Goal: Task Accomplishment & Management: Manage account settings

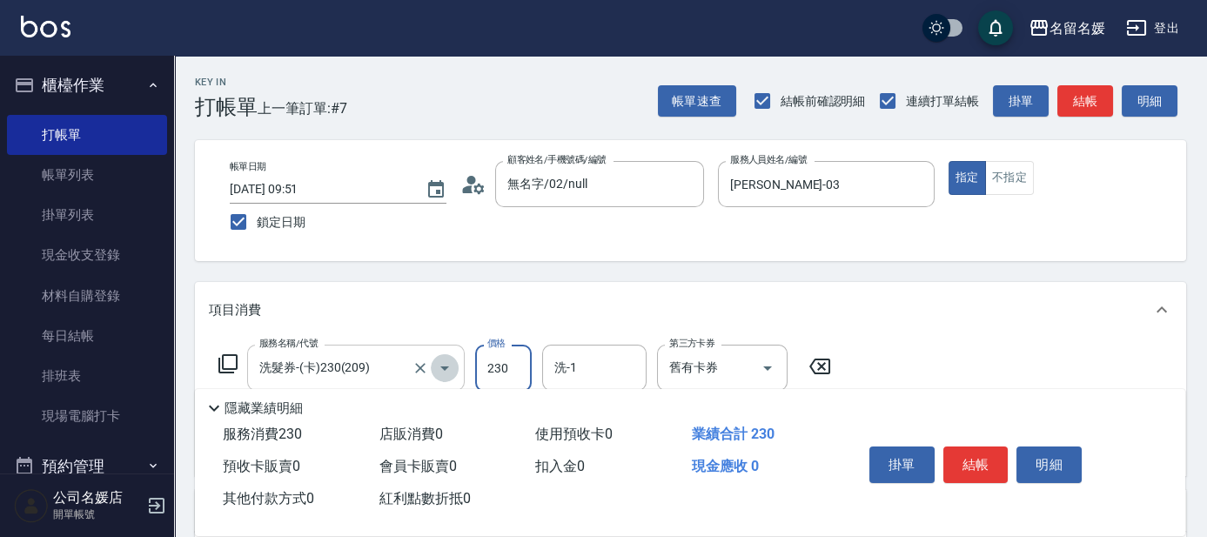
click at [432, 373] on button "Open" at bounding box center [445, 368] width 28 height 28
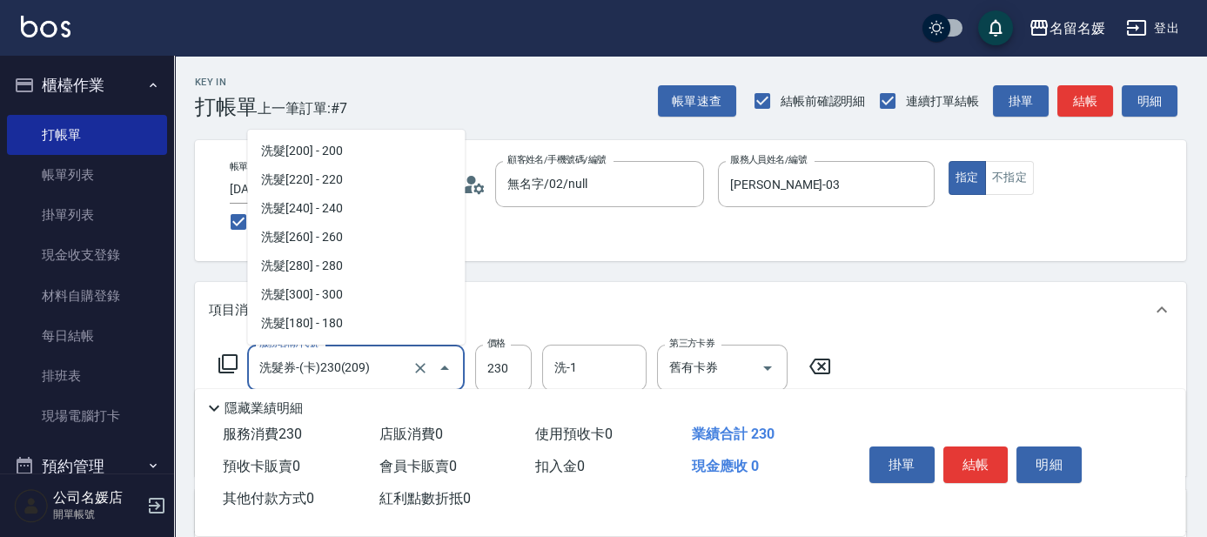
scroll to position [50, 0]
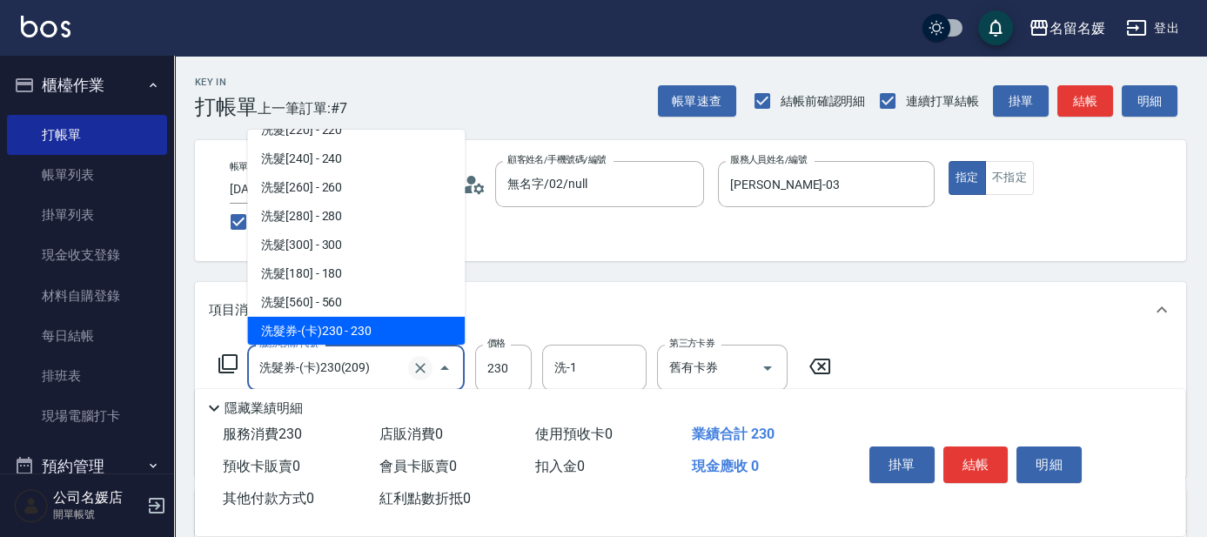
click at [416, 372] on icon "Clear" at bounding box center [420, 368] width 10 height 10
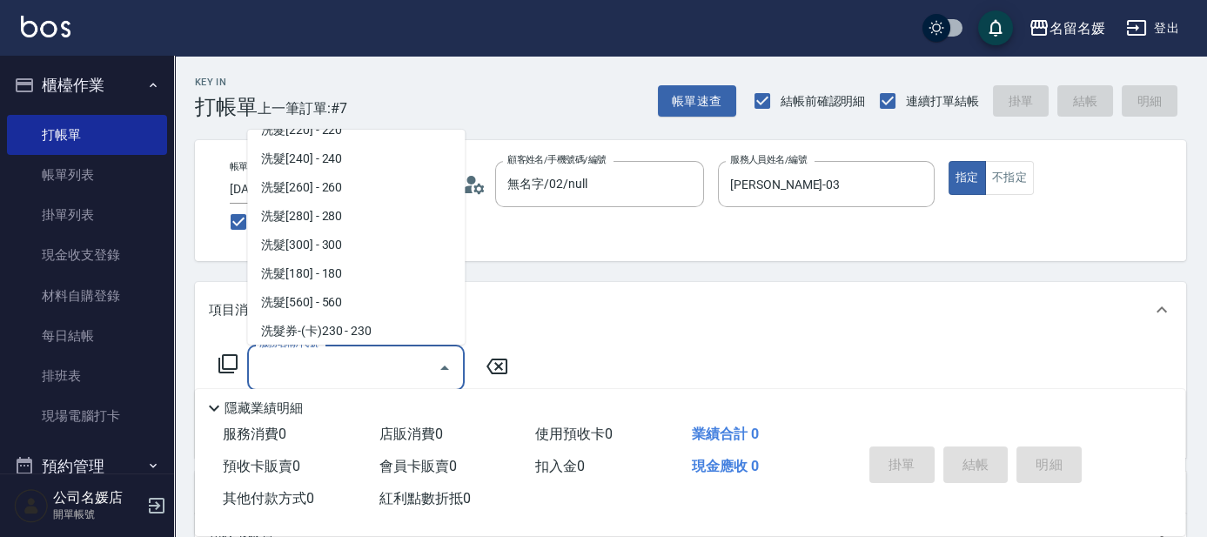
scroll to position [7, 0]
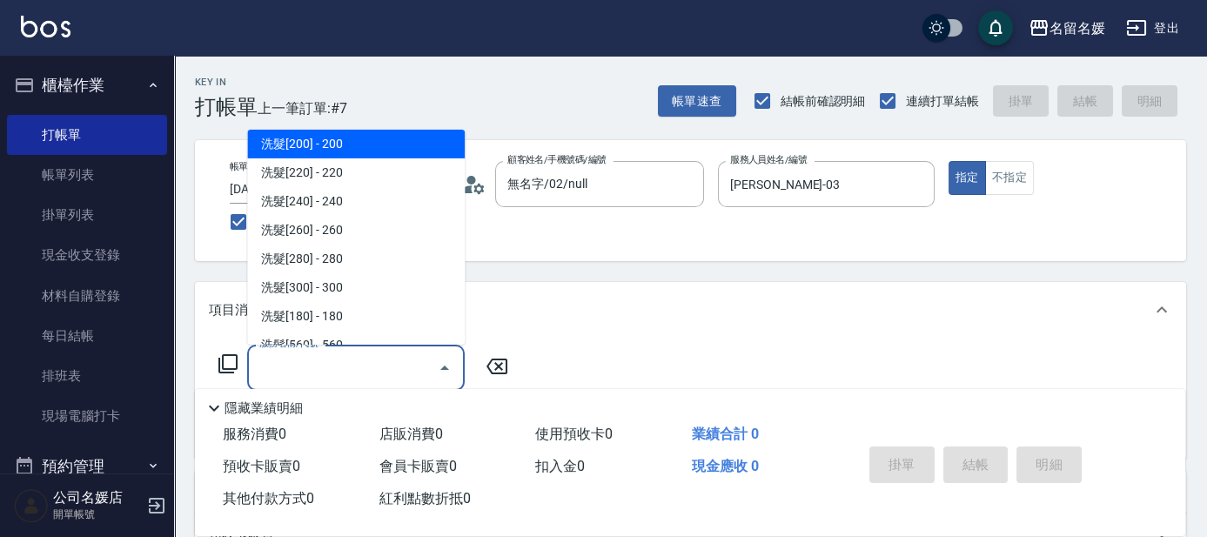
type input "1"
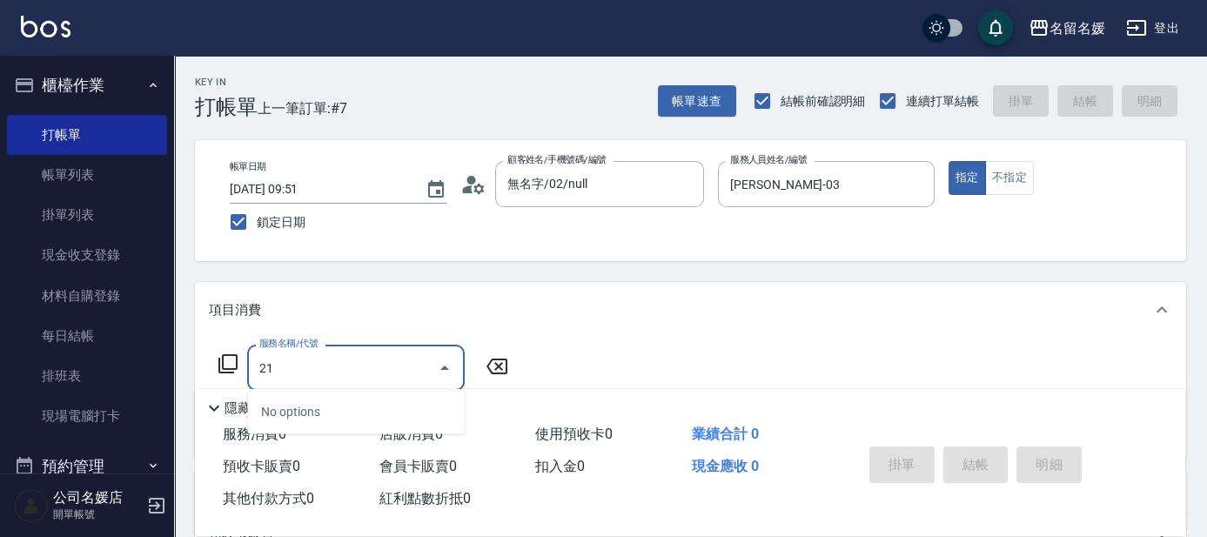
type input "211"
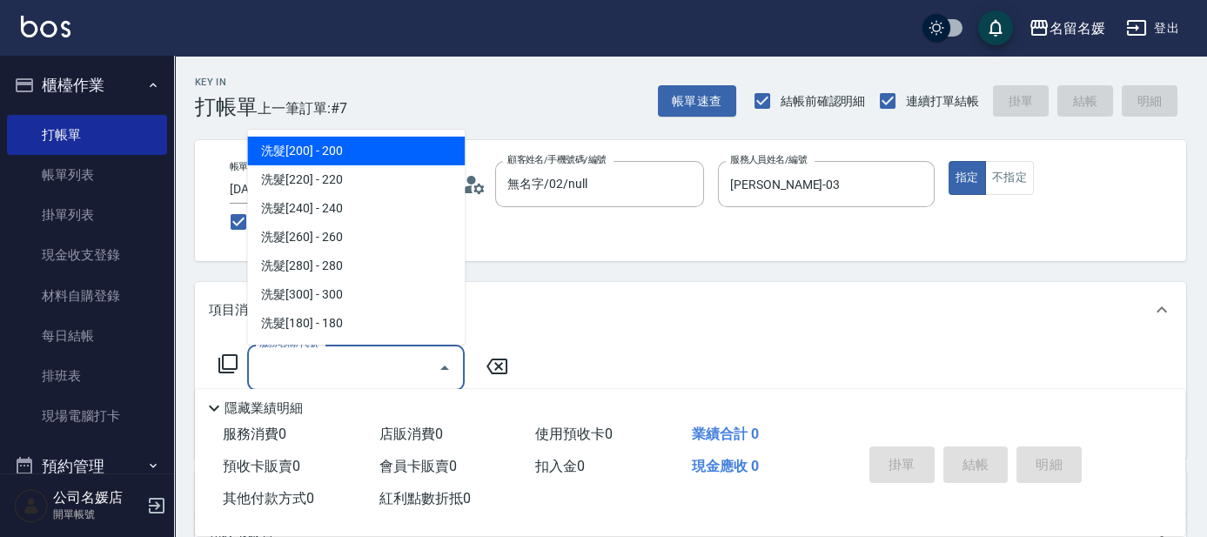
type input "0"
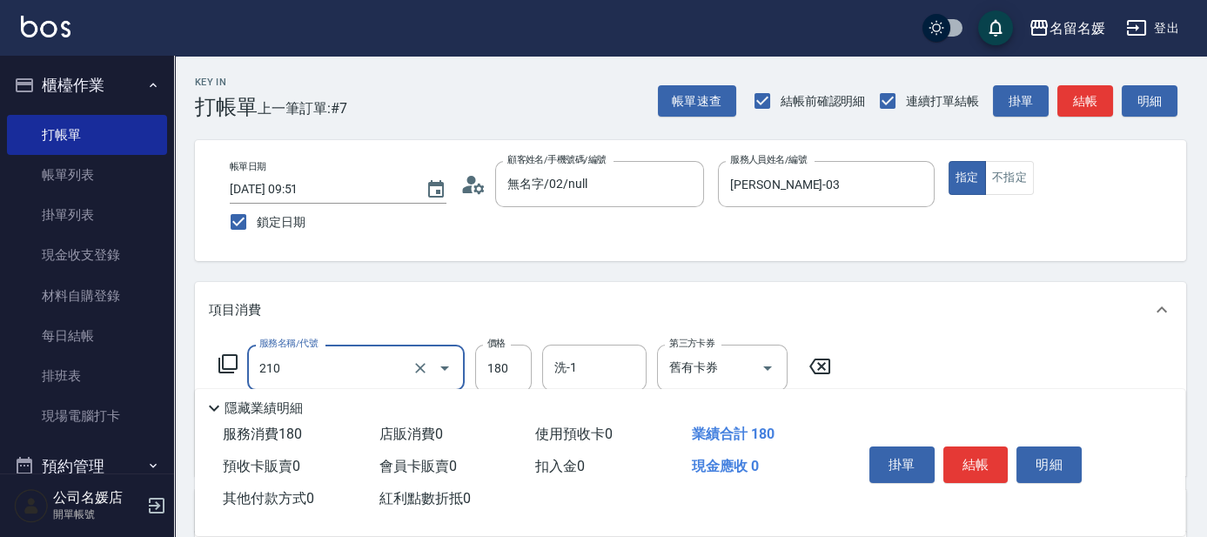
type input "洗券-(卡)180(210)"
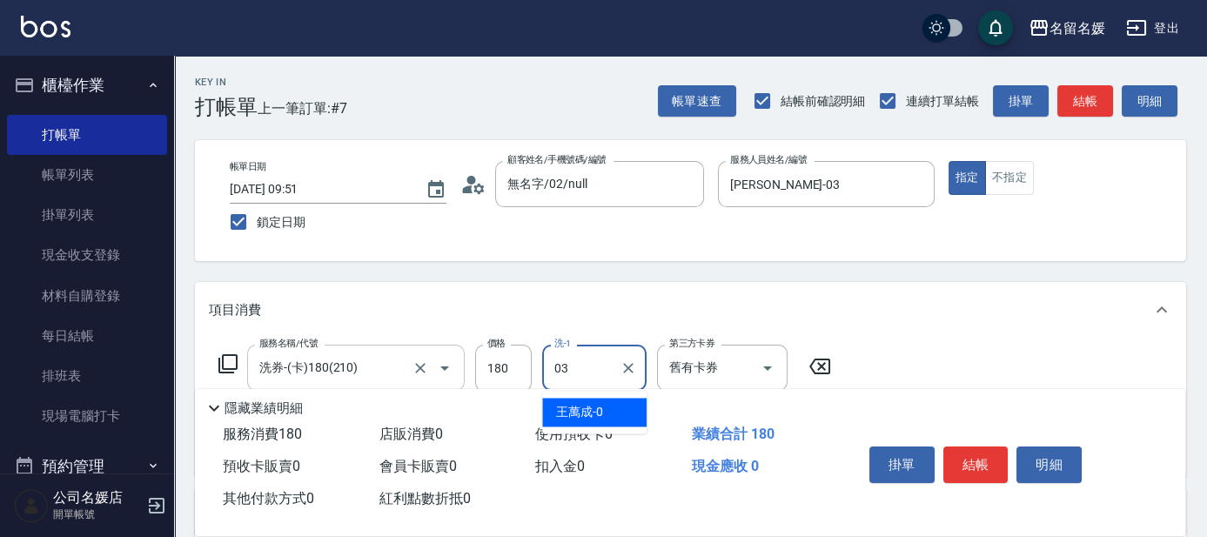
type input "[PERSON_NAME]-03"
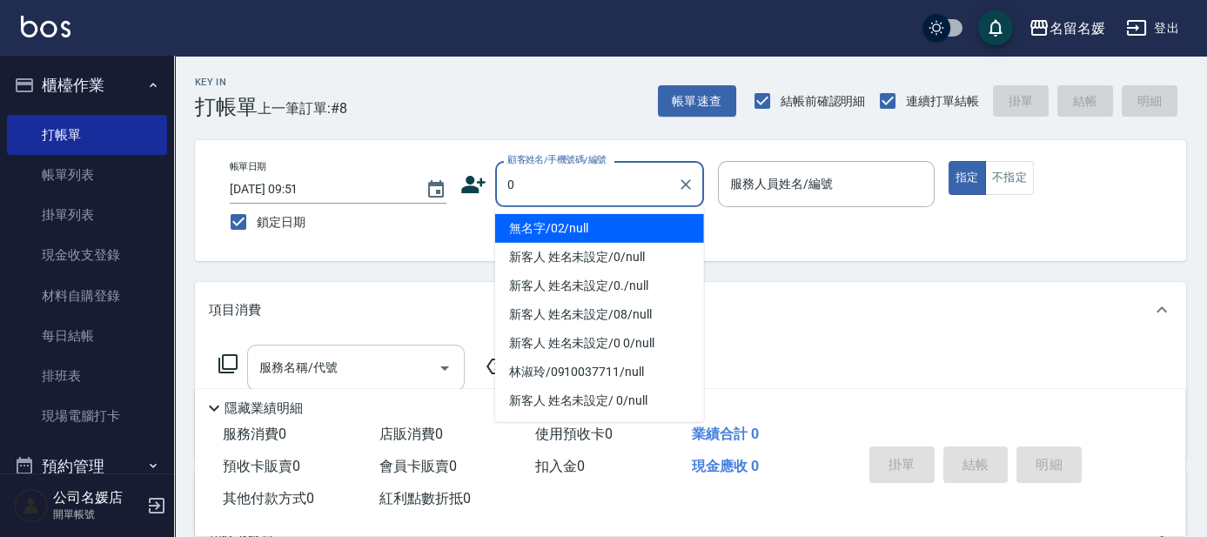
type input "無名字/02/null"
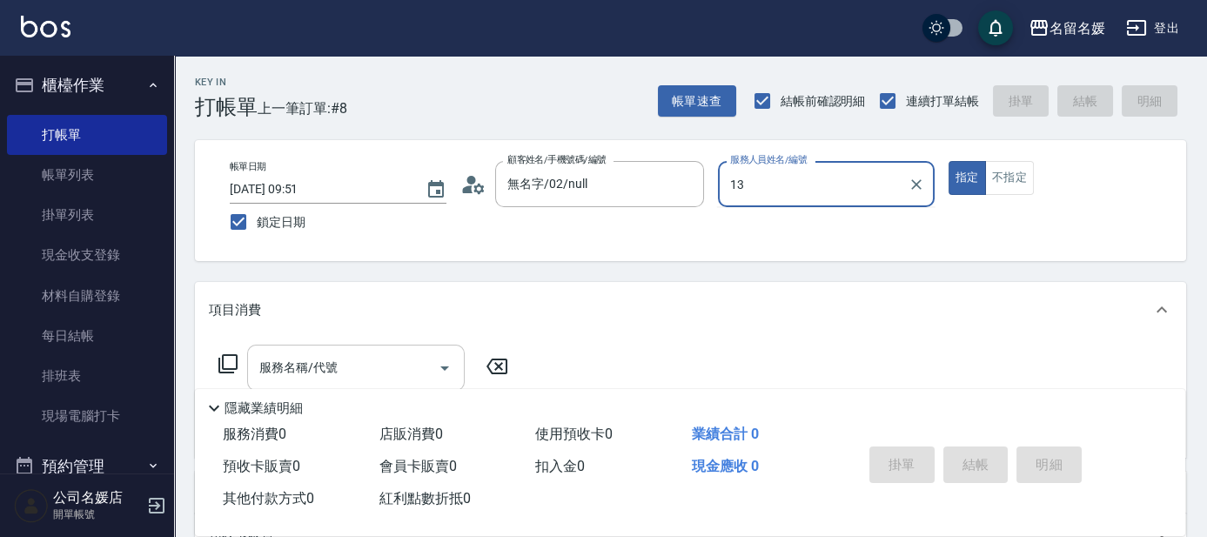
type input "13"
type button "true"
type input "支援-13"
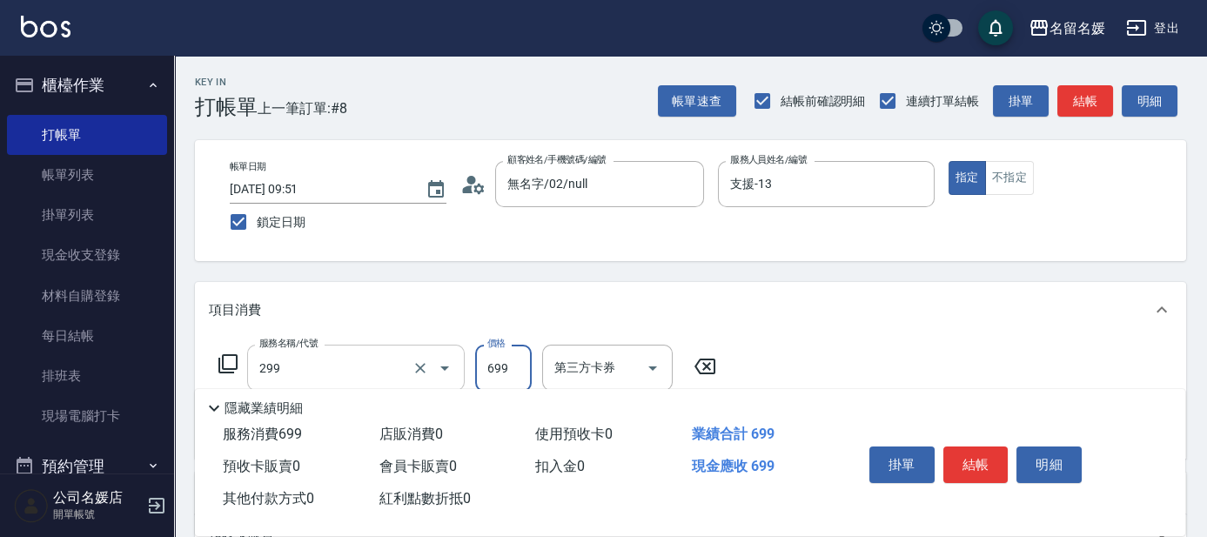
type input "滾珠洗髮699(299)"
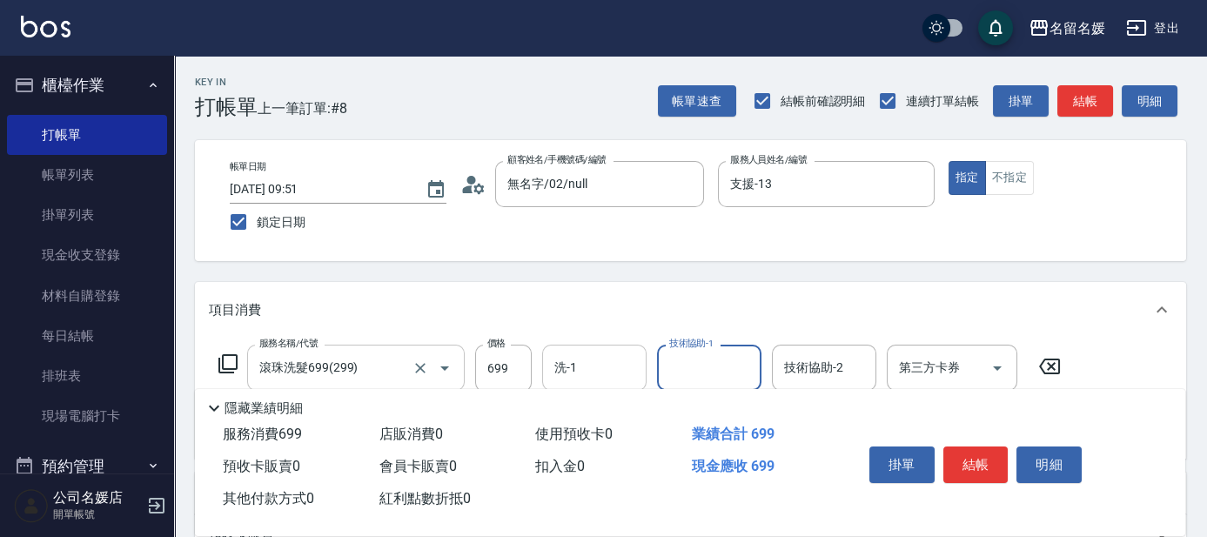
click at [599, 378] on input "洗-1" at bounding box center [594, 368] width 89 height 30
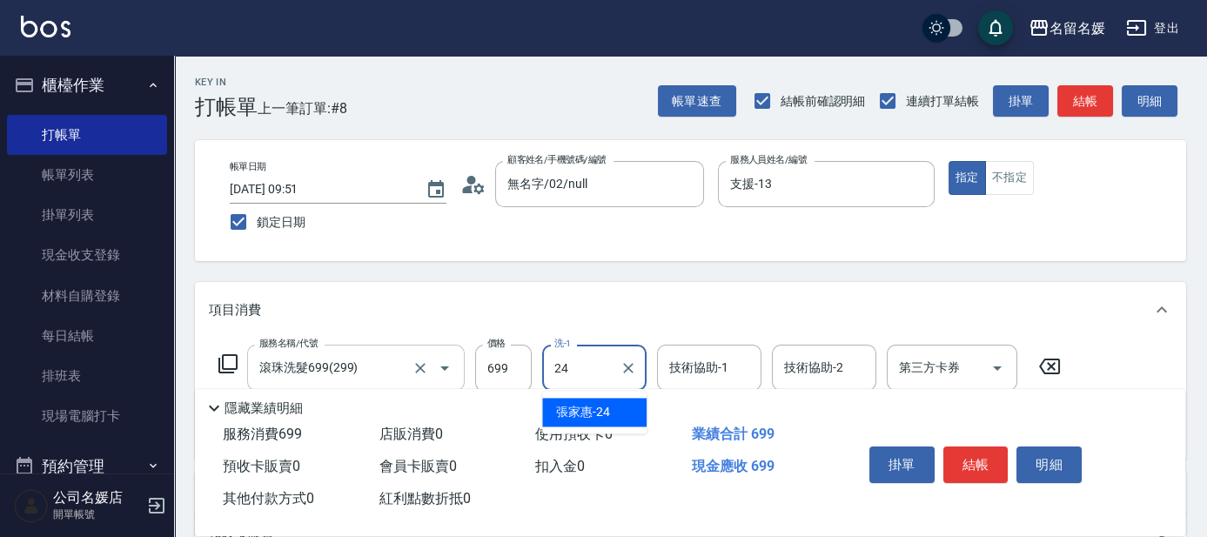
type input "[PERSON_NAME]-24"
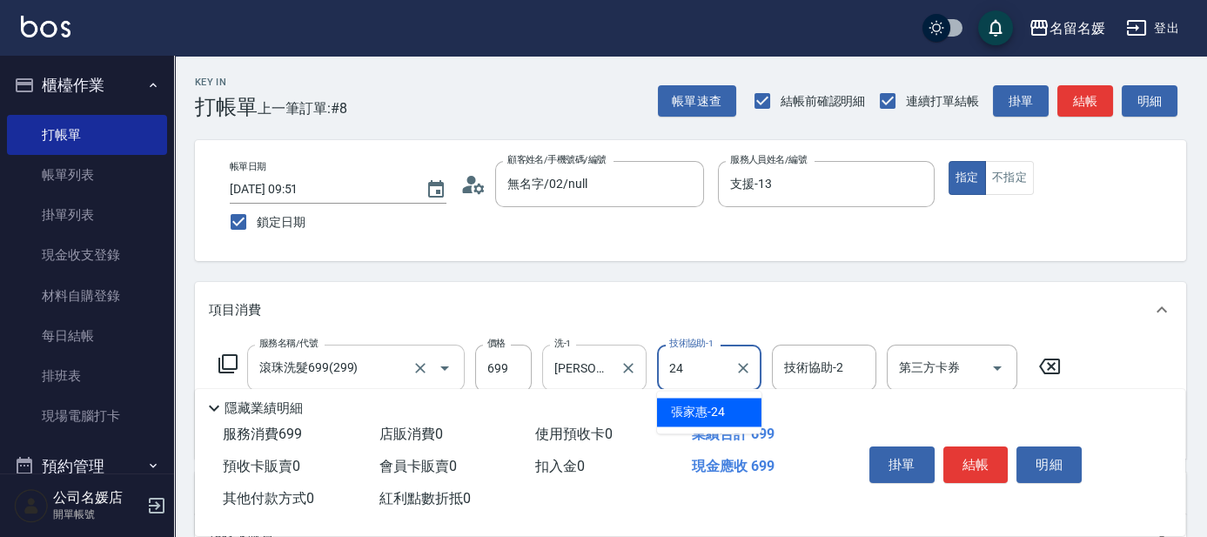
type input "[PERSON_NAME]-24"
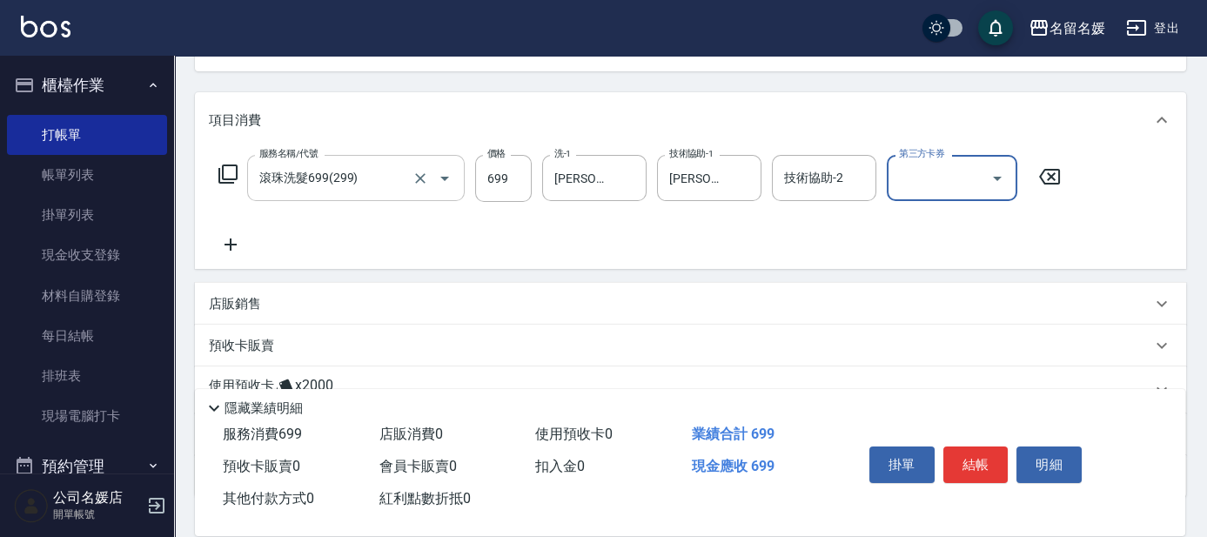
scroll to position [237, 0]
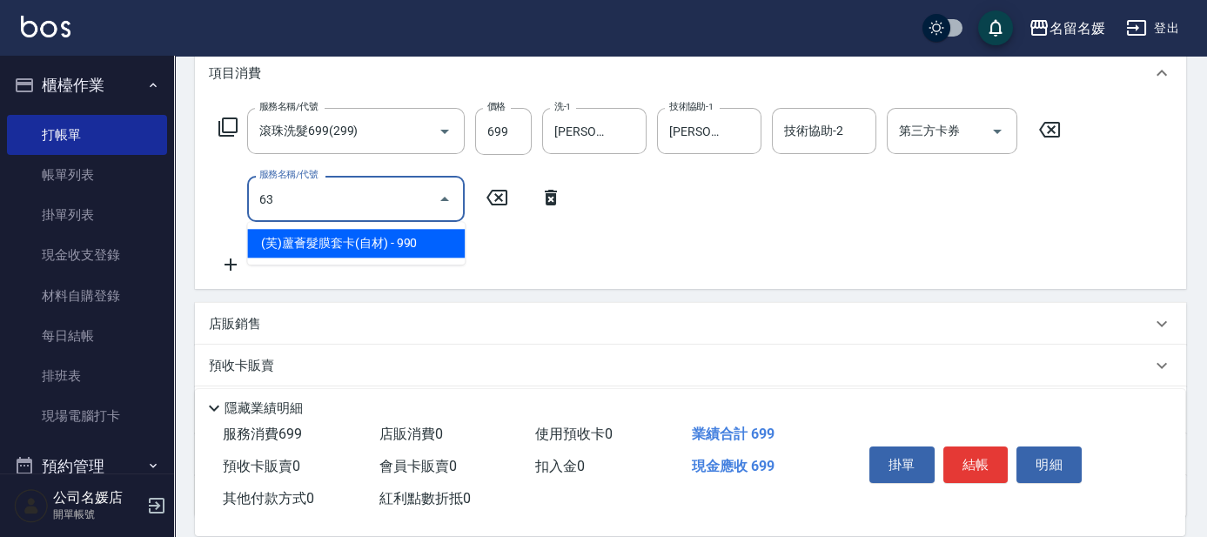
type input "6"
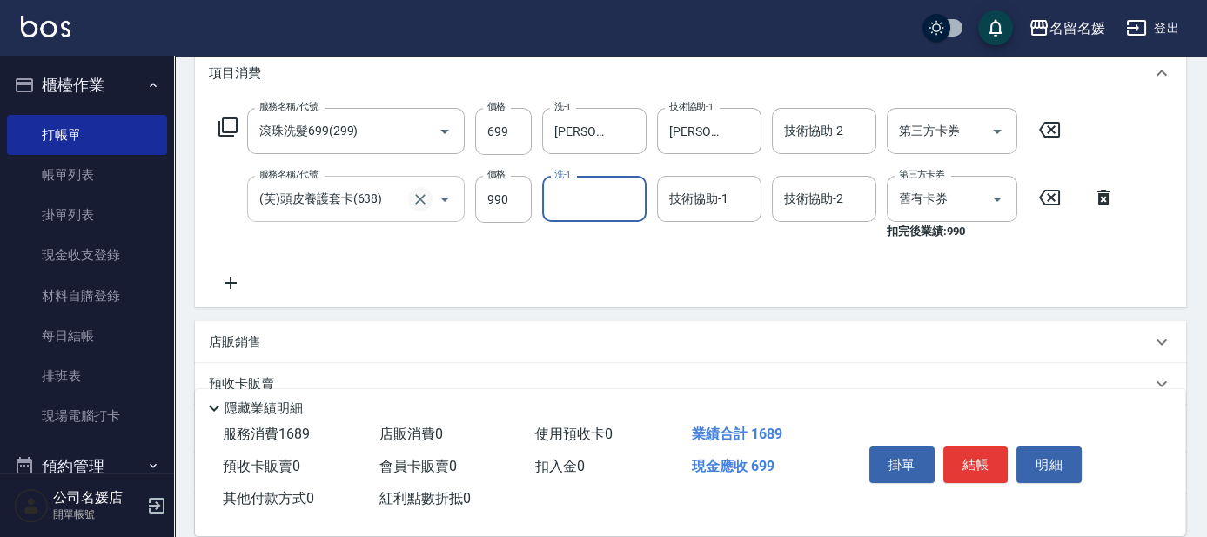
click at [416, 197] on icon "Clear" at bounding box center [420, 199] width 17 height 17
type input "(芙)頭皮養護套卡(638)"
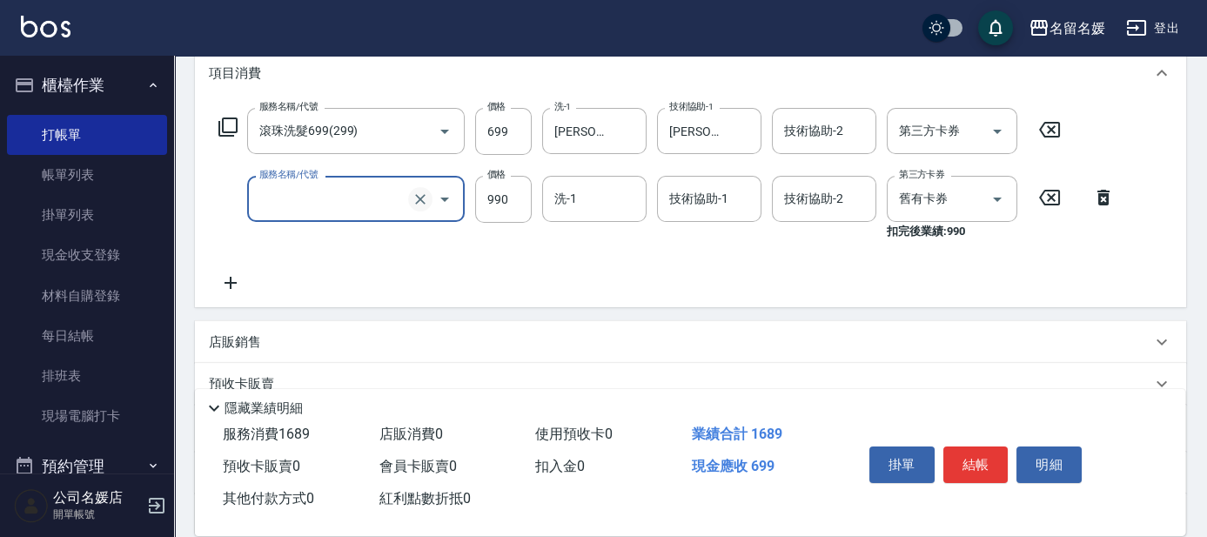
type input "洗髮[200](201)"
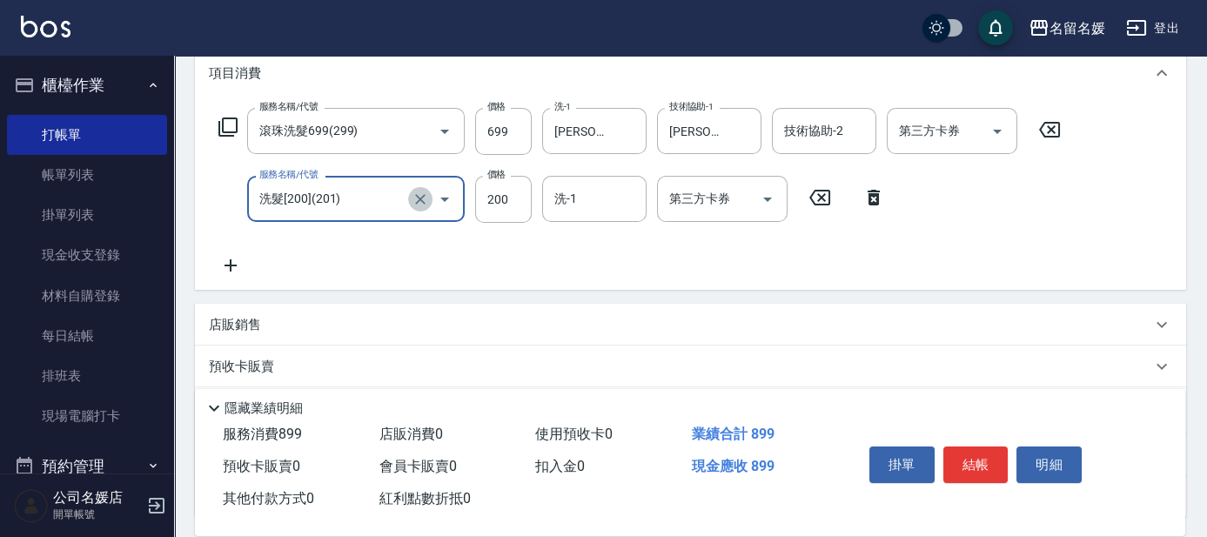
click at [416, 196] on icon "Clear" at bounding box center [420, 199] width 17 height 17
type input "洗髮[200](201)"
drag, startPoint x: 430, startPoint y: 202, endPoint x: 416, endPoint y: 198, distance: 14.6
click at [427, 202] on button "Clear" at bounding box center [420, 199] width 24 height 24
type input "0"
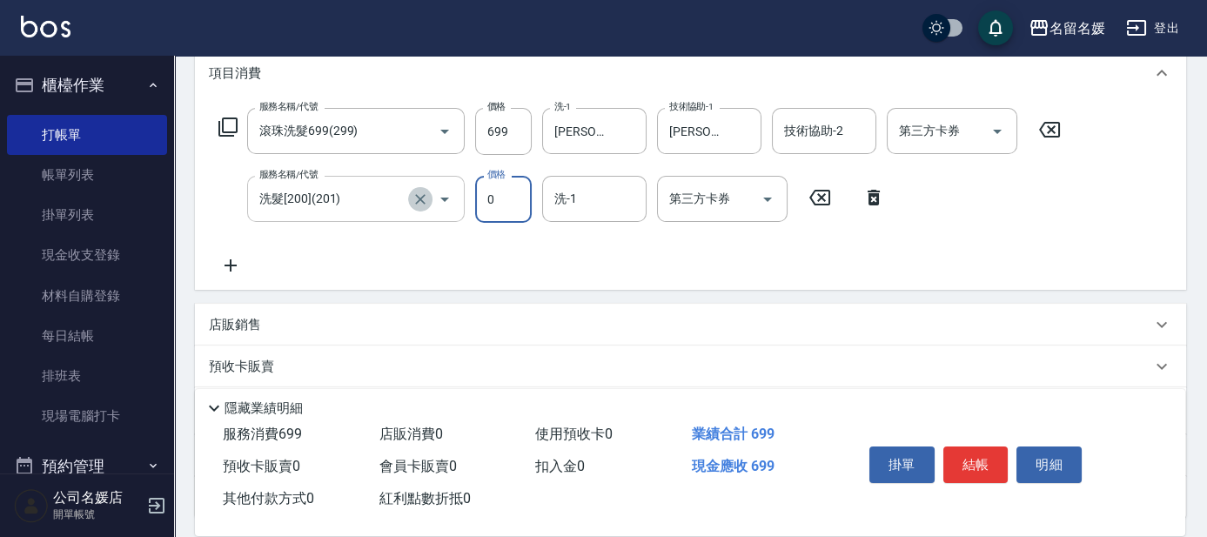
type input "洗髮[200](201)"
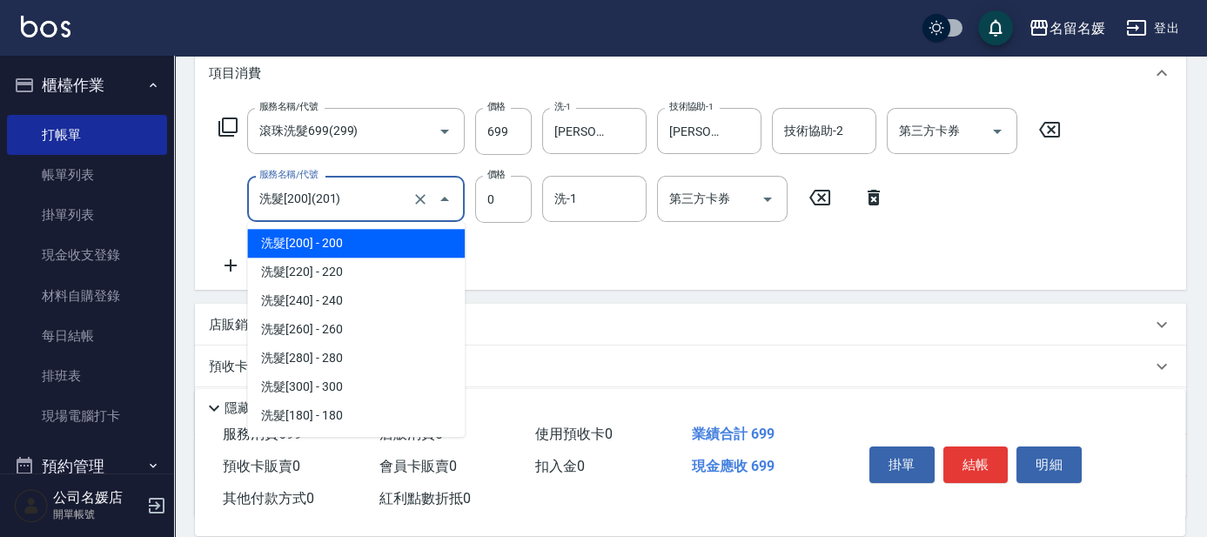
click at [353, 202] on input "洗髮[200](201)" at bounding box center [331, 199] width 153 height 30
click at [424, 202] on icon "Clear" at bounding box center [420, 199] width 10 height 10
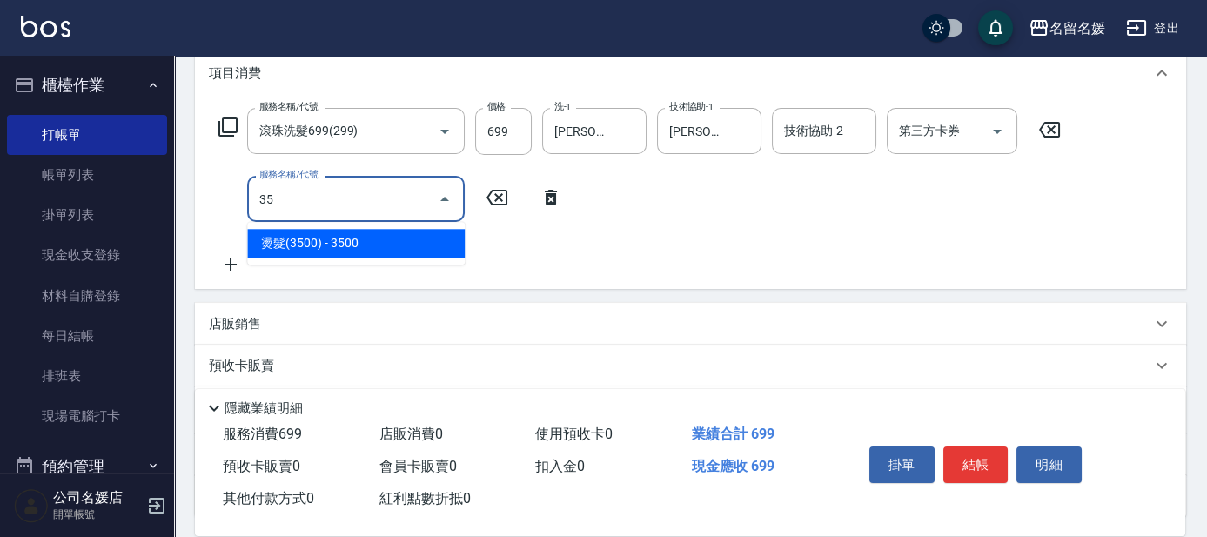
type input "3"
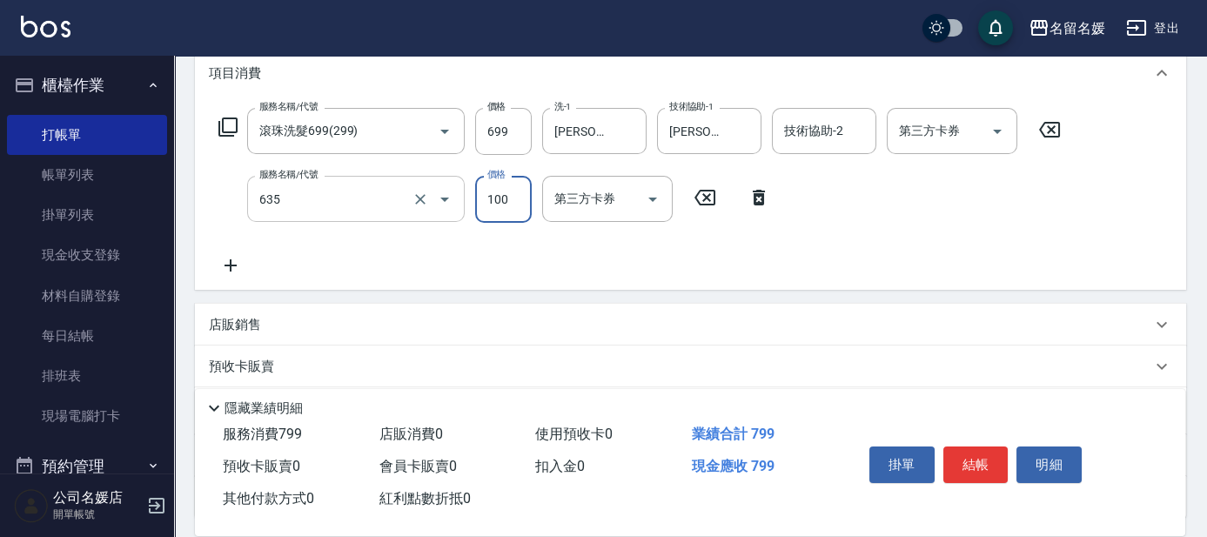
type input "煥彩.玻酸.晶膜.水療(635)"
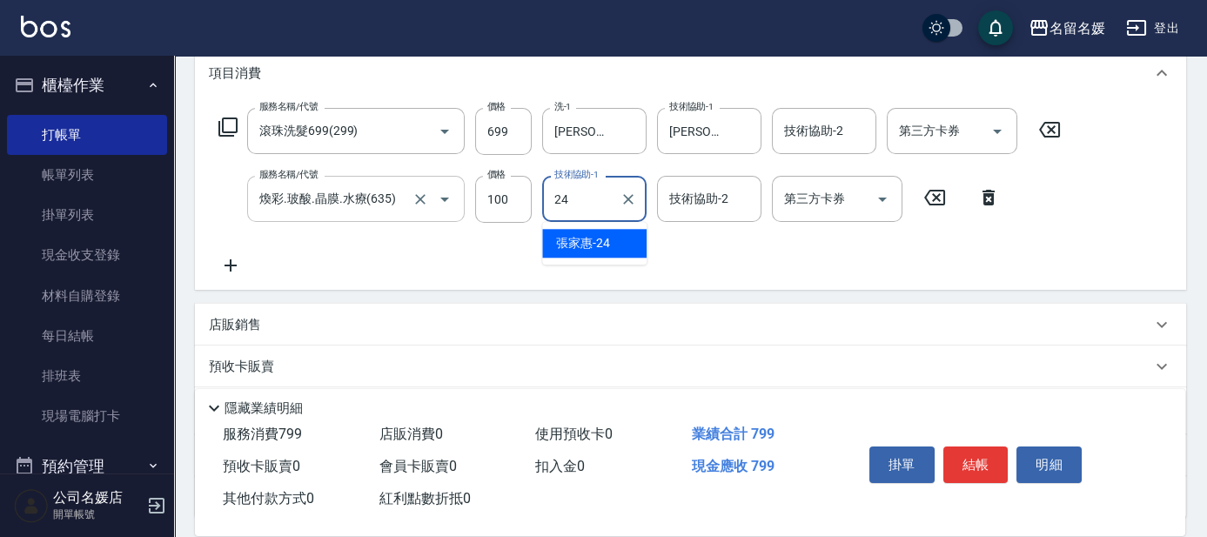
type input "[PERSON_NAME]-24"
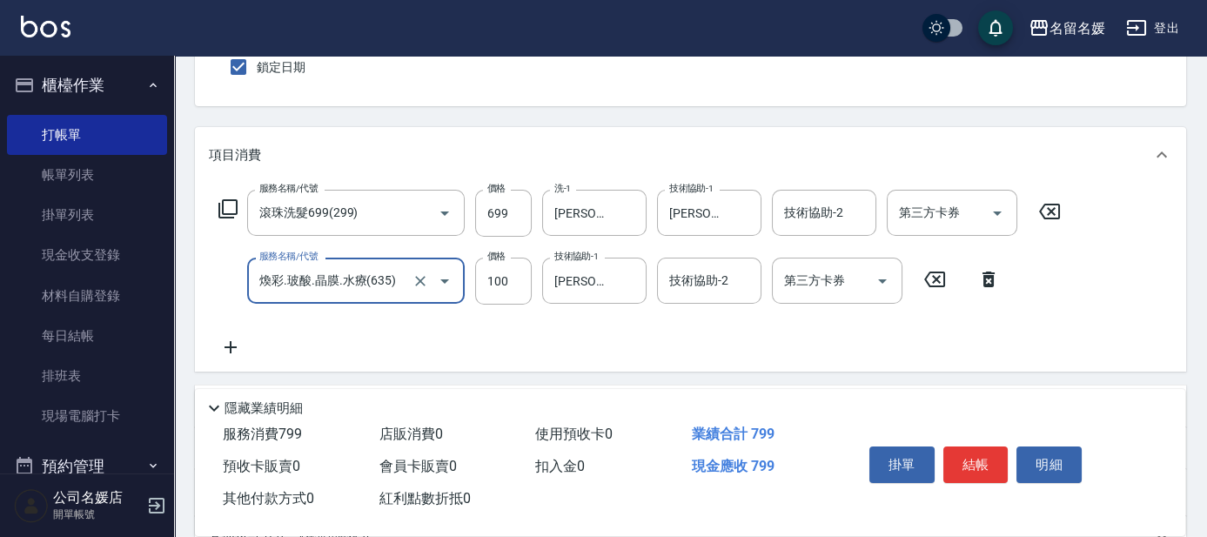
scroll to position [0, 0]
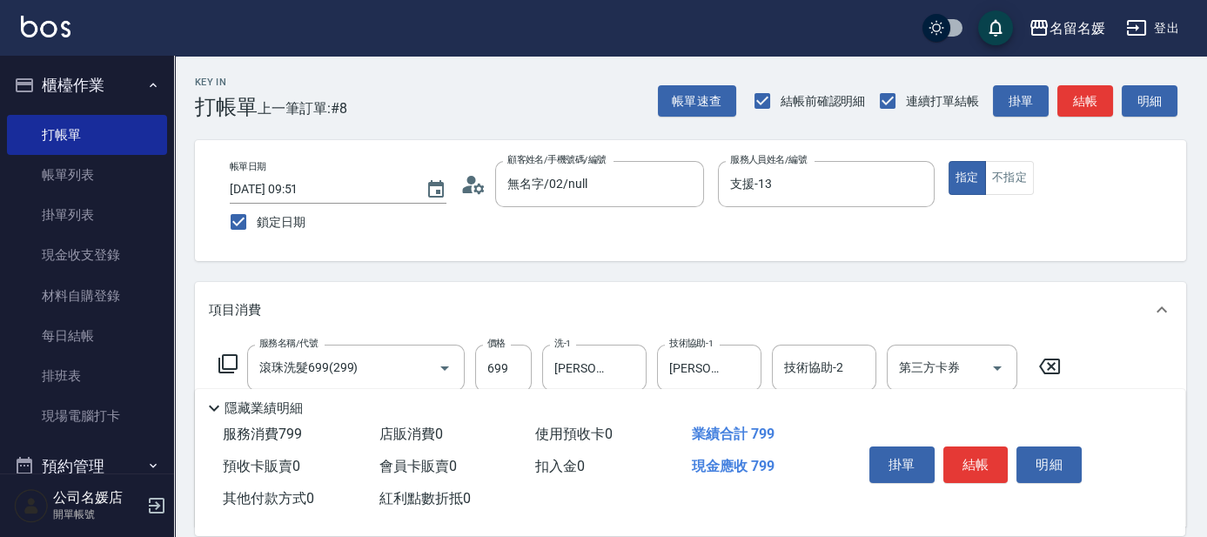
click at [575, 270] on div "Key In 打帳單 上一筆訂單:#8 帳單速查 結帳前確認明細 連續打單結帳 掛單 結帳 明細 帳單日期 [DATE] 09:51 鎖定日期 顧客姓名/手機…" at bounding box center [690, 488] width 1033 height 864
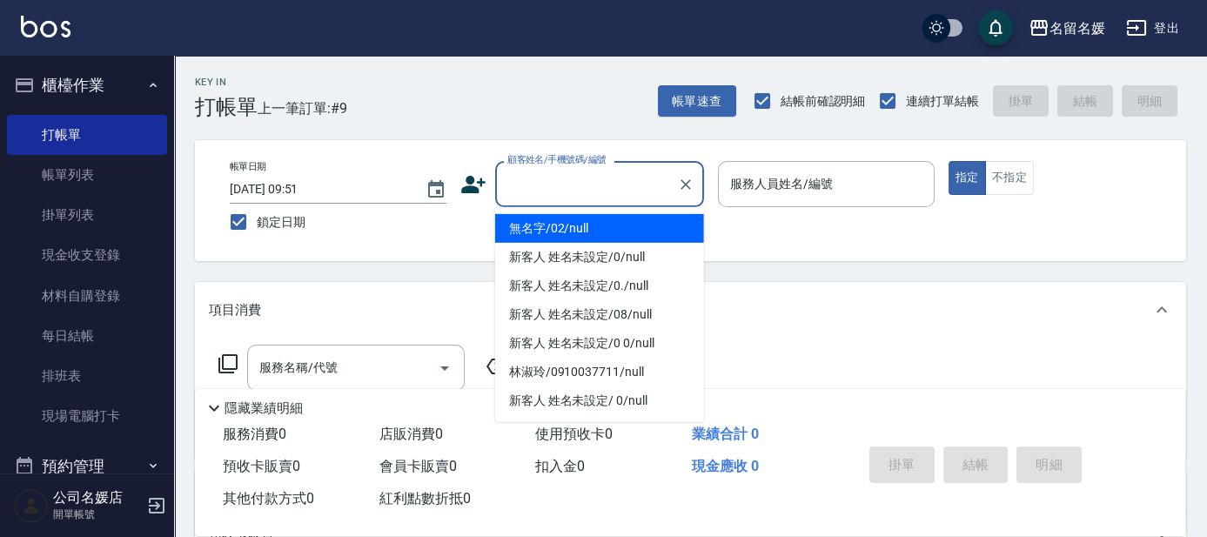
click at [575, 190] on input "顧客姓名/手機號碼/編號" at bounding box center [586, 184] width 167 height 30
drag, startPoint x: 589, startPoint y: 223, endPoint x: 793, endPoint y: 181, distance: 207.9
click at [592, 223] on li "無名字/02/null" at bounding box center [599, 228] width 209 height 29
click at [794, 181] on label "服務人員姓名/編號" at bounding box center [781, 183] width 103 height 17
click at [794, 181] on input "服務人員姓名/編號" at bounding box center [826, 184] width 201 height 30
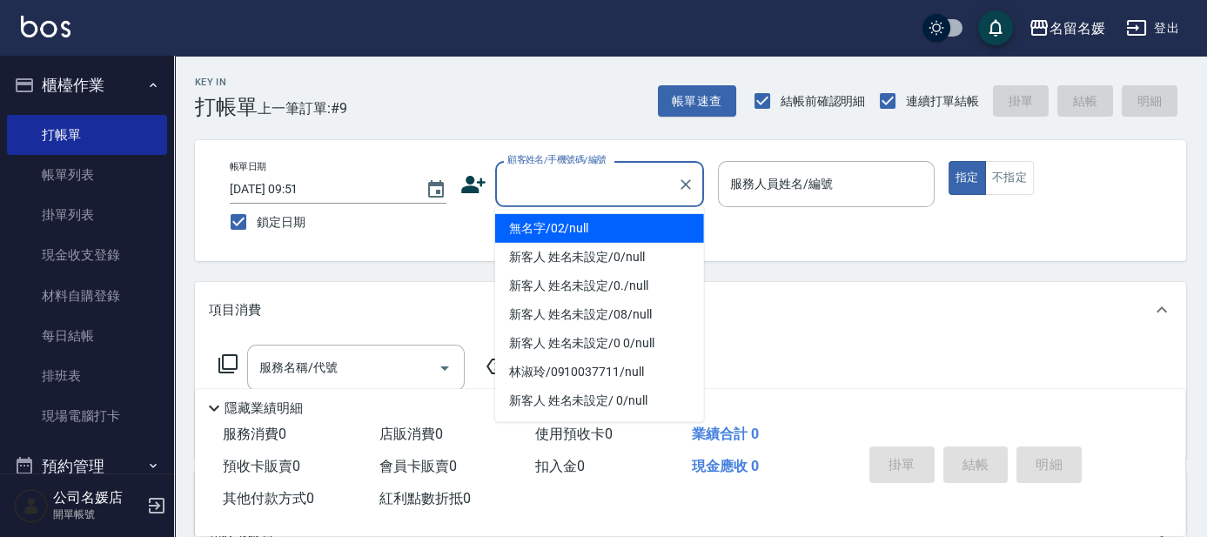
type input "無名字/02/null"
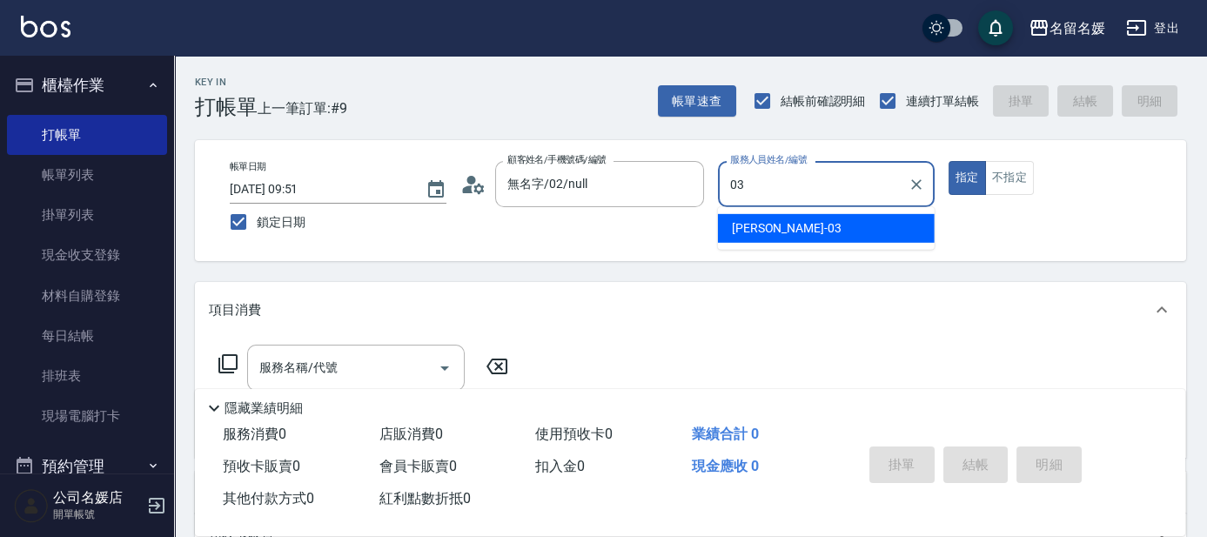
type input "[PERSON_NAME]-03"
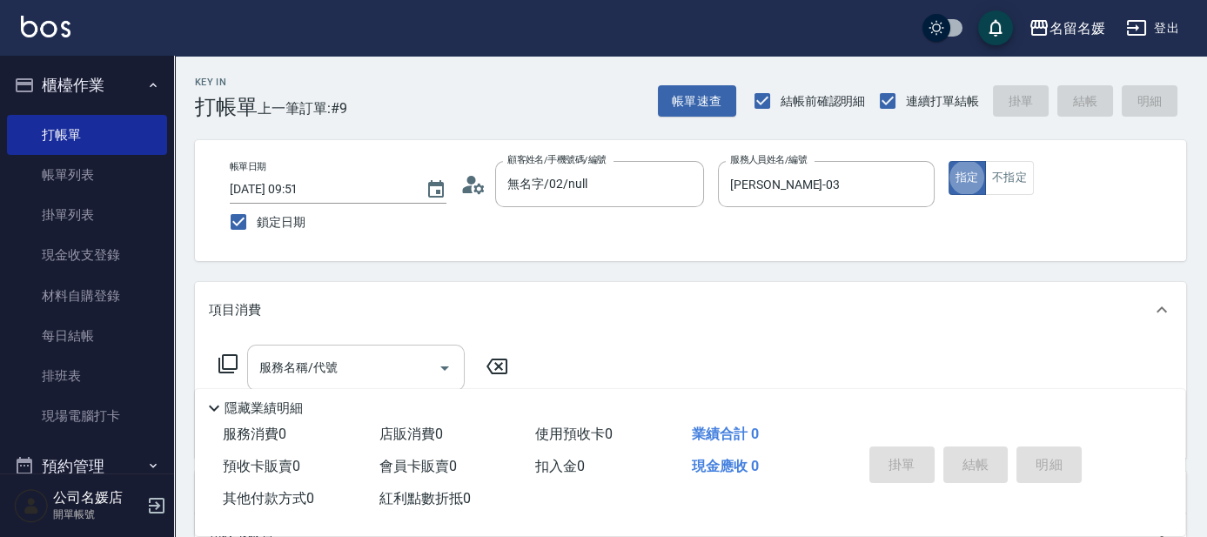
click at [366, 370] on input "服務名稱/代號" at bounding box center [343, 368] width 176 height 30
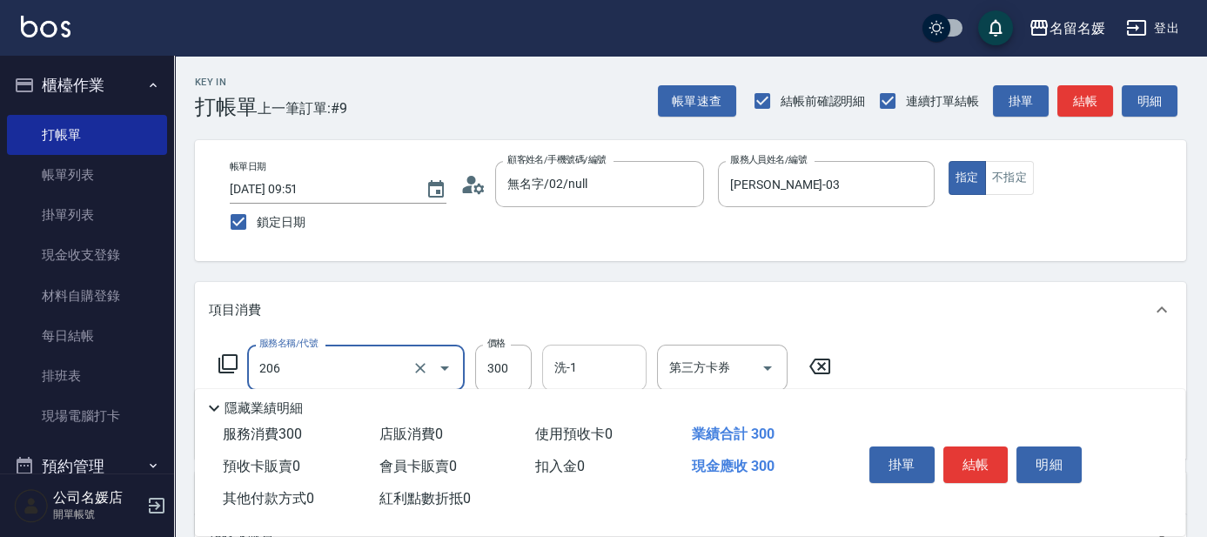
click at [621, 367] on input "洗-1" at bounding box center [594, 368] width 89 height 30
type input "洗髮[300](206)"
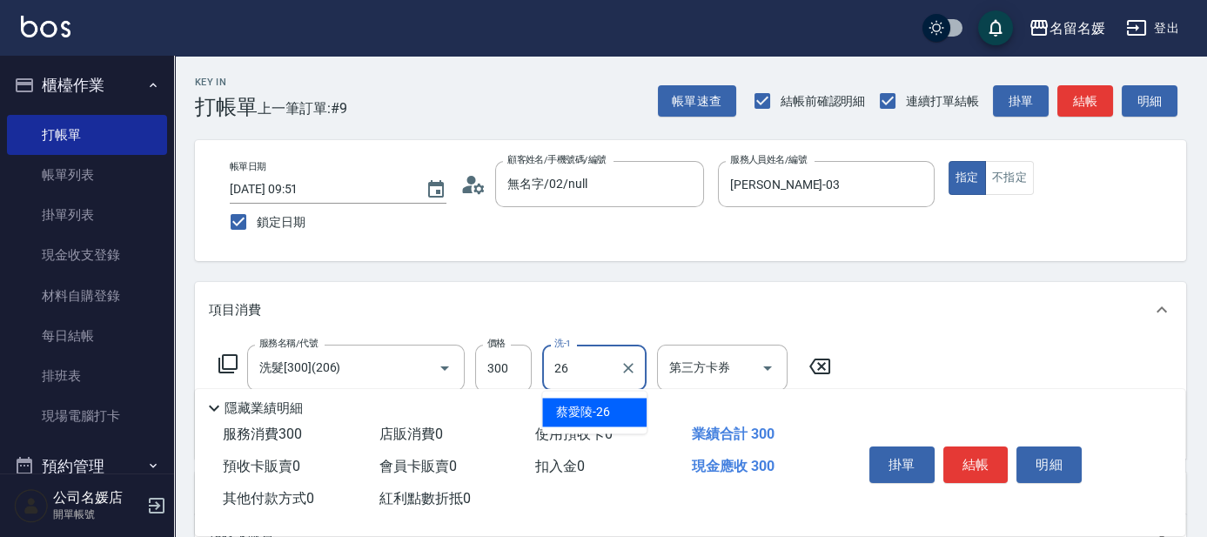
type input "蔡愛陵-26"
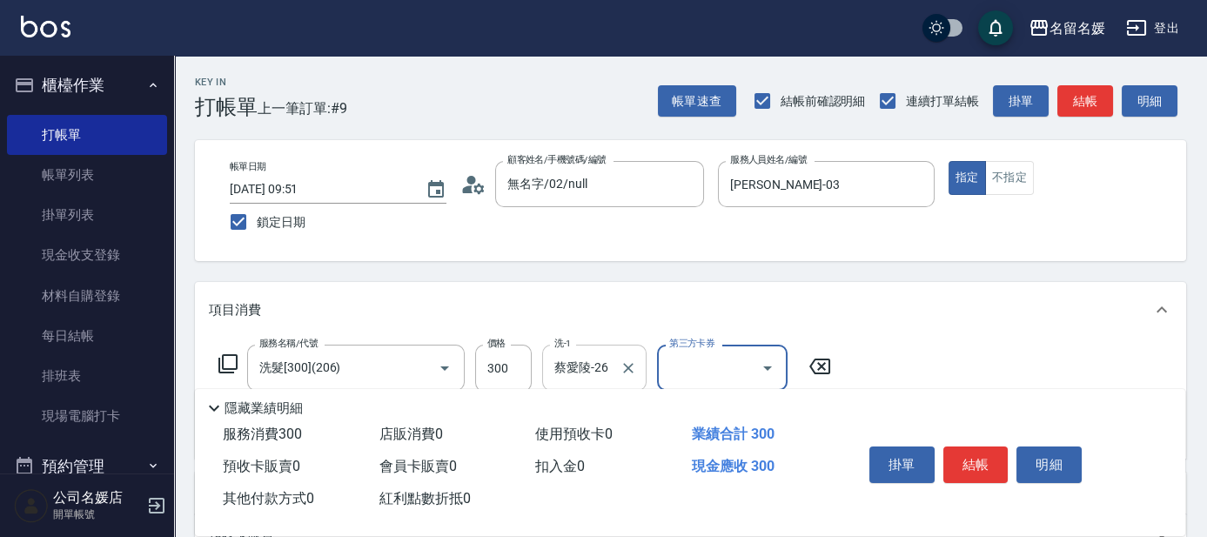
scroll to position [78, 0]
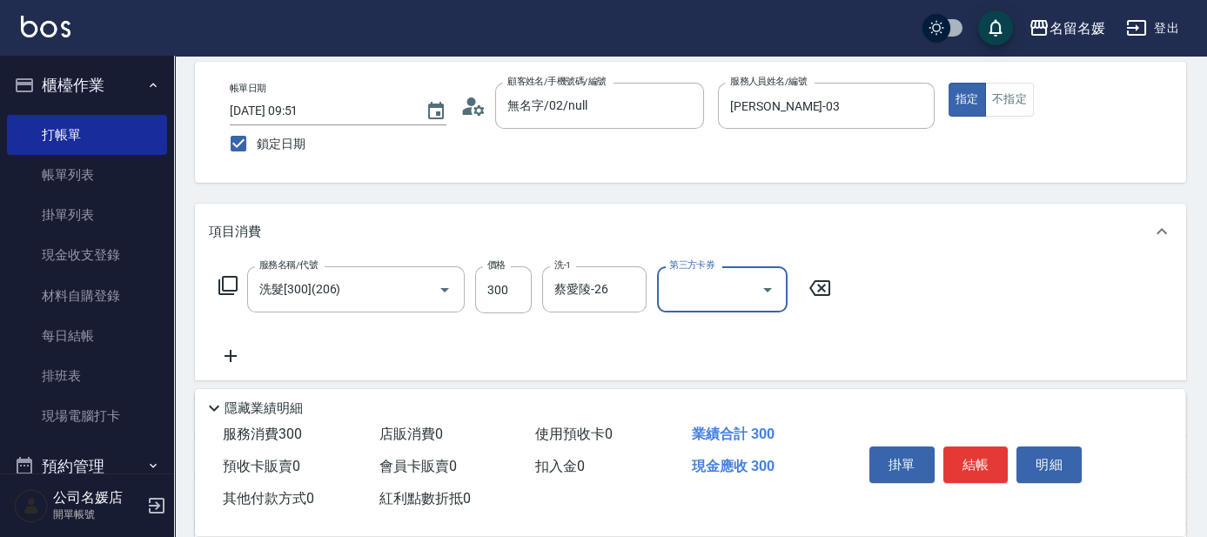
click at [225, 351] on icon at bounding box center [231, 356] width 44 height 21
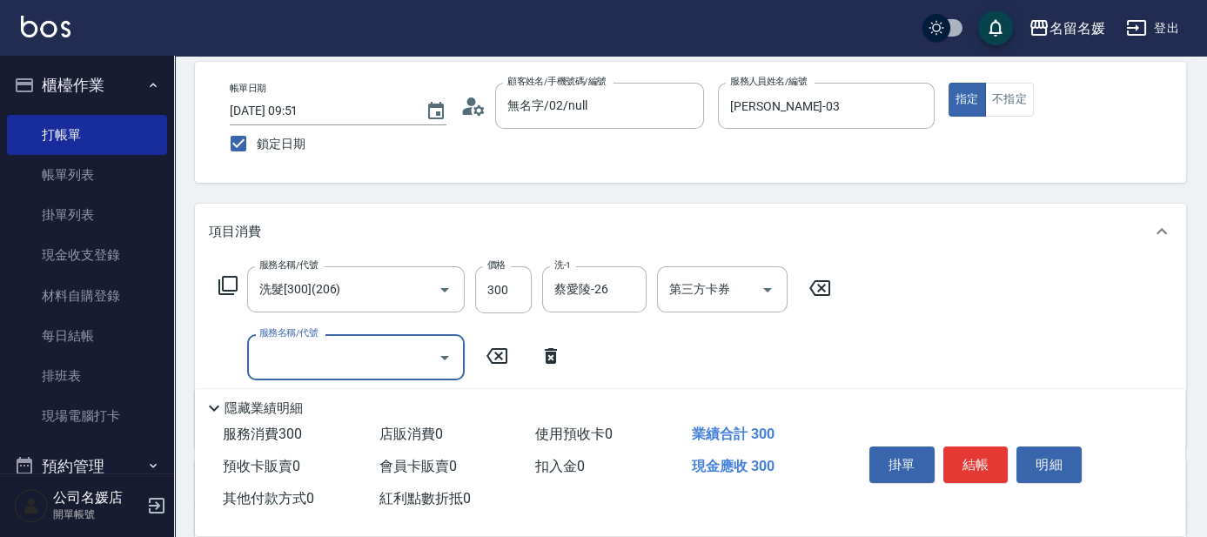
drag, startPoint x: 278, startPoint y: 362, endPoint x: 287, endPoint y: 359, distance: 9.9
click at [284, 360] on input "服務名稱/代號" at bounding box center [343, 357] width 176 height 30
click at [567, 353] on div "技術協助-1 技術協助-1" at bounding box center [594, 357] width 104 height 46
type input "煥彩.玻酸.晶膜.水療(635)"
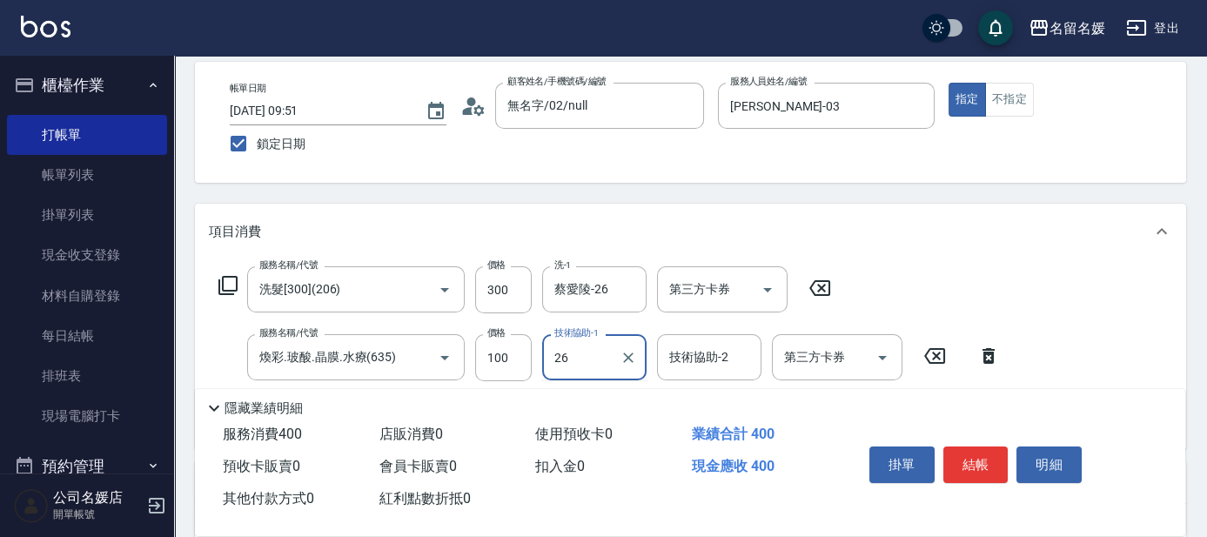
type input "蔡愛陵-26"
click at [1015, 97] on button "不指定" at bounding box center [1009, 100] width 49 height 34
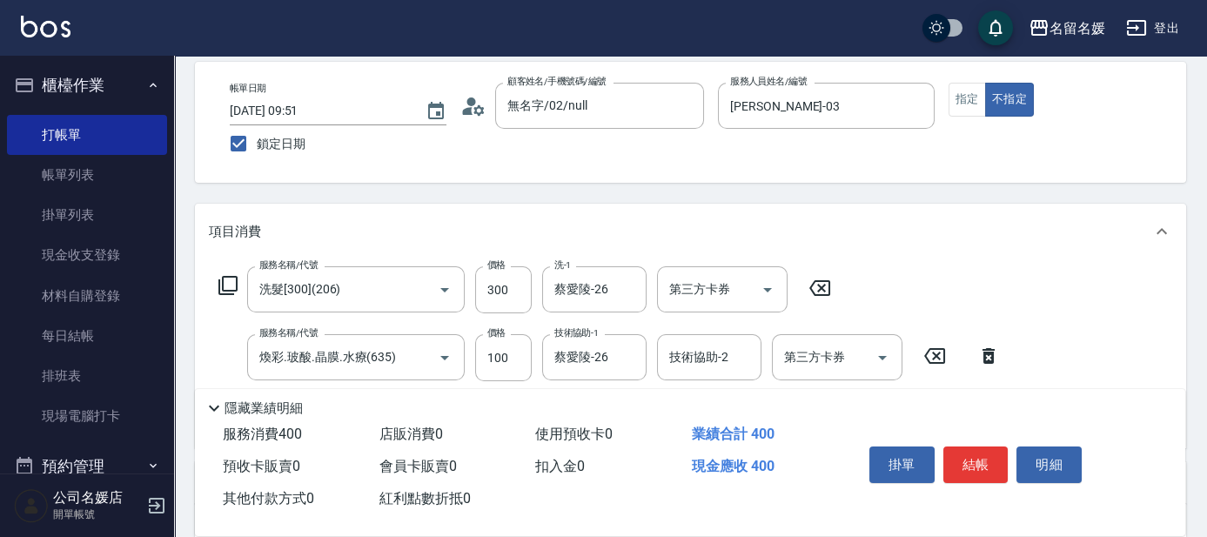
type button "false"
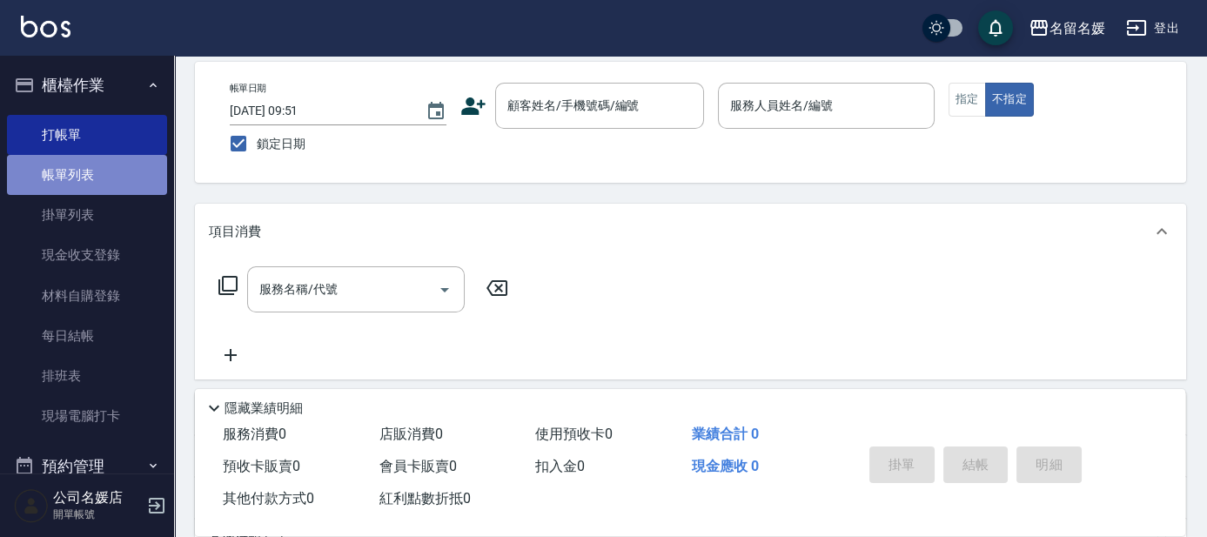
click at [91, 176] on link "帳單列表" at bounding box center [87, 175] width 160 height 40
click at [91, 177] on link "帳單列表" at bounding box center [87, 175] width 160 height 40
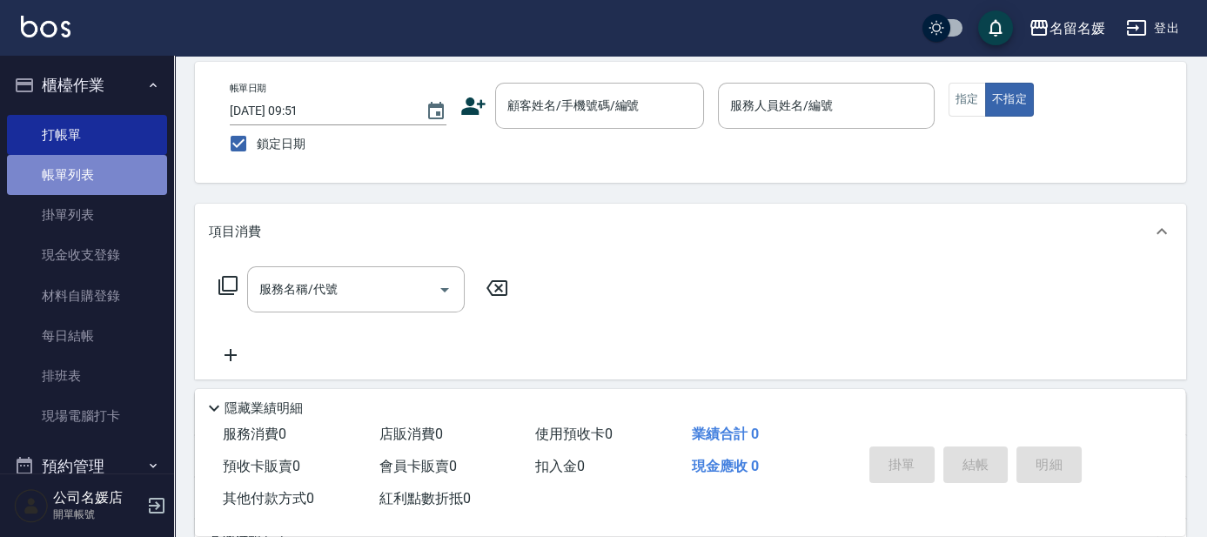
click at [91, 177] on link "帳單列表" at bounding box center [87, 175] width 160 height 40
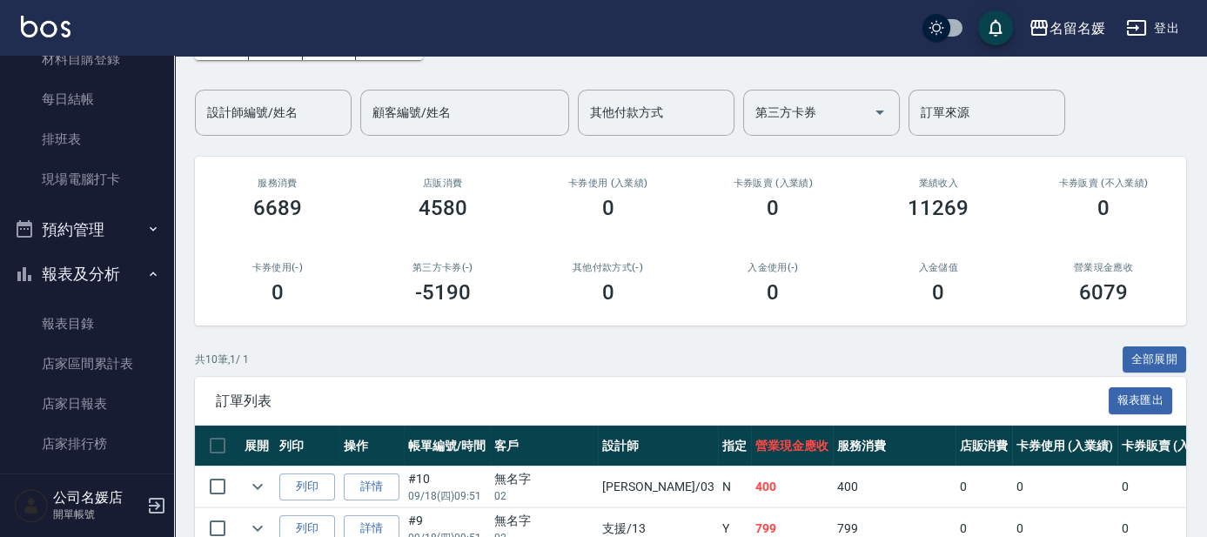
scroll to position [316, 0]
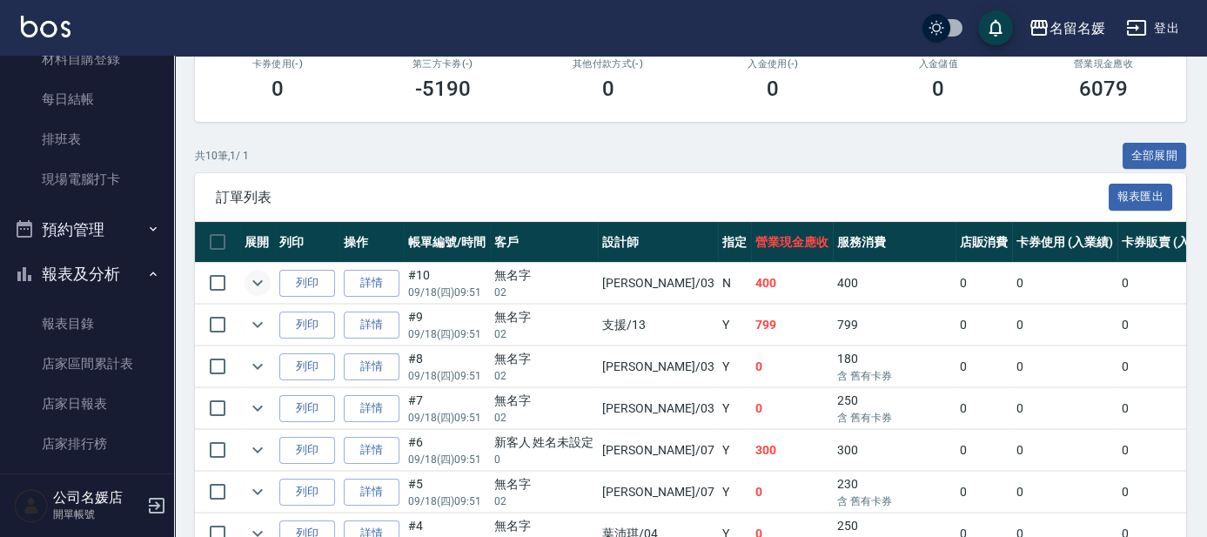
click at [253, 285] on icon "expand row" at bounding box center [257, 282] width 21 height 21
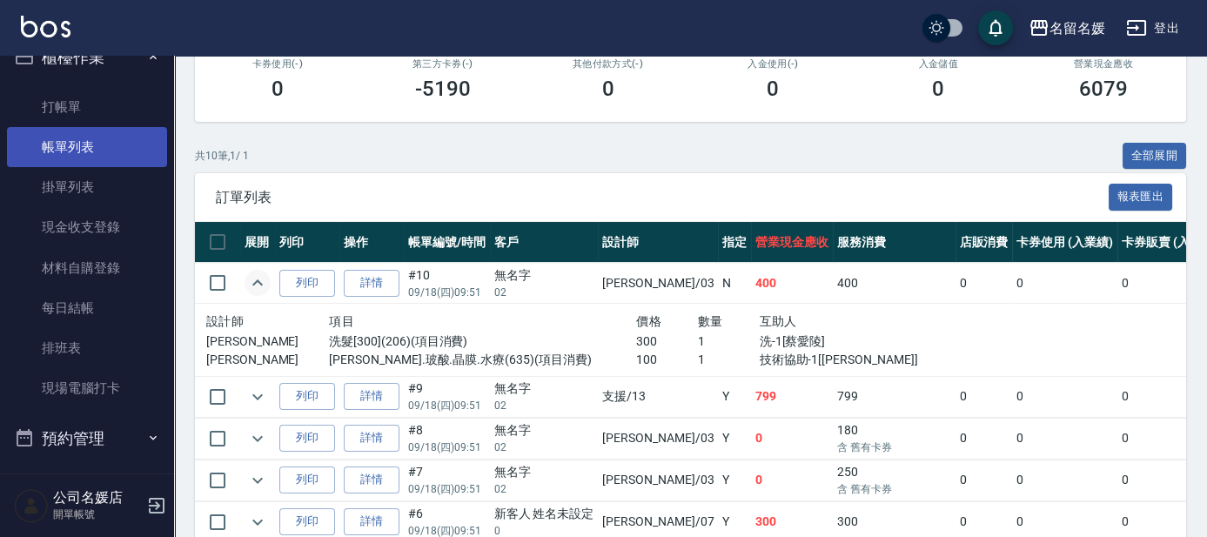
scroll to position [0, 0]
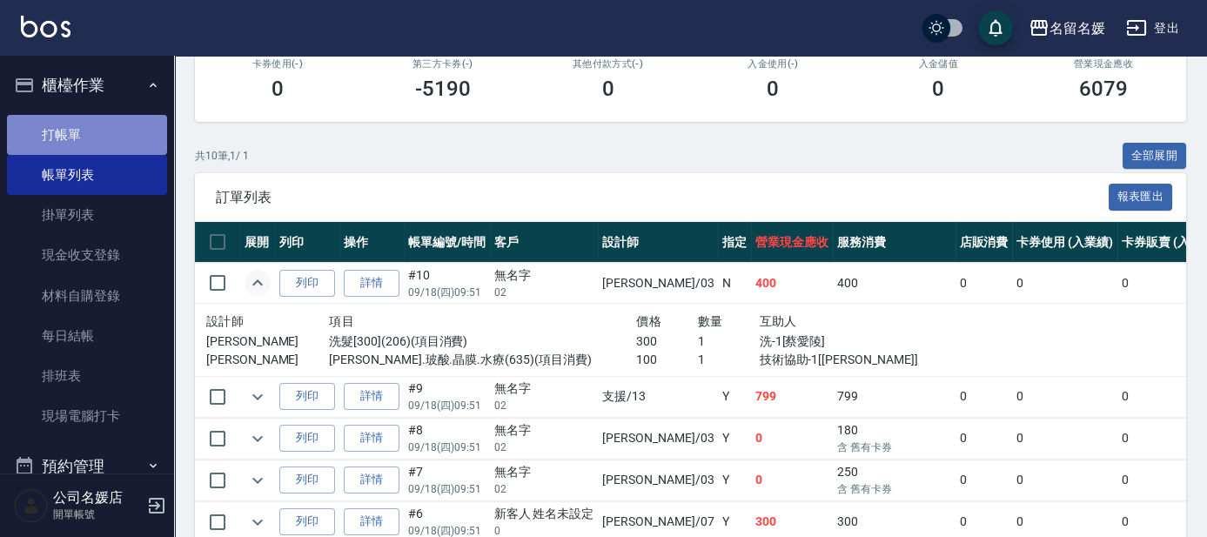
click at [115, 139] on link "打帳單" at bounding box center [87, 135] width 160 height 40
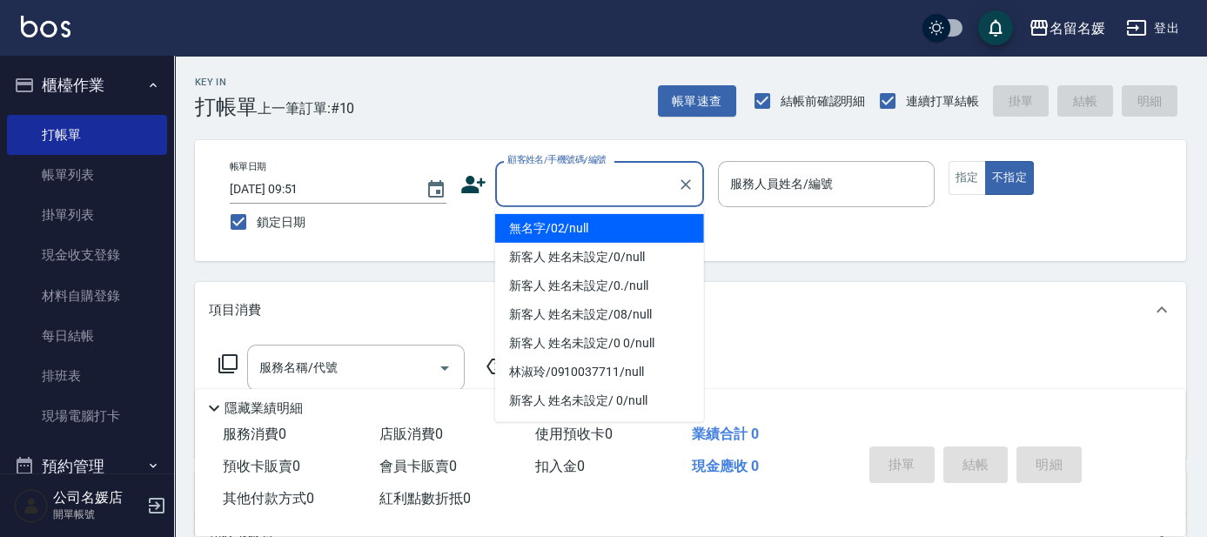
click at [542, 195] on input "顧客姓名/手機號碼/編號" at bounding box center [586, 184] width 167 height 30
click at [568, 232] on li "無名字/02/null" at bounding box center [599, 228] width 209 height 29
type input "無名字/02/null"
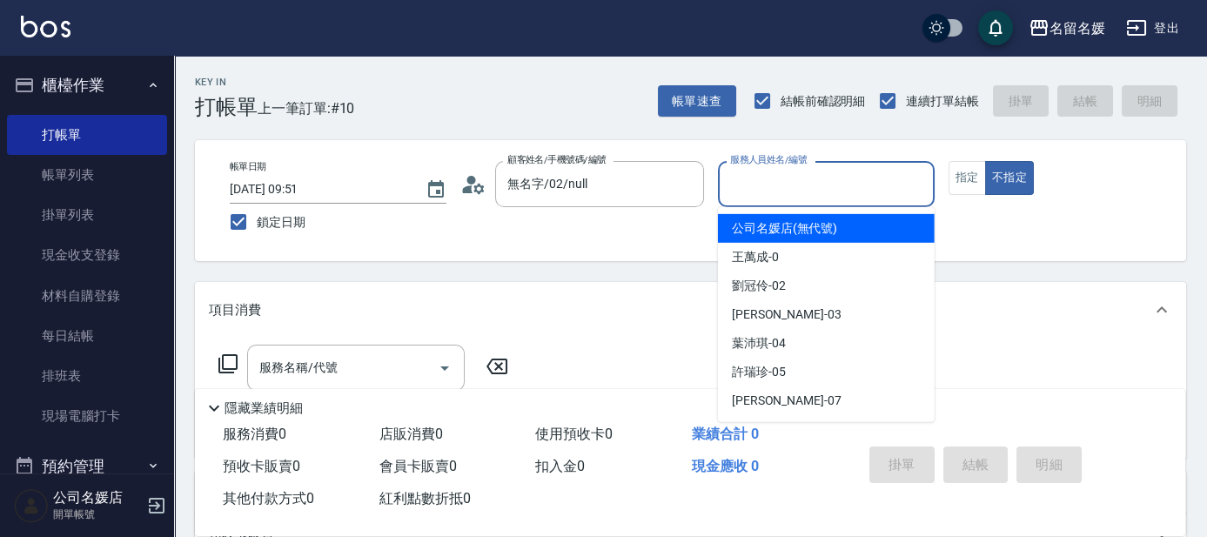
click at [784, 180] on input "服務人員姓名/編號" at bounding box center [826, 184] width 201 height 30
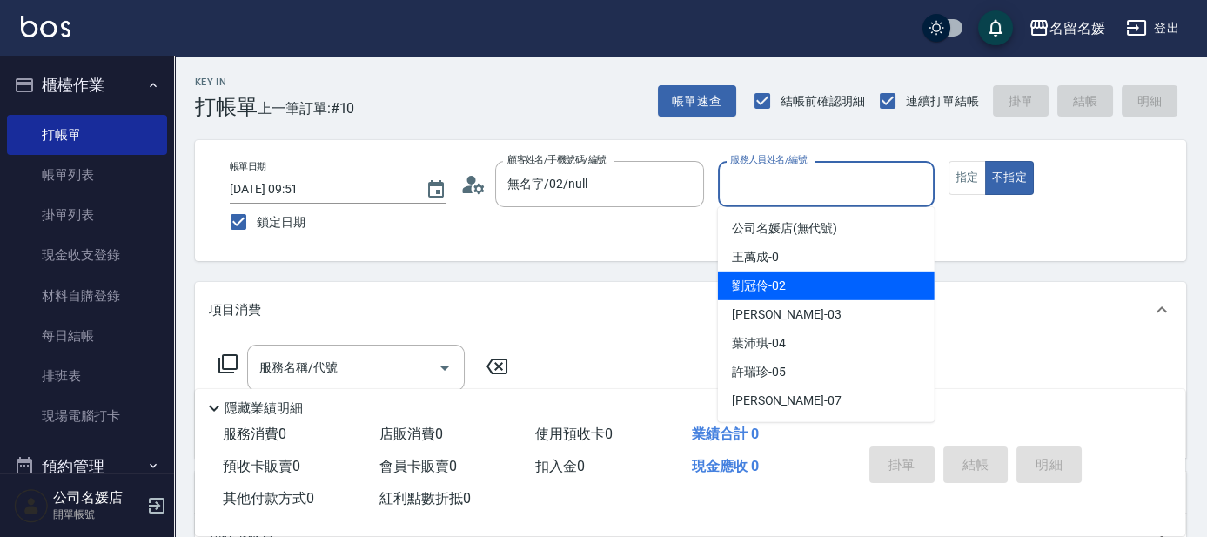
drag, startPoint x: 805, startPoint y: 278, endPoint x: 791, endPoint y: 284, distance: 15.2
click at [805, 279] on div "[PERSON_NAME]-02" at bounding box center [826, 286] width 217 height 29
type input "[PERSON_NAME]-02"
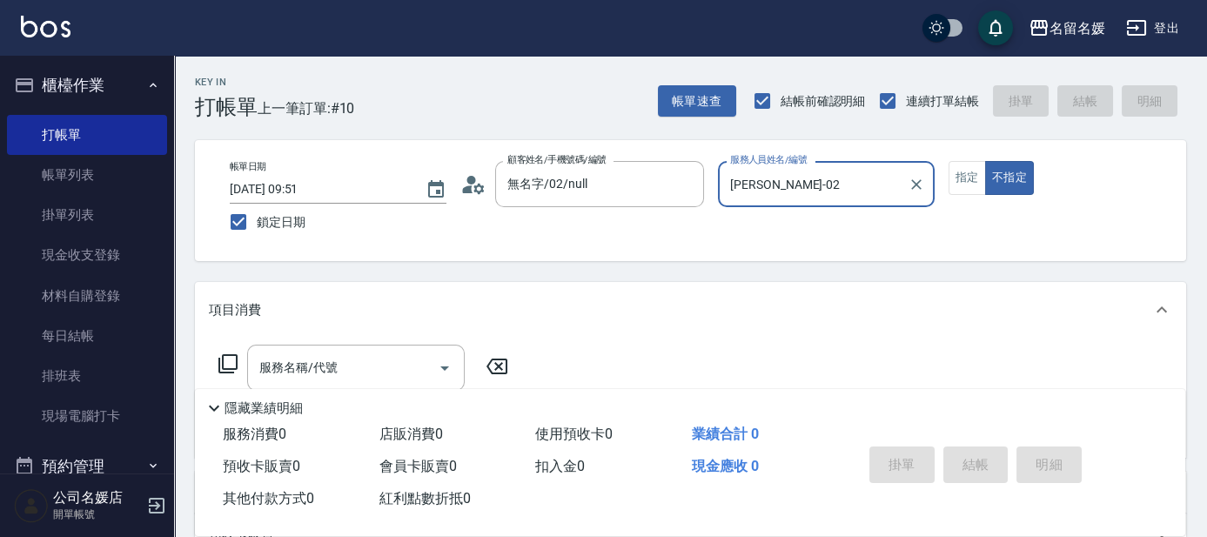
click at [236, 357] on icon at bounding box center [227, 363] width 19 height 19
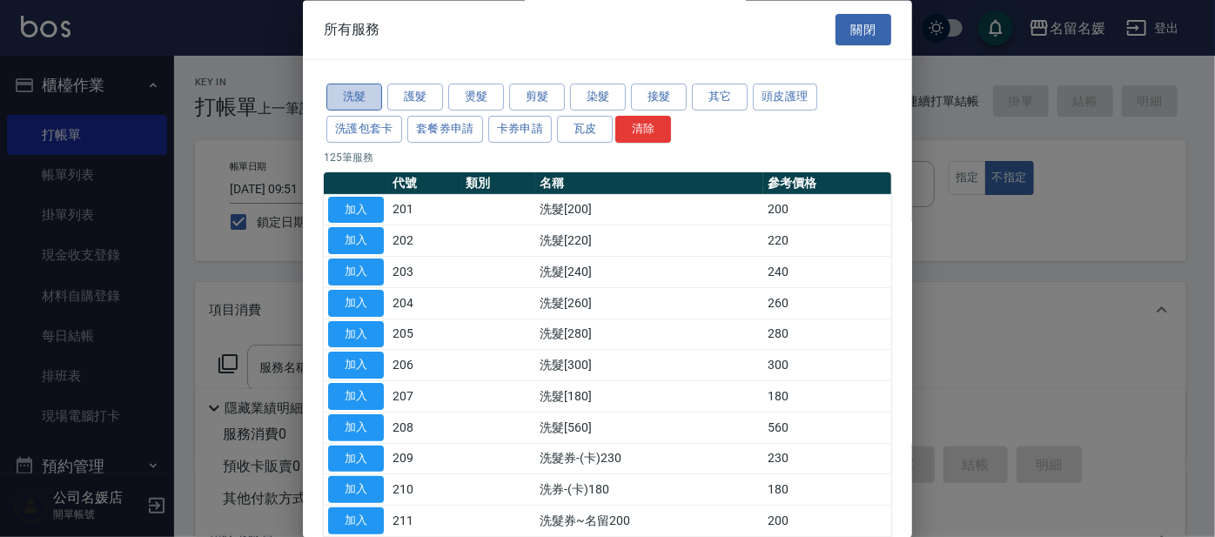
click at [357, 99] on button "洗髮" at bounding box center [354, 97] width 56 height 27
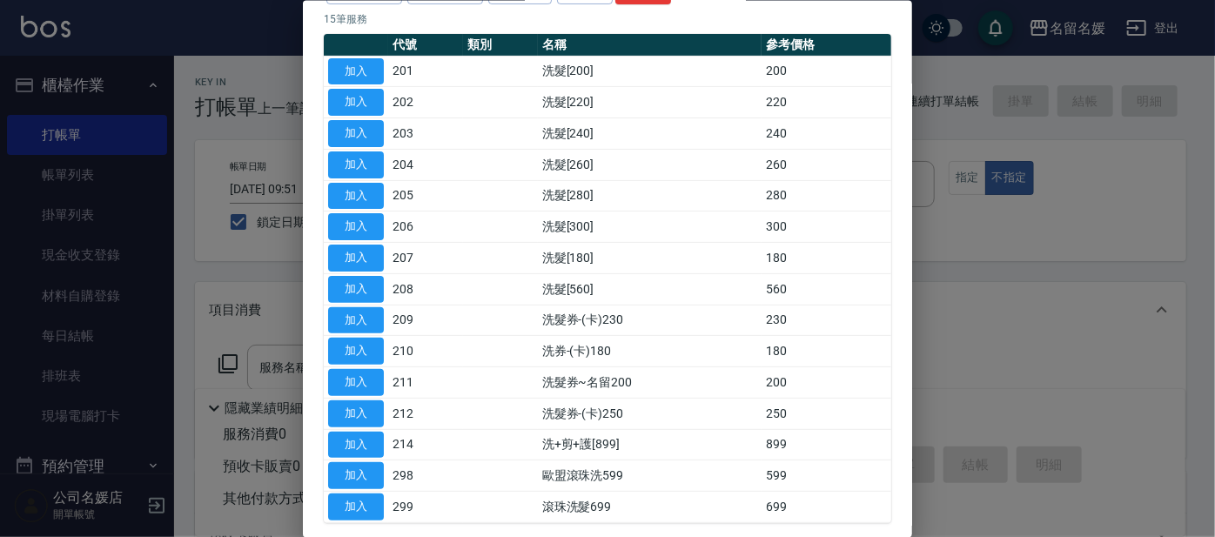
scroll to position [216, 0]
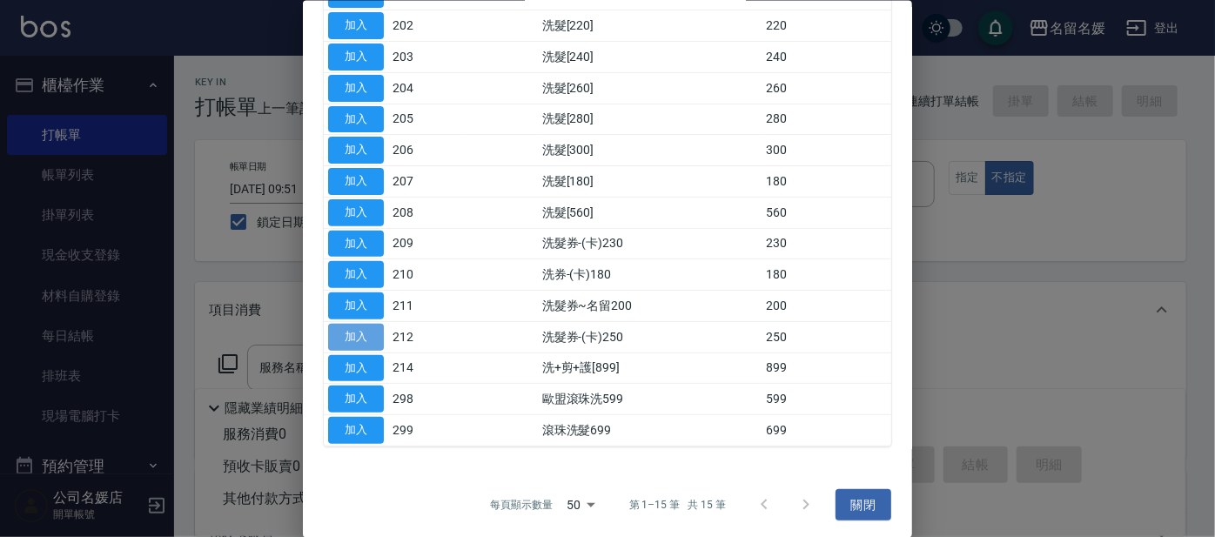
click at [373, 336] on button "加入" at bounding box center [356, 336] width 56 height 27
type input "洗髮券-(卡)250(212)"
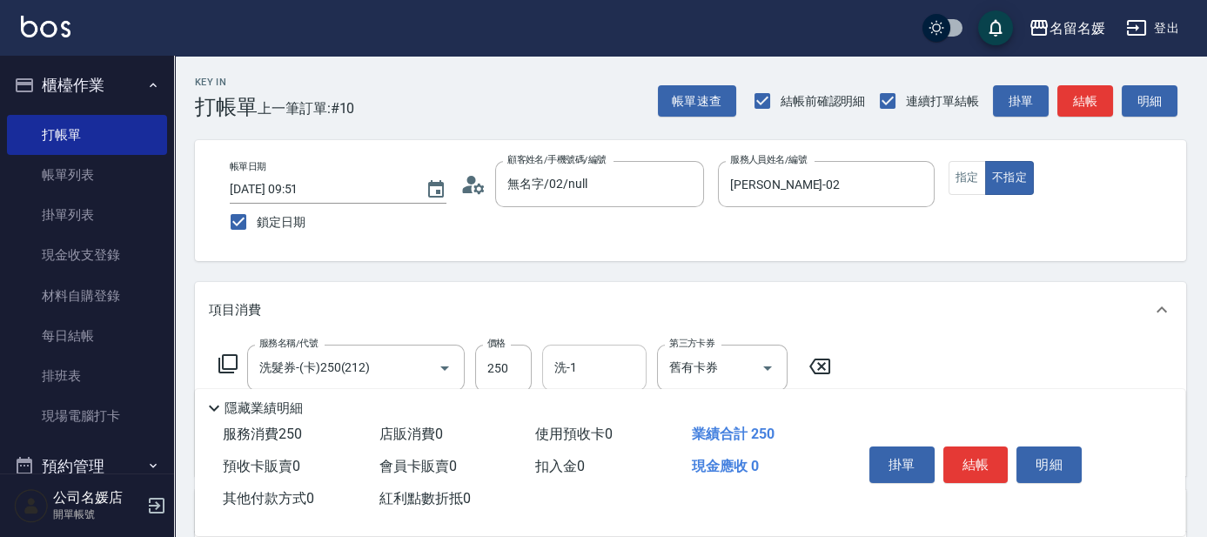
click at [621, 366] on input "洗-1" at bounding box center [594, 368] width 89 height 30
type input "[PERSON_NAME]-02"
click at [230, 362] on icon at bounding box center [228, 363] width 21 height 21
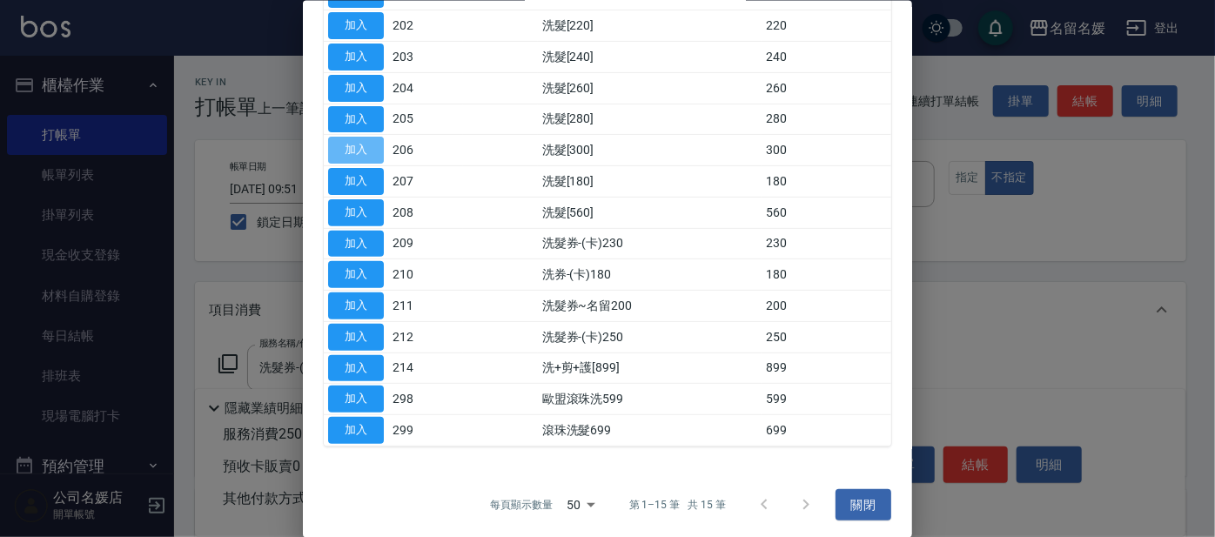
drag, startPoint x: 355, startPoint y: 150, endPoint x: 543, endPoint y: 173, distance: 189.5
click at [356, 149] on button "加入" at bounding box center [356, 150] width 56 height 27
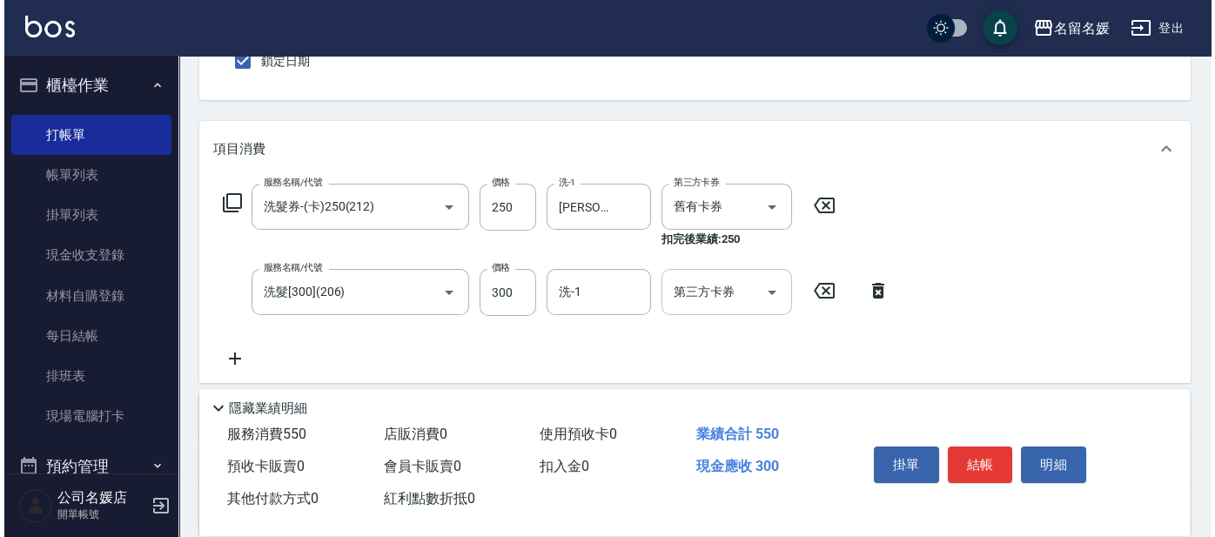
scroll to position [237, 0]
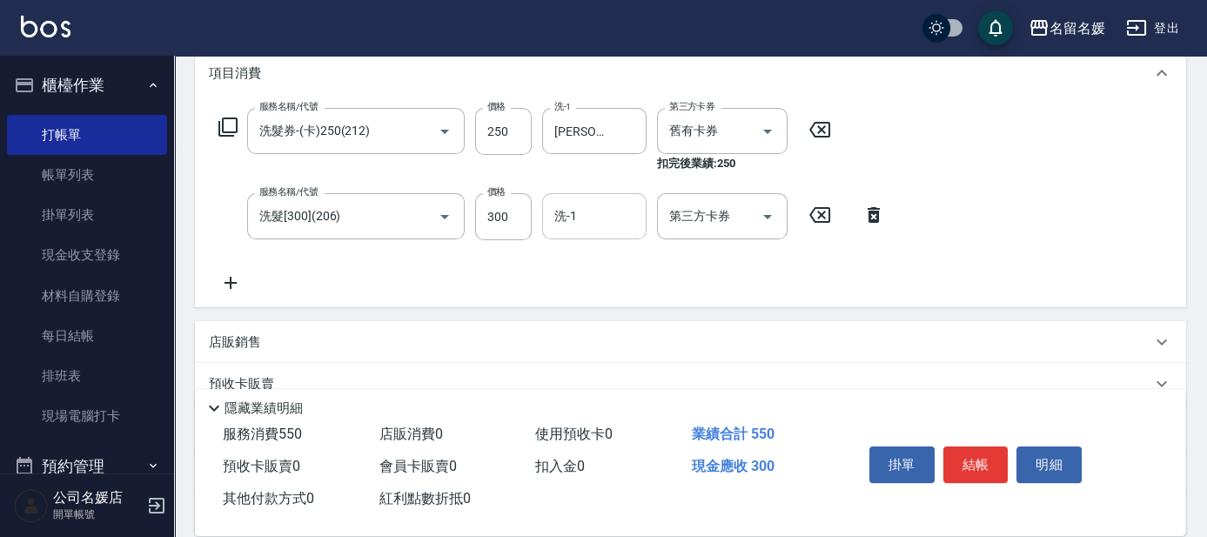
click at [615, 225] on input "洗-1" at bounding box center [594, 216] width 89 height 30
type input "[PERSON_NAME]-02"
click at [223, 118] on icon at bounding box center [227, 127] width 19 height 19
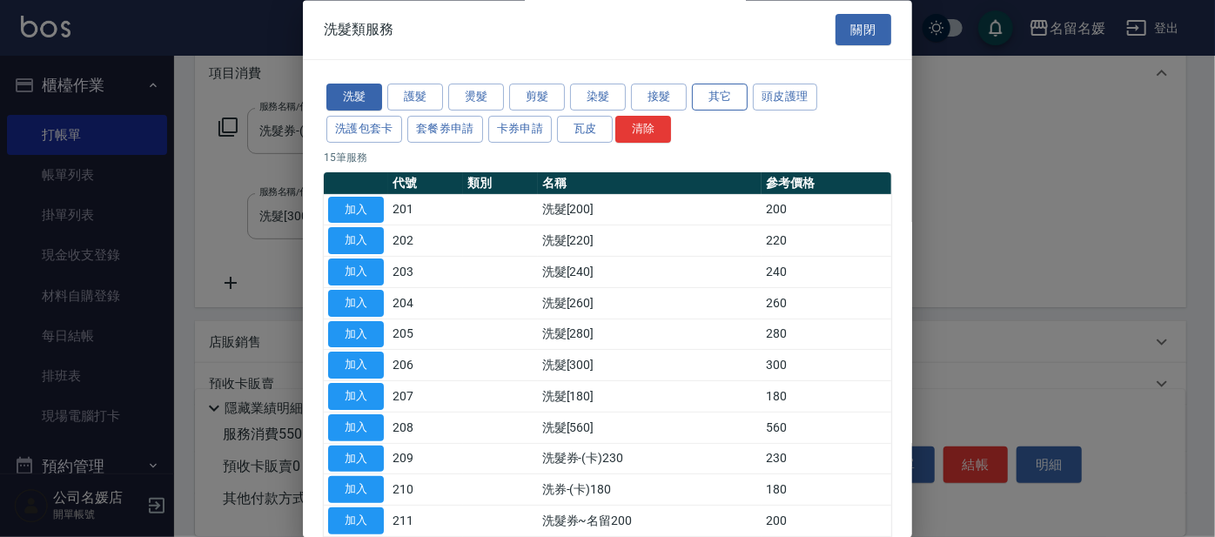
click at [716, 100] on button "其它" at bounding box center [720, 97] width 56 height 27
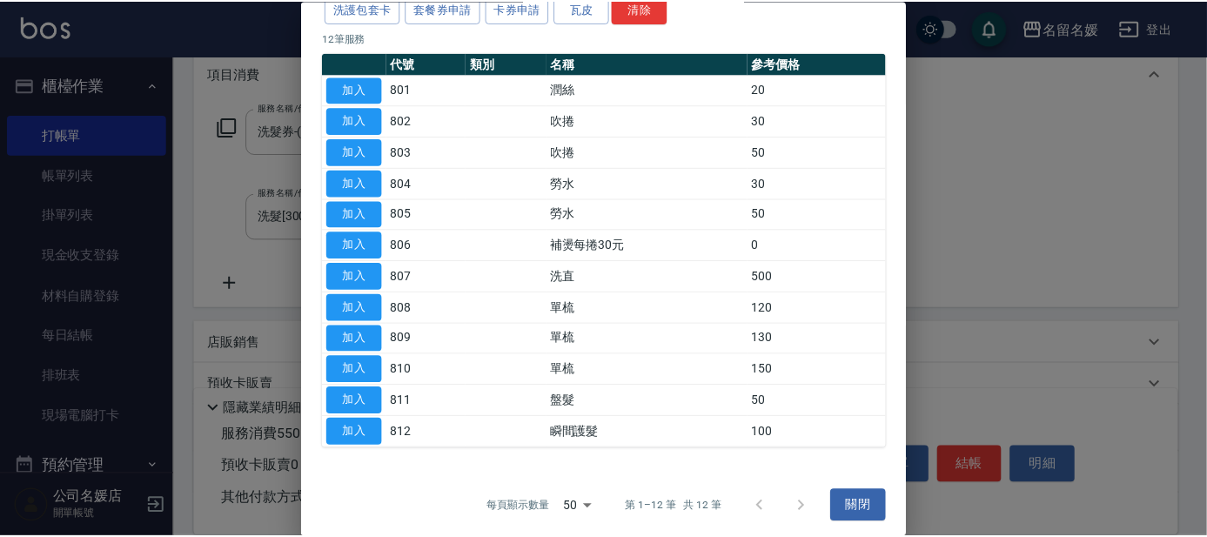
scroll to position [123, 0]
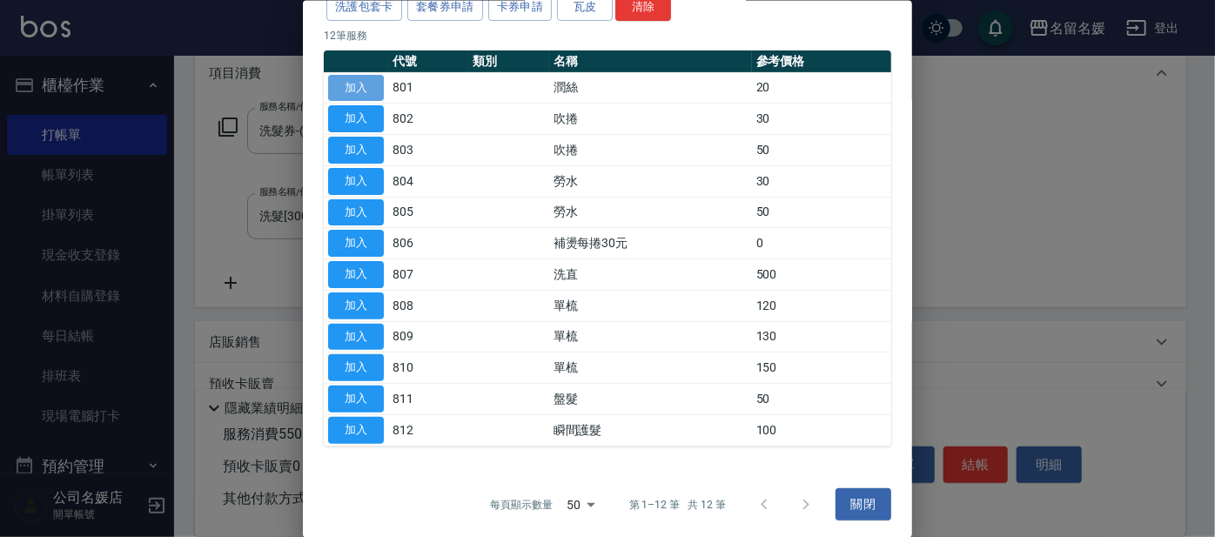
click at [347, 75] on button "加入" at bounding box center [356, 87] width 56 height 27
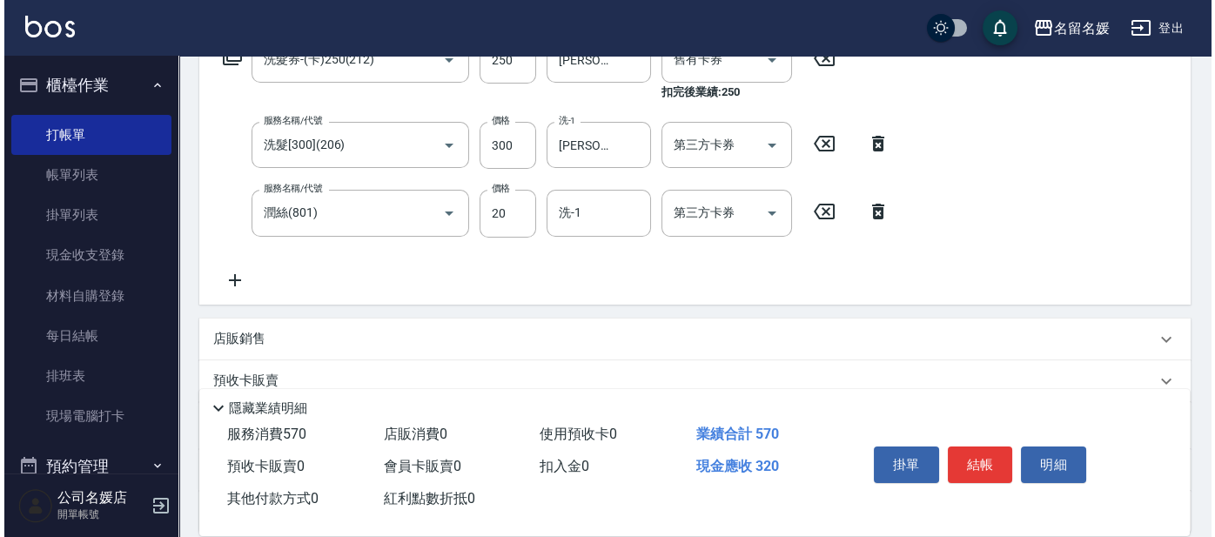
scroll to position [395, 0]
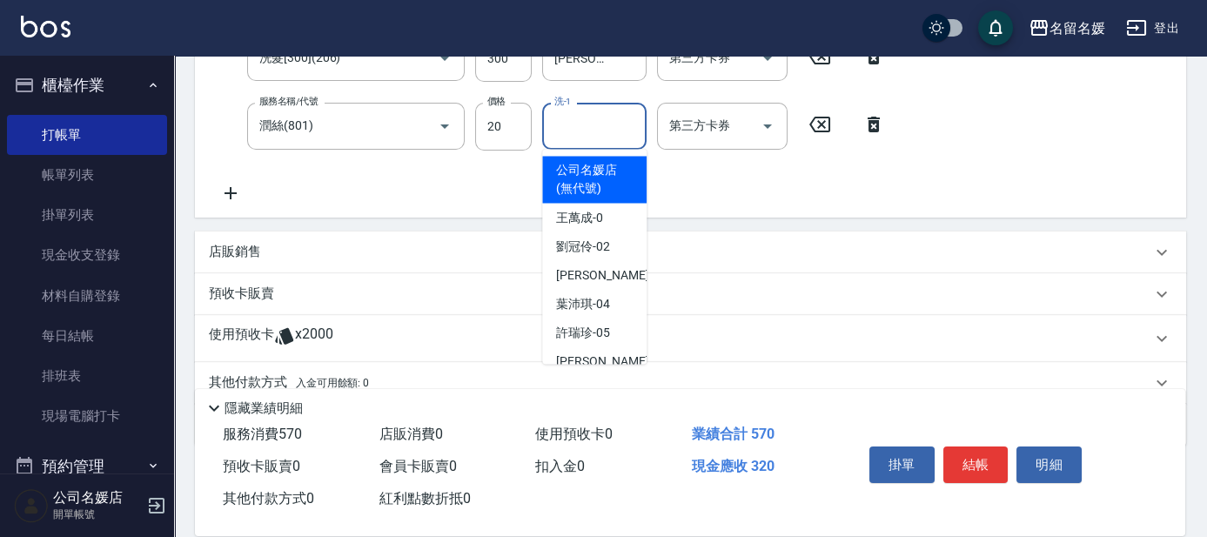
click at [616, 133] on input "洗-1" at bounding box center [594, 126] width 89 height 30
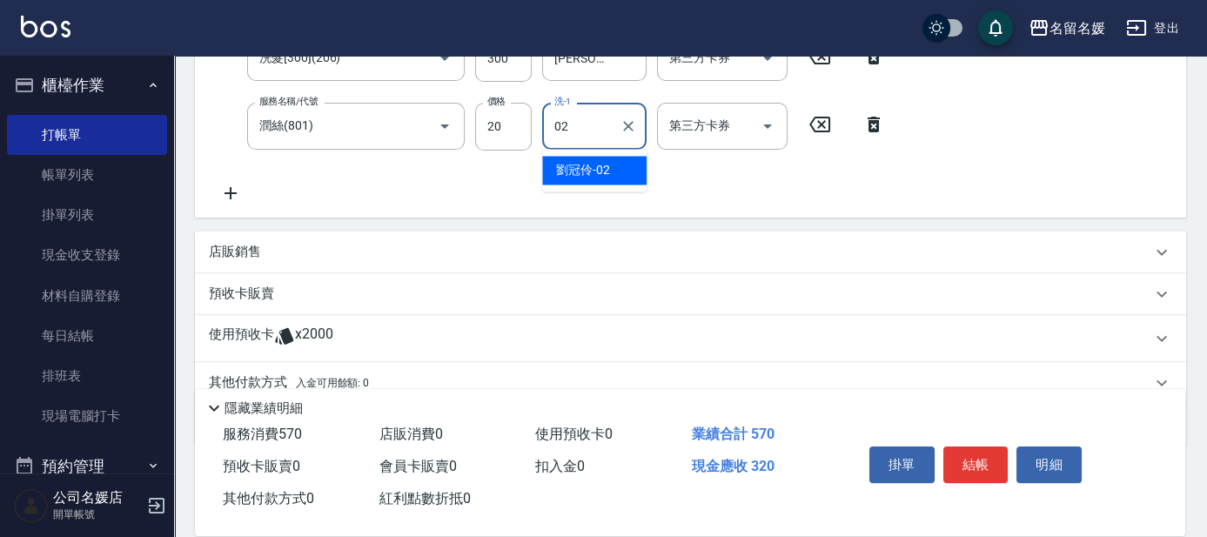
type input "[PERSON_NAME]-02"
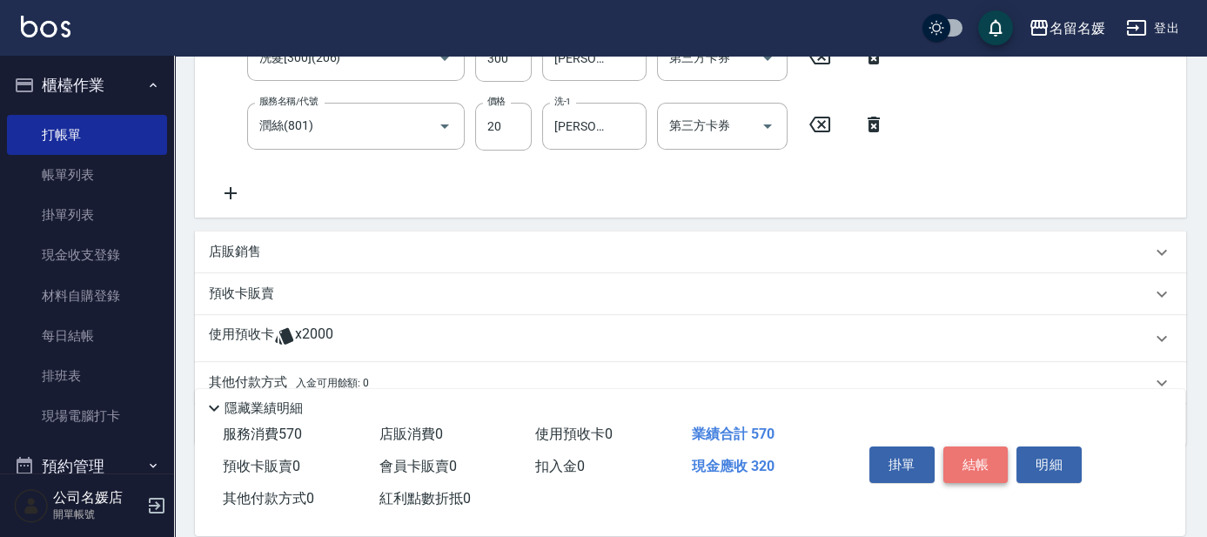
click at [989, 460] on button "結帳" at bounding box center [976, 465] width 65 height 37
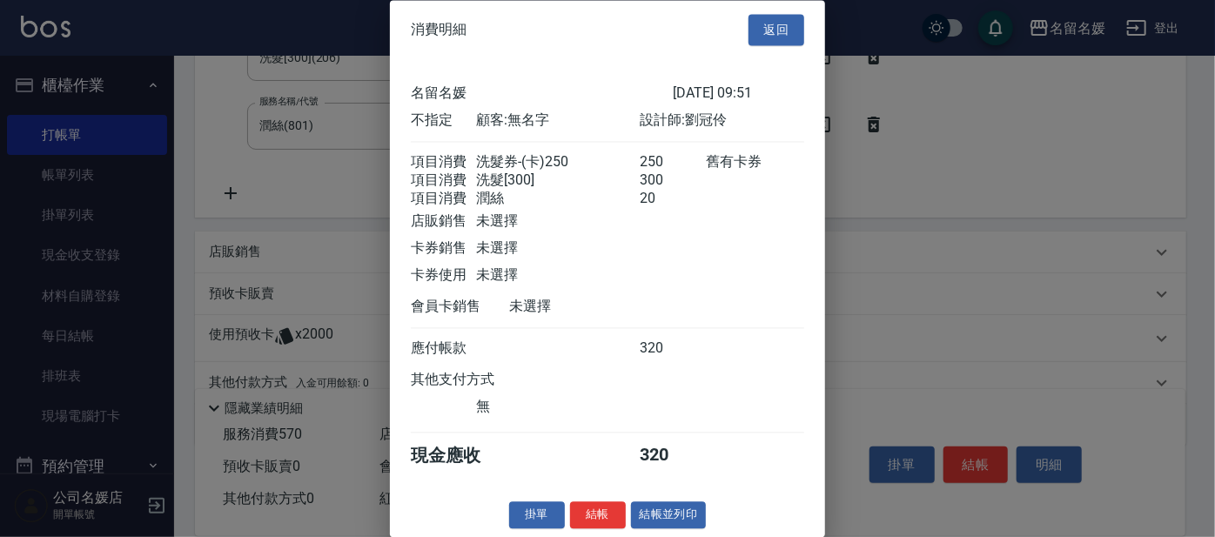
scroll to position [25, 0]
click at [588, 512] on button "結帳" at bounding box center [598, 515] width 56 height 27
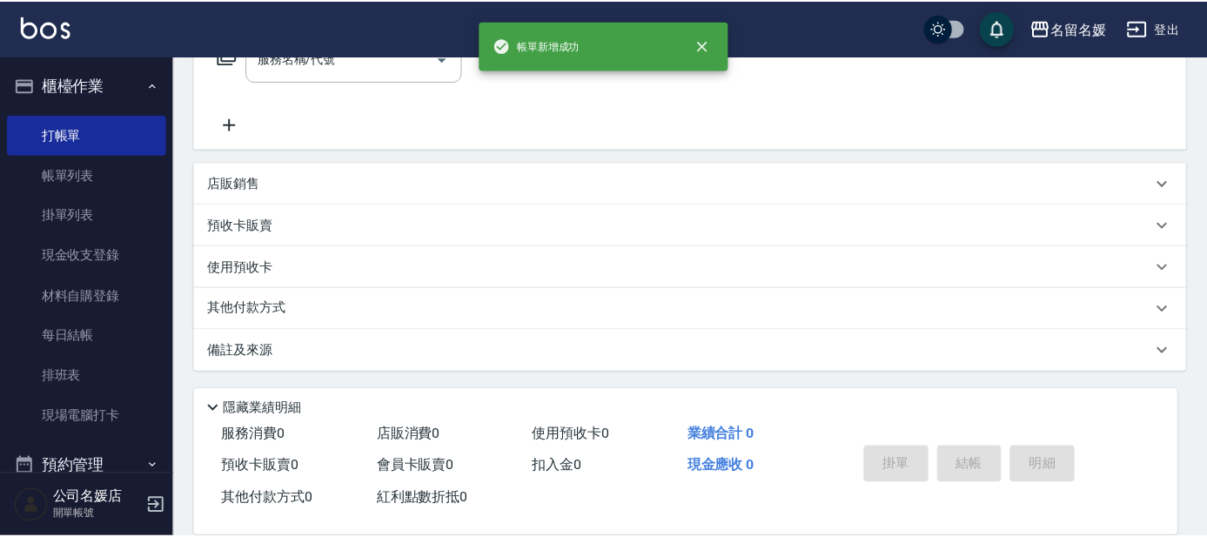
scroll to position [0, 0]
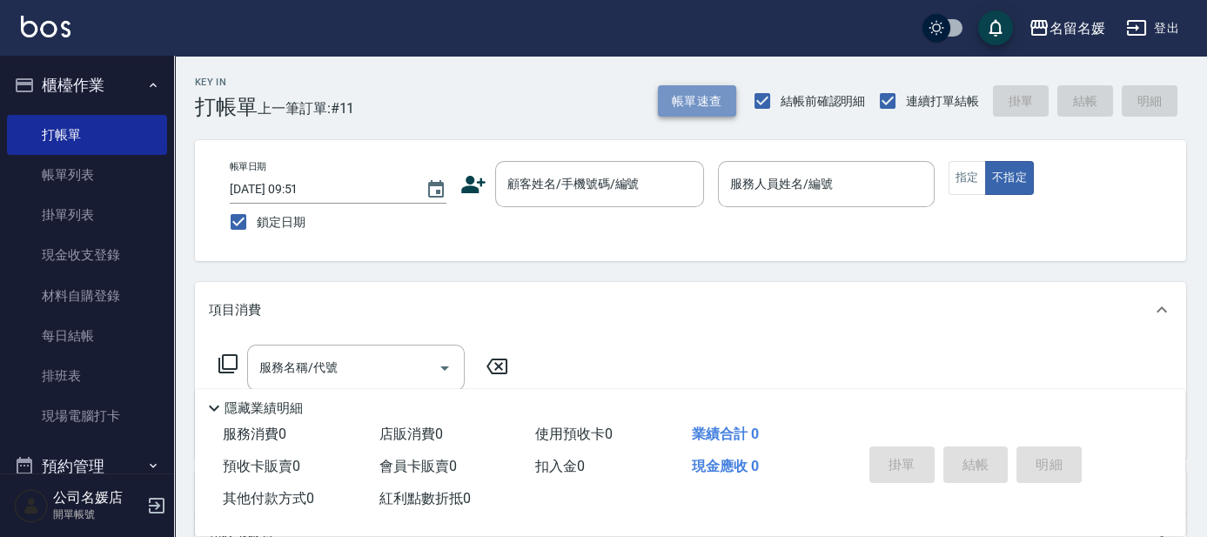
click at [680, 100] on button "帳單速查" at bounding box center [697, 101] width 78 height 32
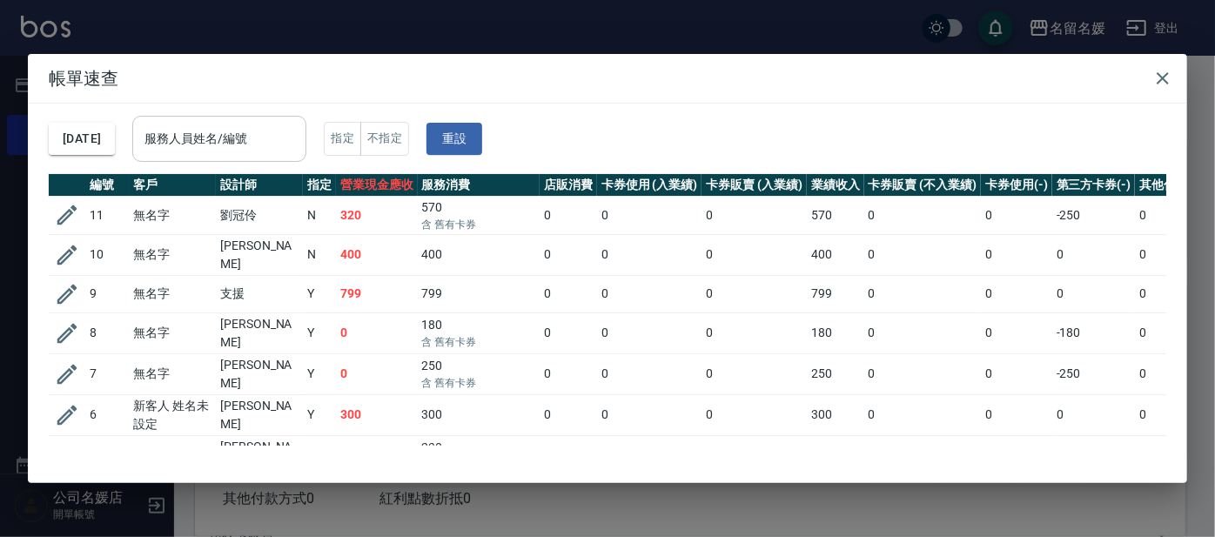
click at [240, 138] on input "服務人員姓名/編號" at bounding box center [219, 139] width 158 height 30
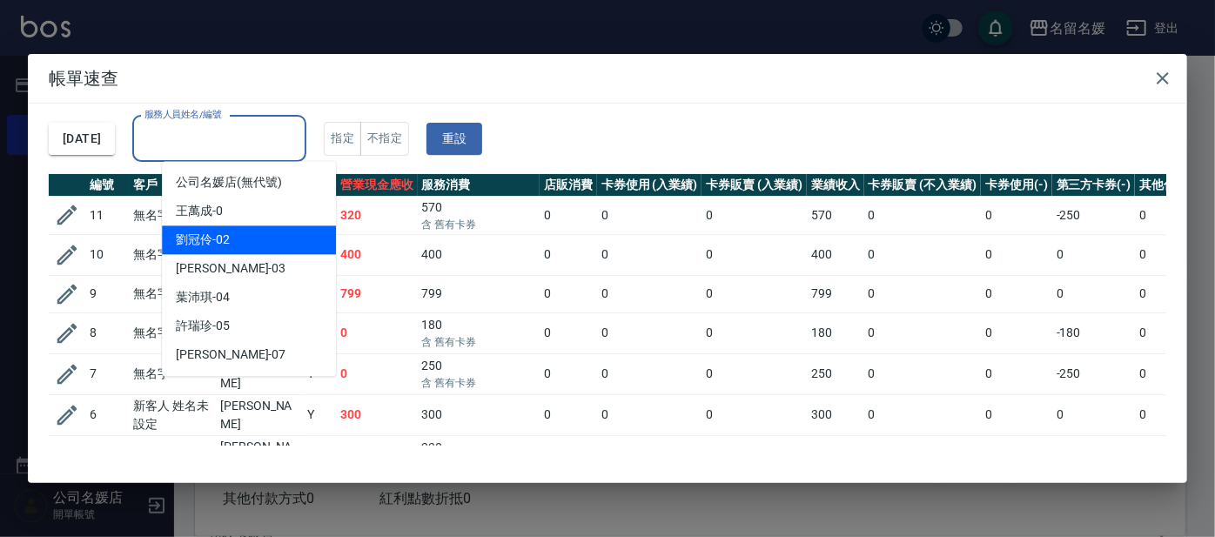
click at [245, 233] on div "[PERSON_NAME]-02" at bounding box center [249, 239] width 174 height 29
type input "[PERSON_NAME]-02"
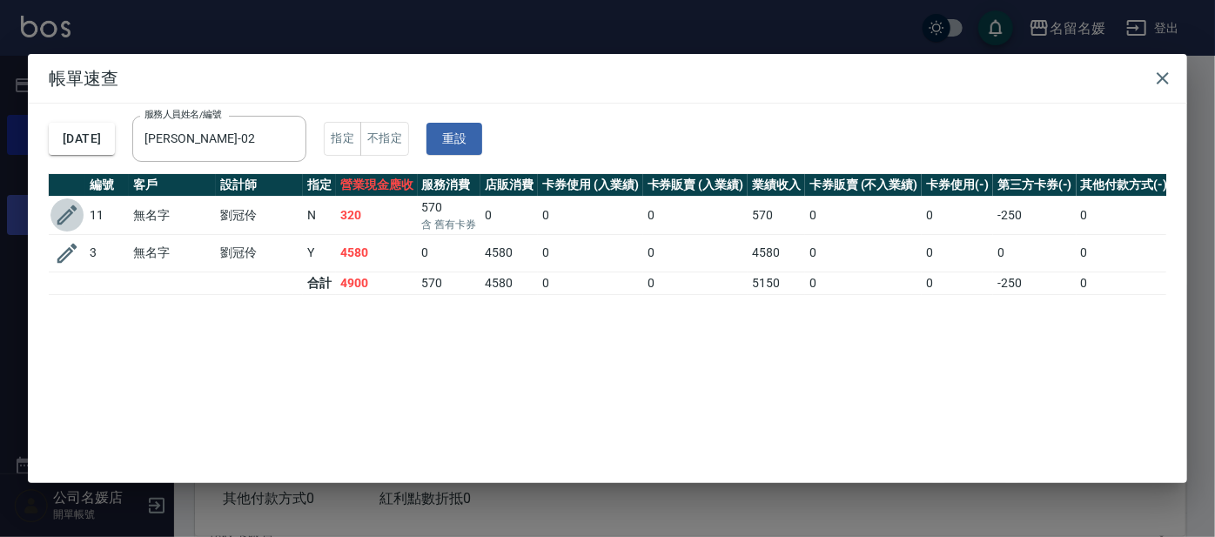
click at [64, 210] on icon "button" at bounding box center [67, 215] width 26 height 26
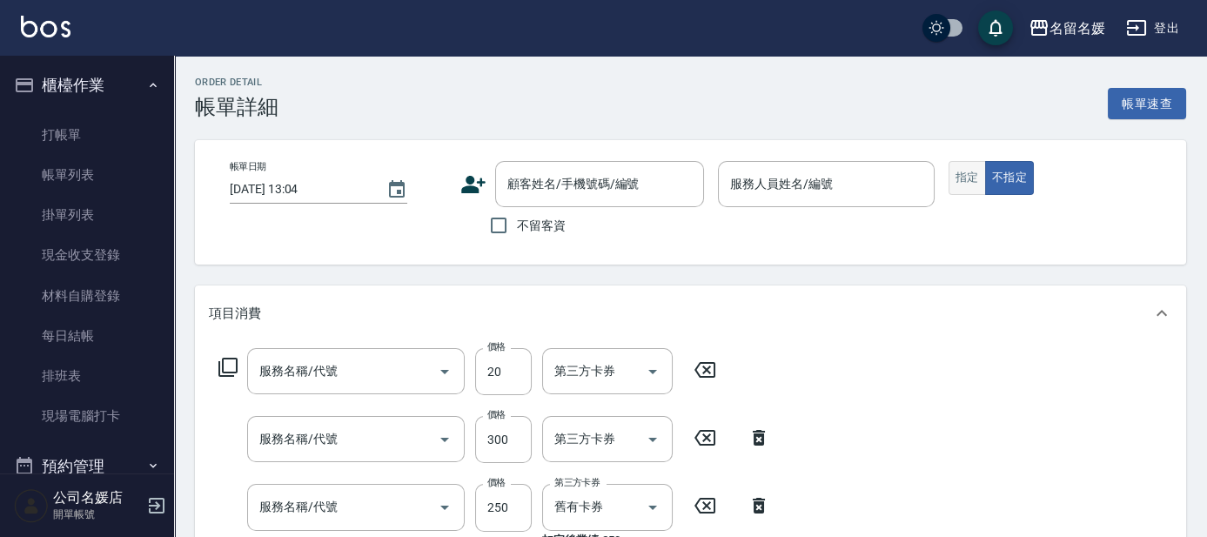
click at [968, 183] on button "指定" at bounding box center [967, 178] width 37 height 34
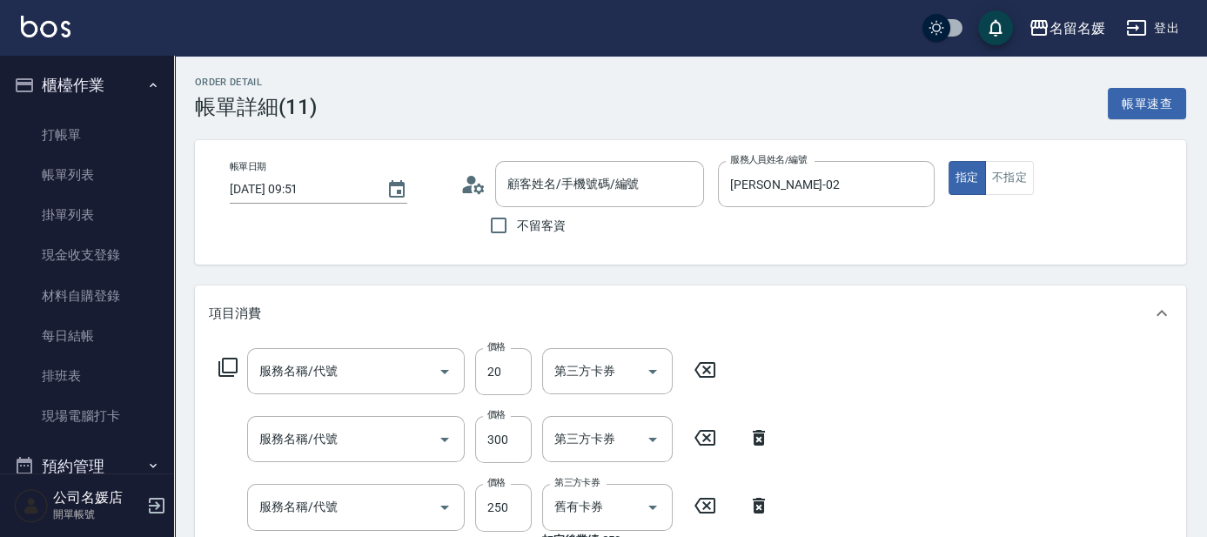
type input "[DATE] 09:51"
type input "[PERSON_NAME]-02"
type input "潤絲(801)"
type input "洗髮[300](206)"
type input "洗髮券-(卡)250(212)"
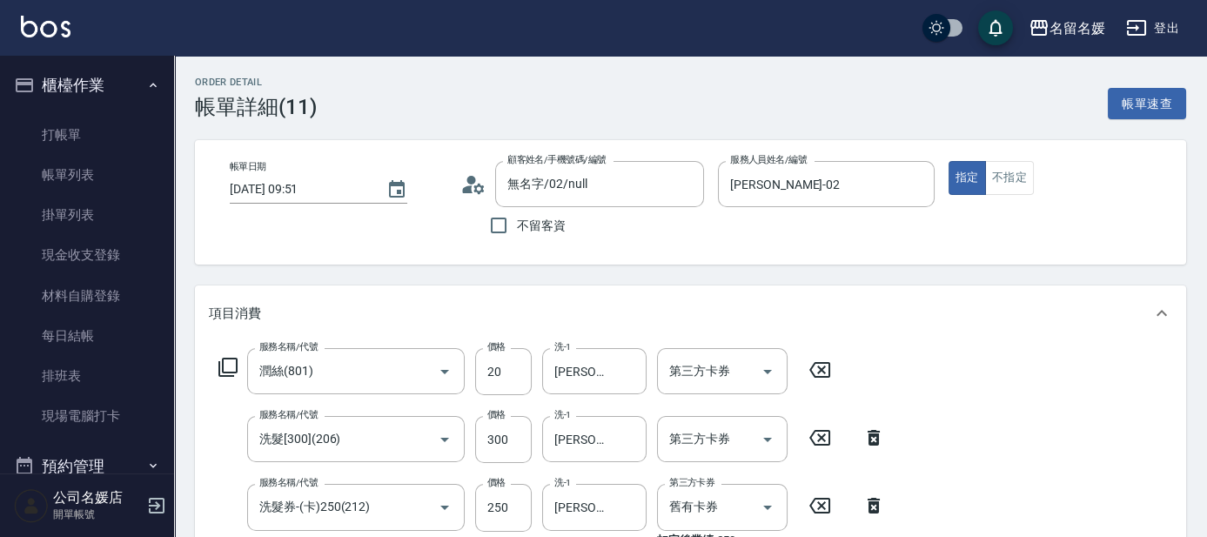
type input "無名字/02/null"
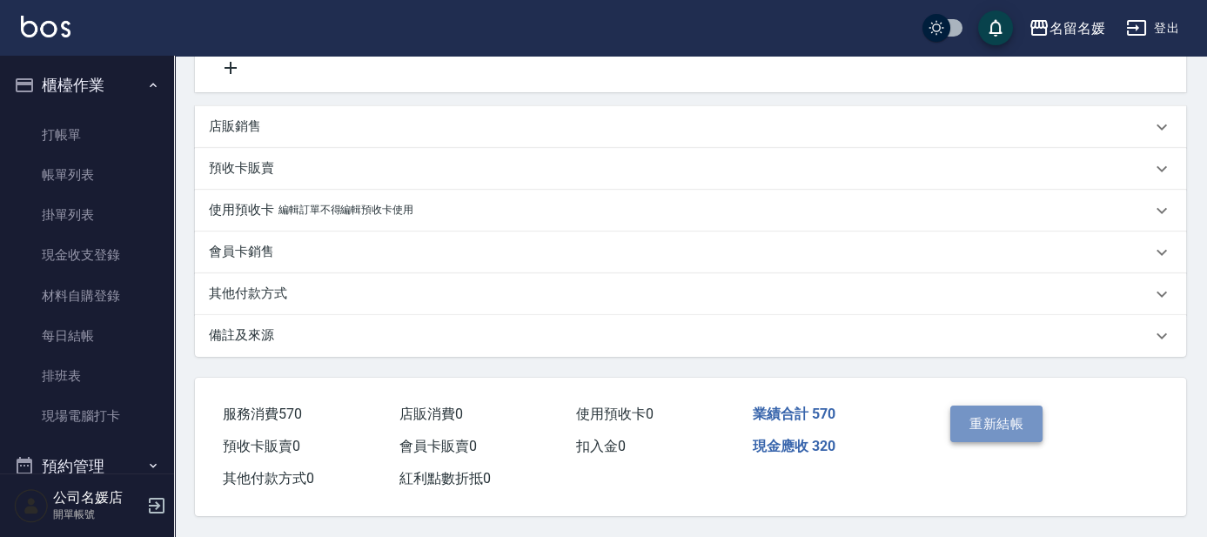
click at [977, 406] on button "重新結帳" at bounding box center [996, 424] width 92 height 37
click at [1018, 417] on div "重新結帳" at bounding box center [994, 437] width 100 height 76
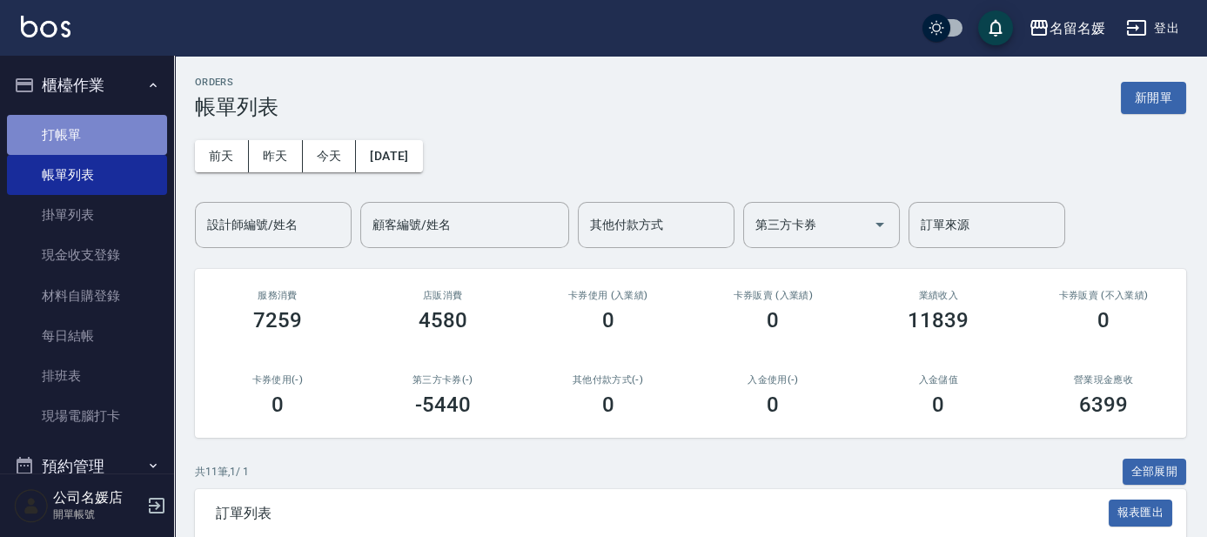
click at [95, 131] on link "打帳單" at bounding box center [87, 135] width 160 height 40
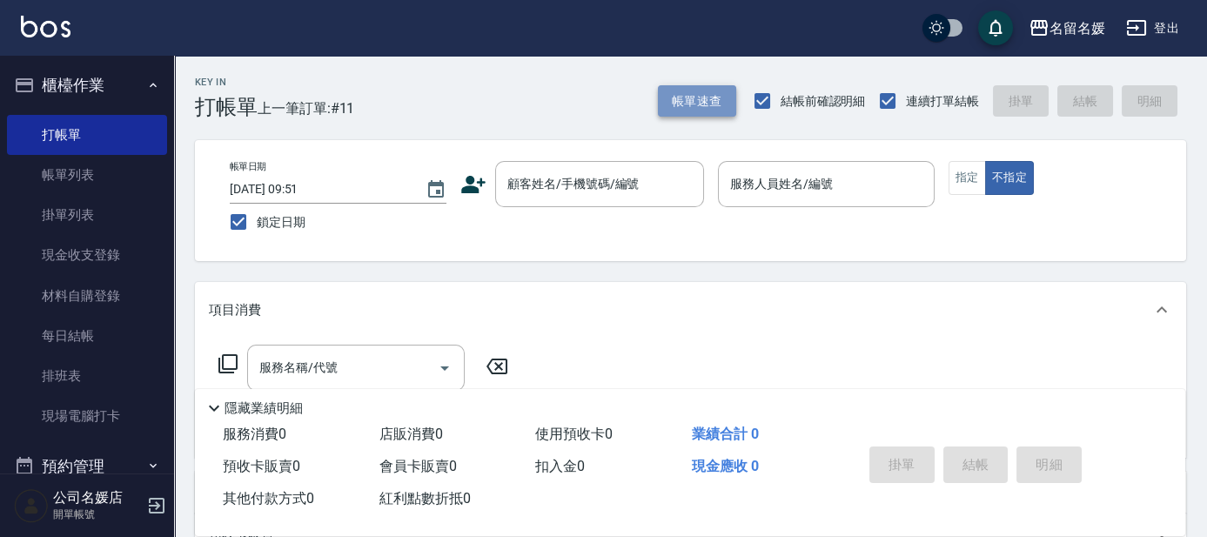
click at [714, 101] on button "帳單速查" at bounding box center [697, 101] width 78 height 32
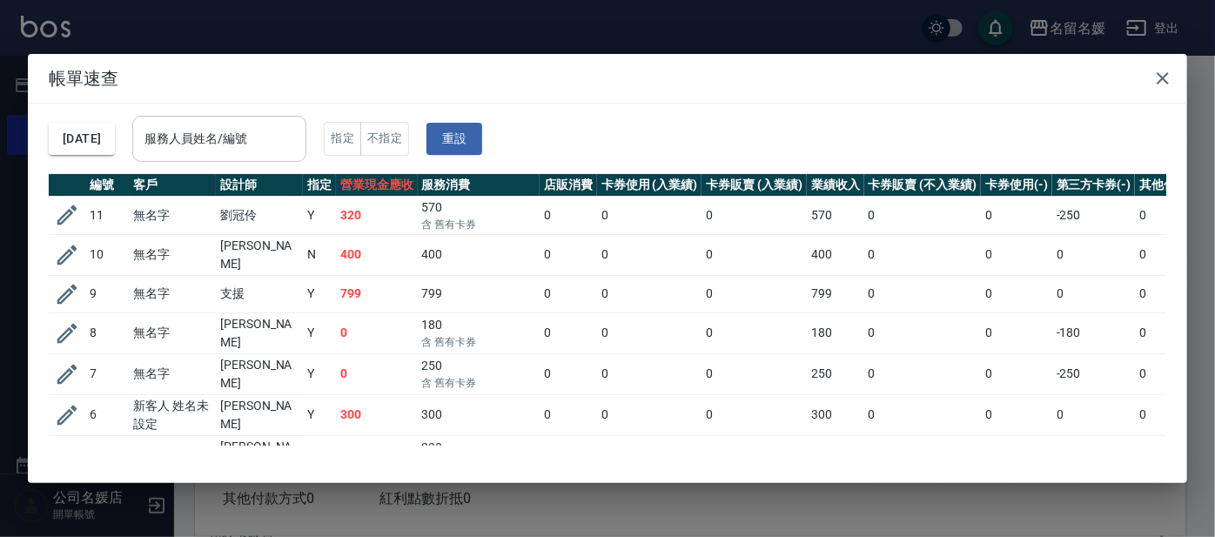
click at [279, 149] on input "服務人員姓名/編號" at bounding box center [219, 139] width 158 height 30
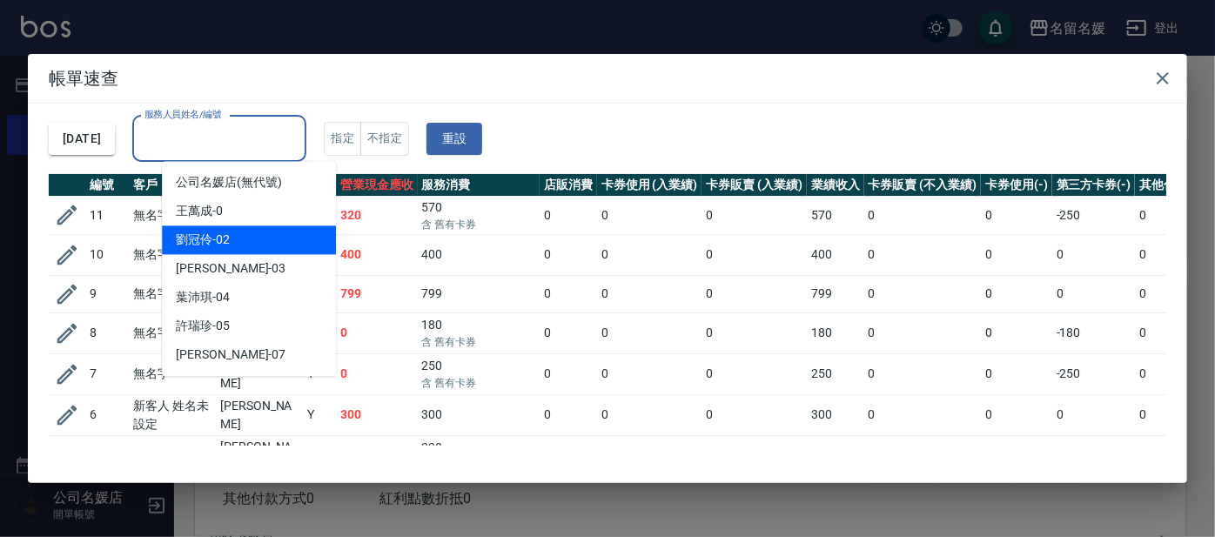
click at [287, 242] on div "[PERSON_NAME]-02" at bounding box center [249, 239] width 174 height 29
type input "[PERSON_NAME]-02"
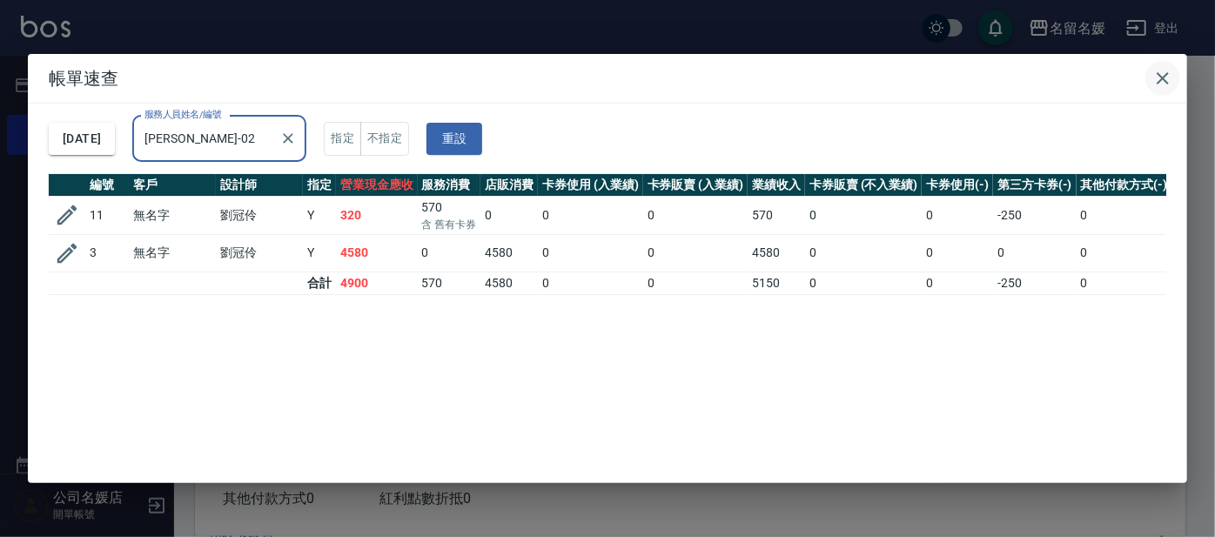
click at [1167, 79] on icon "button" at bounding box center [1162, 78] width 21 height 21
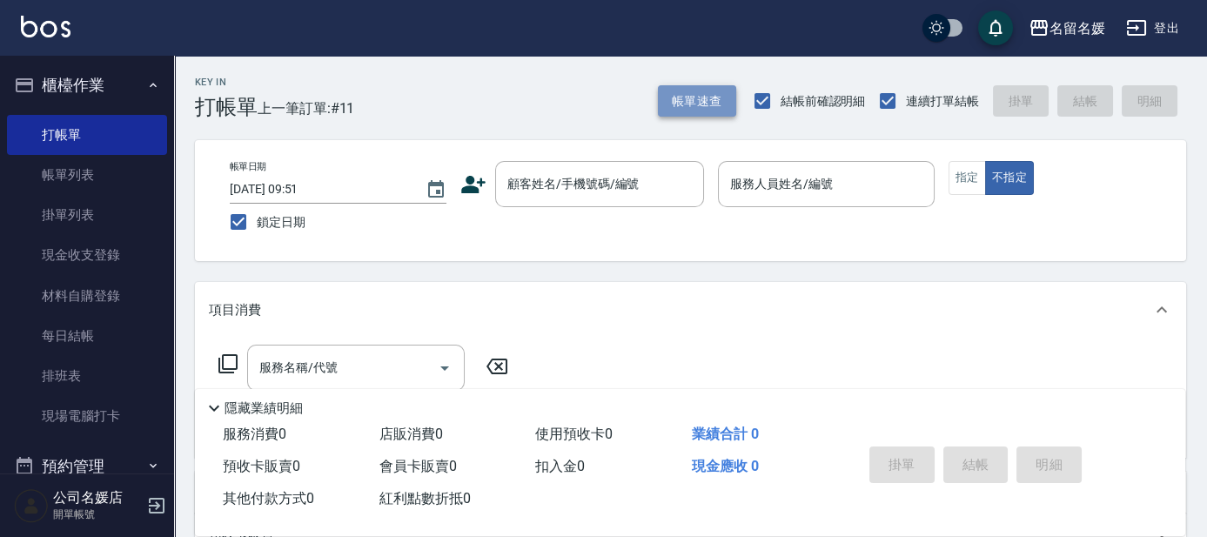
click at [703, 104] on button "帳單速查" at bounding box center [697, 101] width 78 height 32
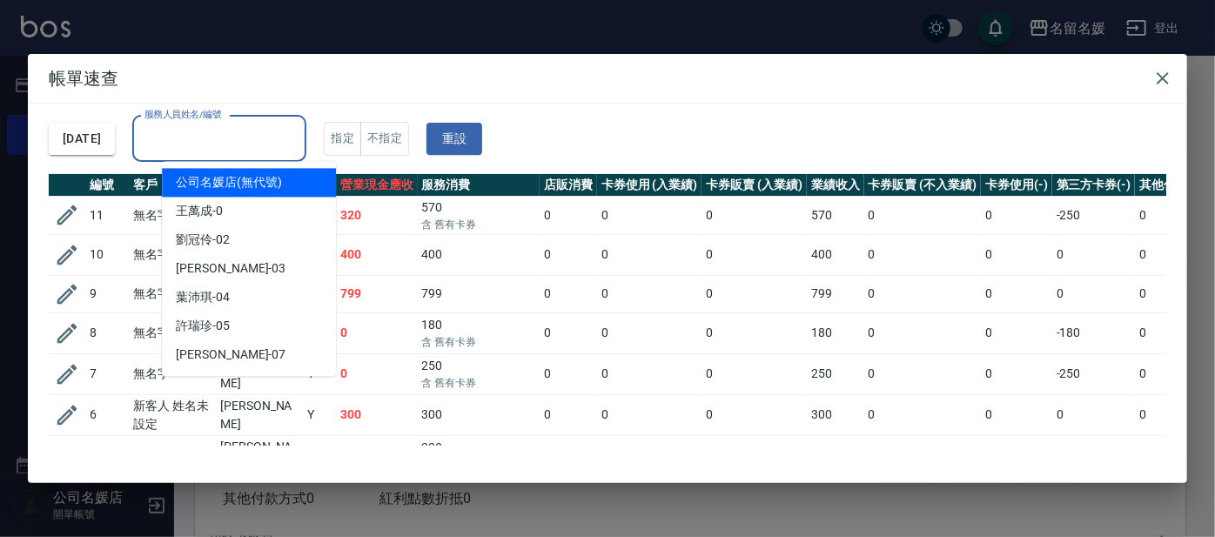
click at [225, 131] on input "服務人員姓名/編號" at bounding box center [219, 139] width 158 height 30
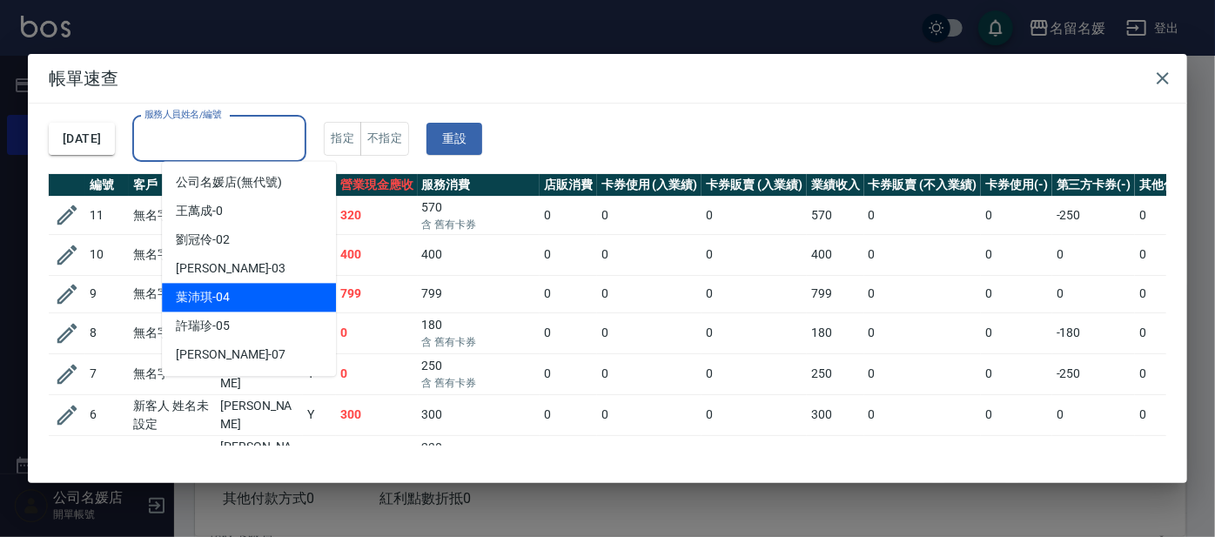
click at [237, 297] on div "[PERSON_NAME]-04" at bounding box center [249, 297] width 174 height 29
type input "[PERSON_NAME]-04"
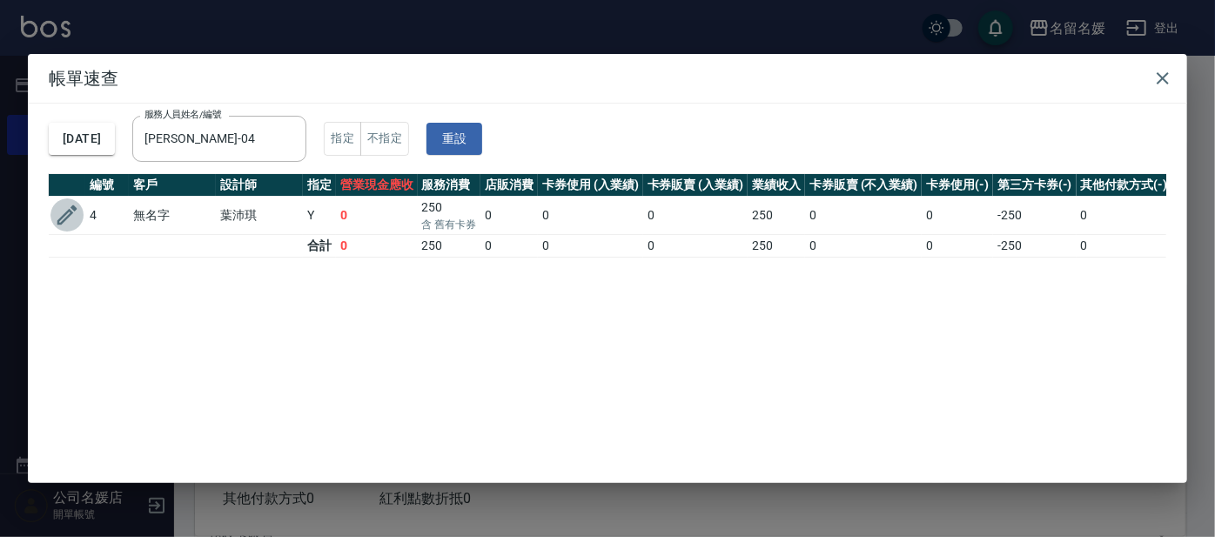
click at [77, 212] on icon "button" at bounding box center [67, 215] width 26 height 26
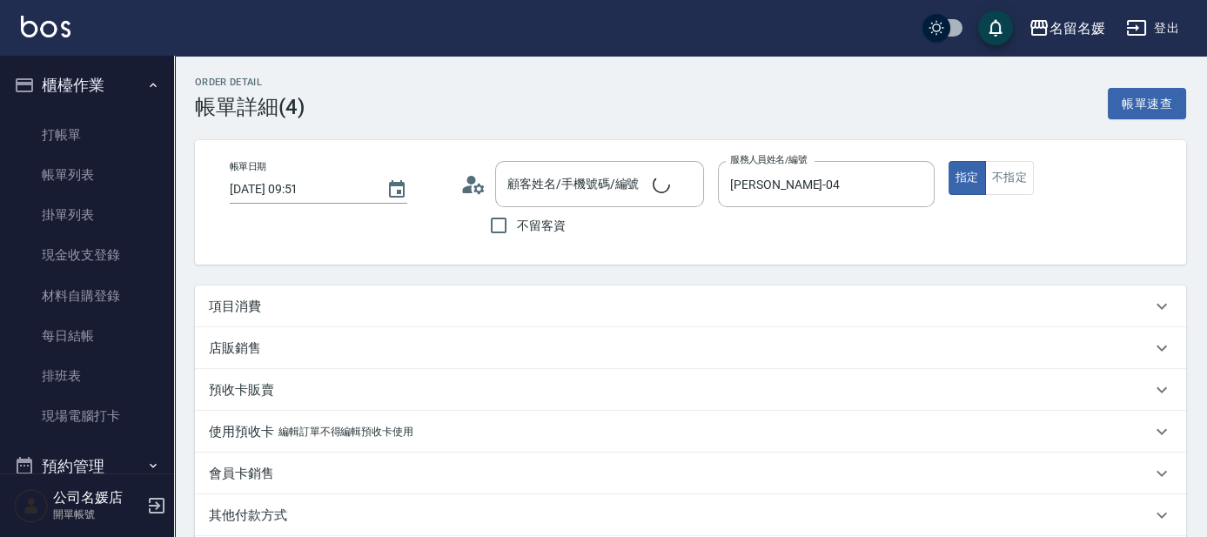
type input "[DATE] 09:51"
type input "[PERSON_NAME]-04"
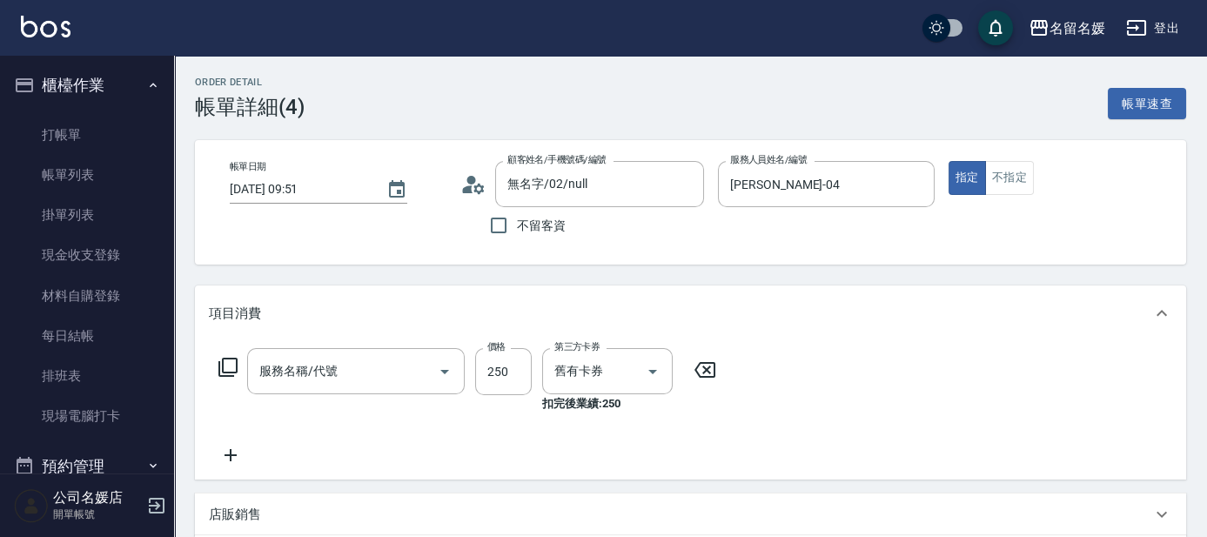
type input "無名字/02/null"
type input "洗髮券-(卡)250(212)"
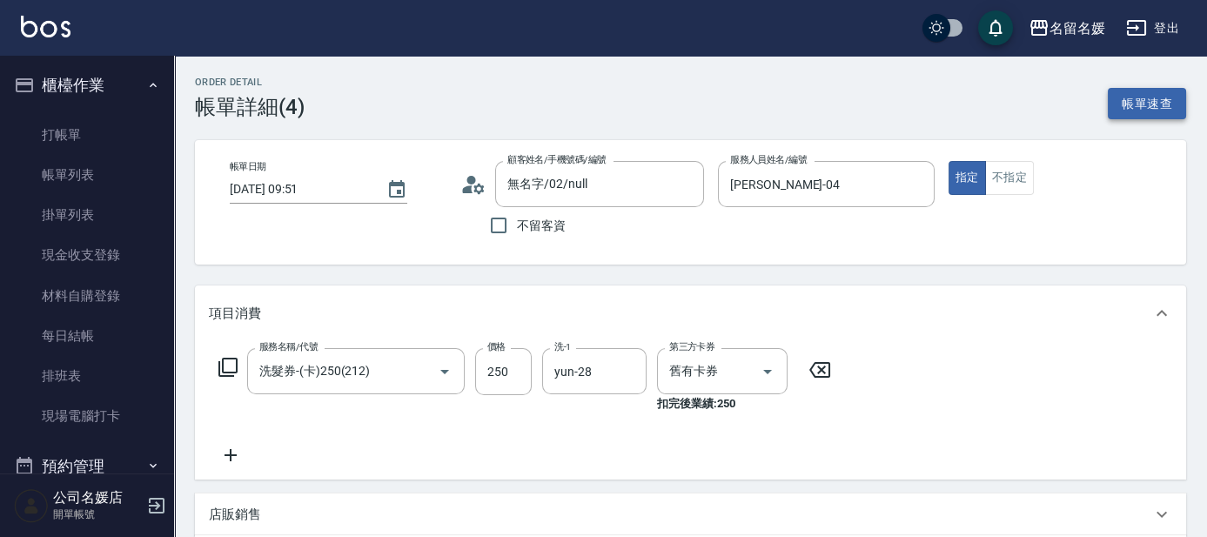
click at [1144, 102] on button "帳單速查" at bounding box center [1147, 104] width 78 height 32
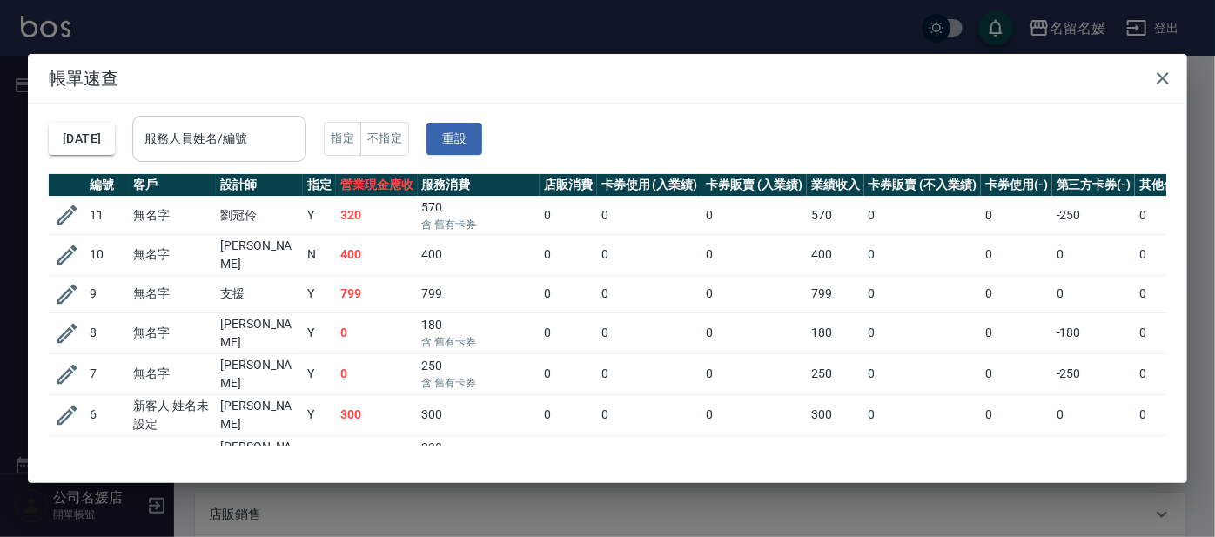
click at [283, 139] on input "服務人員姓名/編號" at bounding box center [219, 139] width 158 height 30
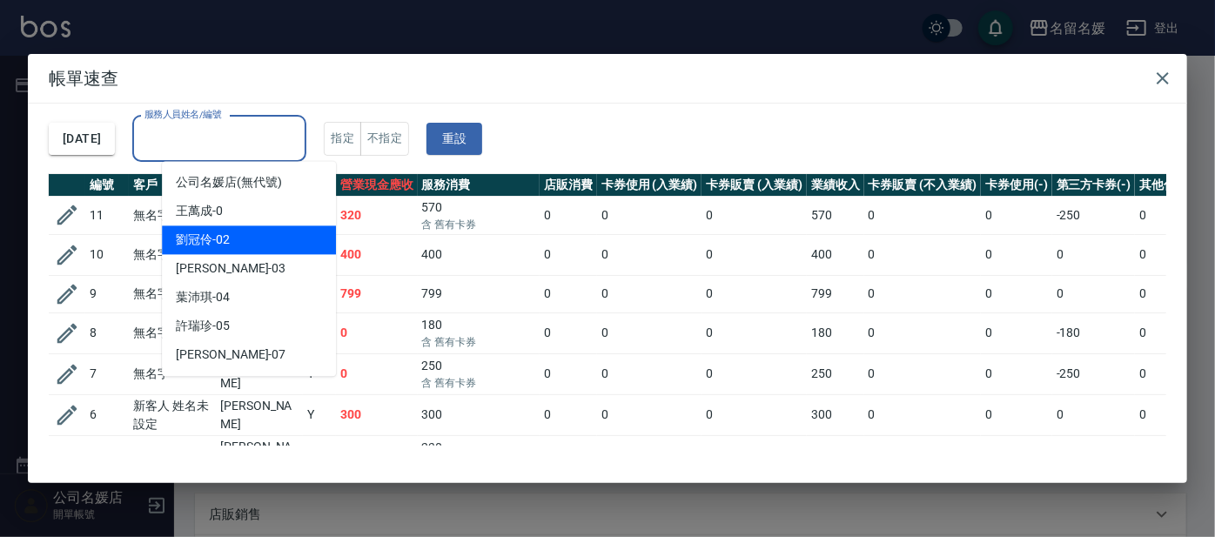
click at [268, 239] on div "[PERSON_NAME]-02" at bounding box center [249, 239] width 174 height 29
type input "[PERSON_NAME]-02"
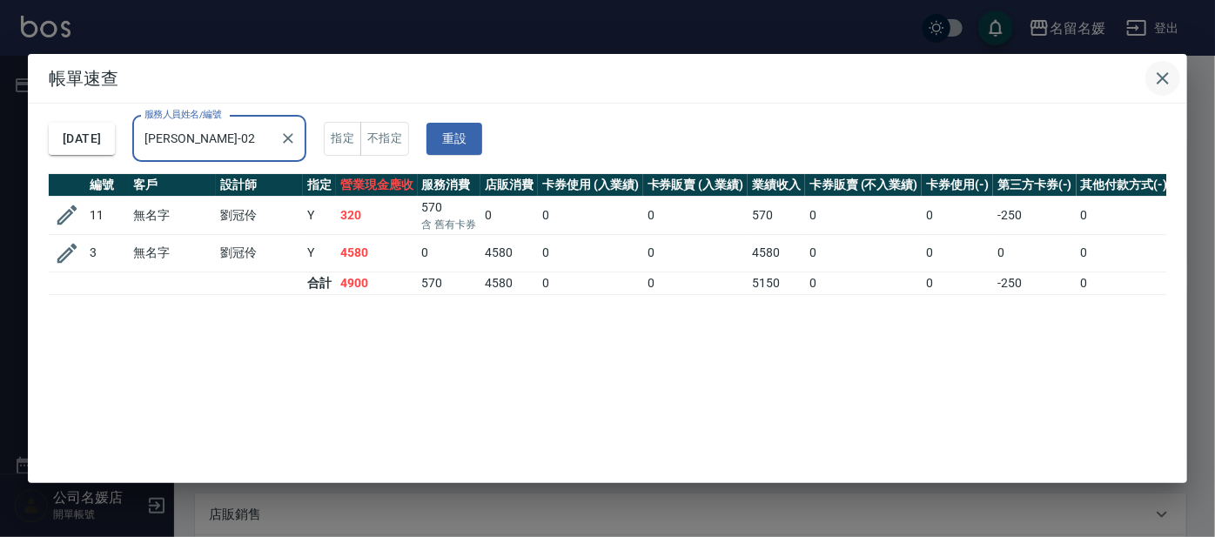
drag, startPoint x: 1171, startPoint y: 68, endPoint x: 1160, endPoint y: 71, distance: 11.0
click at [1171, 69] on icon "button" at bounding box center [1162, 78] width 21 height 21
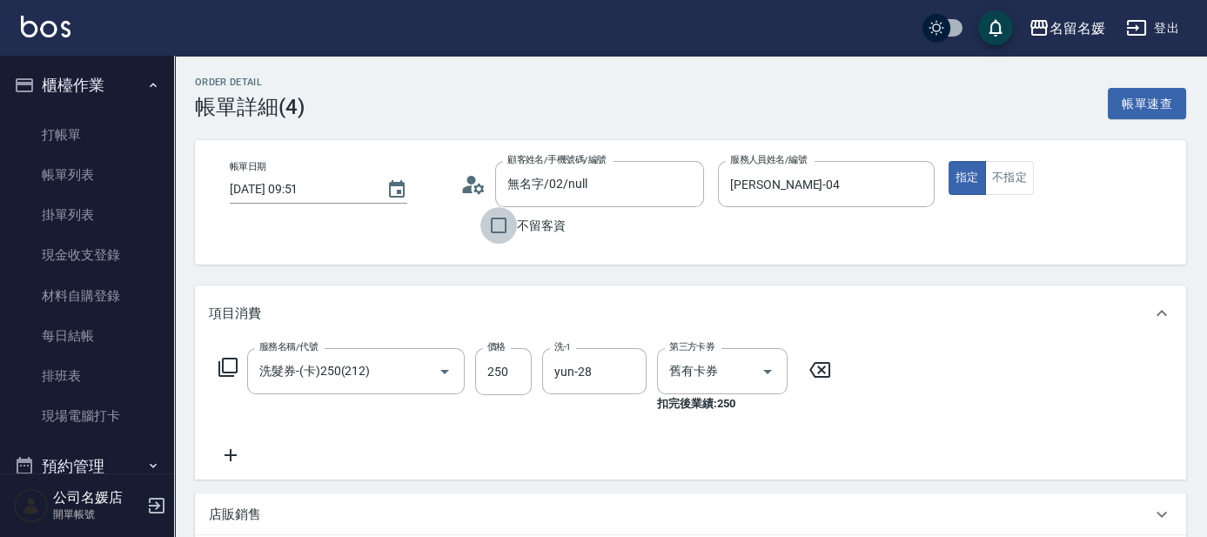
click at [500, 225] on input "不留客資" at bounding box center [498, 225] width 37 height 37
checkbox input "true"
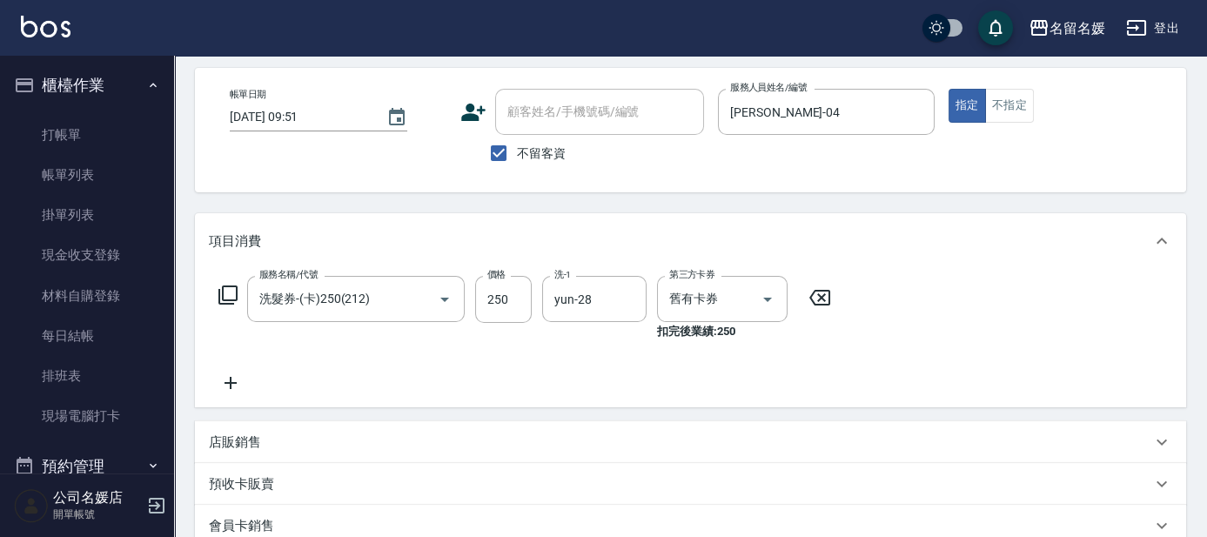
scroll to position [316, 0]
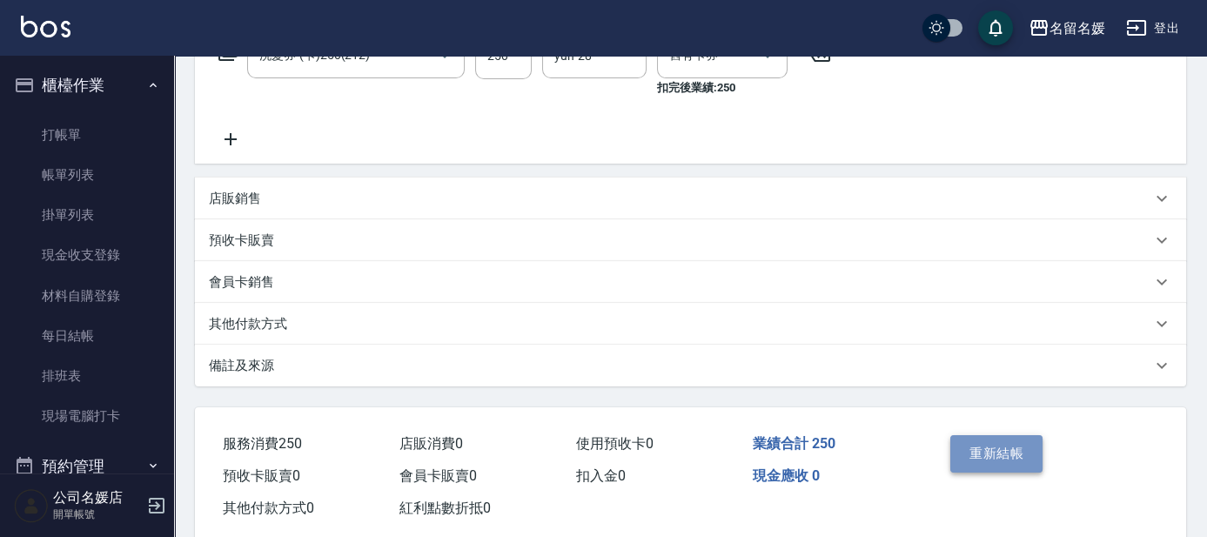
click at [1020, 458] on button "重新結帳" at bounding box center [996, 453] width 92 height 37
click at [1018, 455] on div "Order detail 帳單詳細 (4) 帳單速查 帳單日期 [DATE] 09:51 顧客姓名/手機號碼/編號 顧客姓名/手機號碼/編號 不留客資 服務人…" at bounding box center [603, 125] width 1207 height 883
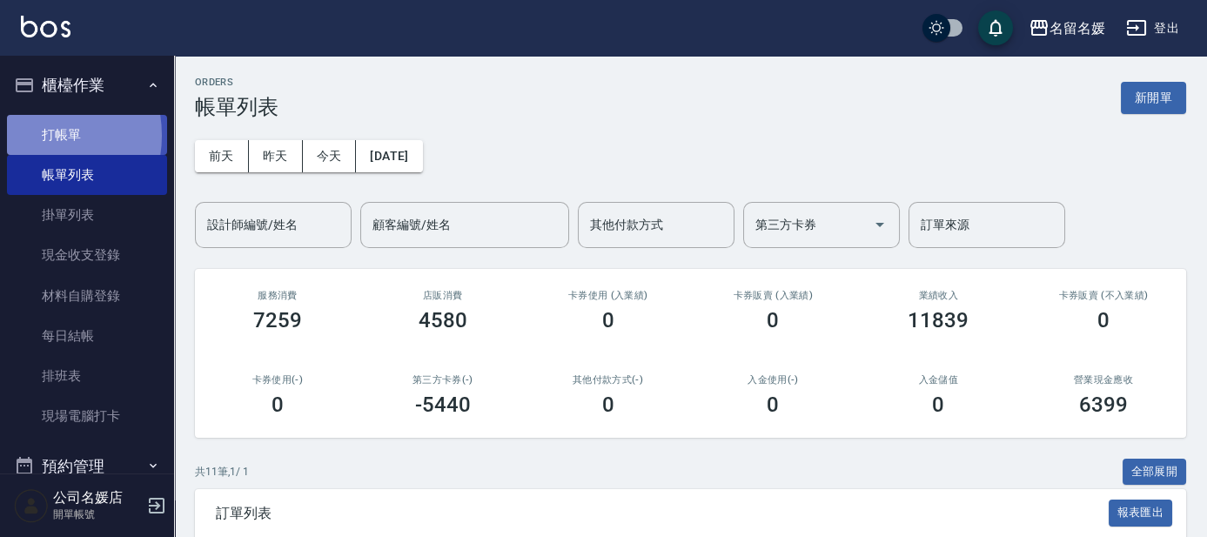
click at [35, 135] on link "打帳單" at bounding box center [87, 135] width 160 height 40
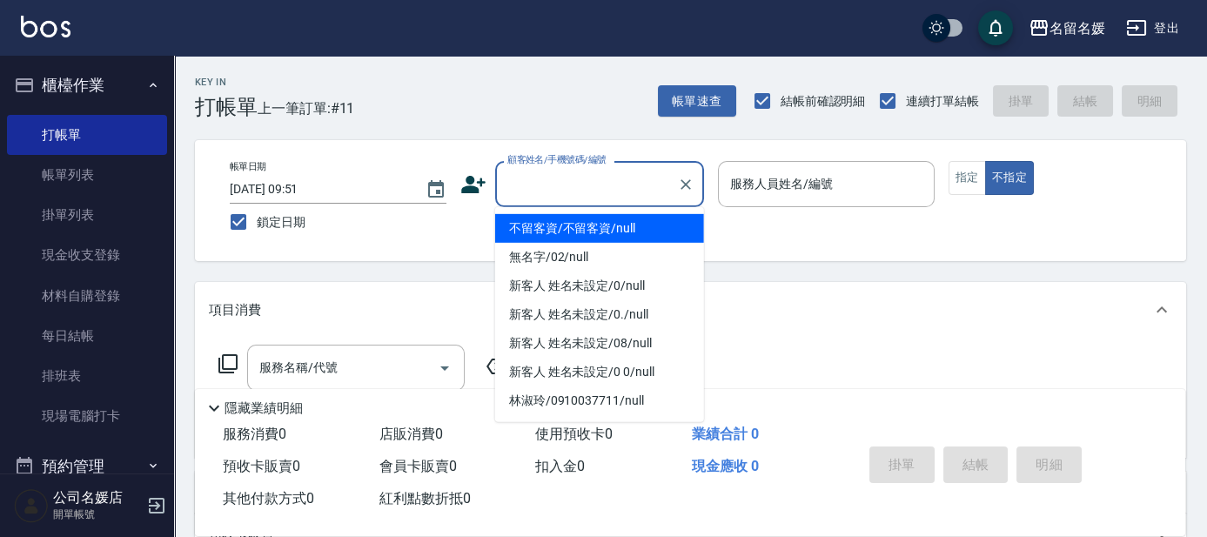
click at [586, 184] on input "顧客姓名/手機號碼/編號" at bounding box center [586, 184] width 167 height 30
drag, startPoint x: 596, startPoint y: 232, endPoint x: 613, endPoint y: 223, distance: 19.1
click at [601, 227] on li "不留客資/不留客資/null" at bounding box center [599, 228] width 209 height 29
type input "不留客資/不留客資/null"
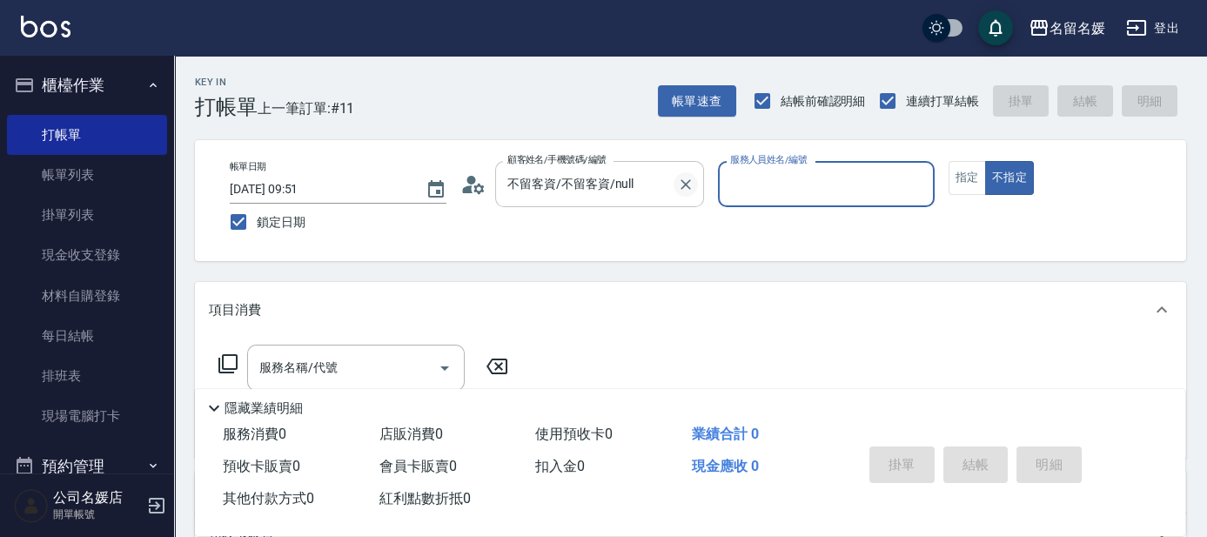
drag, startPoint x: 678, startPoint y: 188, endPoint x: 611, endPoint y: 181, distance: 67.4
click at [679, 188] on icon "Clear" at bounding box center [685, 184] width 17 height 17
click at [569, 186] on input "顧客姓名/手機號碼/編號" at bounding box center [586, 184] width 167 height 30
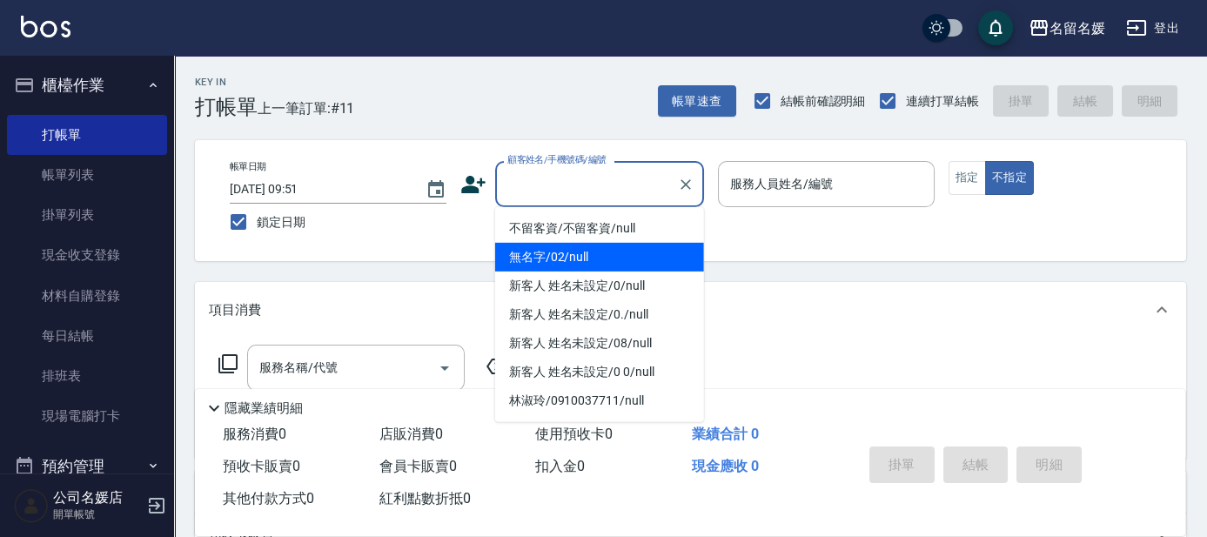
click at [596, 259] on li "無名字/02/null" at bounding box center [599, 257] width 209 height 29
type input "無名字/02/null"
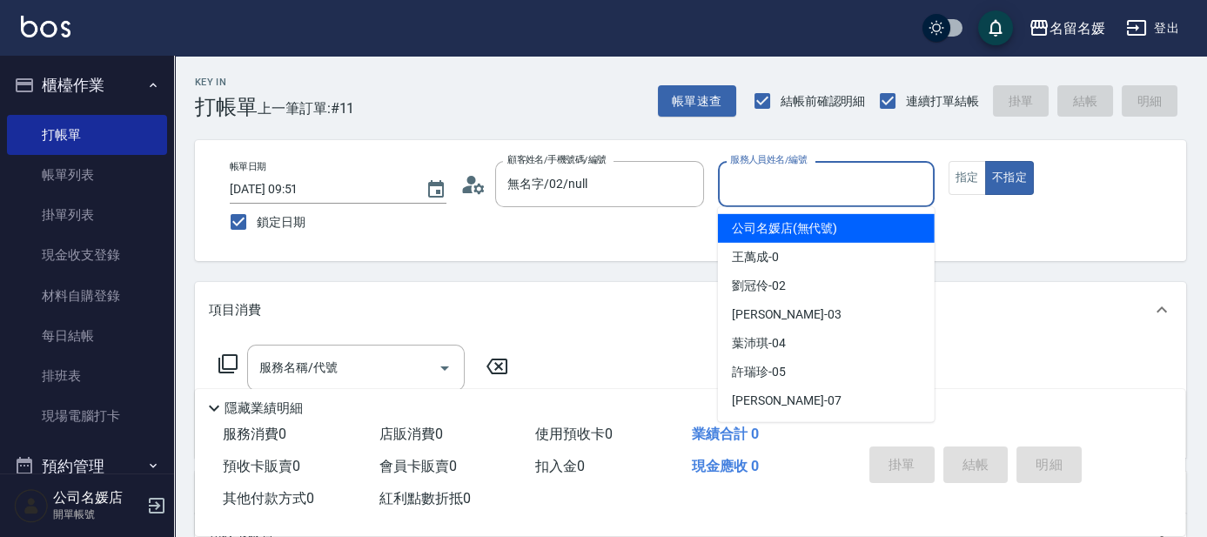
click at [745, 180] on input "服務人員姓名/編號" at bounding box center [826, 184] width 201 height 30
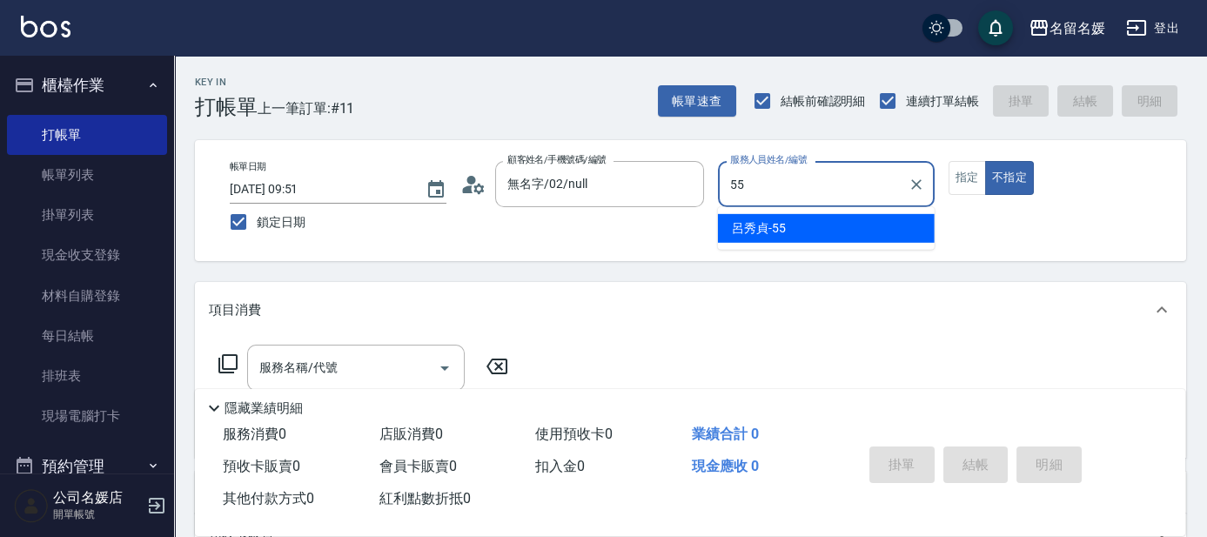
type input "55"
type button "false"
type input "呂秀貞-55"
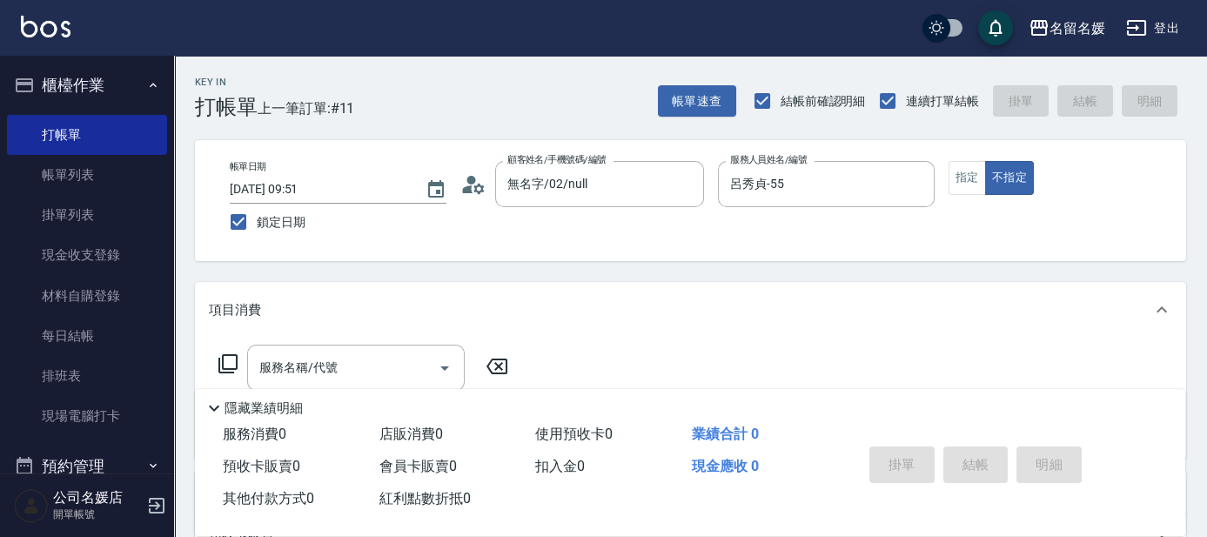
click at [232, 361] on icon at bounding box center [228, 363] width 21 height 21
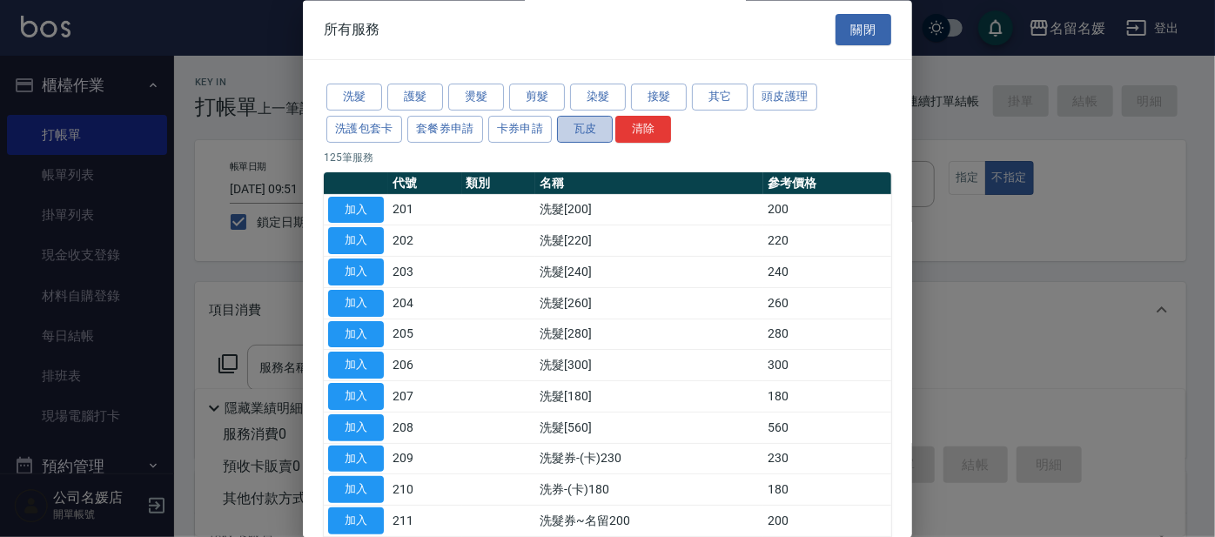
click at [580, 125] on button "瓦皮" at bounding box center [585, 129] width 56 height 27
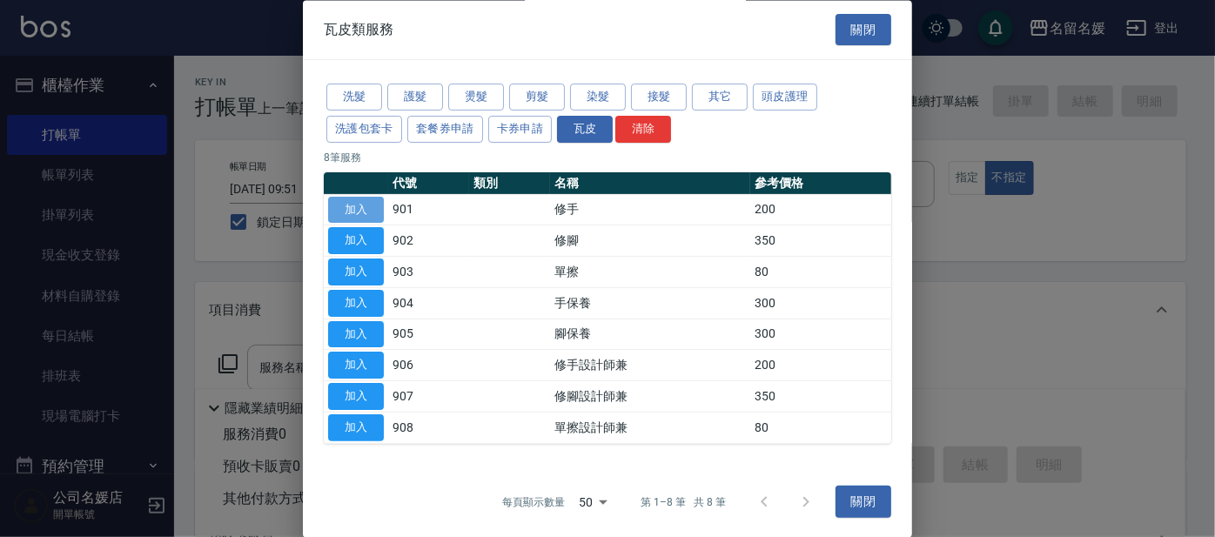
click at [360, 212] on button "加入" at bounding box center [356, 210] width 56 height 27
type input "修手(901)"
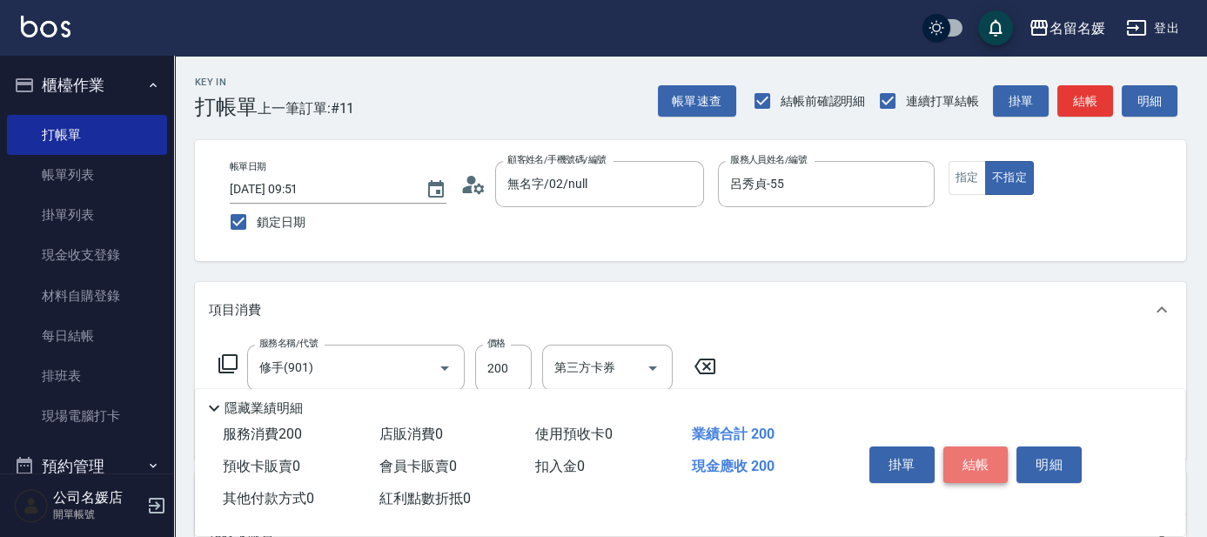
click at [981, 455] on button "結帳" at bounding box center [976, 465] width 65 height 37
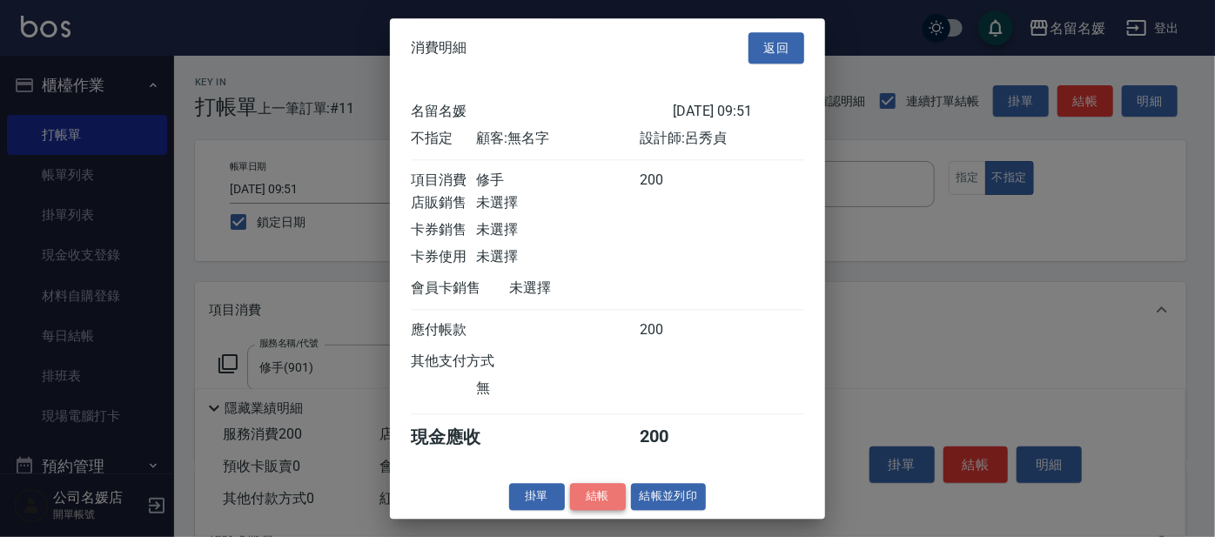
click at [592, 505] on button "結帳" at bounding box center [598, 496] width 56 height 27
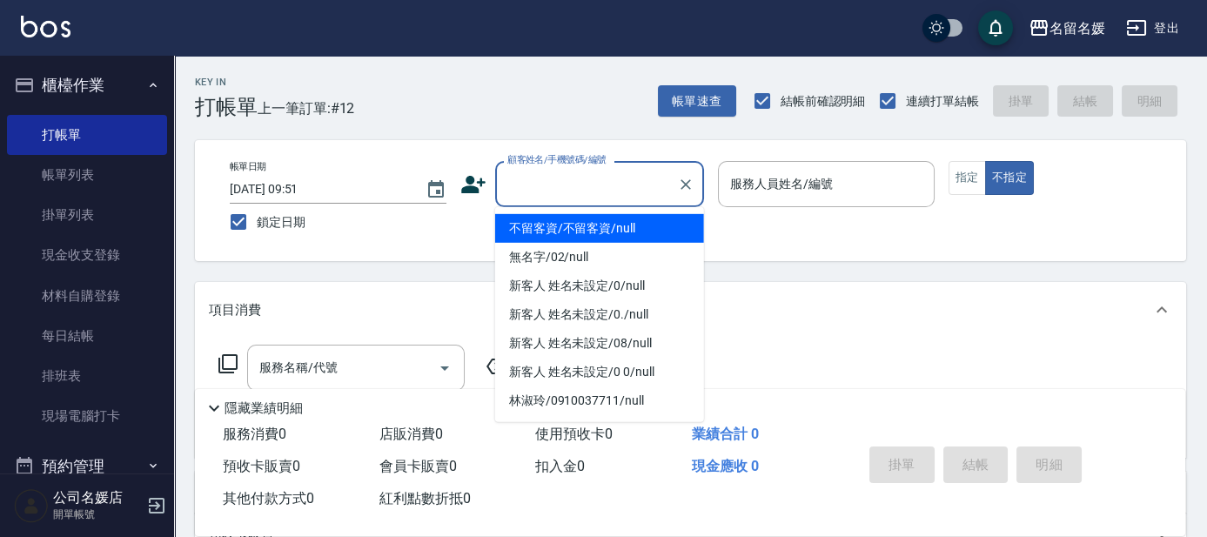
click at [583, 198] on input "顧客姓名/手機號碼/編號" at bounding box center [586, 184] width 167 height 30
type input "0"
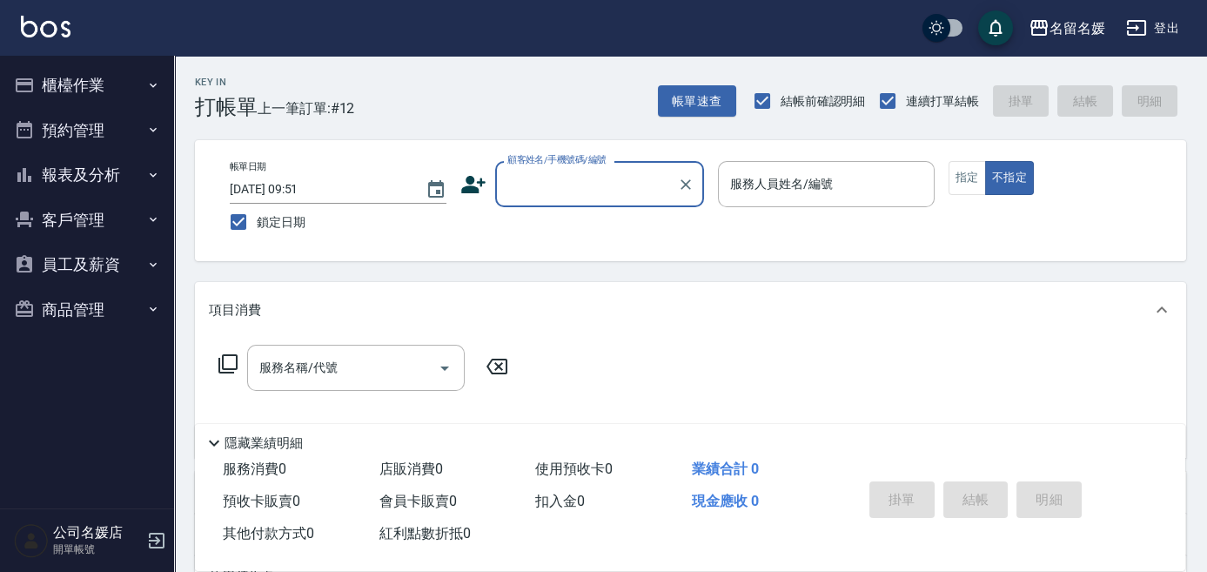
click at [520, 182] on input "顧客姓名/手機號碼/編號" at bounding box center [586, 184] width 167 height 30
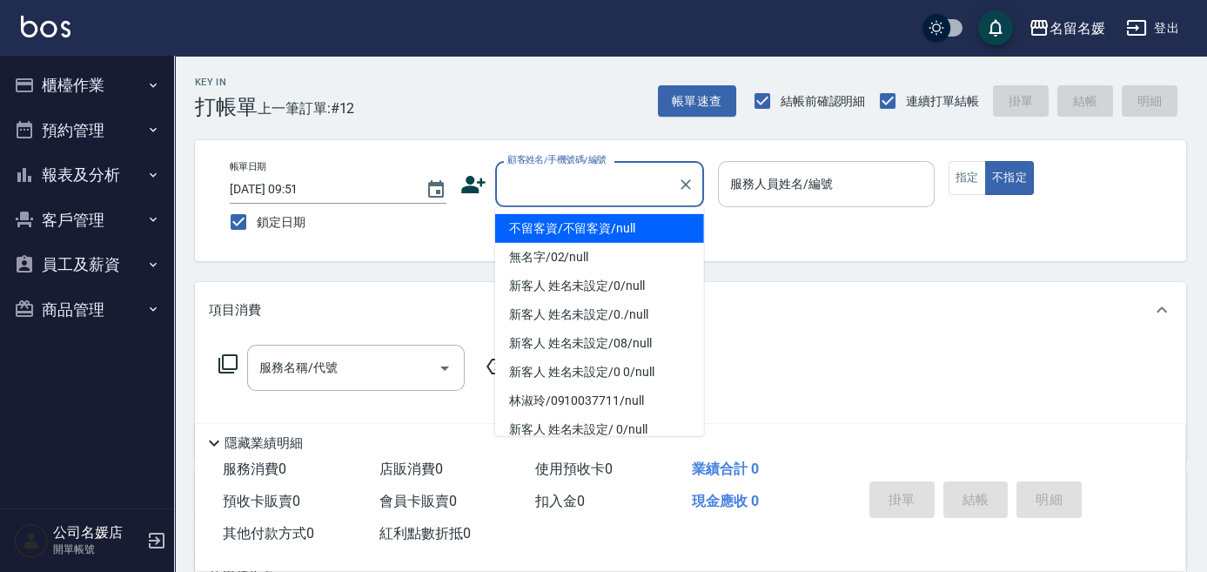
click at [759, 172] on input "服務人員姓名/編號" at bounding box center [826, 184] width 201 height 30
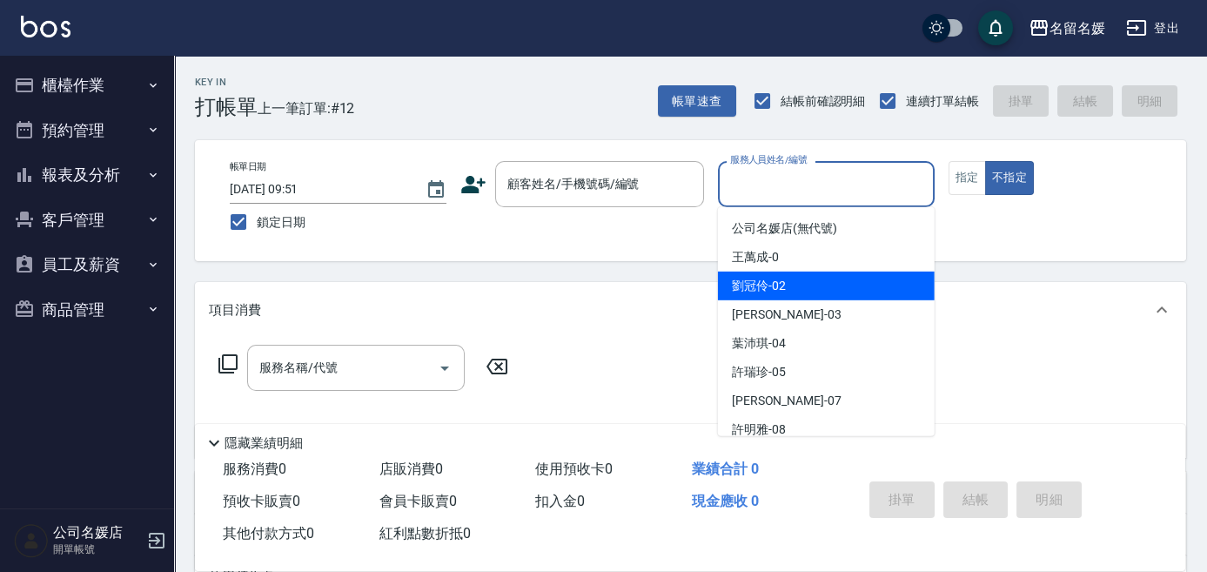
click at [746, 289] on span "[PERSON_NAME]-02" at bounding box center [759, 286] width 54 height 18
type input "[PERSON_NAME]-02"
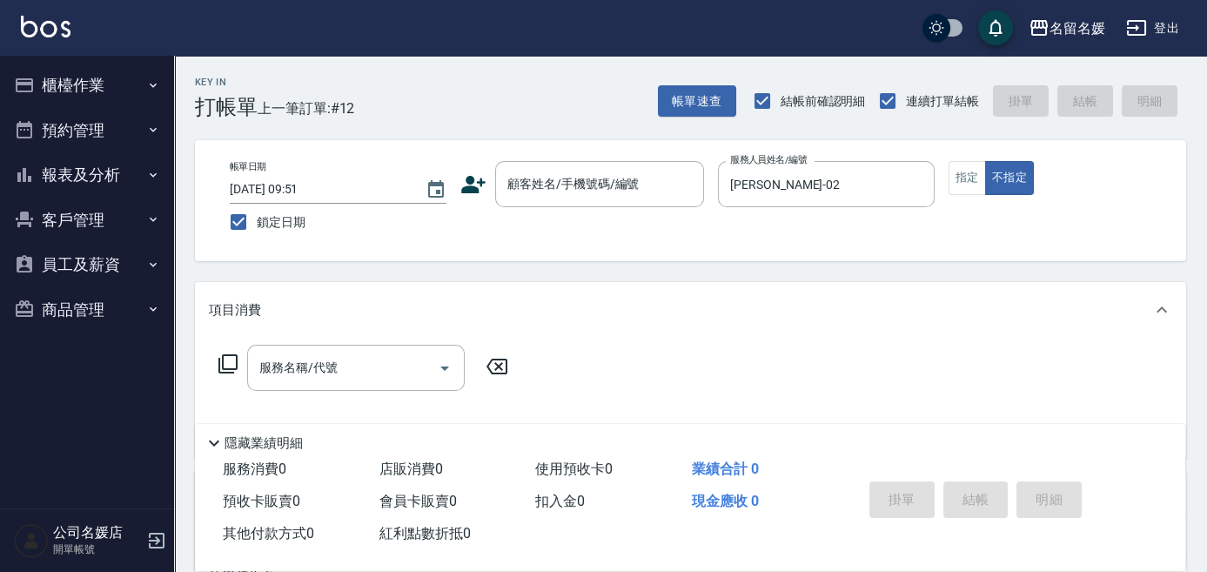
click at [232, 359] on icon at bounding box center [228, 363] width 21 height 21
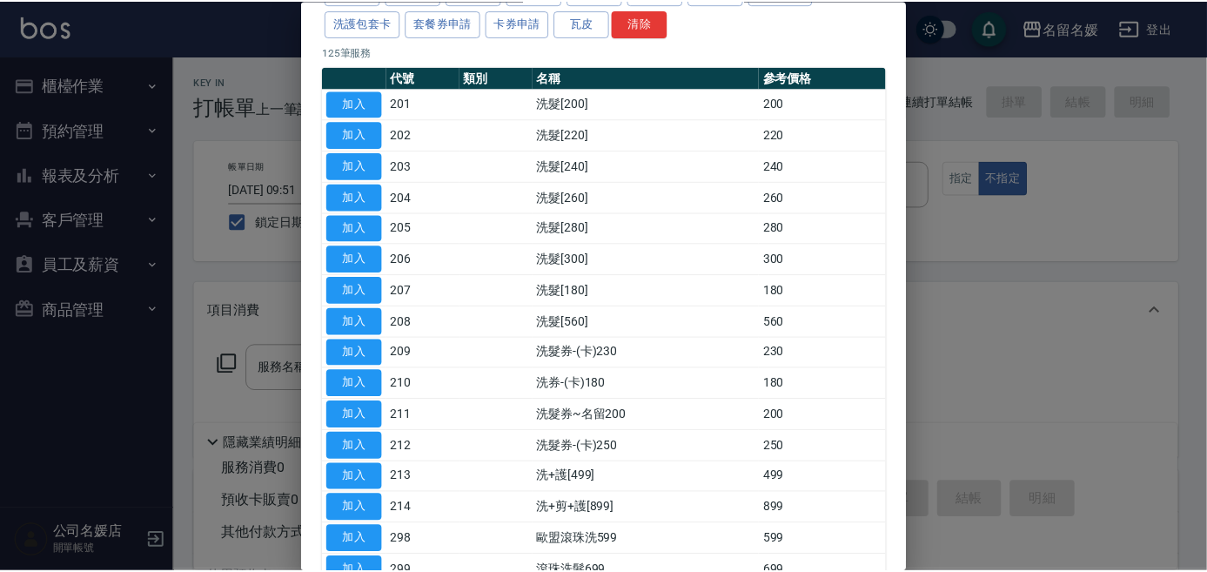
scroll to position [78, 0]
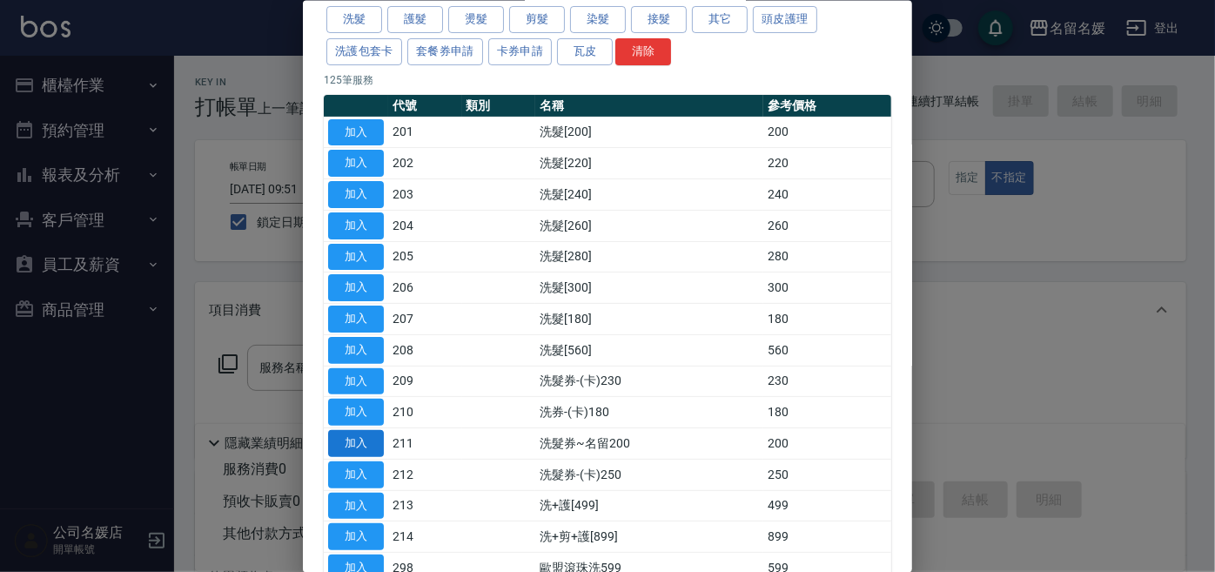
click at [366, 439] on button "加入" at bounding box center [356, 443] width 56 height 27
type input "洗髮券~名留200(211)"
type input "舊有卡券"
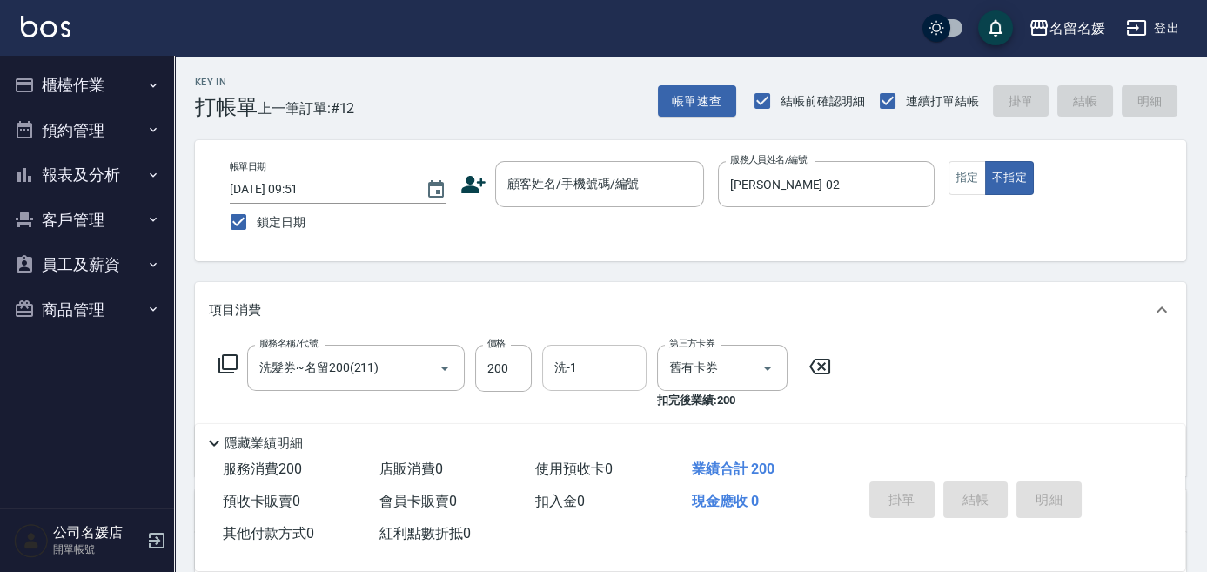
click at [585, 365] on input "洗-1" at bounding box center [594, 368] width 89 height 30
type input "[PERSON_NAME]-24"
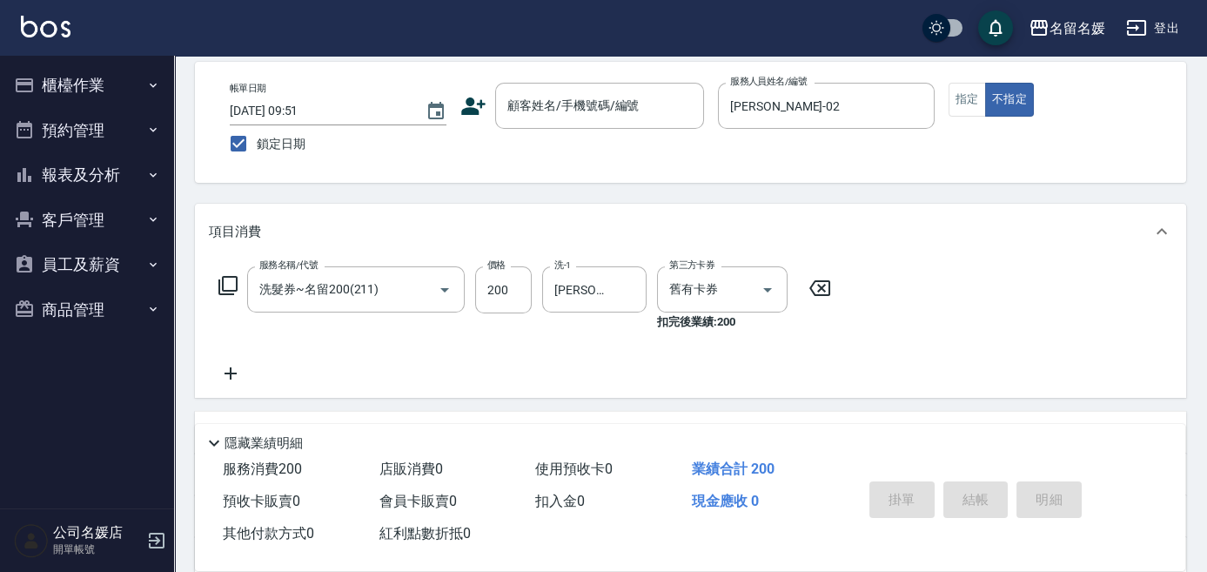
click at [976, 496] on div "掛單 結帳 明細" at bounding box center [976, 501] width 227 height 55
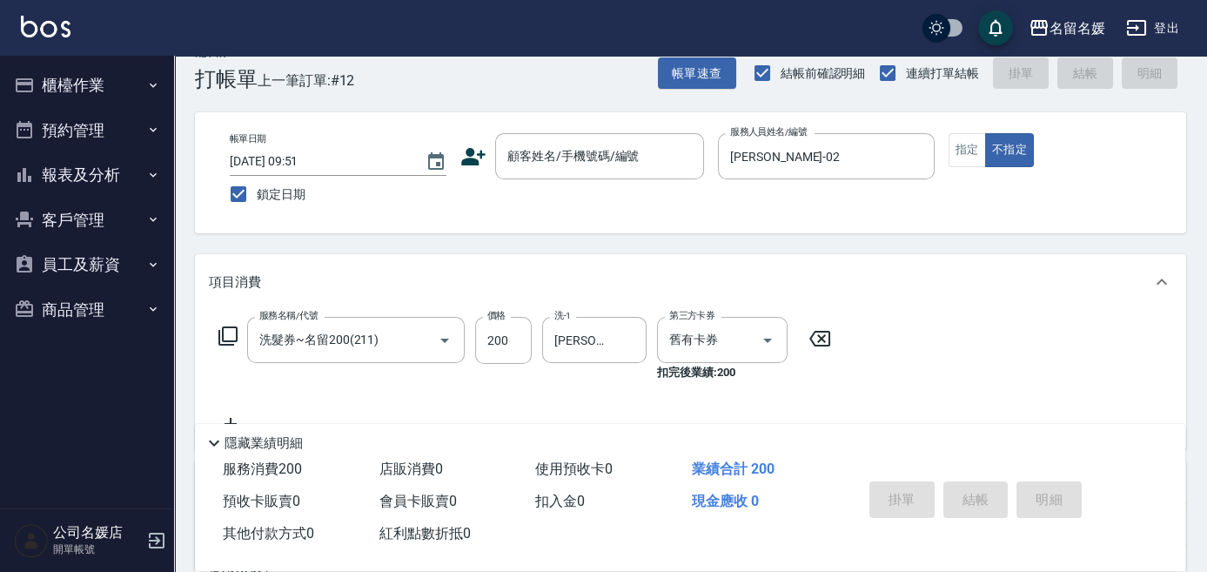
scroll to position [0, 0]
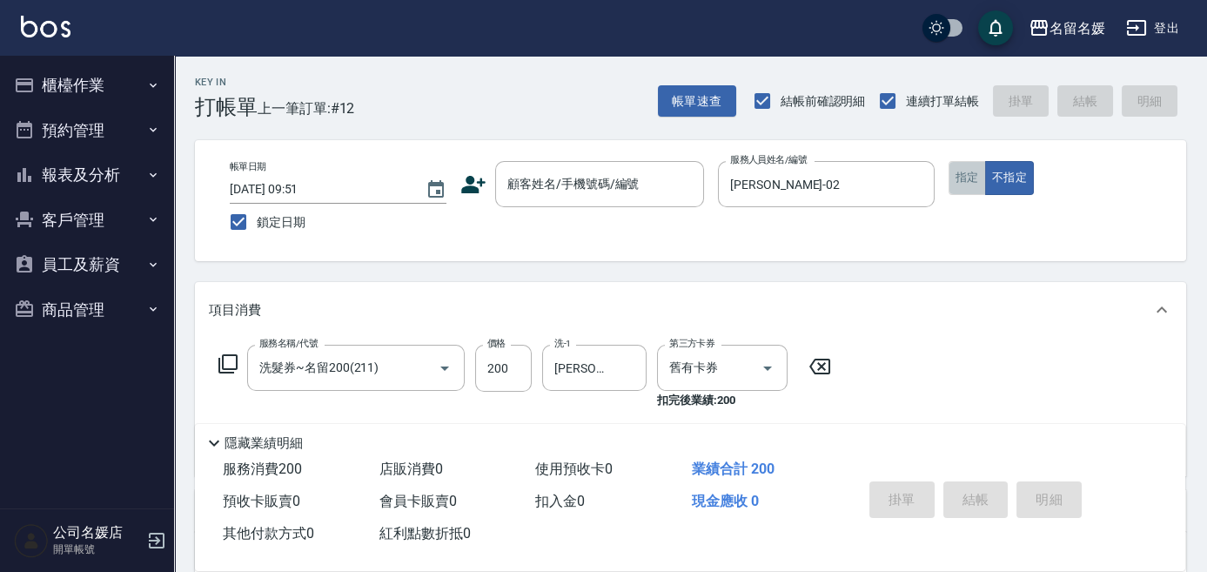
click at [978, 179] on button "指定" at bounding box center [967, 178] width 37 height 34
click at [981, 503] on div "掛單 結帳 明細" at bounding box center [976, 501] width 227 height 55
click at [981, 500] on div "掛單 結帳 明細" at bounding box center [976, 501] width 227 height 55
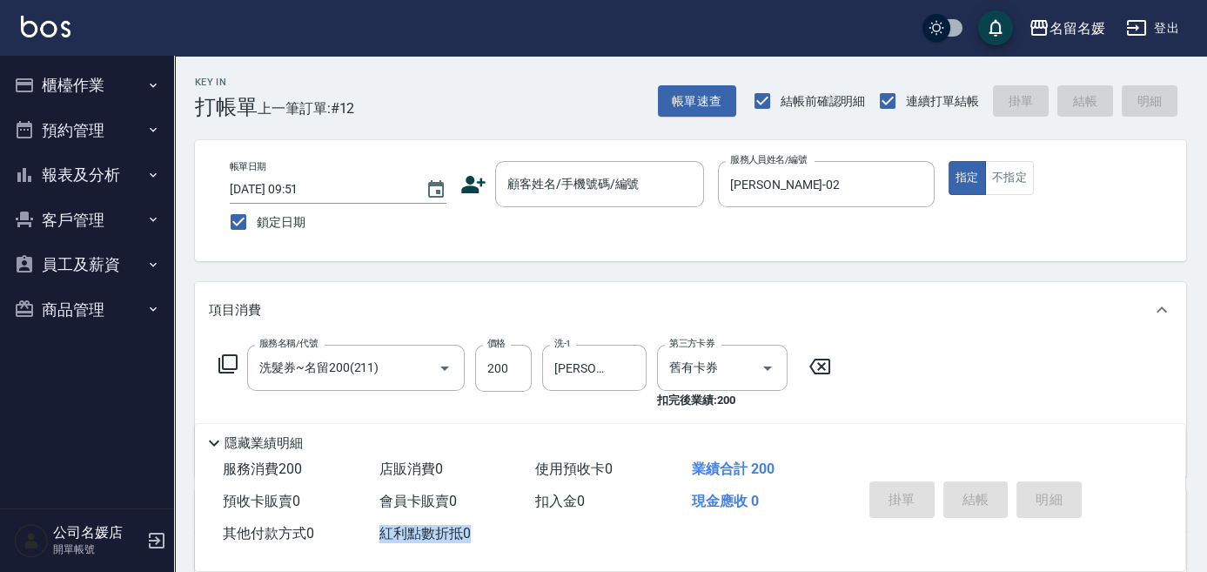
click at [981, 500] on div "掛單 結帳 明細" at bounding box center [976, 501] width 227 height 55
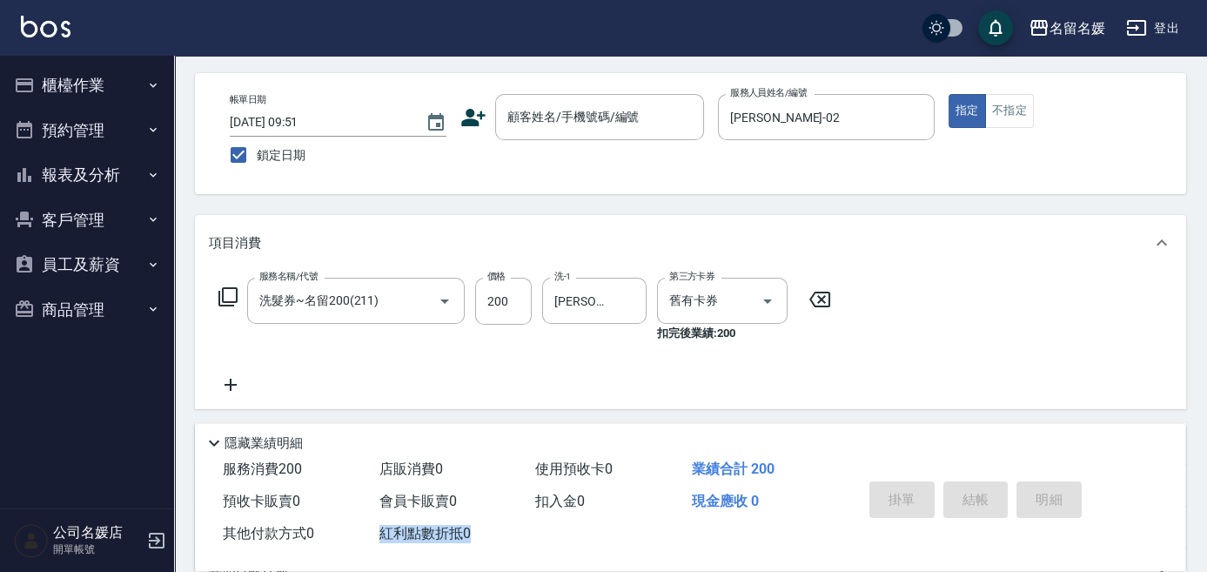
scroll to position [237, 0]
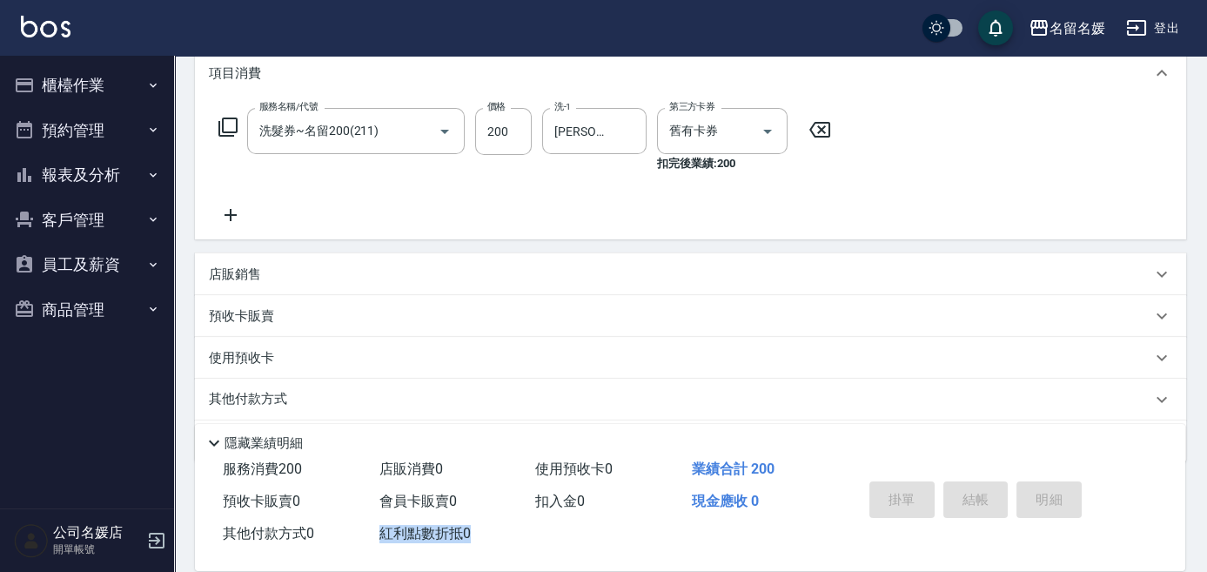
click at [1004, 376] on div "使用預收卡" at bounding box center [690, 358] width 991 height 42
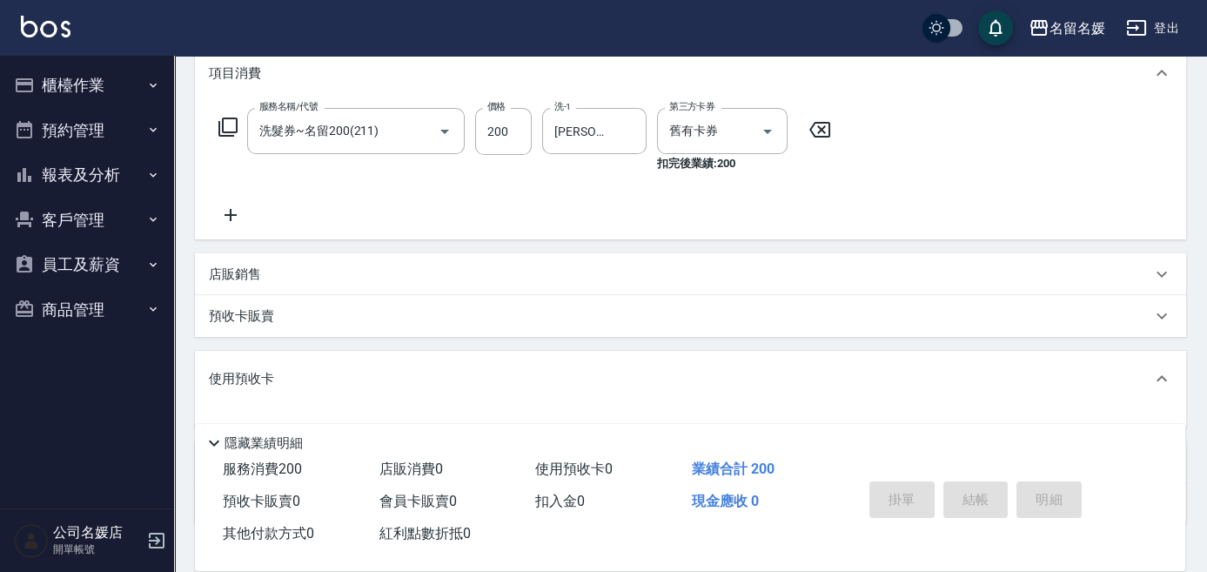
click at [975, 504] on div "掛單 結帳 明細" at bounding box center [976, 501] width 227 height 55
click at [972, 502] on div "掛單 結帳 明細" at bounding box center [976, 501] width 227 height 55
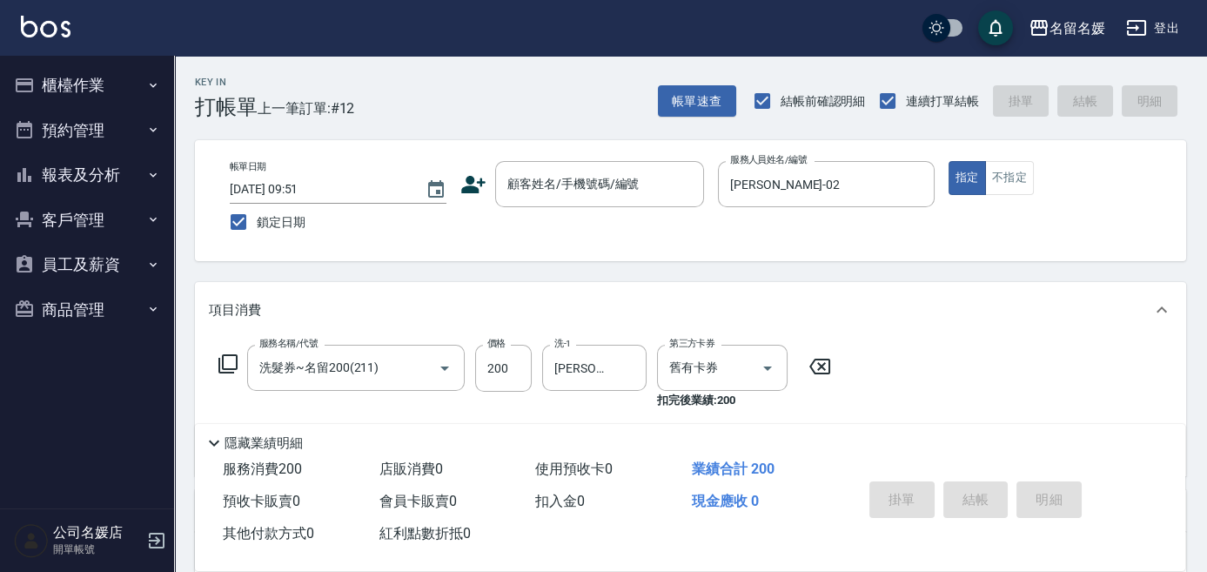
scroll to position [0, 0]
click at [672, 102] on button "帳單速查" at bounding box center [697, 101] width 78 height 32
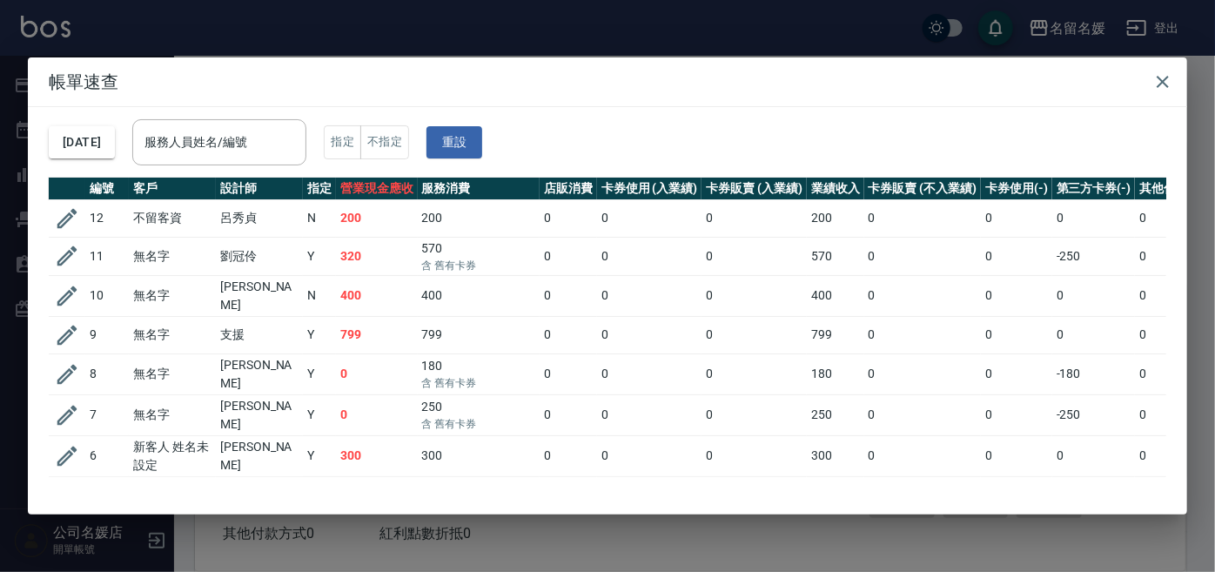
click at [1192, 91] on div "帳單速查 2025/09/18 服務人員姓名/編號 服務人員姓名/編號 指定 不指定 重設 編號 客戶 設計師 指定 營業現金應收 服務消費 店販消費 卡券使…" at bounding box center [607, 286] width 1215 height 572
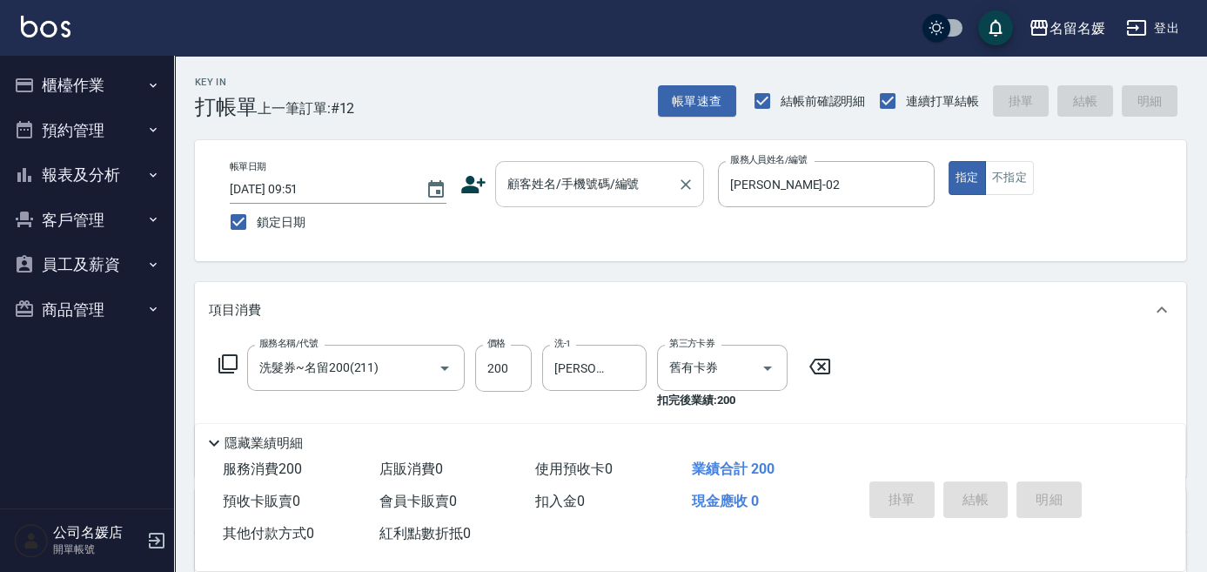
click at [580, 184] on input "顧客姓名/手機號碼/編號" at bounding box center [586, 184] width 167 height 30
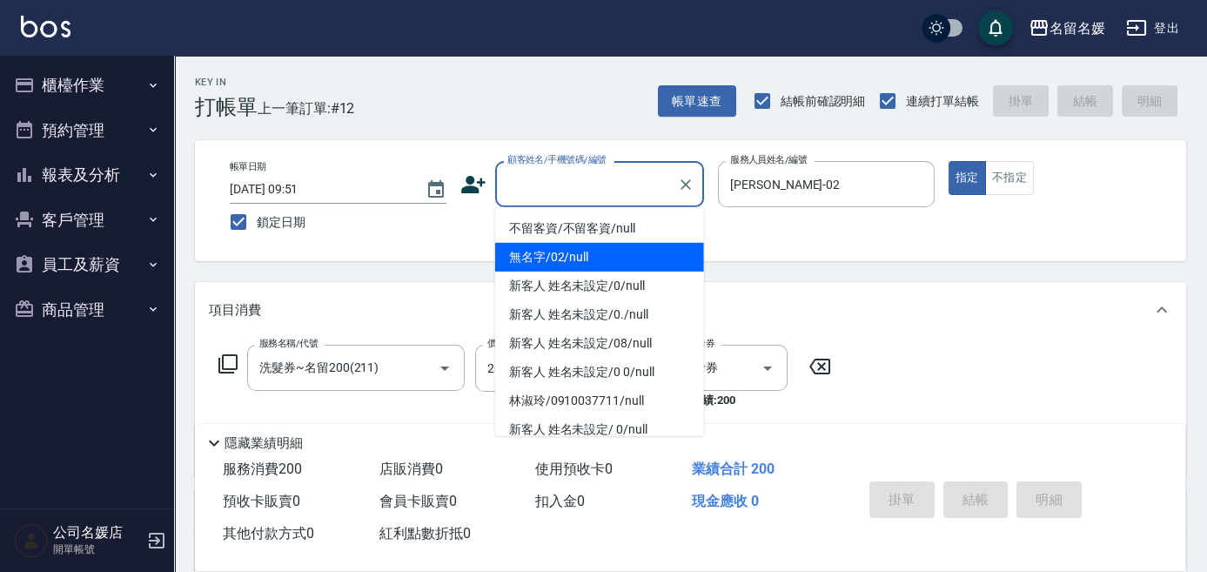
click at [604, 255] on li "無名字/02/null" at bounding box center [599, 257] width 209 height 29
type input "無名字/02/null"
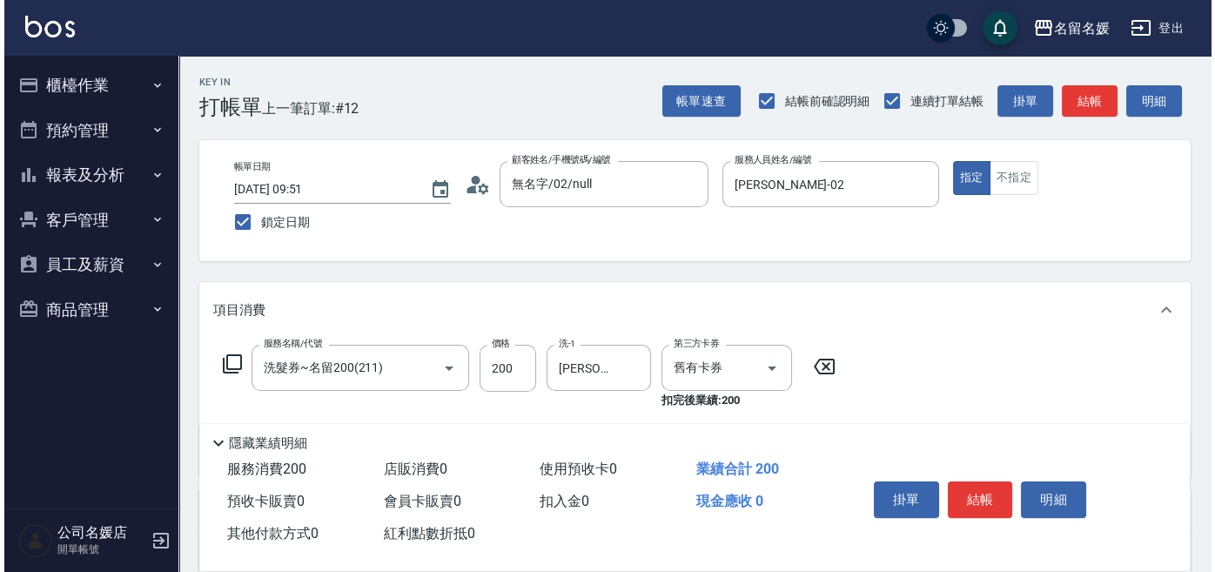
scroll to position [386, 0]
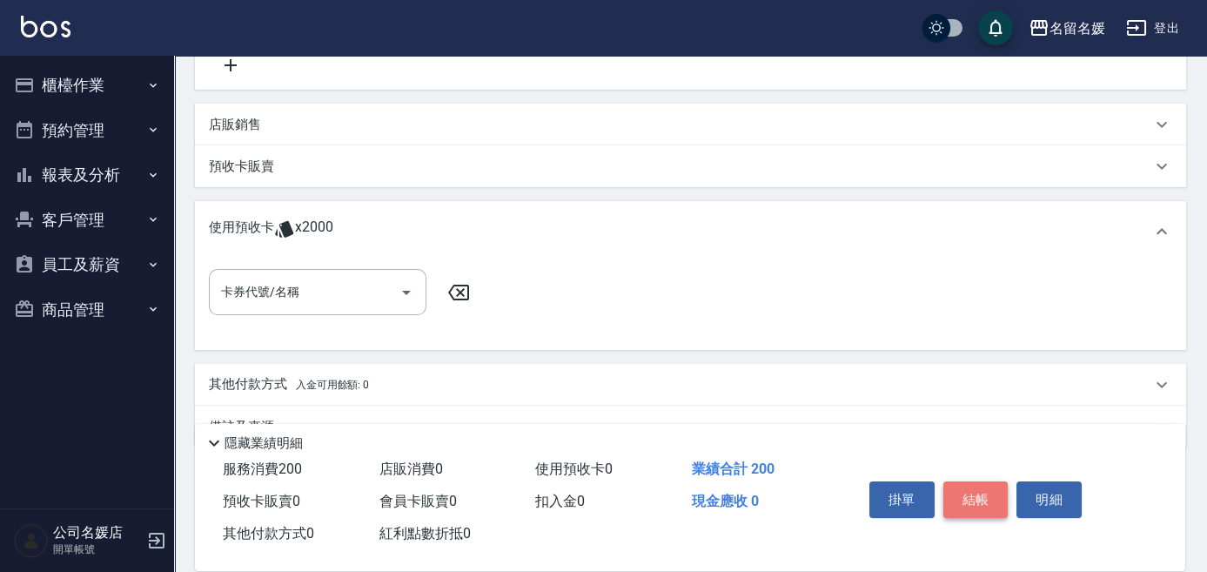
click at [984, 487] on button "結帳" at bounding box center [976, 499] width 65 height 37
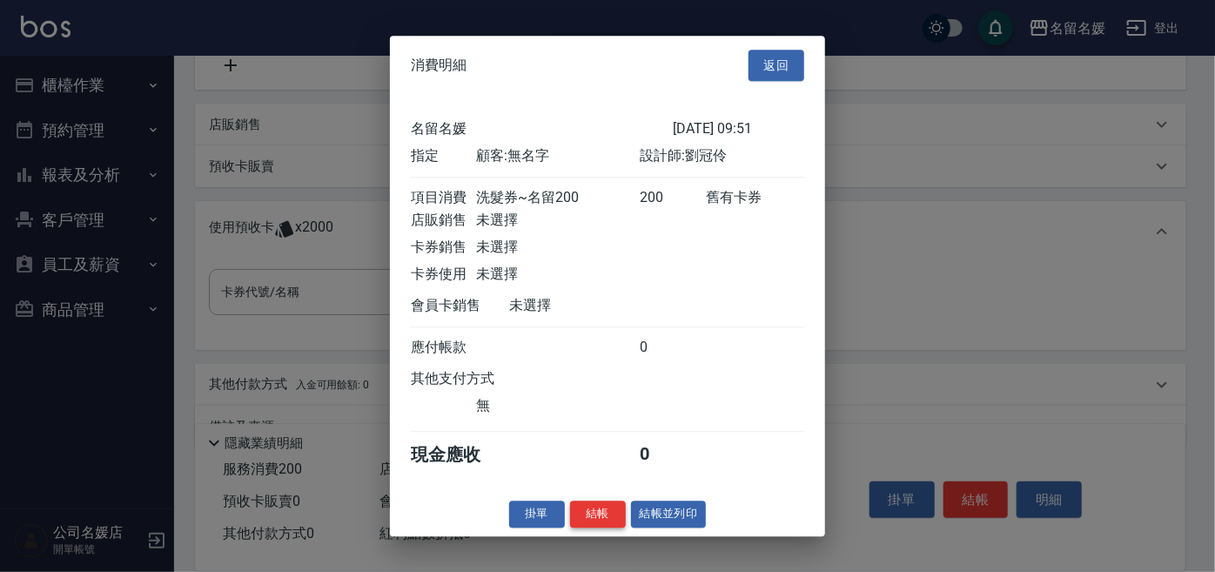
click at [598, 518] on button "結帳" at bounding box center [598, 513] width 56 height 27
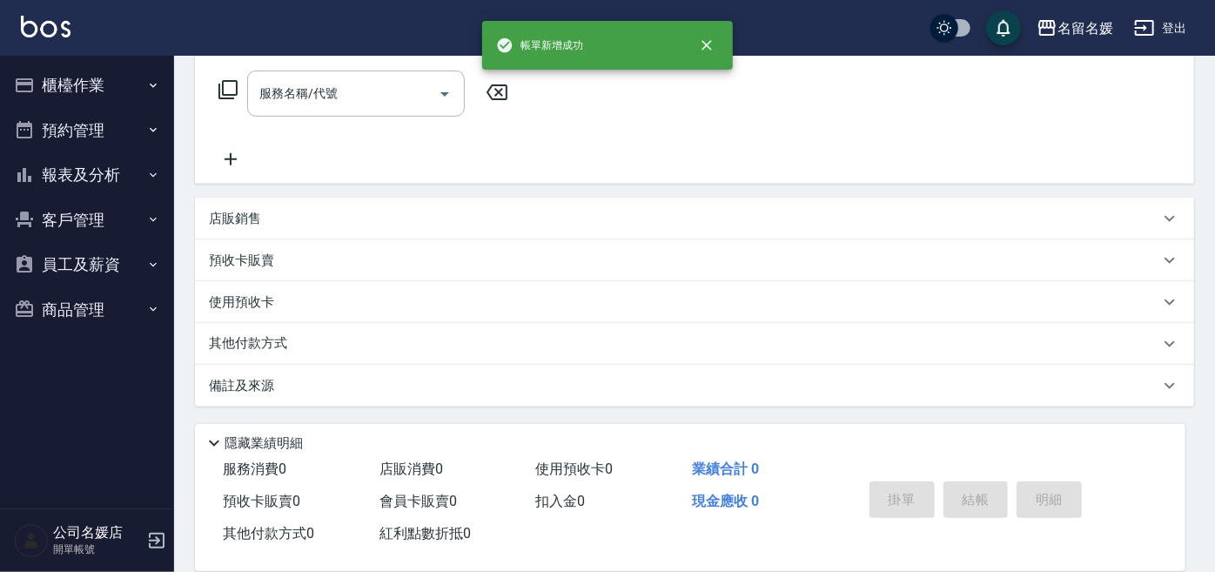
scroll to position [0, 0]
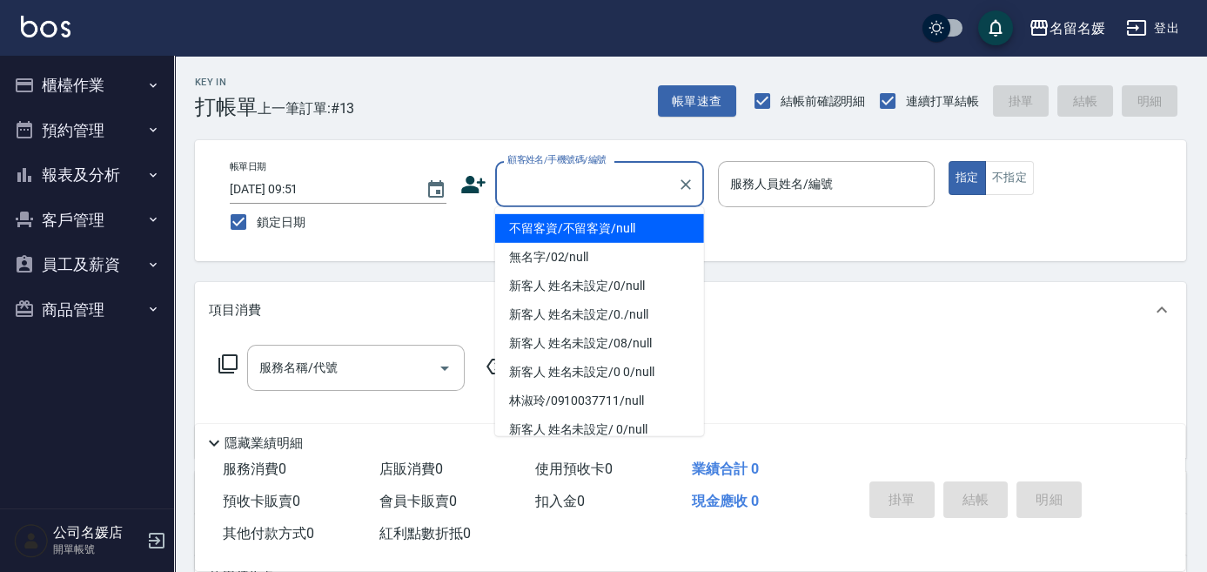
click at [527, 185] on div "顧客姓名/手機號碼/編號 顧客姓名/手機號碼/編號" at bounding box center [599, 184] width 209 height 46
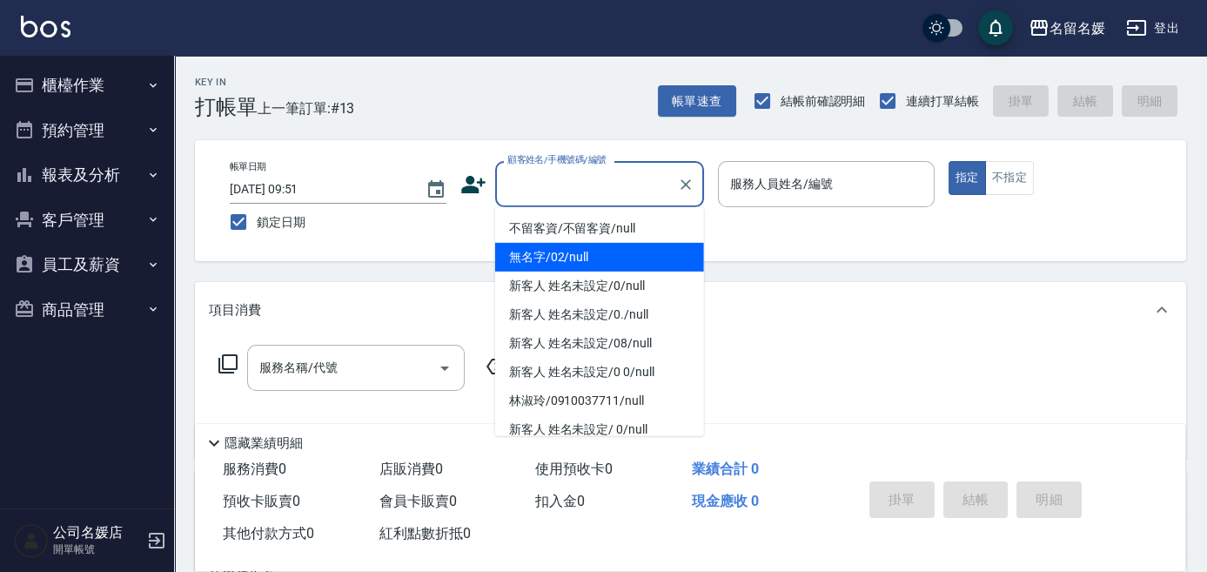
click at [620, 255] on li "無名字/02/null" at bounding box center [599, 257] width 209 height 29
type input "無名字/02/null"
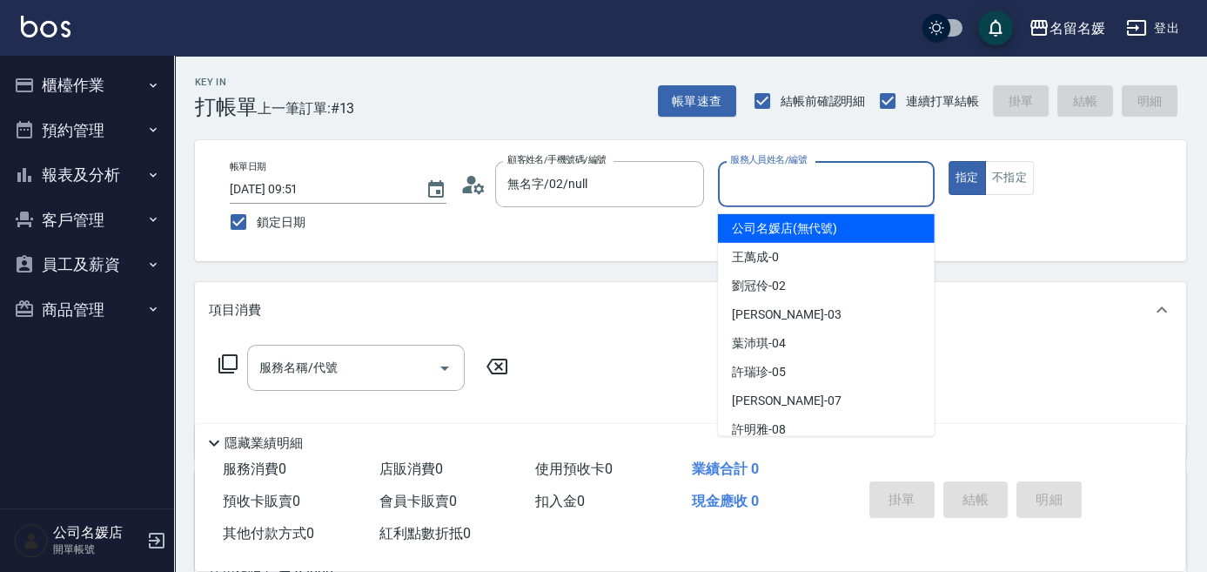
click at [776, 191] on input "服務人員姓名/編號" at bounding box center [826, 184] width 201 height 30
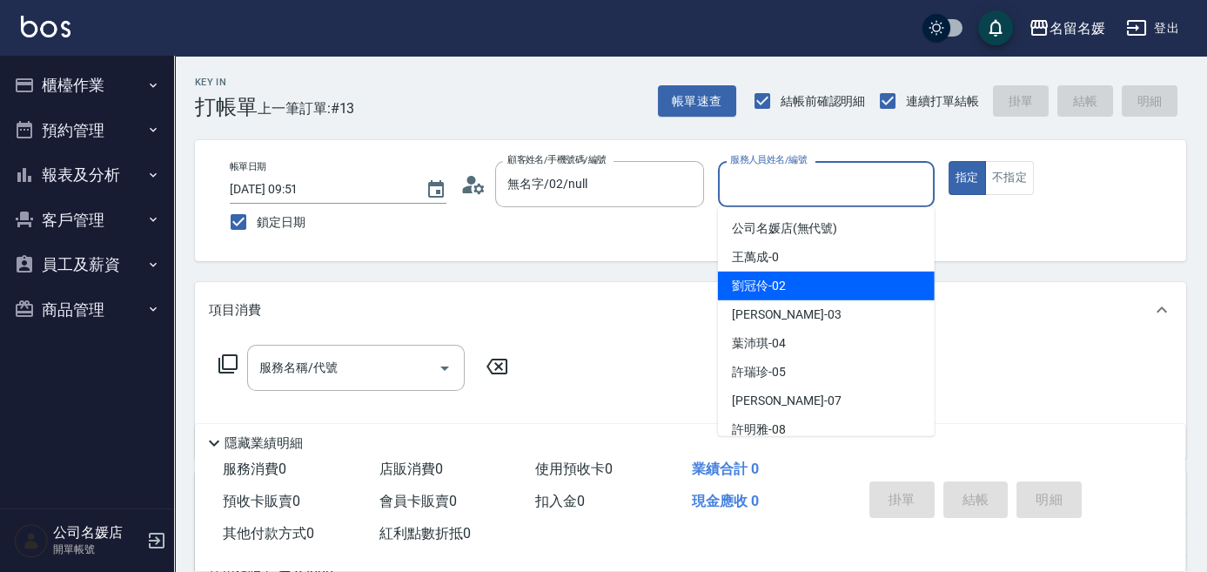
click at [735, 279] on span "[PERSON_NAME]-02" at bounding box center [759, 286] width 54 height 18
type input "[PERSON_NAME]-02"
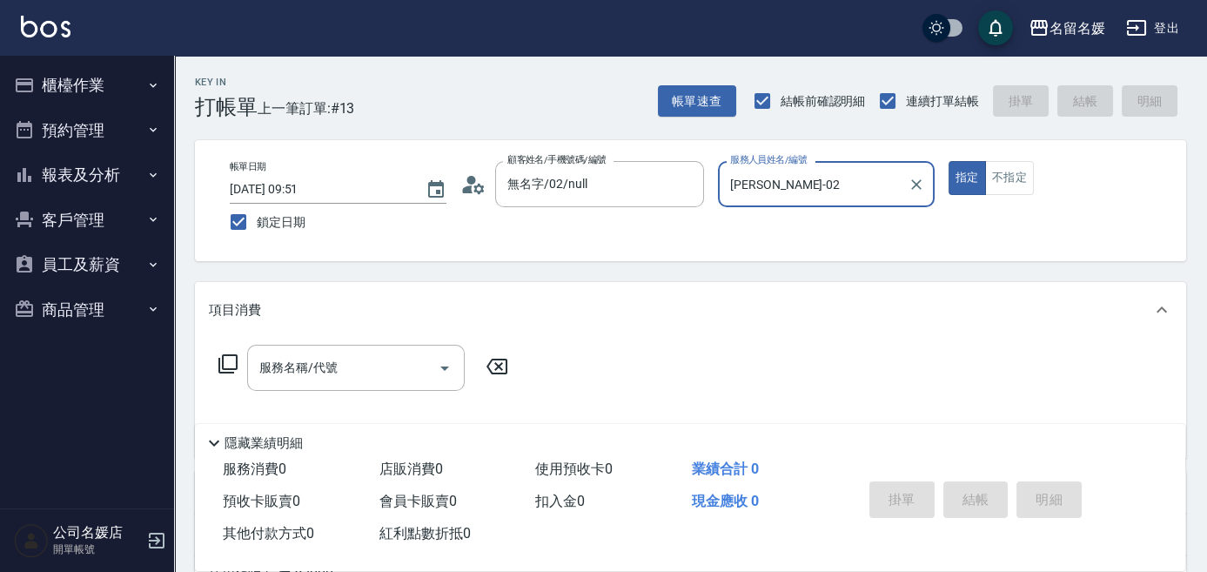
click at [232, 360] on icon at bounding box center [228, 363] width 21 height 21
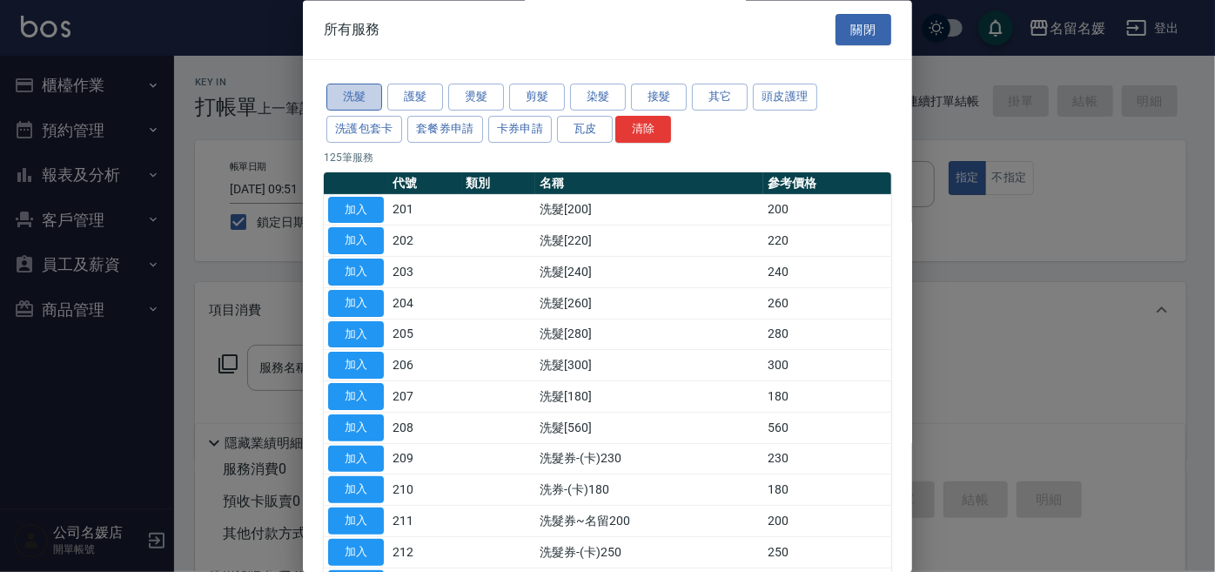
click at [348, 97] on button "洗髮" at bounding box center [354, 97] width 56 height 27
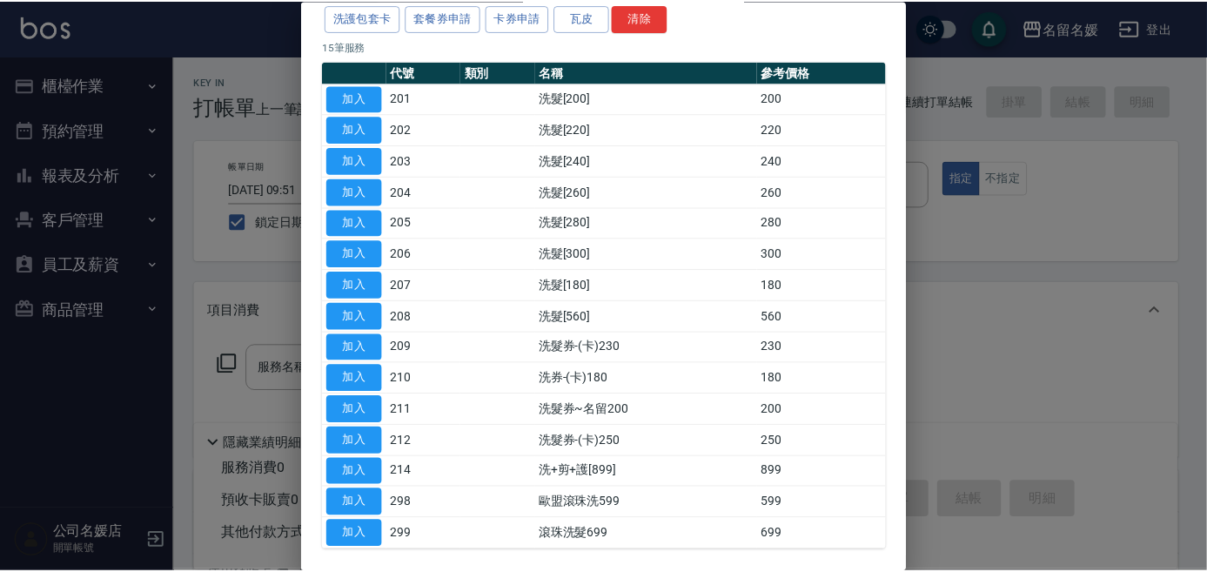
scroll to position [181, 0]
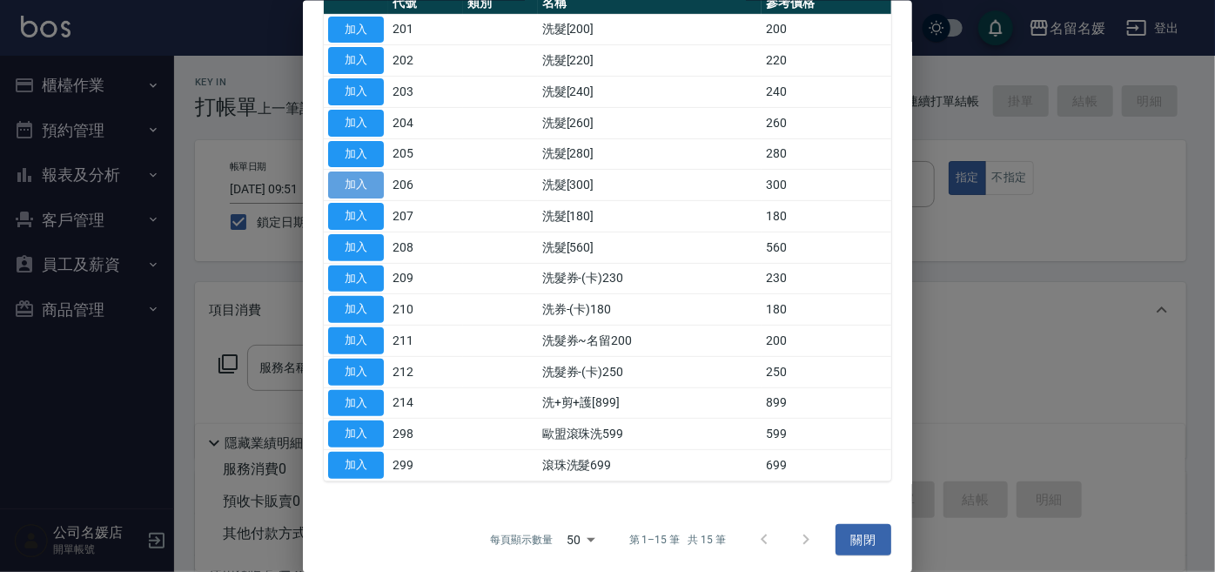
click at [379, 184] on button "加入" at bounding box center [356, 184] width 56 height 27
type input "洗髮[300](206)"
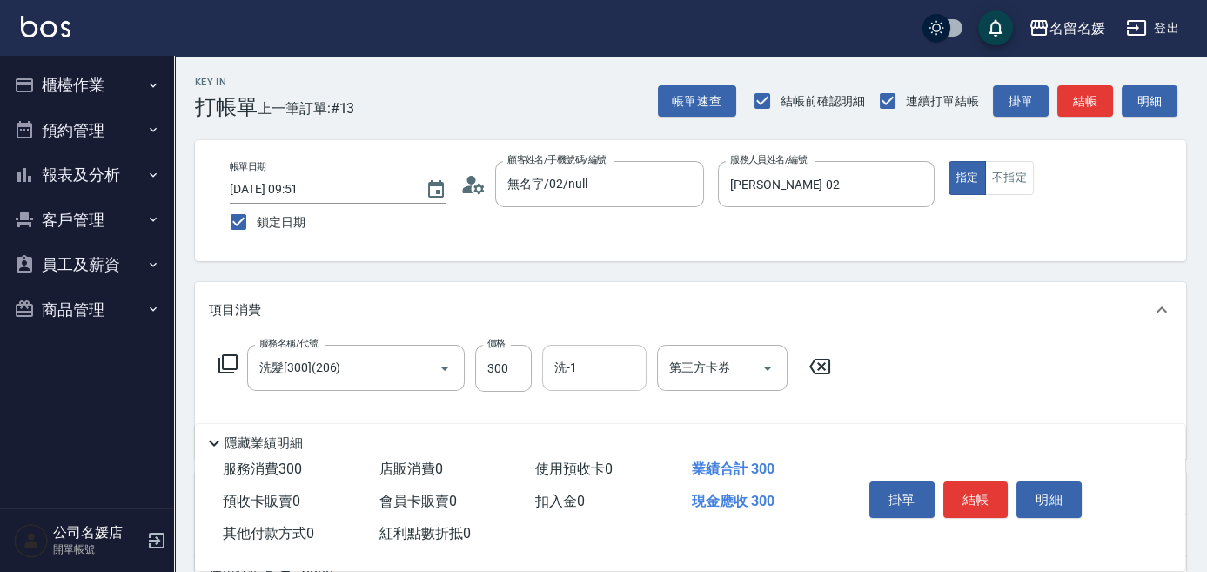
click at [574, 378] on input "洗-1" at bounding box center [594, 368] width 89 height 30
type input "蔡念珊-31"
click at [631, 366] on icon "Clear" at bounding box center [628, 367] width 17 height 17
click at [592, 361] on input "洗-1" at bounding box center [594, 368] width 89 height 30
type input "葉翊琳-30"
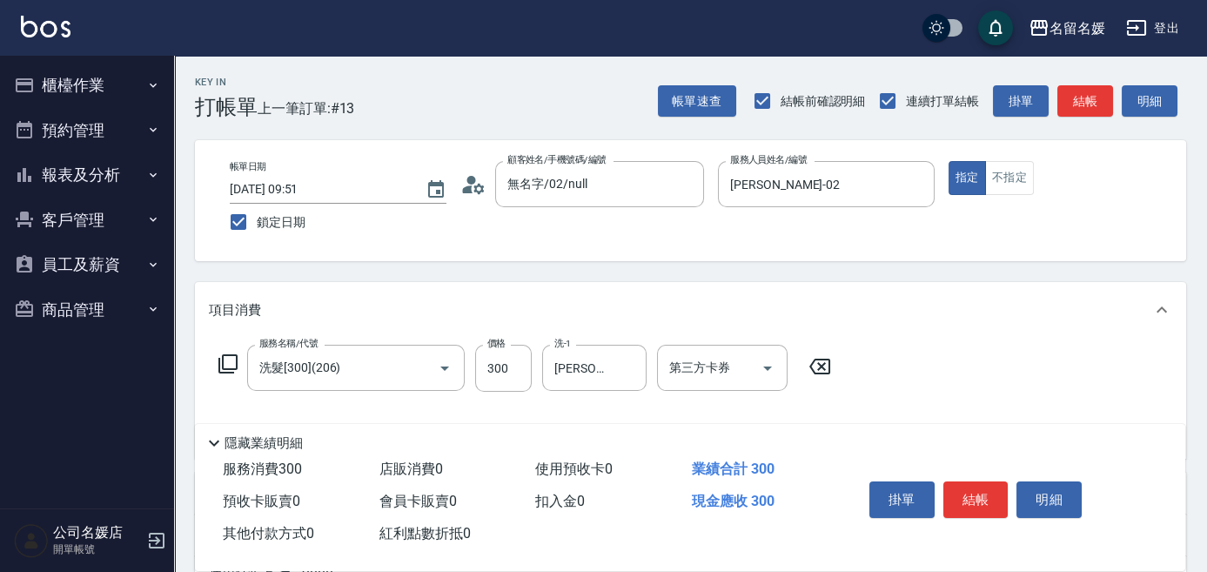
click at [223, 353] on icon at bounding box center [228, 363] width 21 height 21
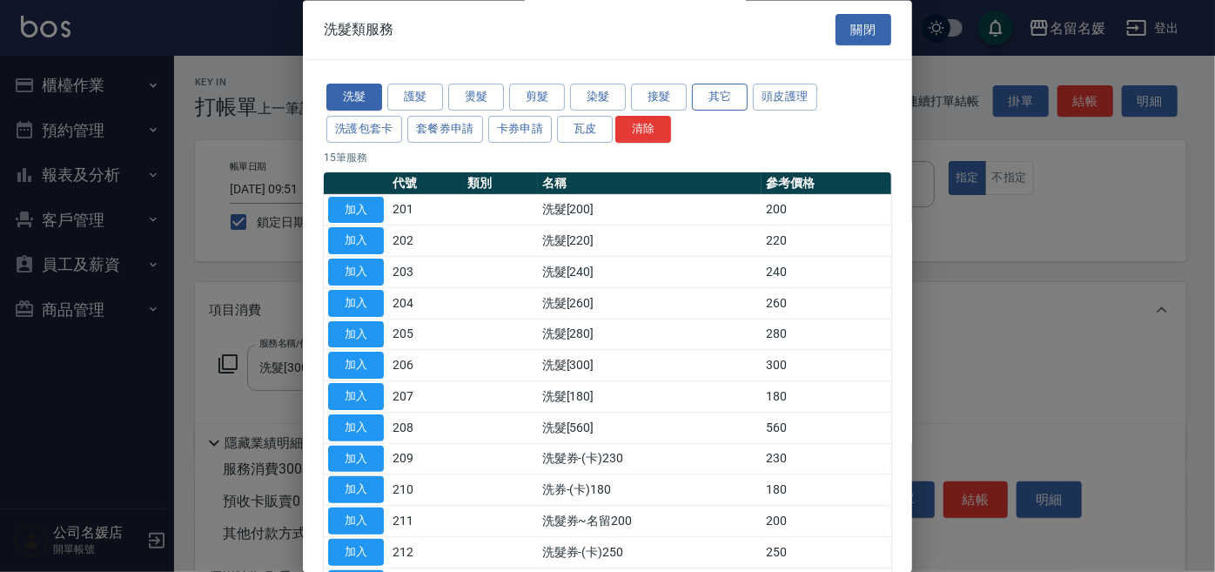
click at [730, 99] on button "其它" at bounding box center [720, 97] width 56 height 27
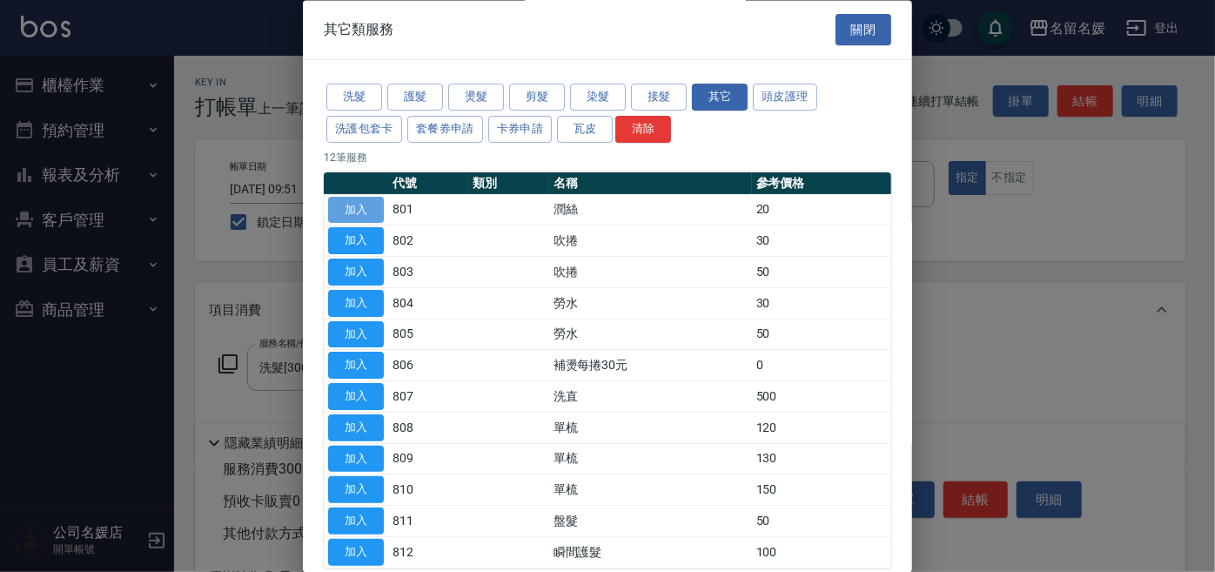
click at [338, 205] on button "加入" at bounding box center [356, 210] width 56 height 27
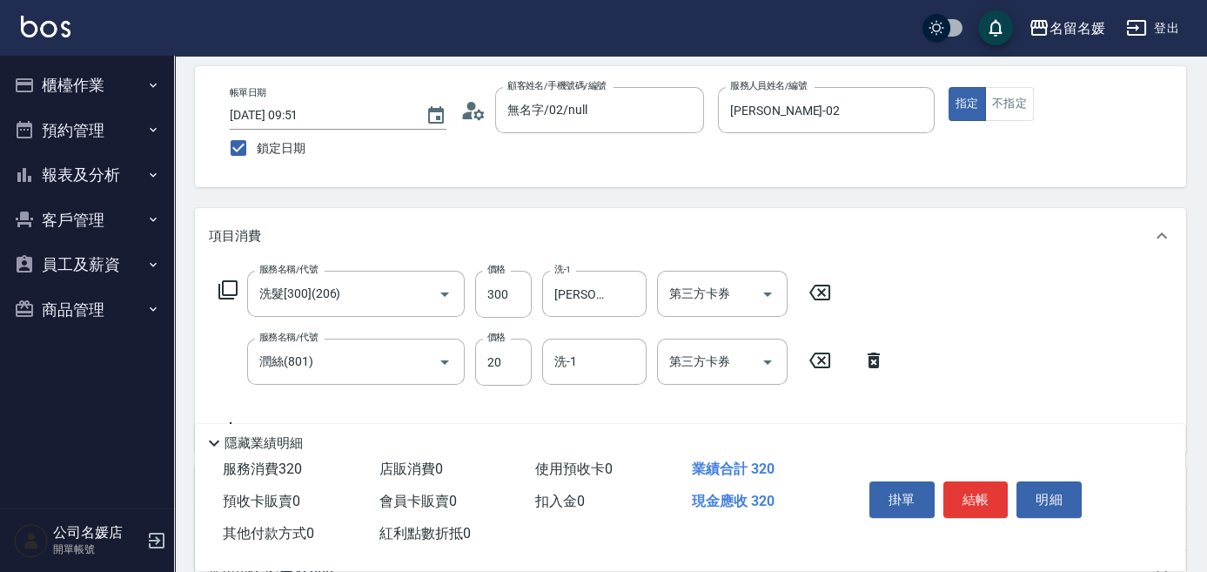
scroll to position [78, 0]
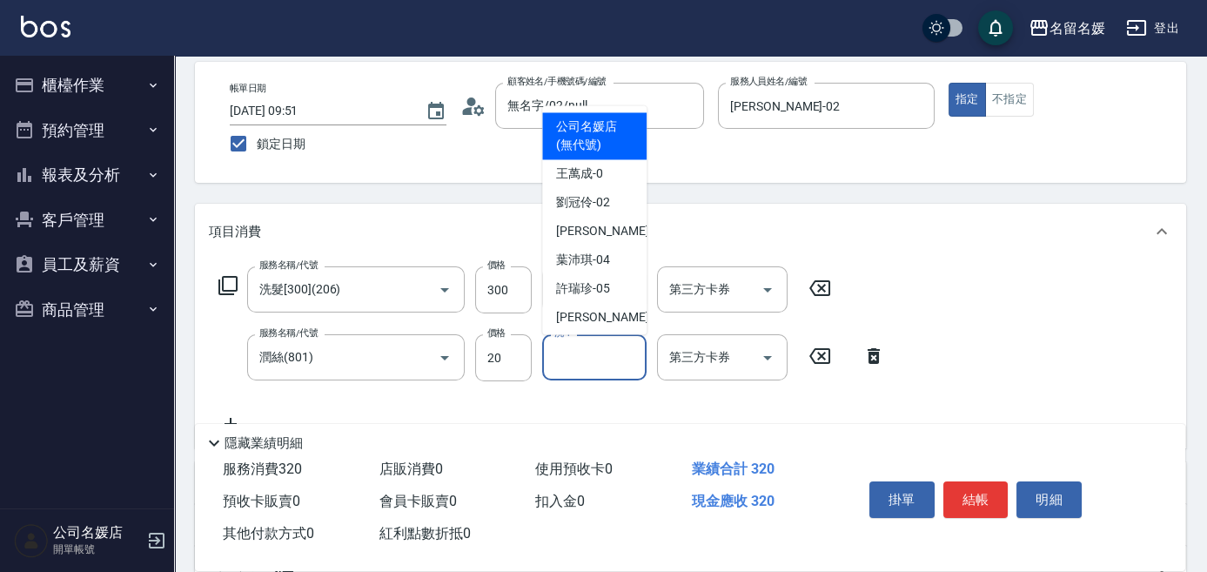
click at [594, 353] on input "洗-1" at bounding box center [594, 357] width 89 height 30
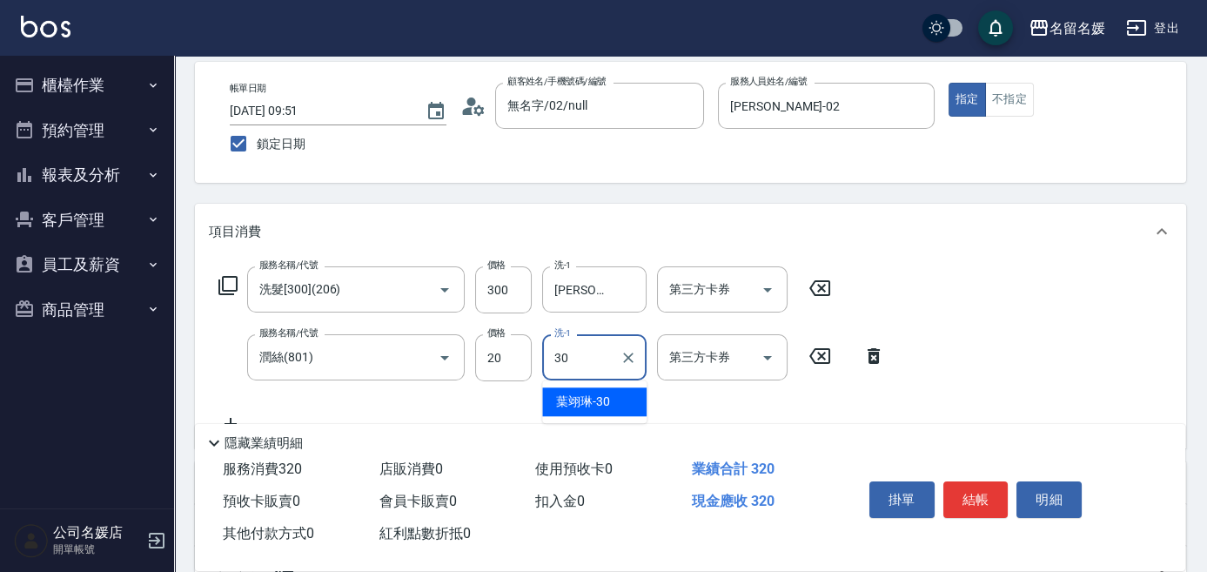
type input "葉翊琳-30"
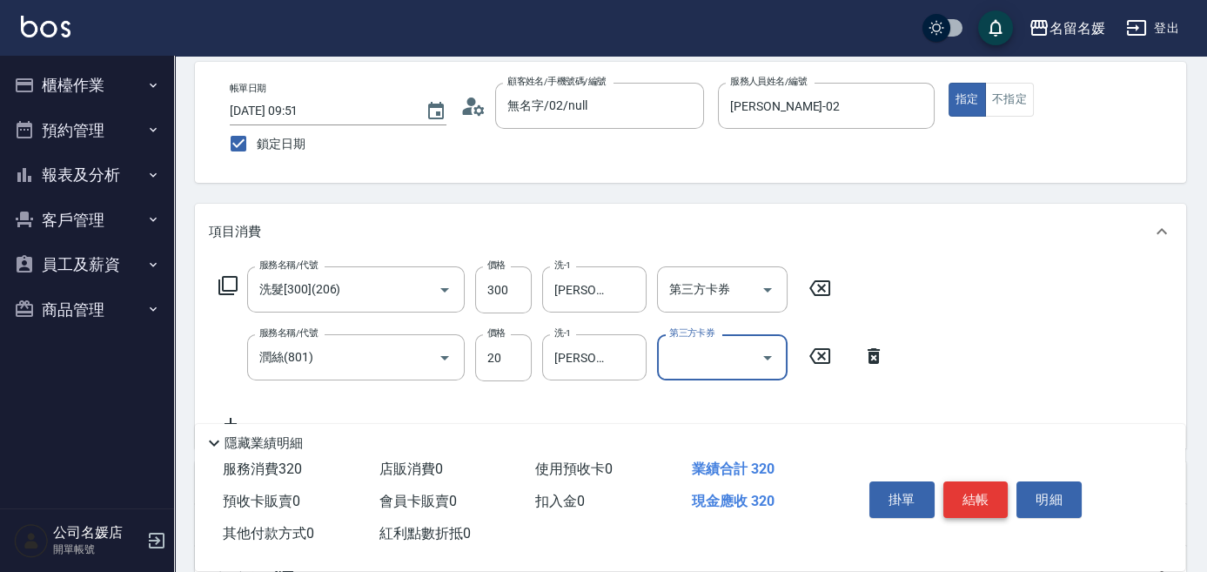
click at [976, 500] on button "結帳" at bounding box center [976, 499] width 65 height 37
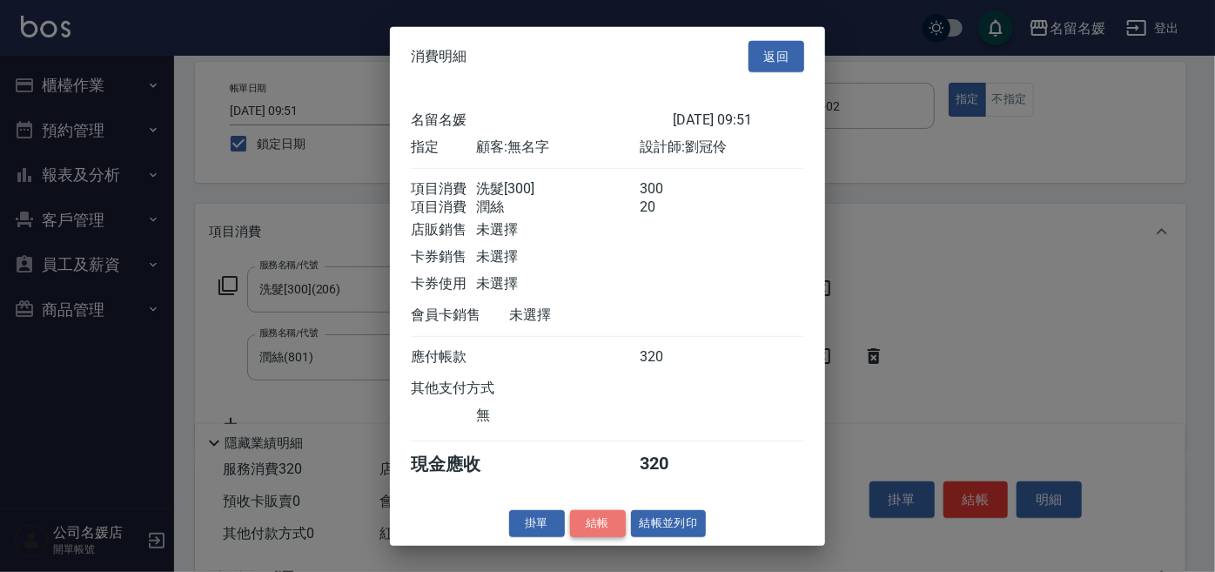
click at [607, 534] on button "結帳" at bounding box center [598, 523] width 56 height 27
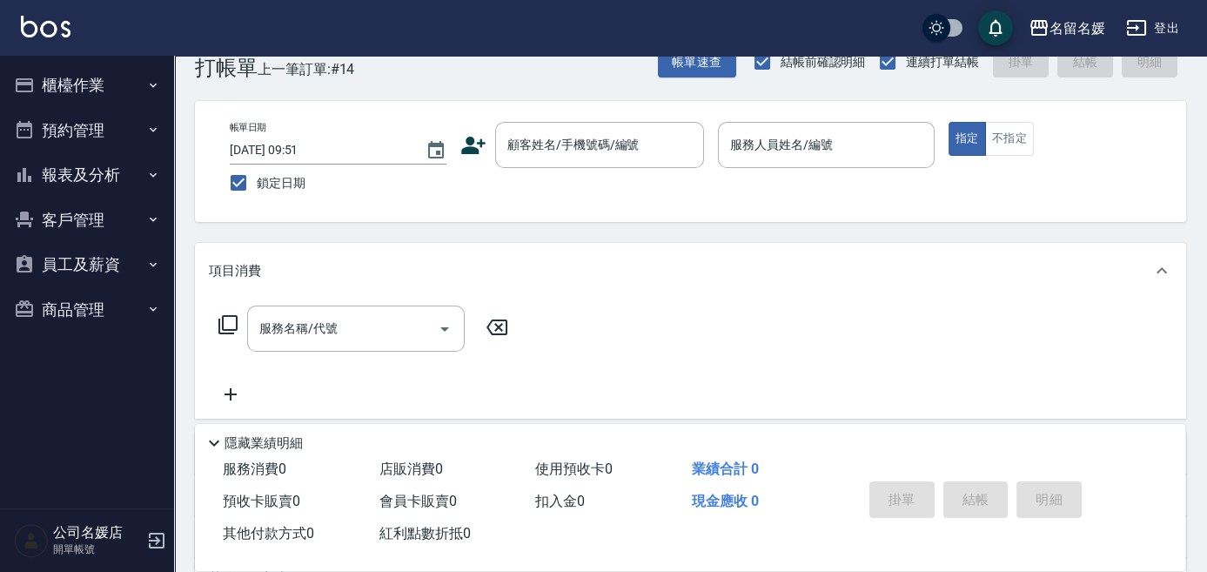
scroll to position [0, 0]
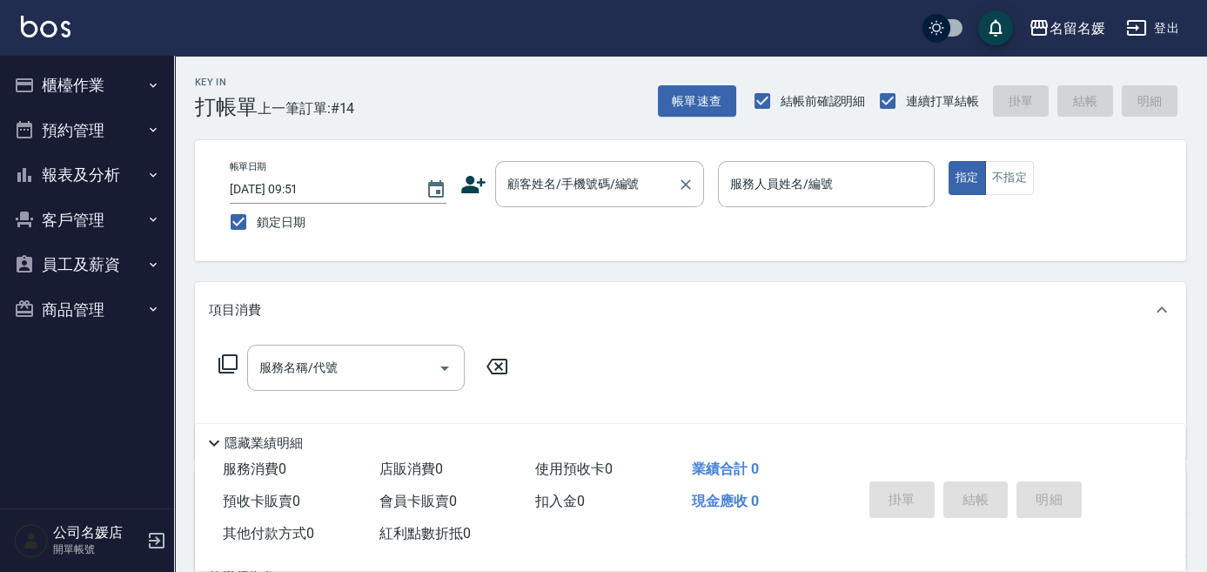
click at [575, 183] on input "顧客姓名/手機號碼/編號" at bounding box center [586, 184] width 167 height 30
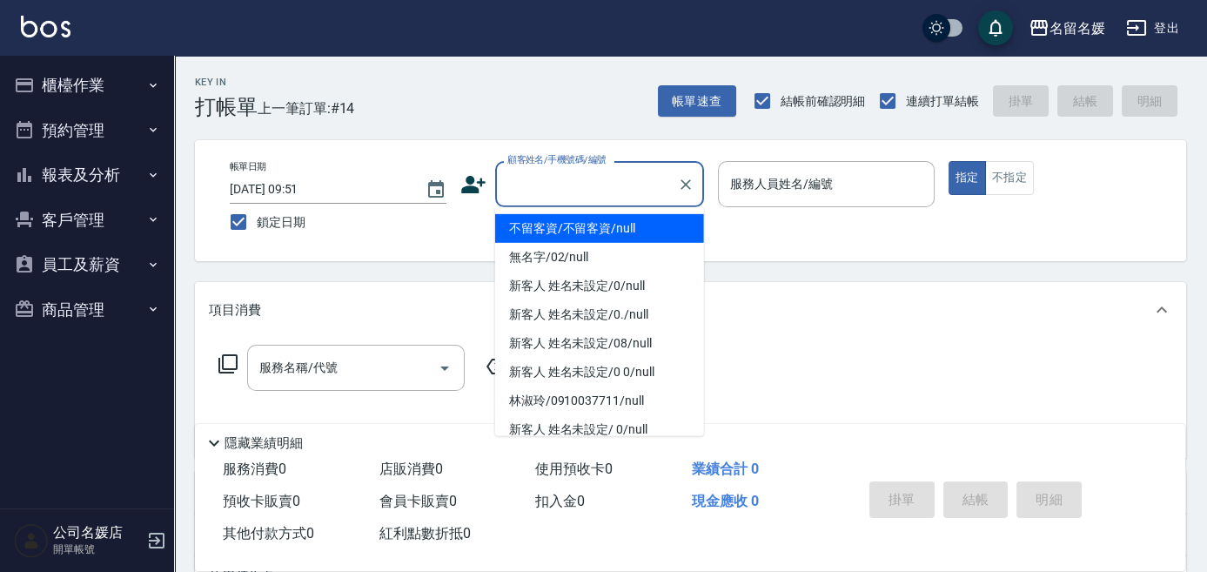
click at [626, 228] on li "不留客資/不留客資/null" at bounding box center [599, 228] width 209 height 29
type input "不留客資/不留客資/null"
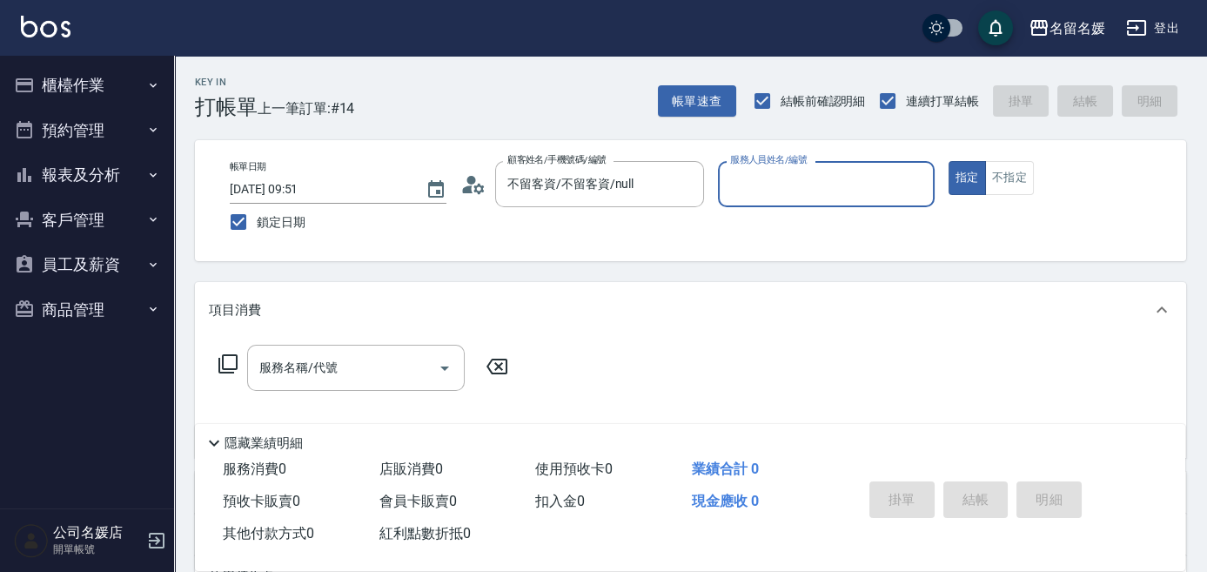
click at [782, 189] on input "服務人員姓名/編號" at bounding box center [826, 184] width 201 height 30
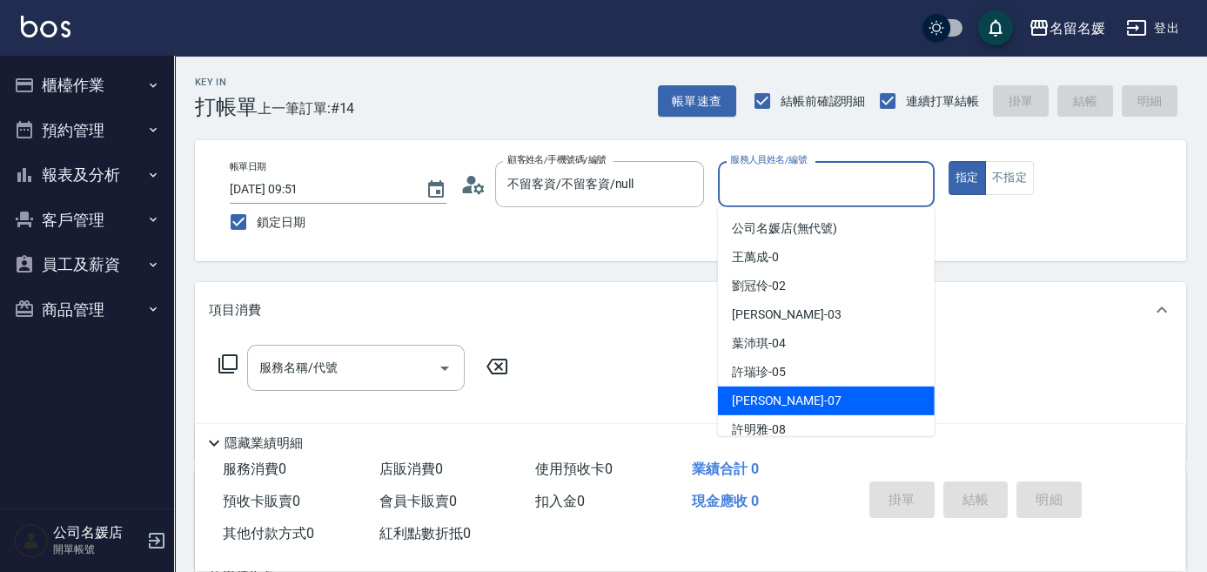
click at [784, 404] on span "廖佳惠 -07" at bounding box center [787, 401] width 110 height 18
type input "廖佳惠-07"
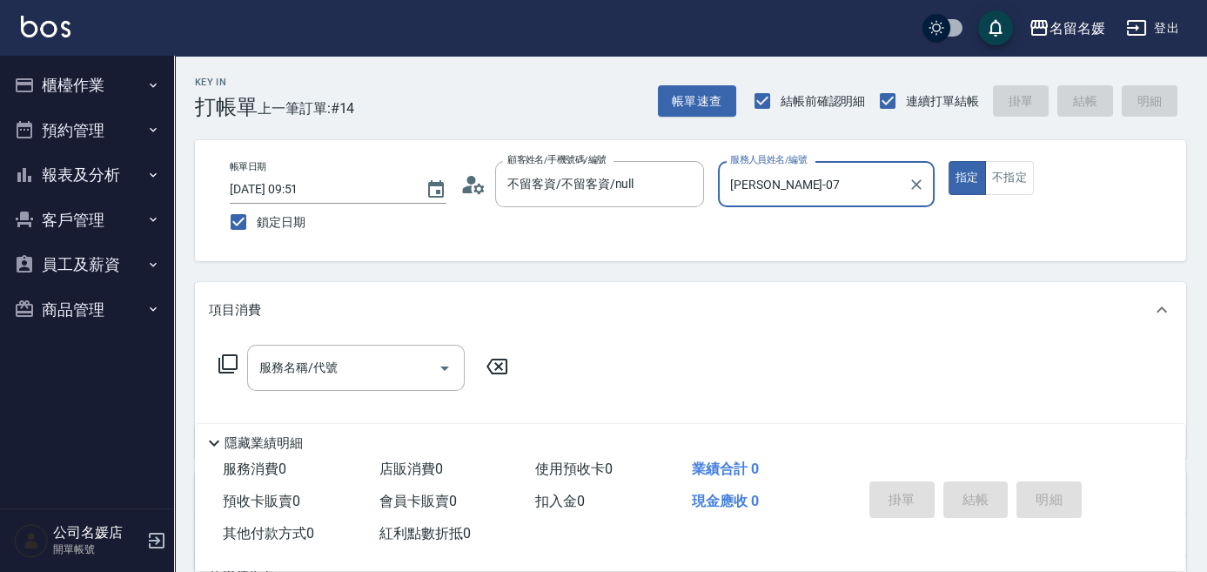
click at [227, 366] on icon at bounding box center [228, 363] width 21 height 21
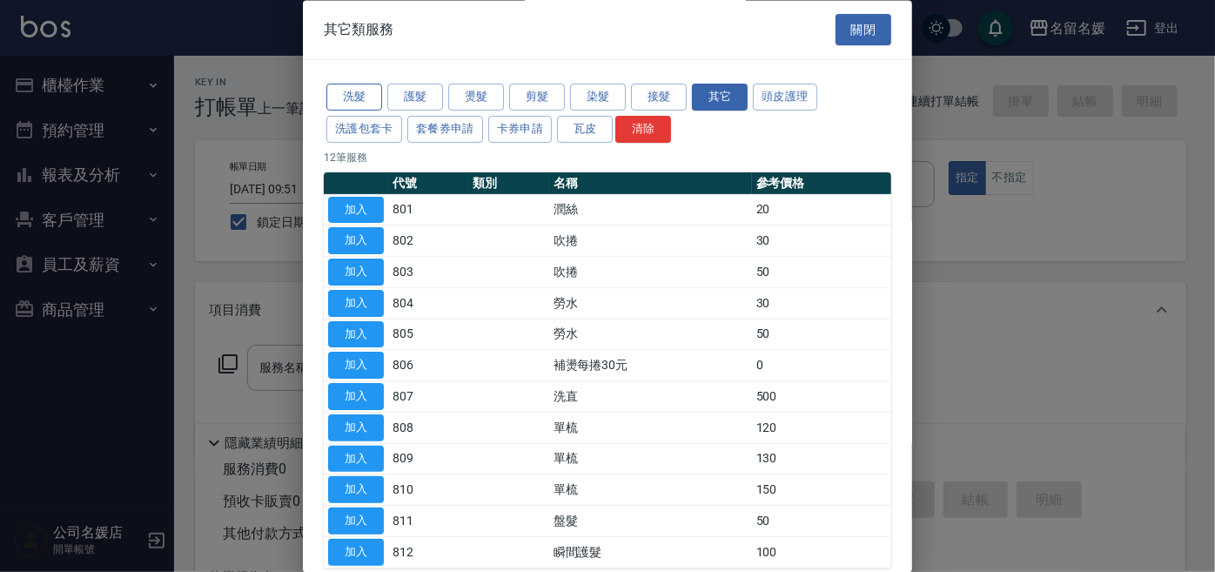
click at [359, 101] on button "洗髮" at bounding box center [354, 97] width 56 height 27
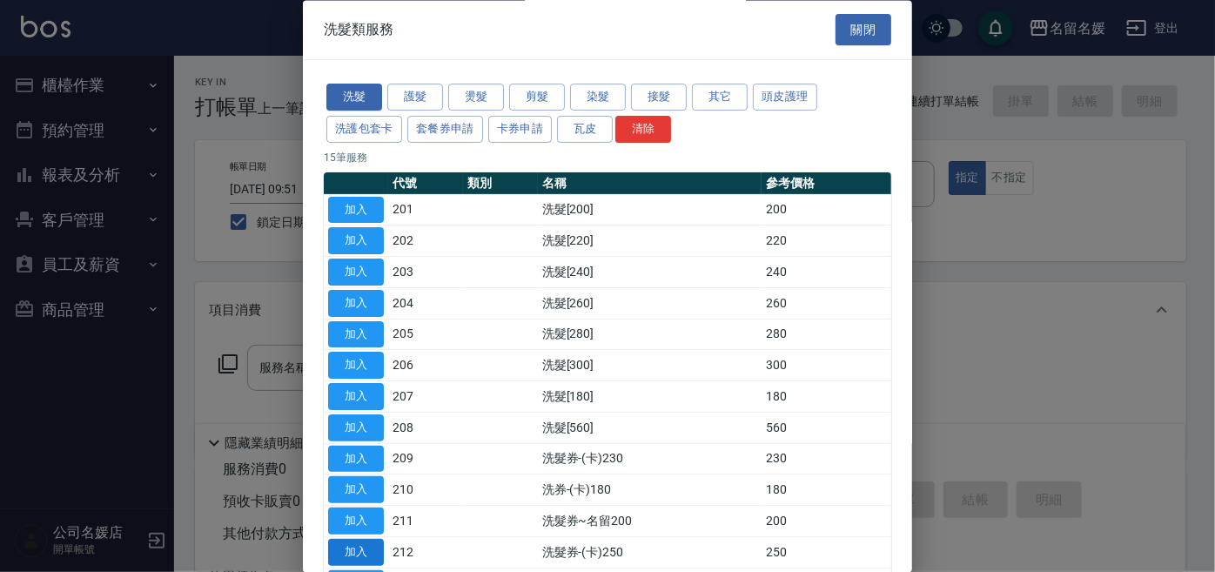
click at [359, 544] on button "加入" at bounding box center [356, 552] width 56 height 27
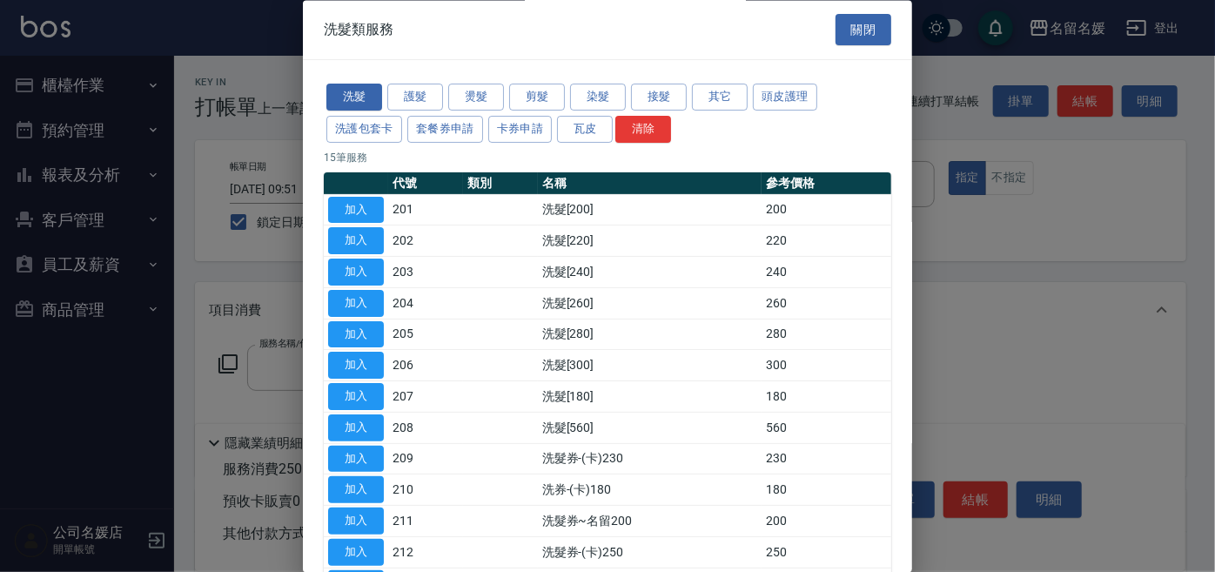
type input "洗髮券-(卡)250(212)"
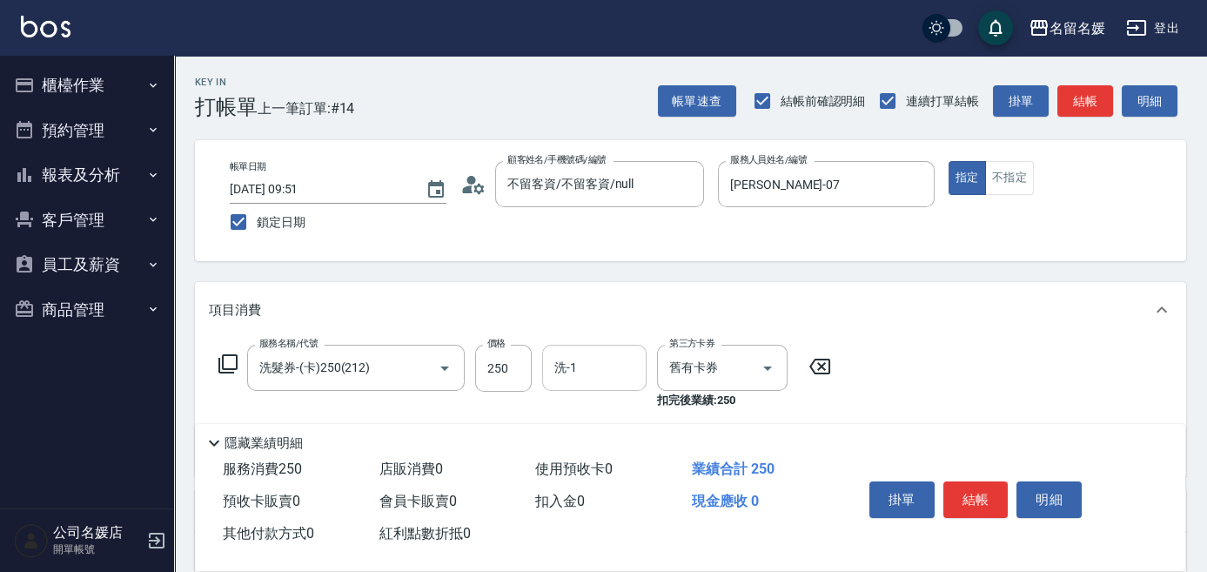
click at [608, 370] on input "洗-1" at bounding box center [594, 368] width 89 height 30
click at [621, 406] on div "廖佳惠 -07" at bounding box center [594, 412] width 104 height 29
type input "廖佳惠-07"
click at [681, 379] on input "舊有卡券" at bounding box center [698, 368] width 66 height 30
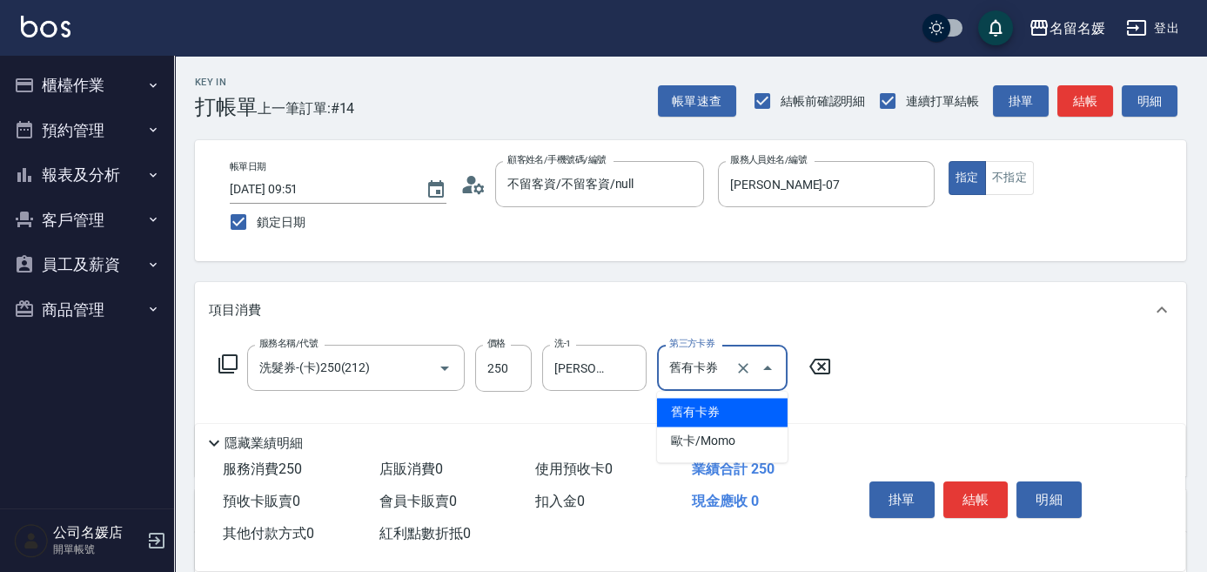
click at [688, 401] on span "舊有卡券" at bounding box center [722, 412] width 131 height 29
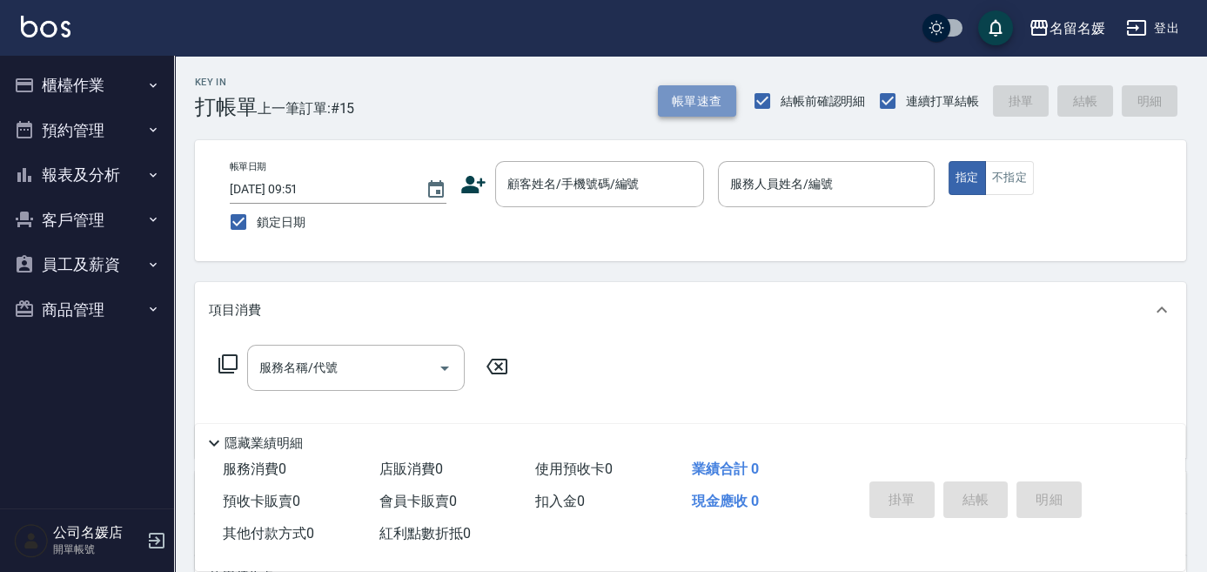
click at [691, 107] on button "帳單速查" at bounding box center [697, 101] width 78 height 32
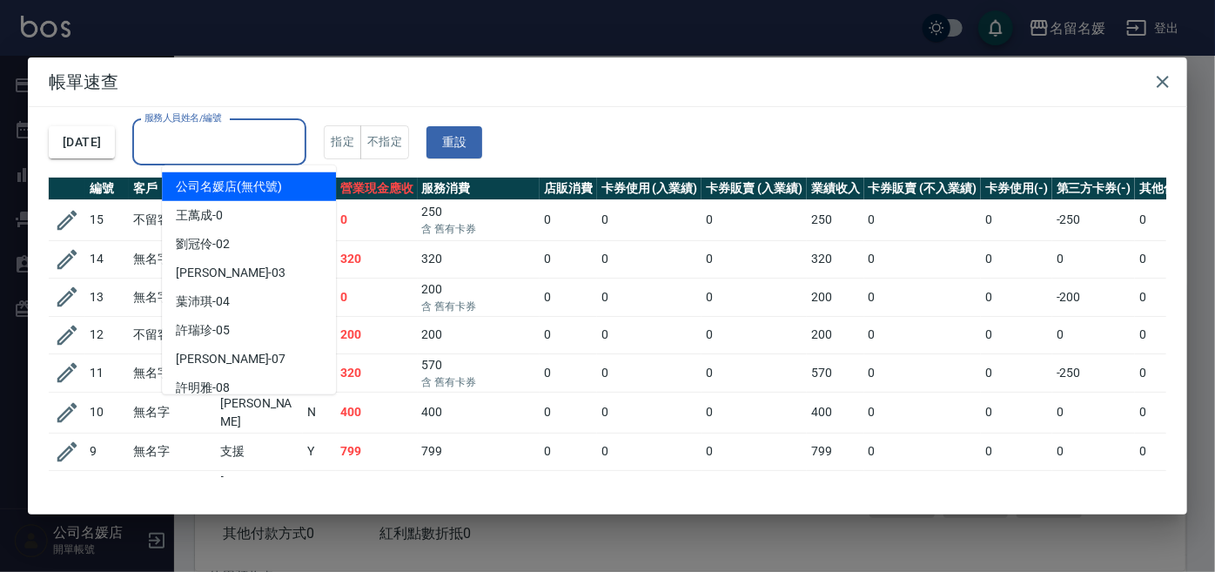
click at [259, 144] on div "服務人員姓名/編號 服務人員姓名/編號" at bounding box center [219, 142] width 174 height 46
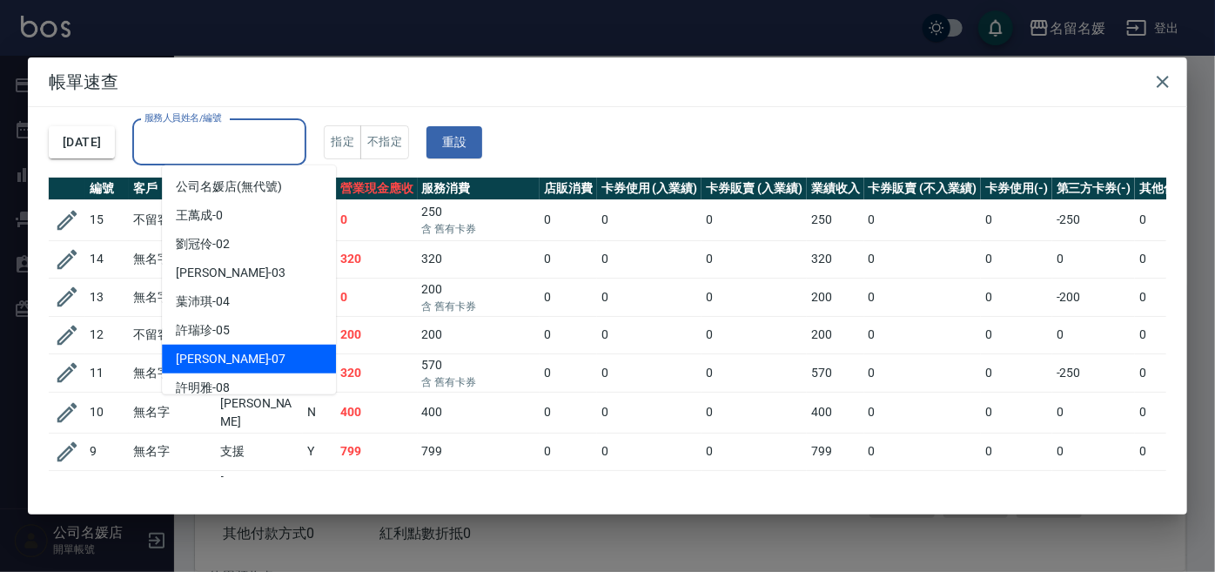
click at [257, 352] on div "廖佳惠 -07" at bounding box center [249, 359] width 174 height 29
type input "廖佳惠-07"
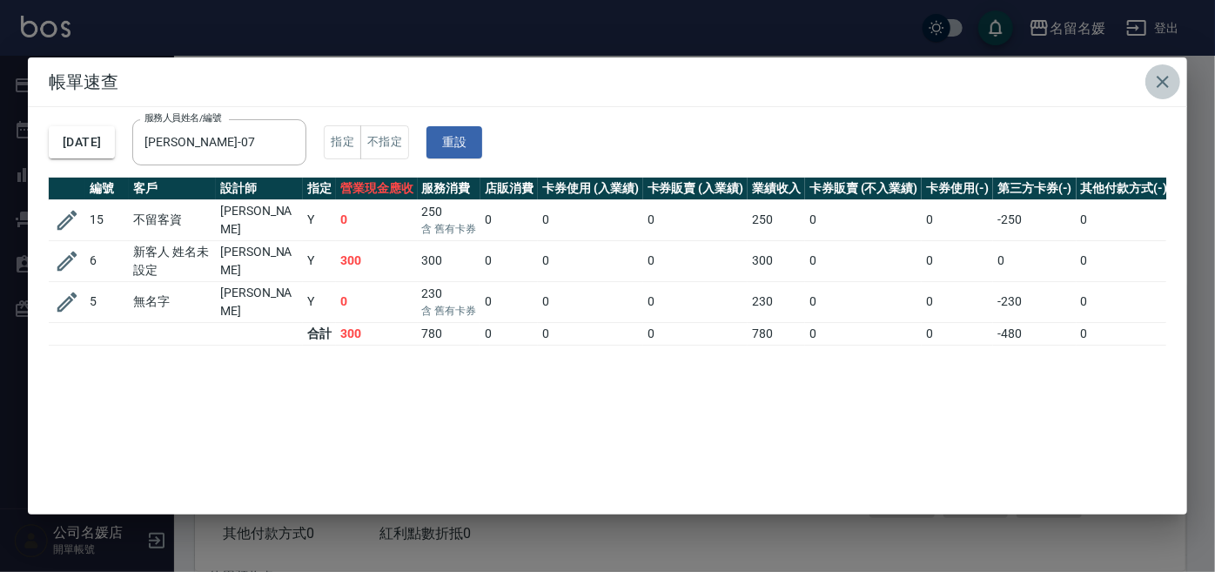
click at [1167, 80] on icon "button" at bounding box center [1162, 81] width 21 height 21
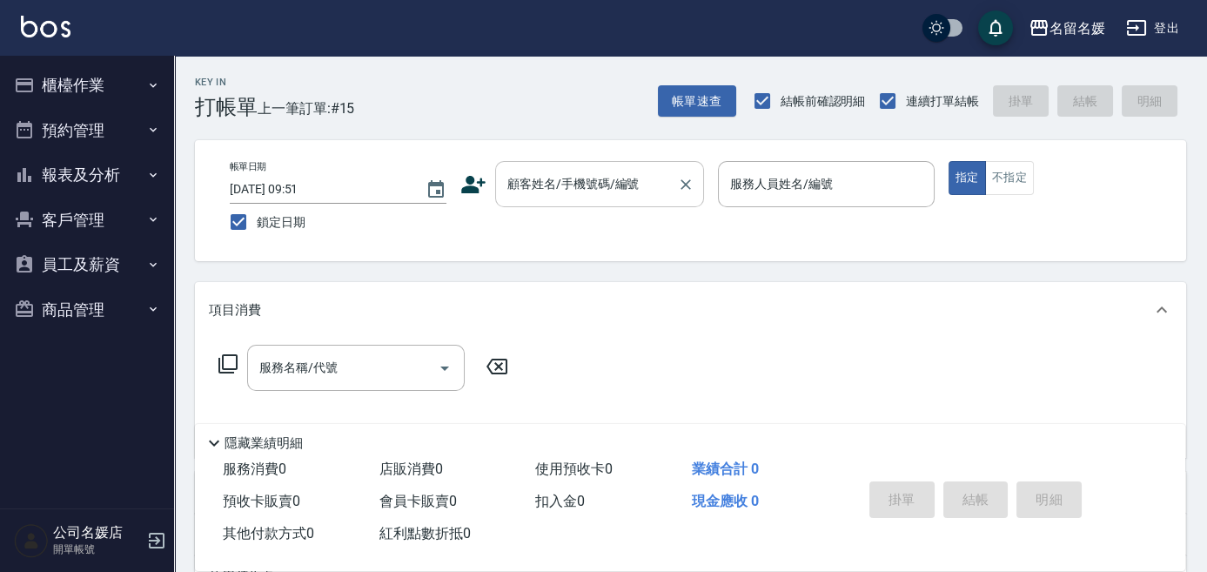
click at [594, 184] on input "顧客姓名/手機號碼/編號" at bounding box center [586, 184] width 167 height 30
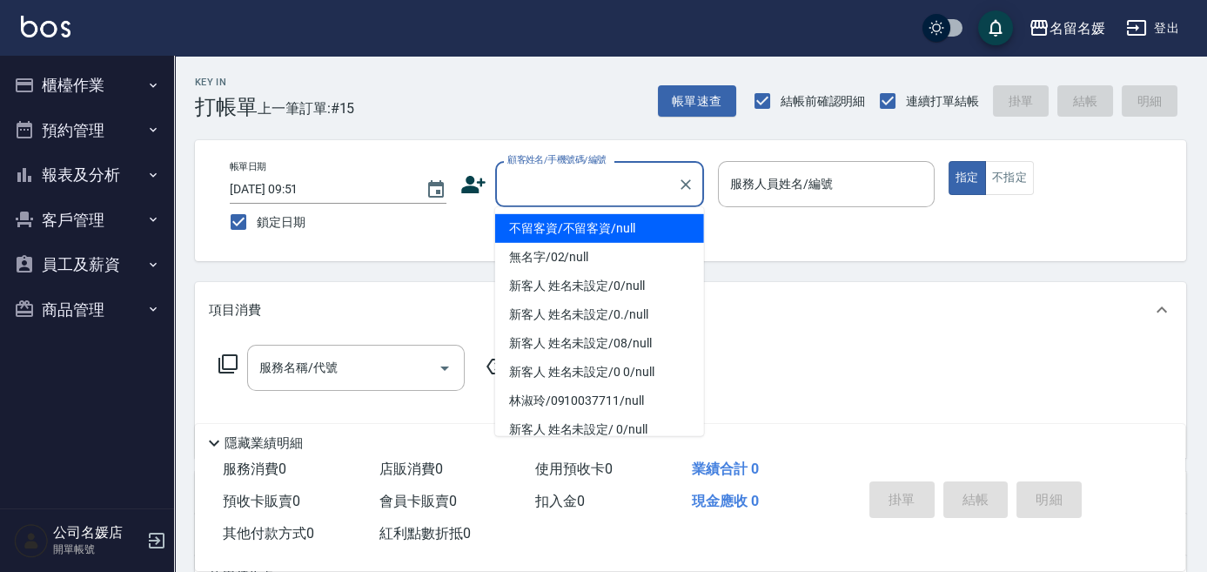
click at [591, 219] on li "不留客資/不留客資/null" at bounding box center [599, 228] width 209 height 29
type input "不留客資/不留客資/null"
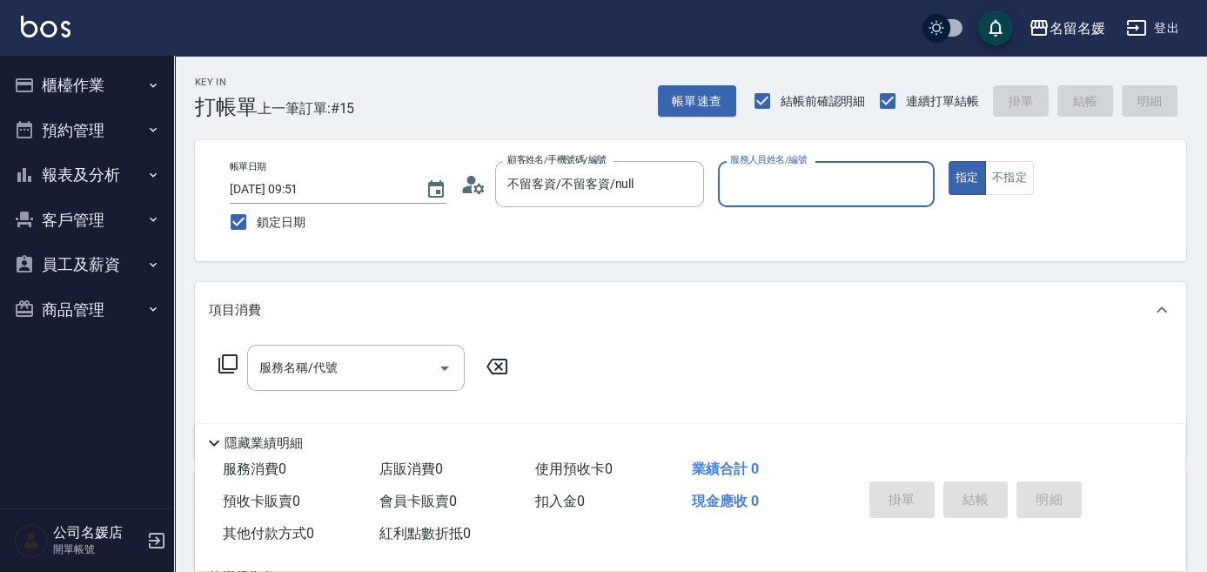
click at [778, 192] on input "服務人員姓名/編號" at bounding box center [826, 184] width 201 height 30
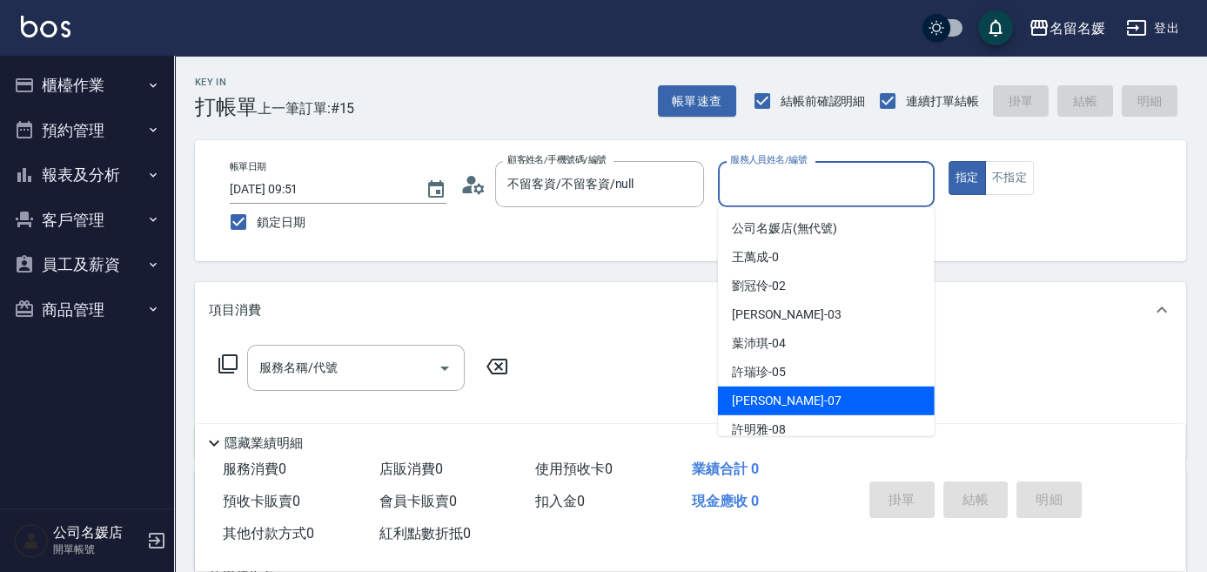
click at [771, 402] on span "廖佳惠 -07" at bounding box center [787, 401] width 110 height 18
type input "廖佳惠-07"
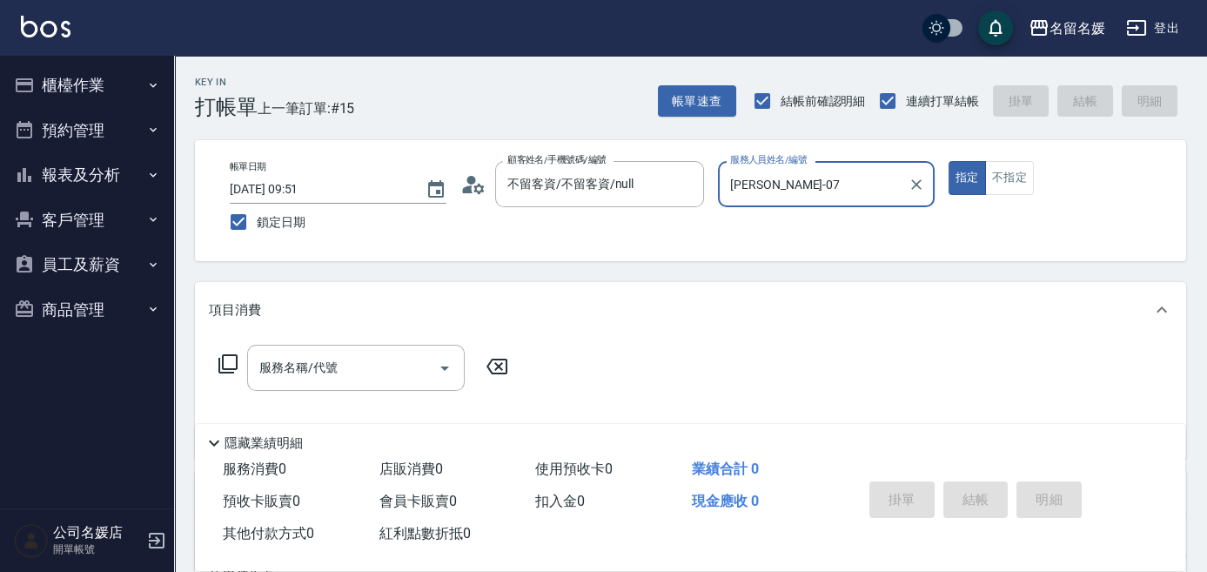
click at [228, 366] on icon at bounding box center [228, 363] width 21 height 21
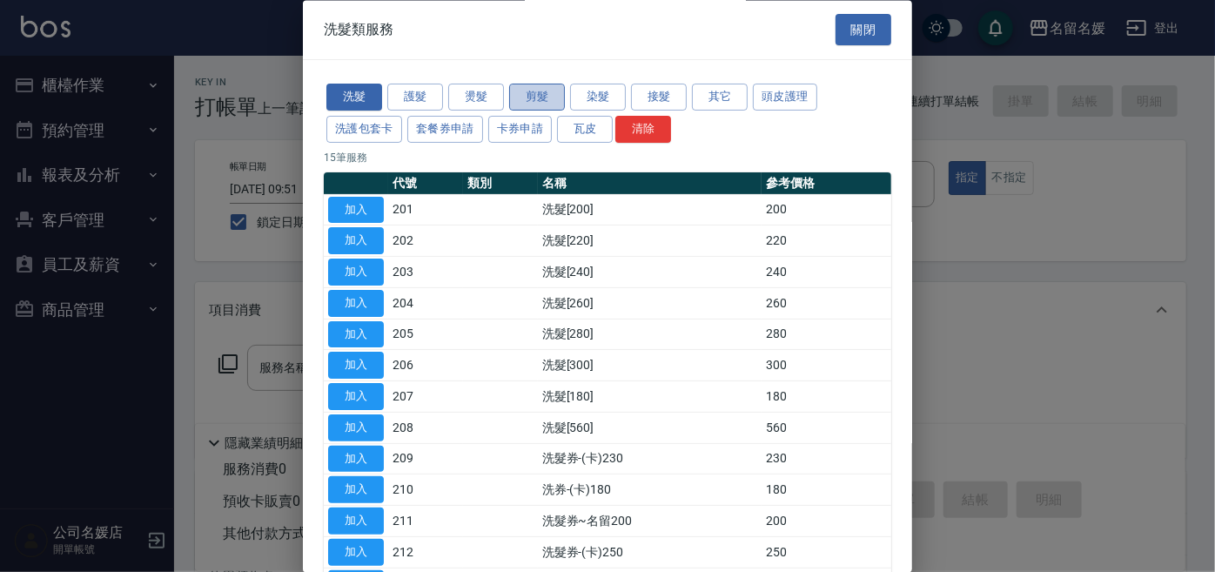
click at [546, 94] on button "剪髮" at bounding box center [537, 97] width 56 height 27
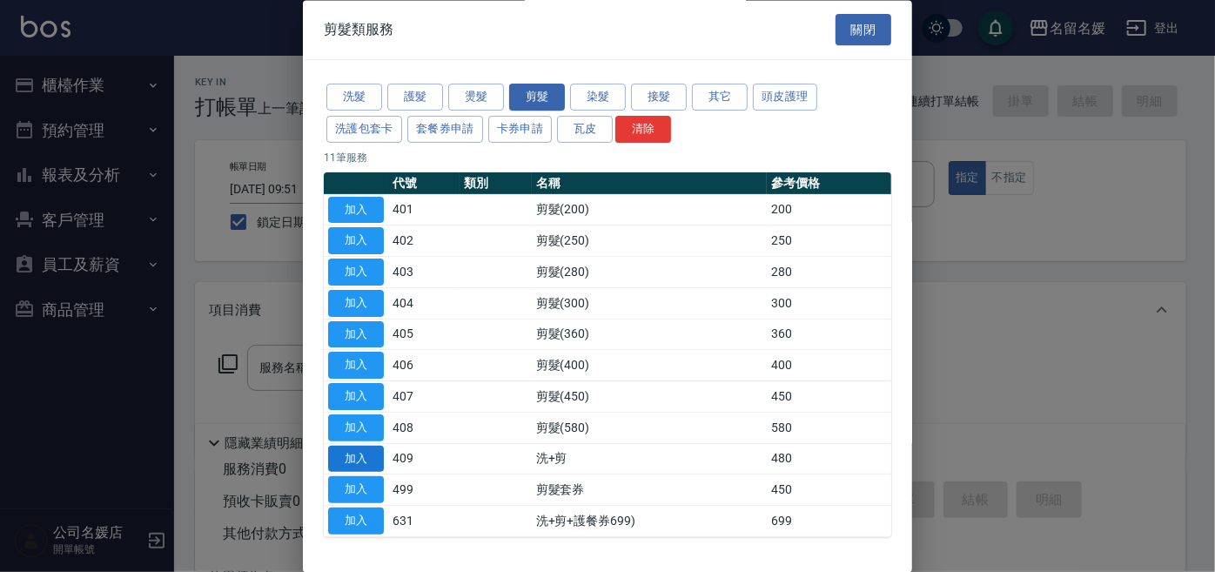
click at [359, 454] on button "加入" at bounding box center [356, 459] width 56 height 27
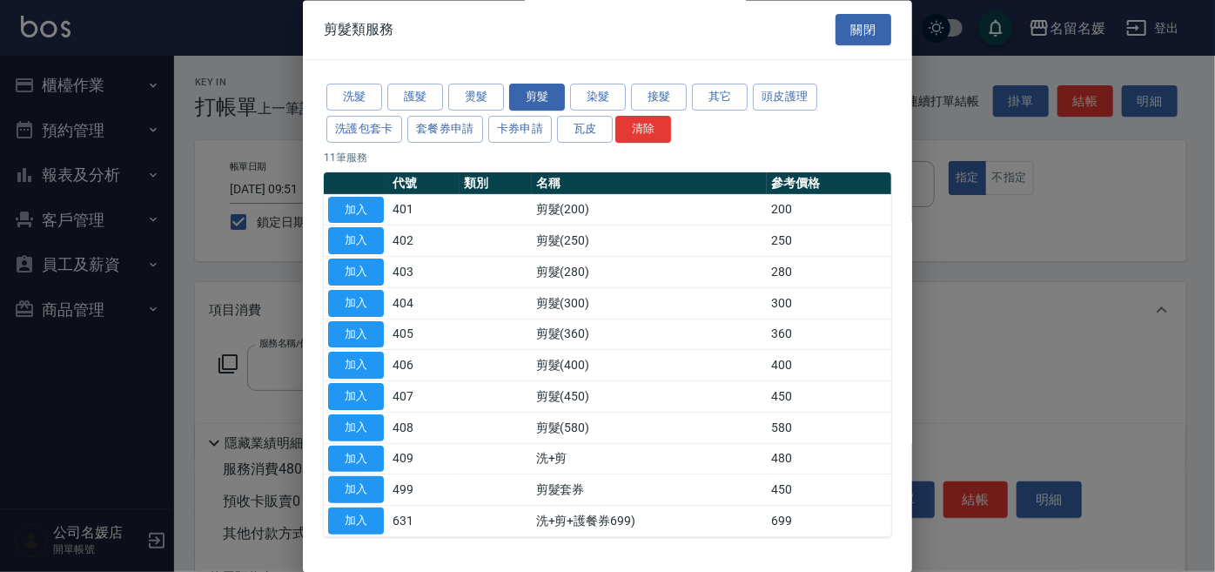
type input "洗+剪(409)"
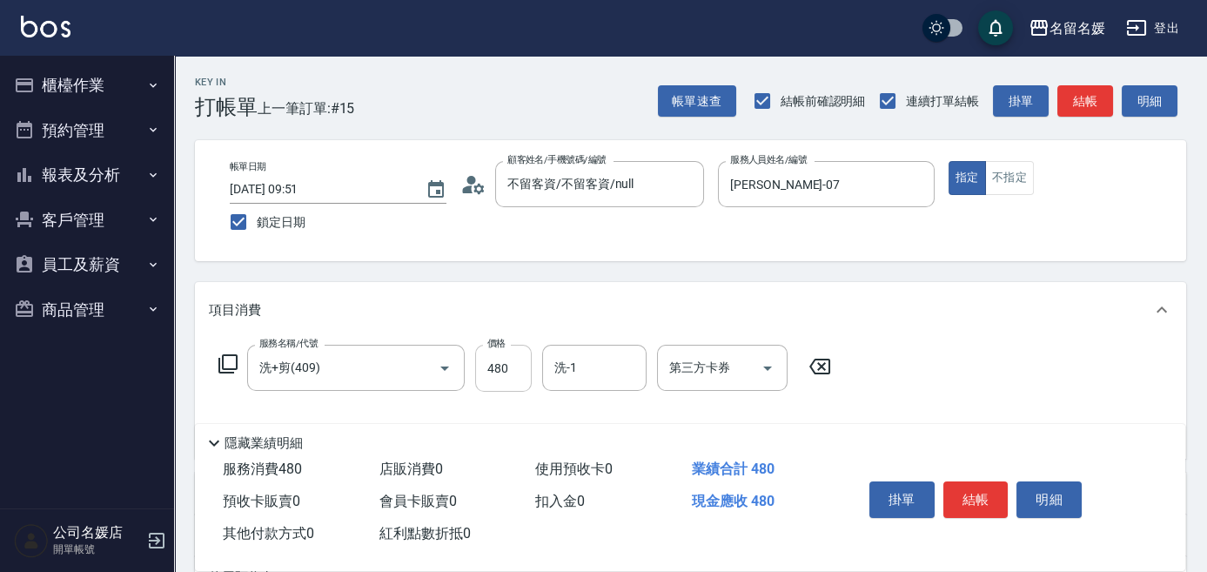
click at [510, 367] on input "480" at bounding box center [503, 368] width 57 height 47
type input "580"
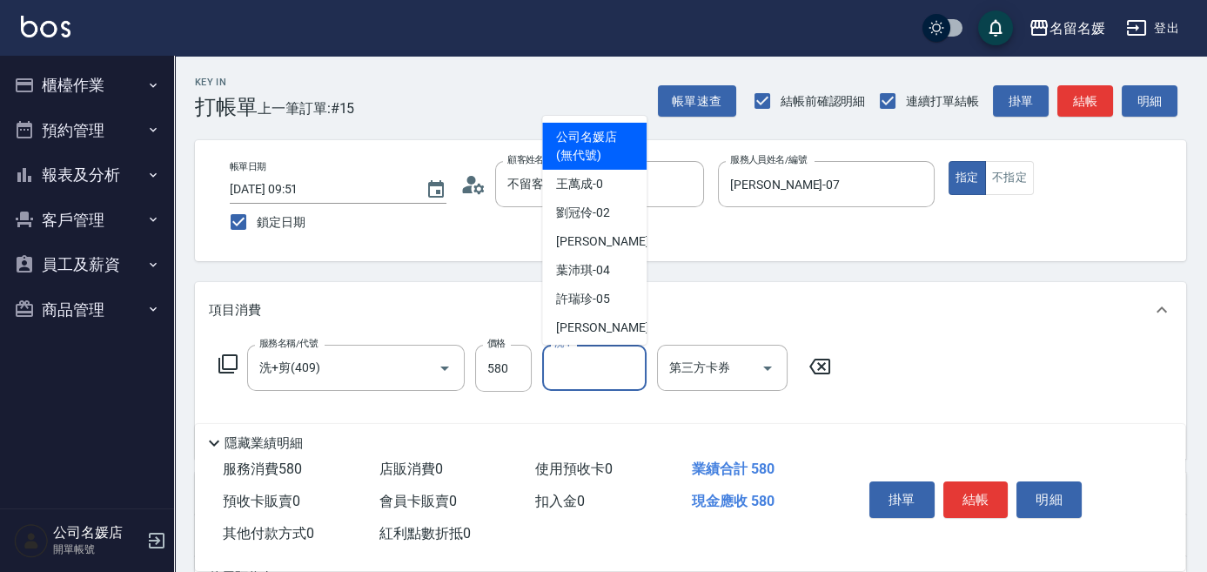
click at [593, 359] on input "洗-1" at bounding box center [594, 368] width 89 height 30
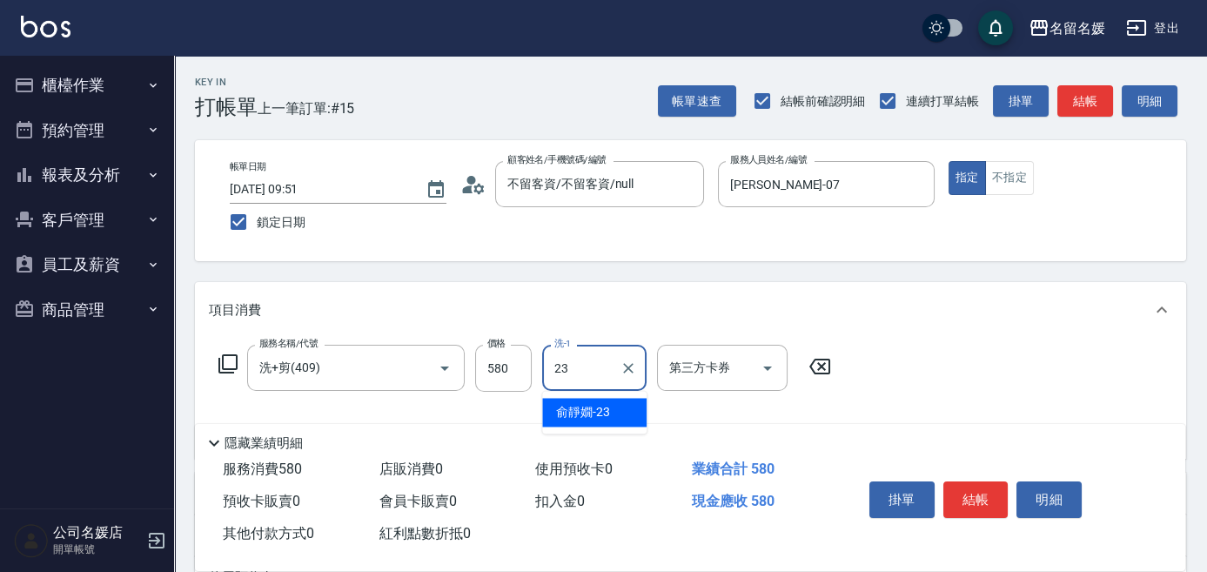
click at [589, 421] on span "俞靜嫺 -23" at bounding box center [583, 412] width 54 height 18
type input "俞靜嫺-23"
click at [223, 359] on icon at bounding box center [227, 363] width 19 height 19
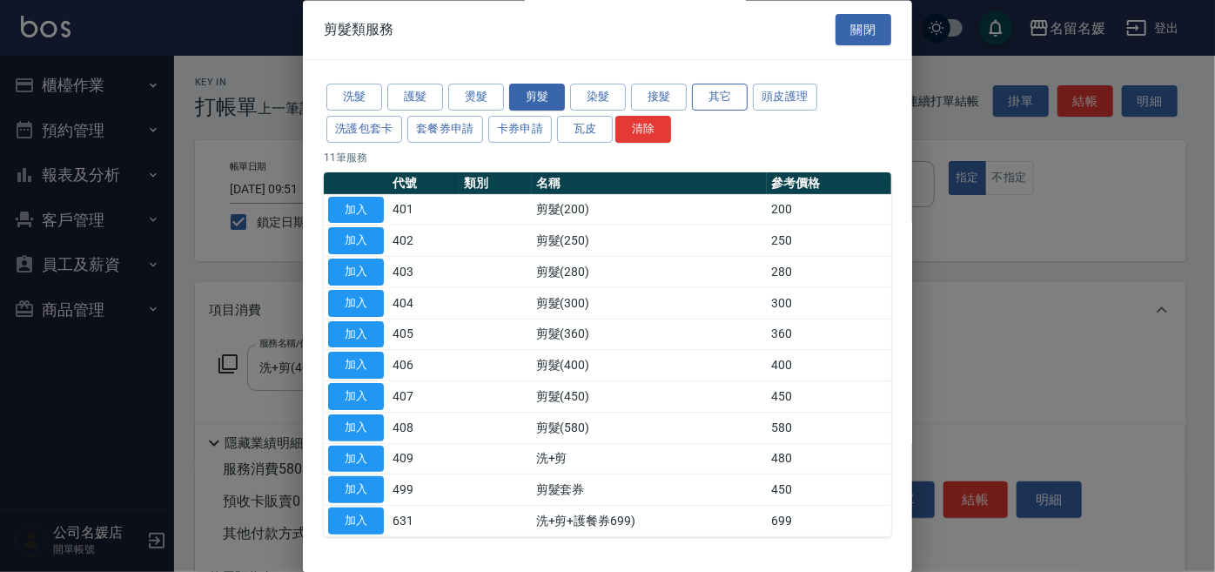
click at [719, 104] on button "其它" at bounding box center [720, 97] width 56 height 27
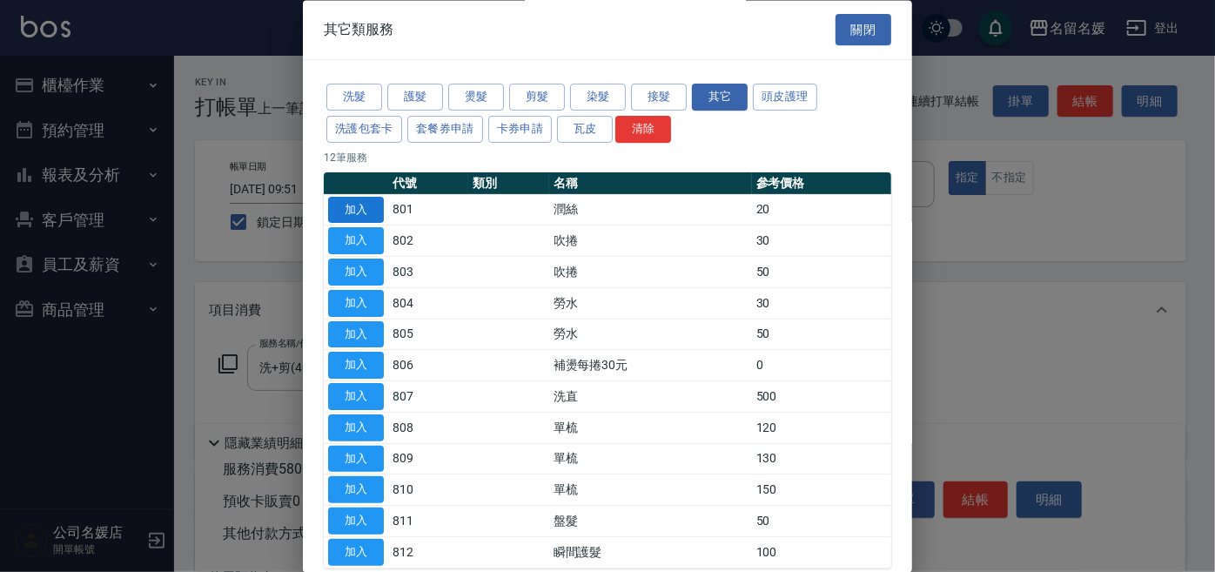
click at [367, 200] on button "加入" at bounding box center [356, 210] width 56 height 27
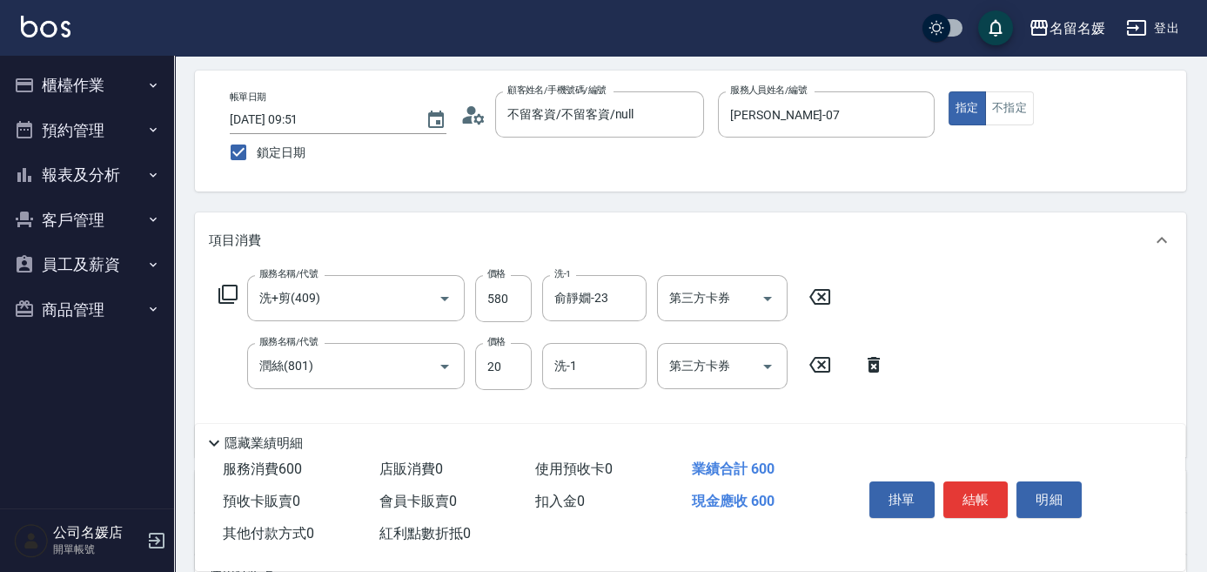
scroll to position [78, 0]
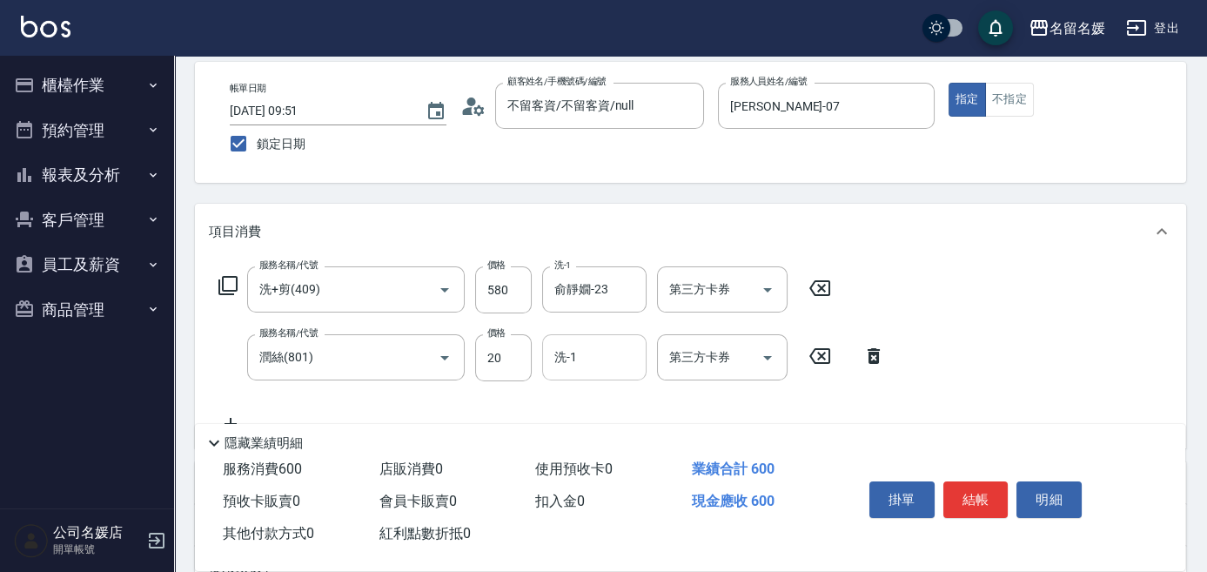
click at [600, 359] on input "洗-1" at bounding box center [594, 357] width 89 height 30
click at [615, 395] on div "俞靜嫺 -23" at bounding box center [594, 401] width 104 height 29
type input "俞靜嫺-23"
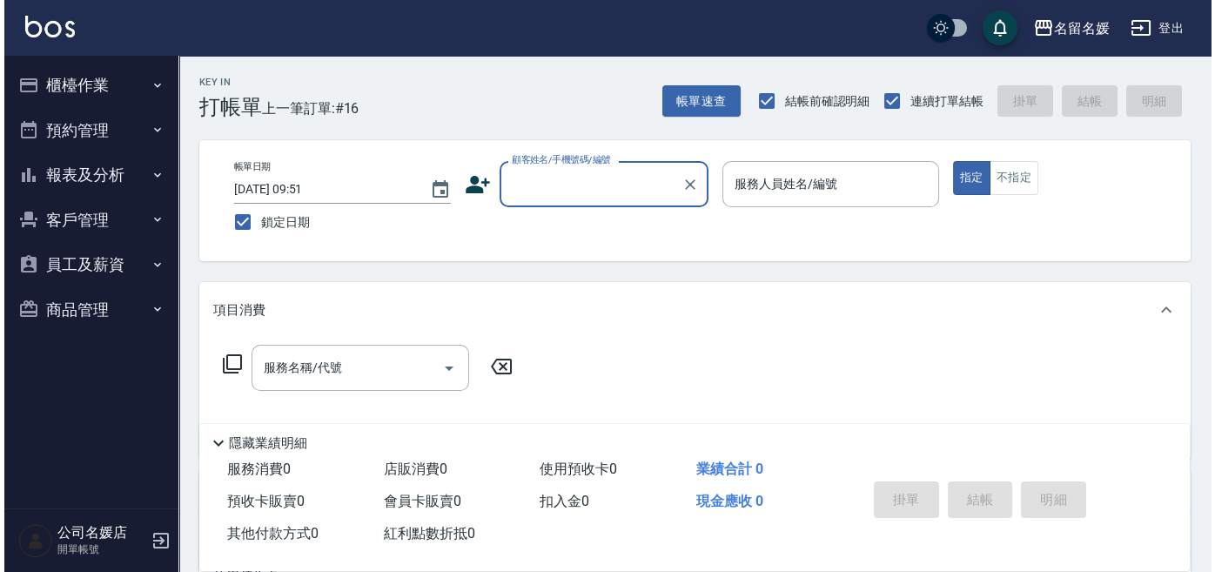
scroll to position [0, 0]
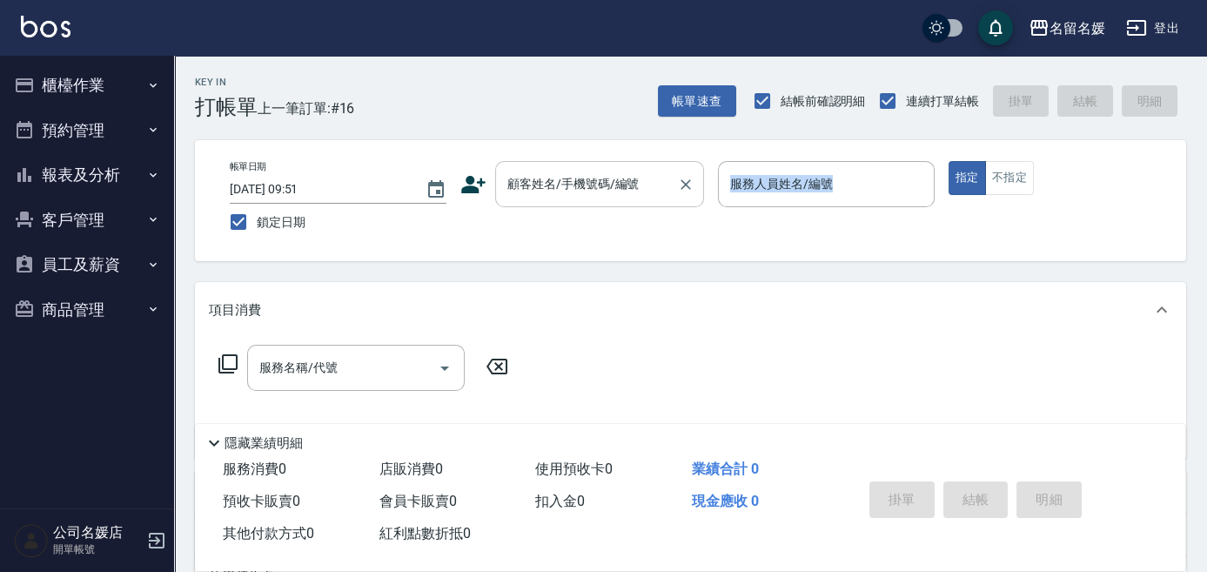
drag, startPoint x: 709, startPoint y: 215, endPoint x: 554, endPoint y: 197, distance: 156.0
click at [681, 219] on div "帳單日期 2025/09/18 09:51 鎖定日期 顧客姓名/手機號碼/編號 顧客姓名/手機號碼/編號 服務人員姓名/編號 服務人員姓名/編號 指定 不指定" at bounding box center [691, 200] width 950 height 79
click at [566, 188] on input "顧客姓名/手機號碼/編號" at bounding box center [586, 184] width 167 height 30
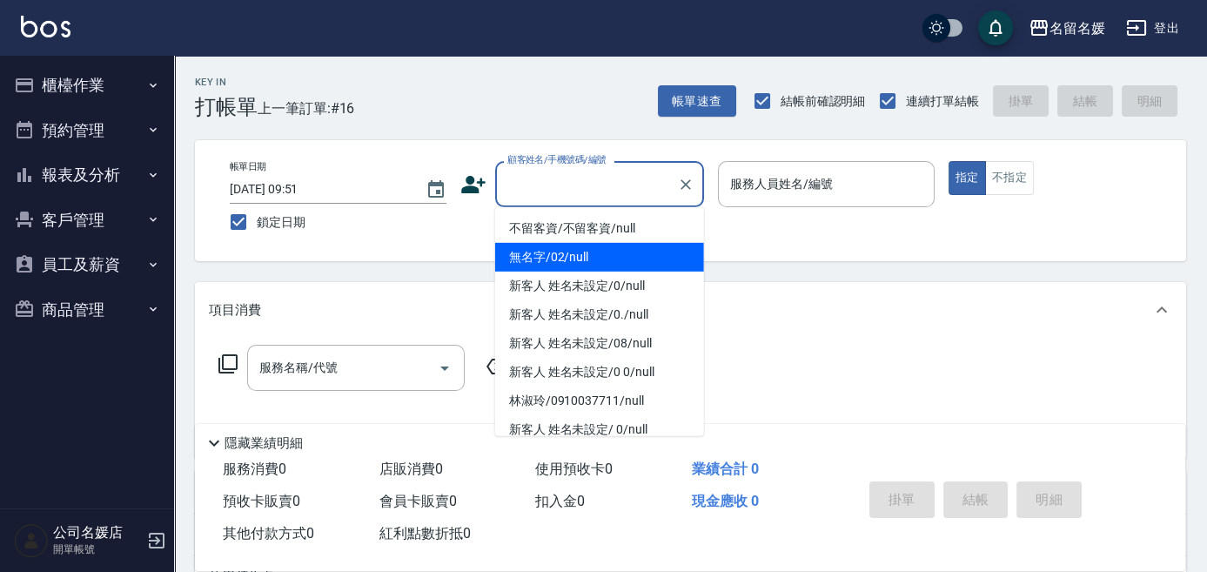
click at [575, 247] on li "無名字/02/null" at bounding box center [599, 257] width 209 height 29
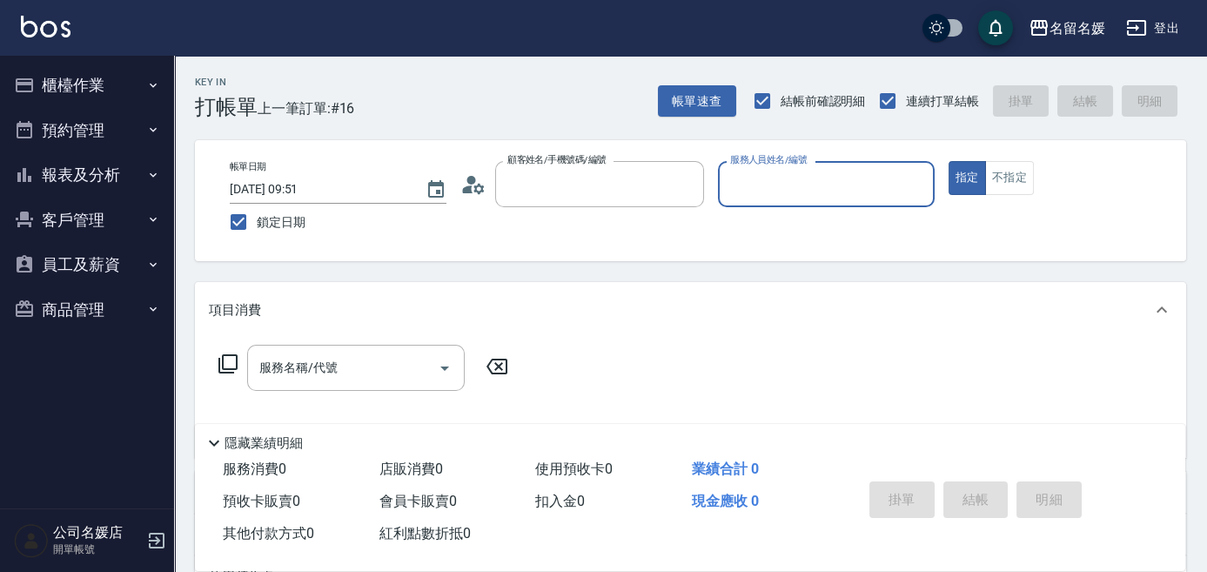
type input "無名字/02/null"
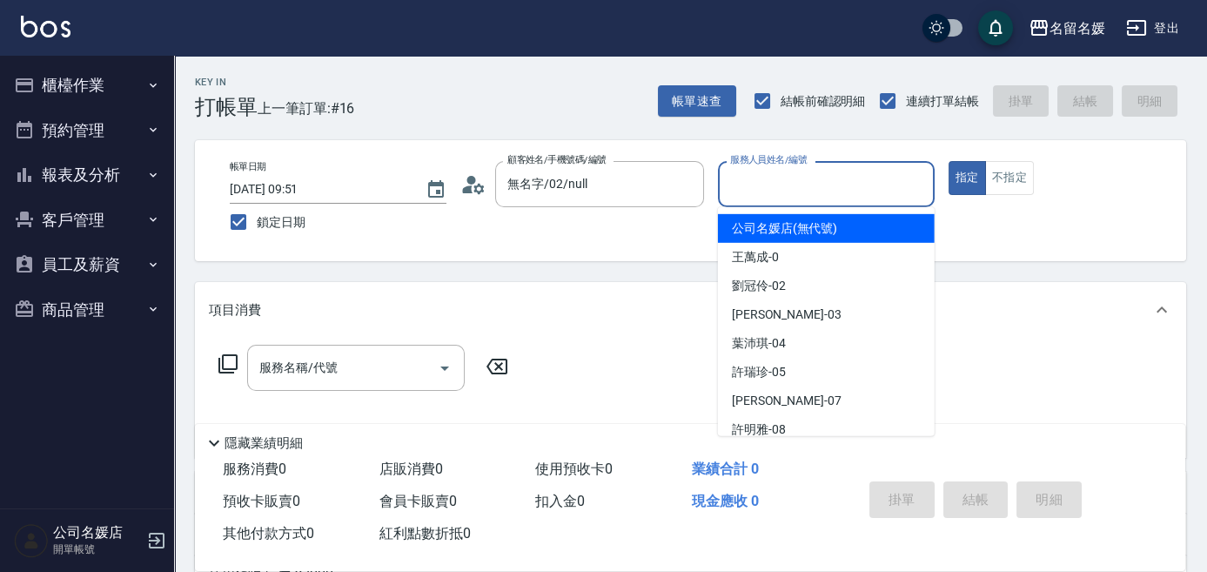
click at [768, 195] on input "服務人員姓名/編號" at bounding box center [826, 184] width 201 height 30
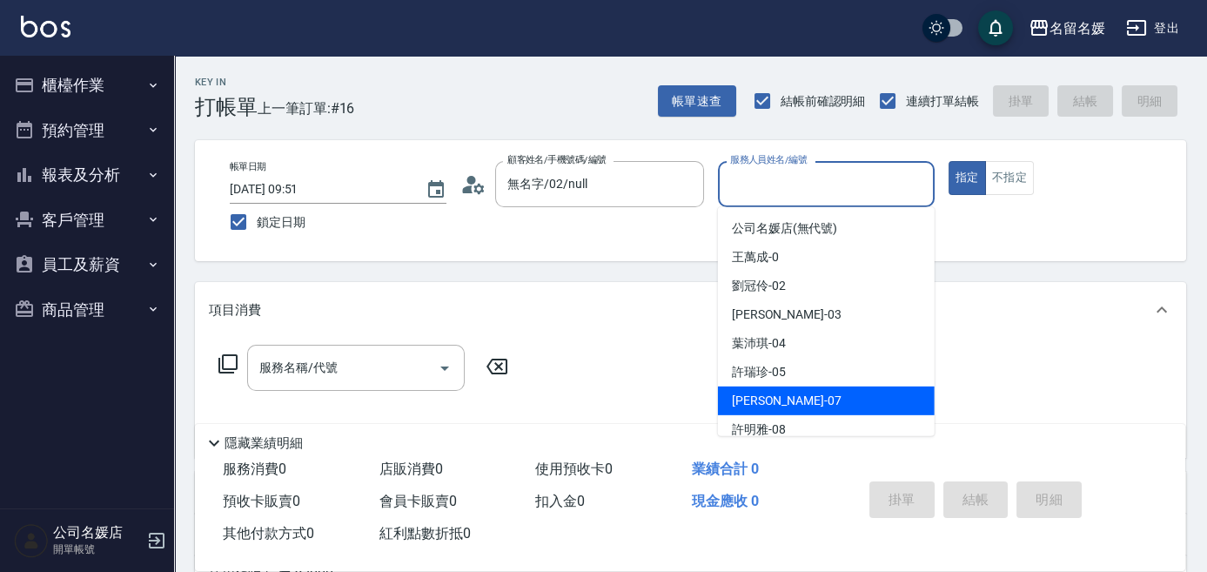
click at [745, 390] on div "廖佳惠 -07" at bounding box center [826, 400] width 217 height 29
type input "廖佳惠-07"
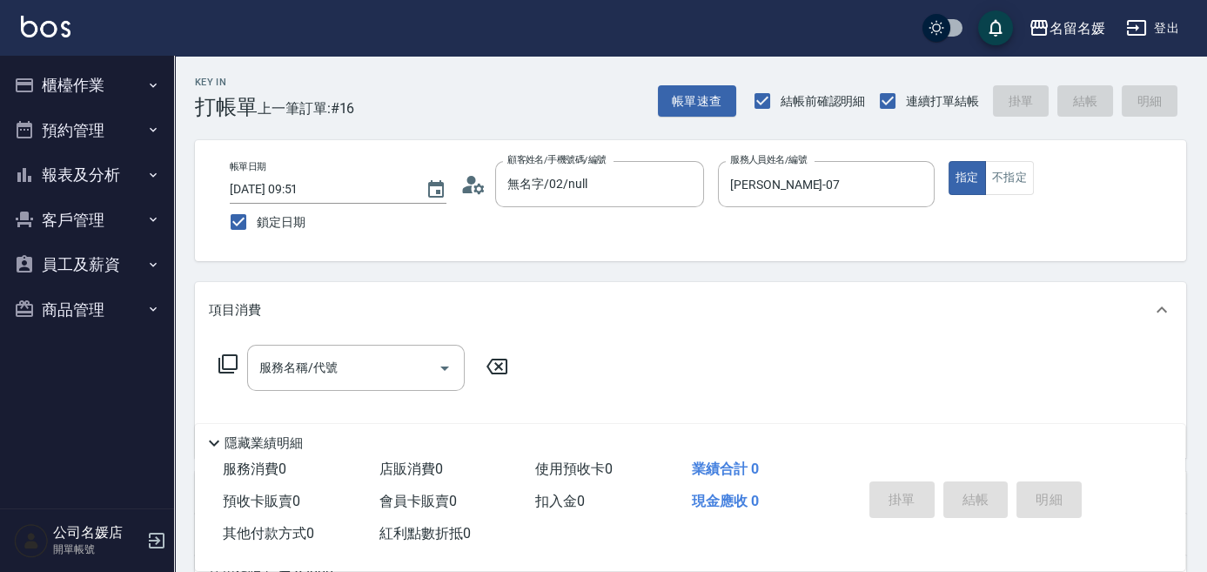
click at [226, 364] on icon at bounding box center [228, 363] width 21 height 21
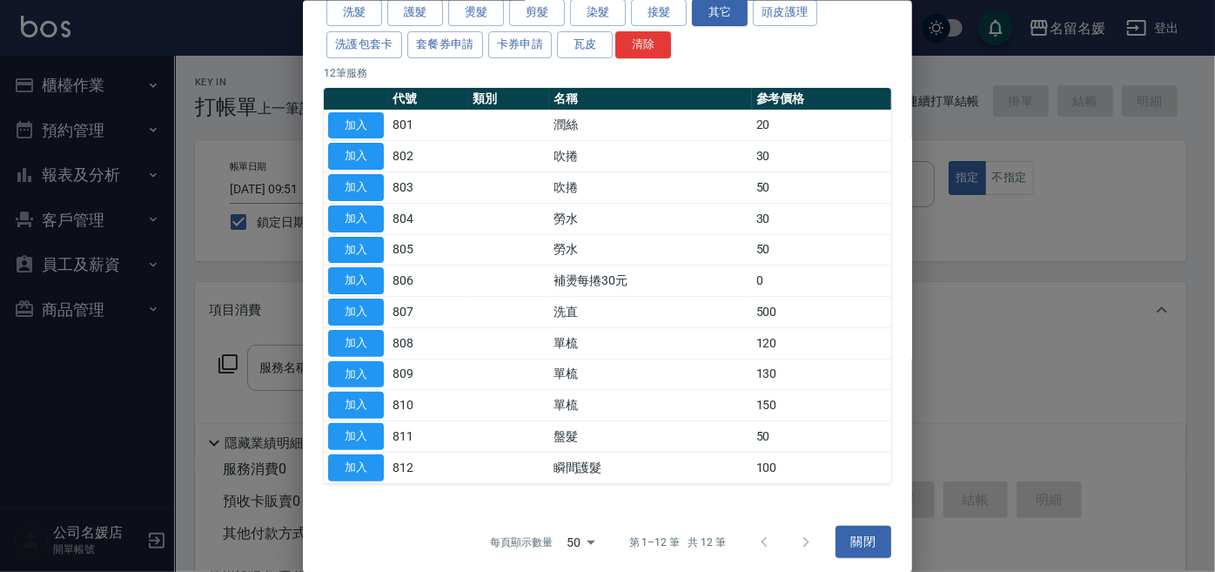
scroll to position [88, 0]
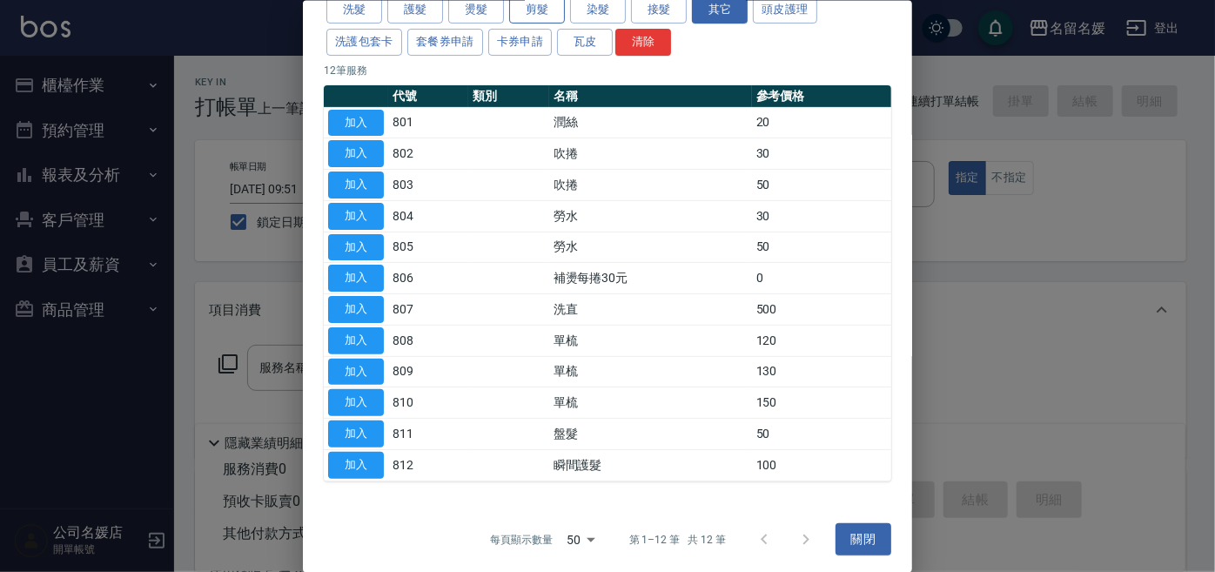
click at [547, 12] on button "剪髮" at bounding box center [537, 10] width 56 height 27
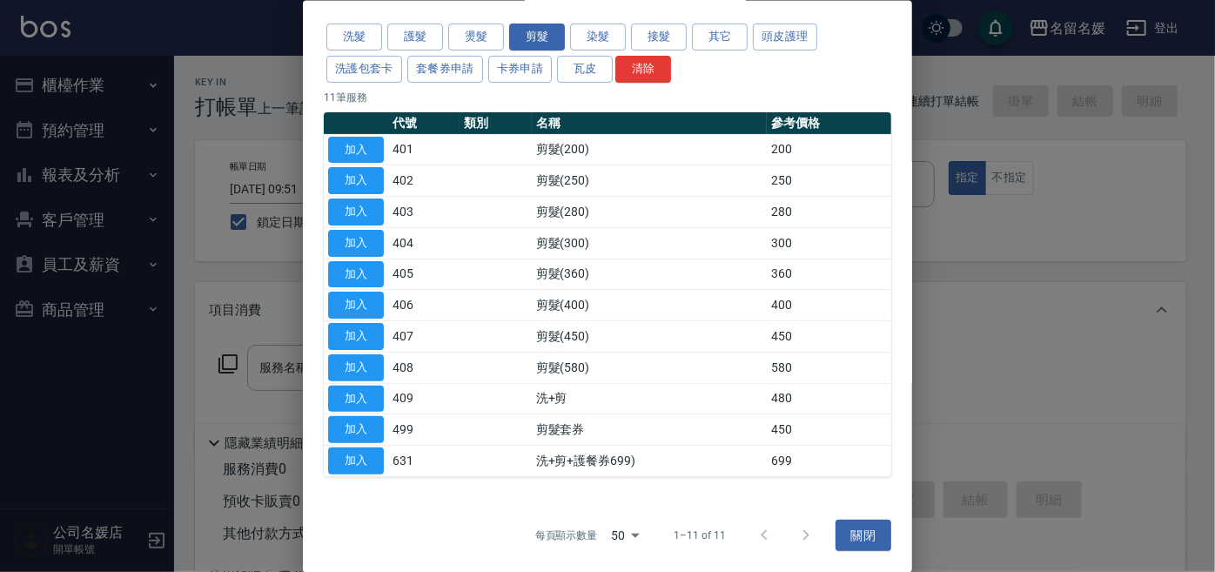
scroll to position [57, 0]
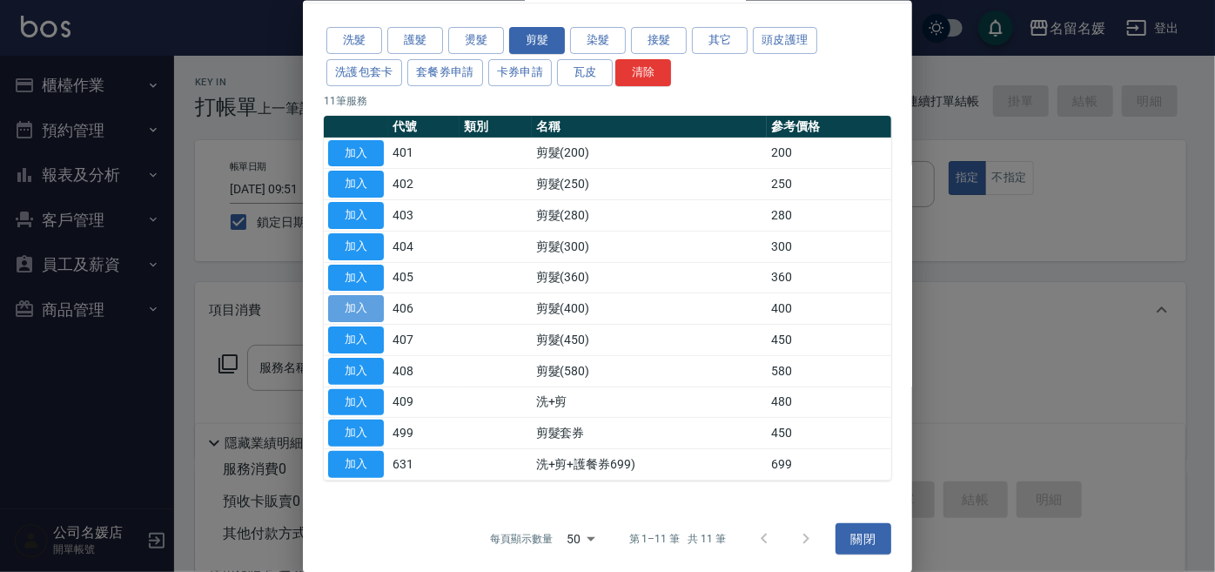
click at [376, 306] on button "加入" at bounding box center [356, 308] width 56 height 27
type input "剪髮(400)(406)"
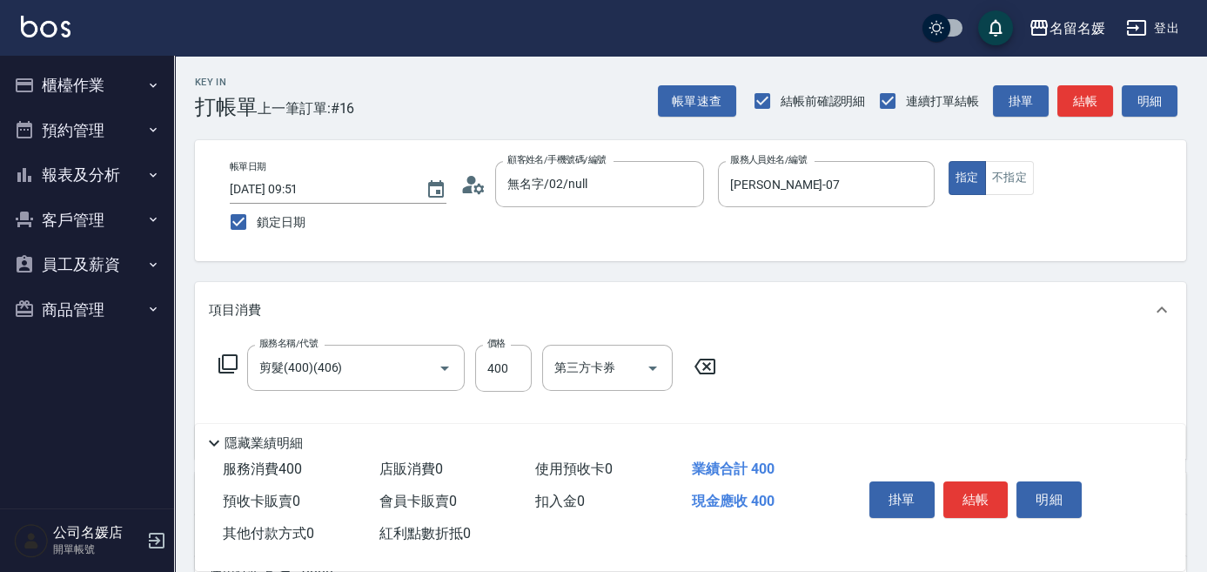
click at [234, 361] on icon at bounding box center [228, 363] width 21 height 21
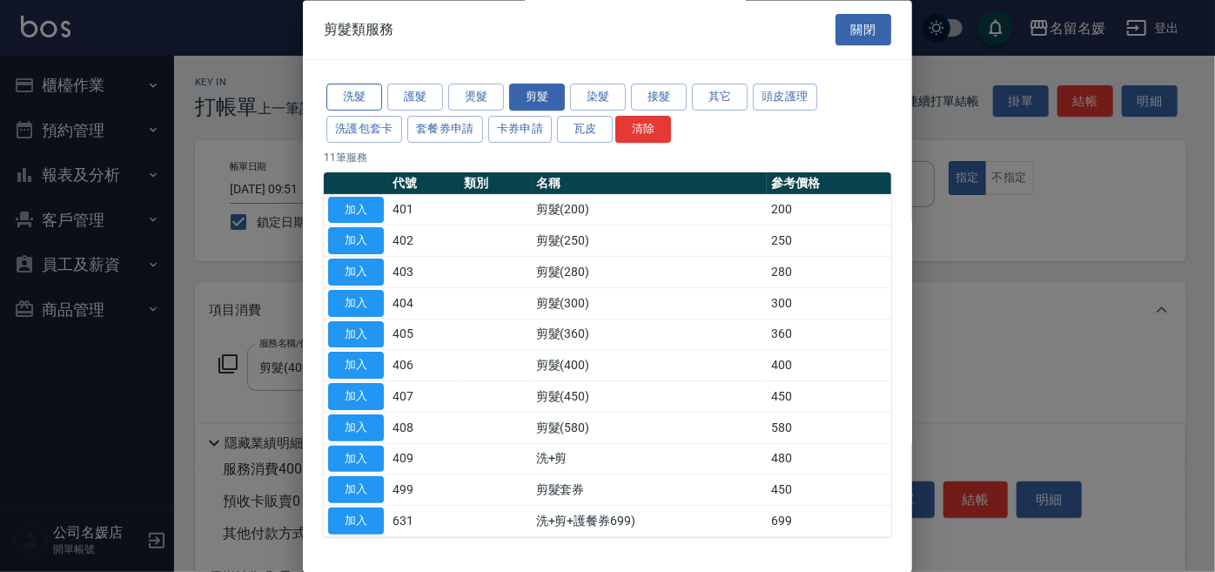
click at [353, 92] on button "洗髮" at bounding box center [354, 97] width 56 height 27
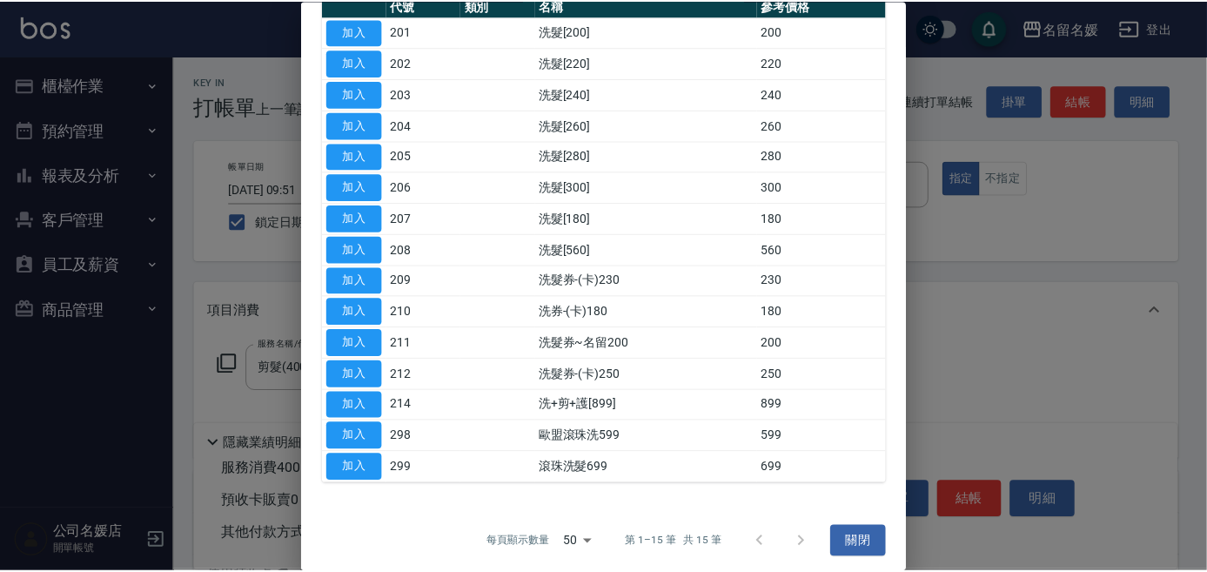
scroll to position [181, 0]
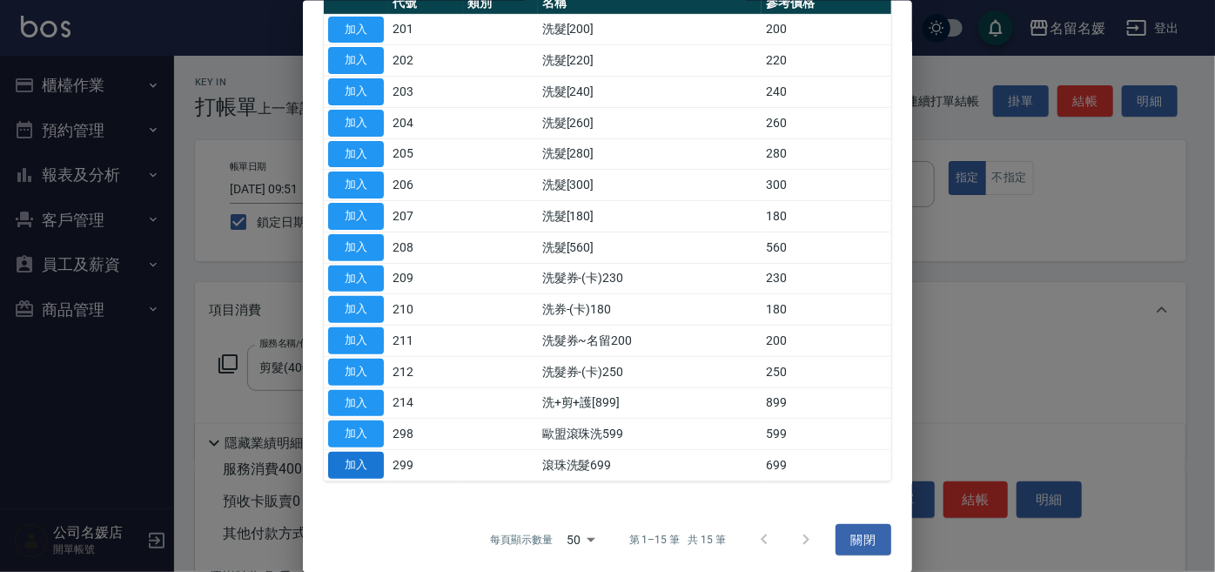
click at [355, 459] on button "加入" at bounding box center [356, 465] width 56 height 27
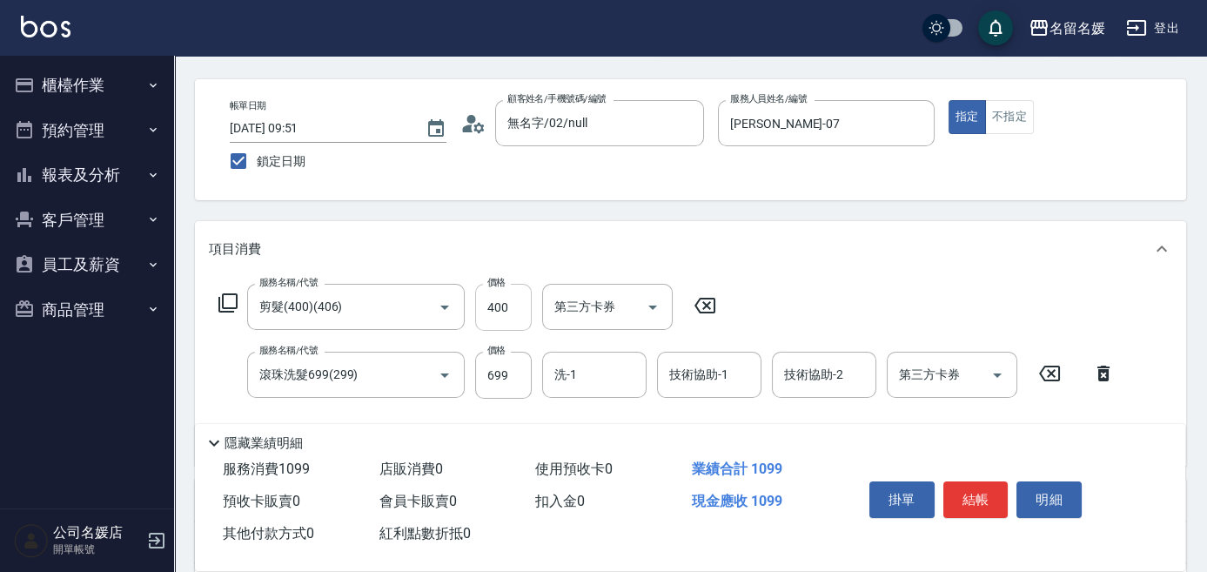
scroll to position [78, 0]
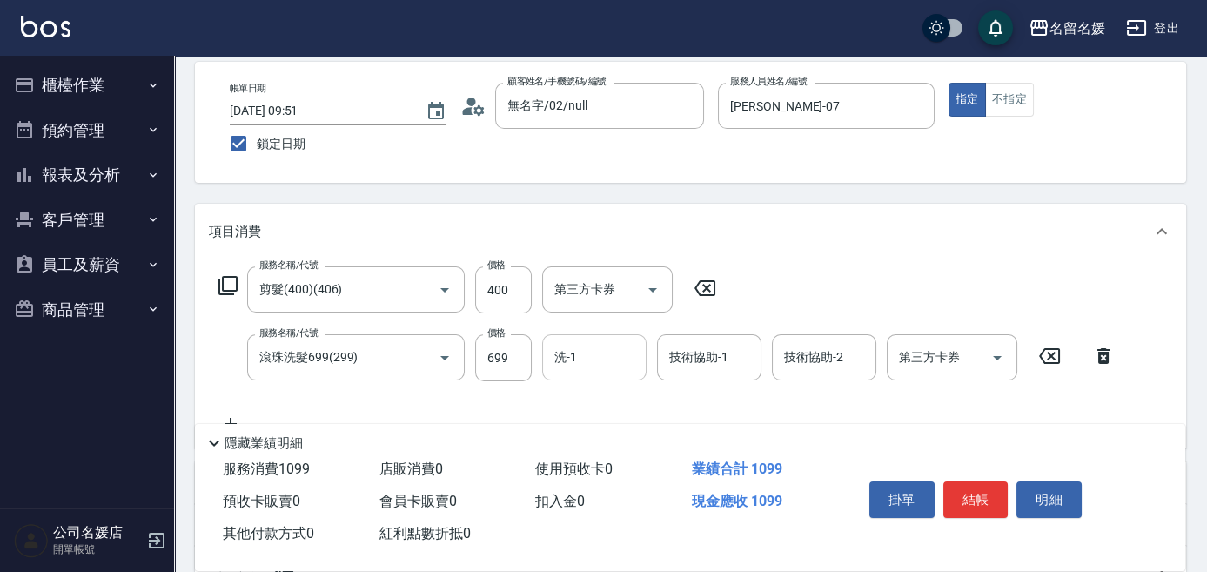
click at [615, 367] on input "洗-1" at bounding box center [594, 357] width 89 height 30
click at [612, 393] on div "俞靜嫺 -23" at bounding box center [594, 401] width 104 height 29
type input "俞靜嫺-23"
click at [727, 348] on input "技術協助-1" at bounding box center [709, 357] width 89 height 30
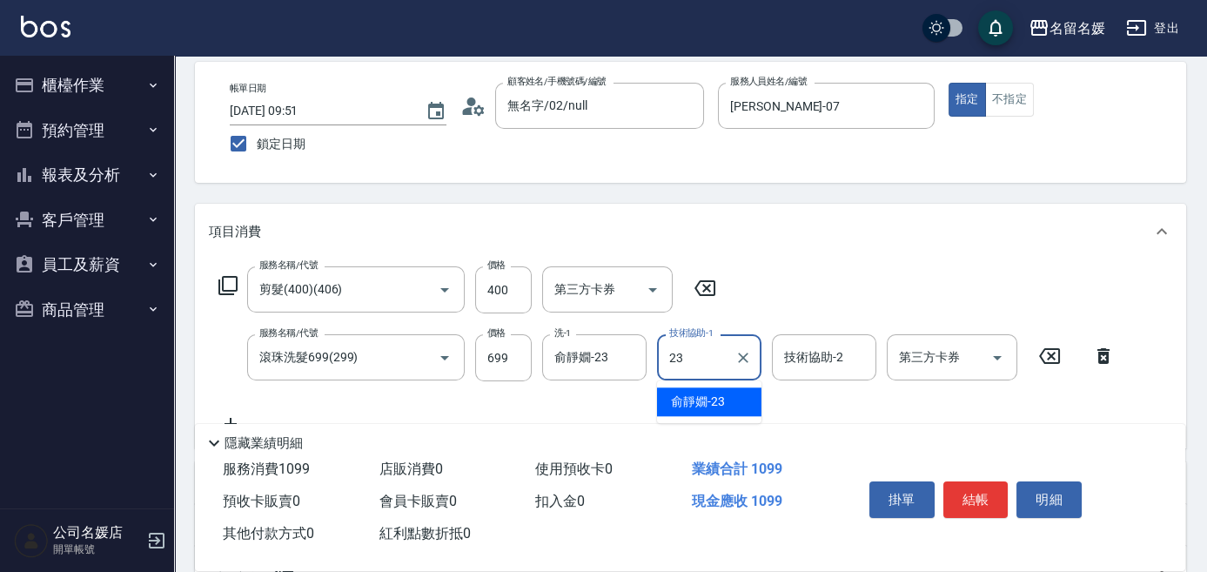
click at [708, 409] on span "俞靜嫺 -23" at bounding box center [698, 402] width 54 height 18
type input "俞靜嫺-23"
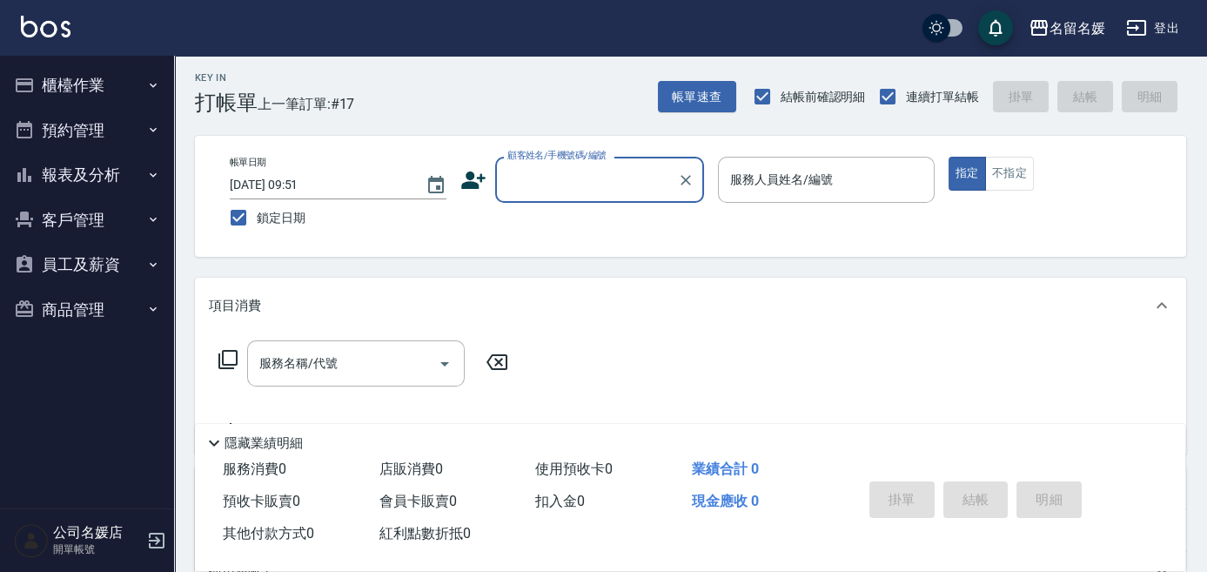
scroll to position [0, 0]
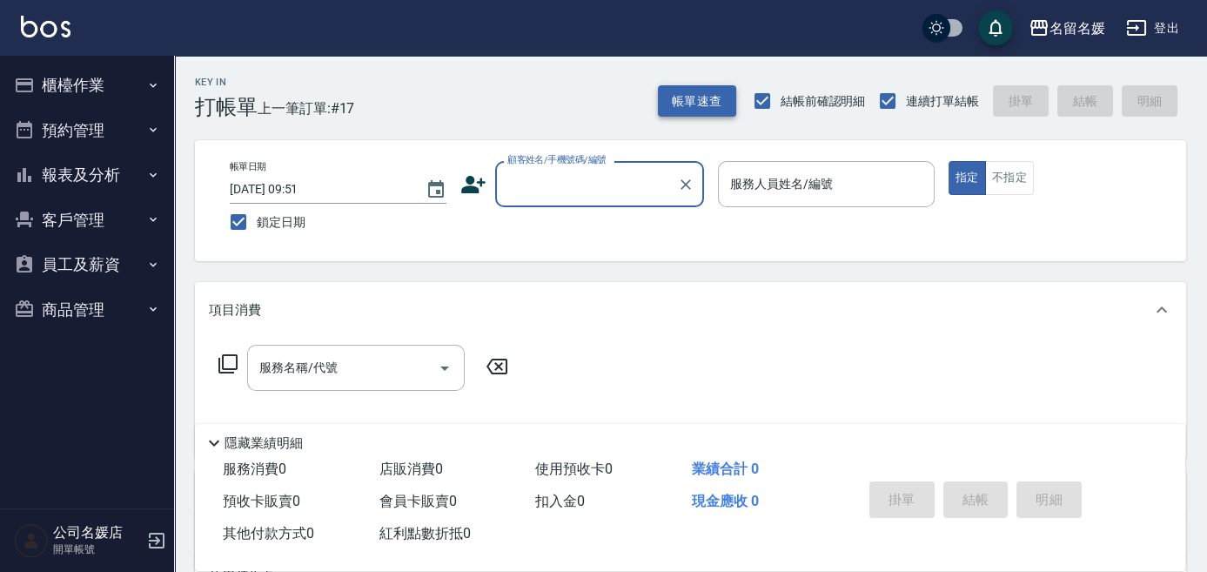
click at [718, 103] on button "帳單速查" at bounding box center [697, 101] width 78 height 32
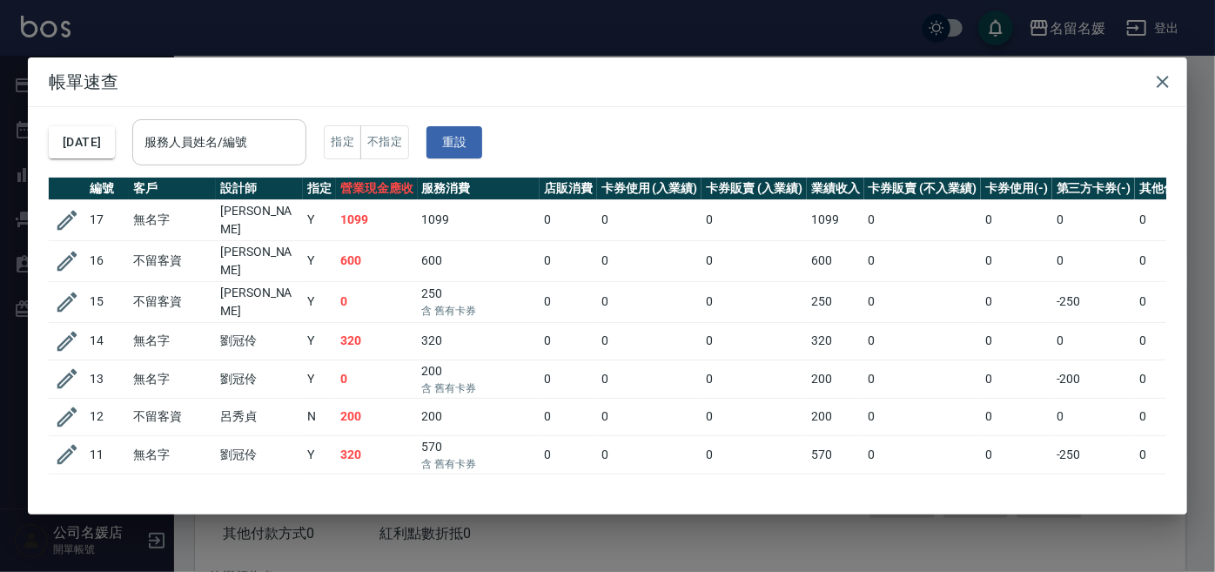
click at [265, 141] on div "服務人員姓名/編號 服務人員姓名/編號" at bounding box center [219, 142] width 174 height 46
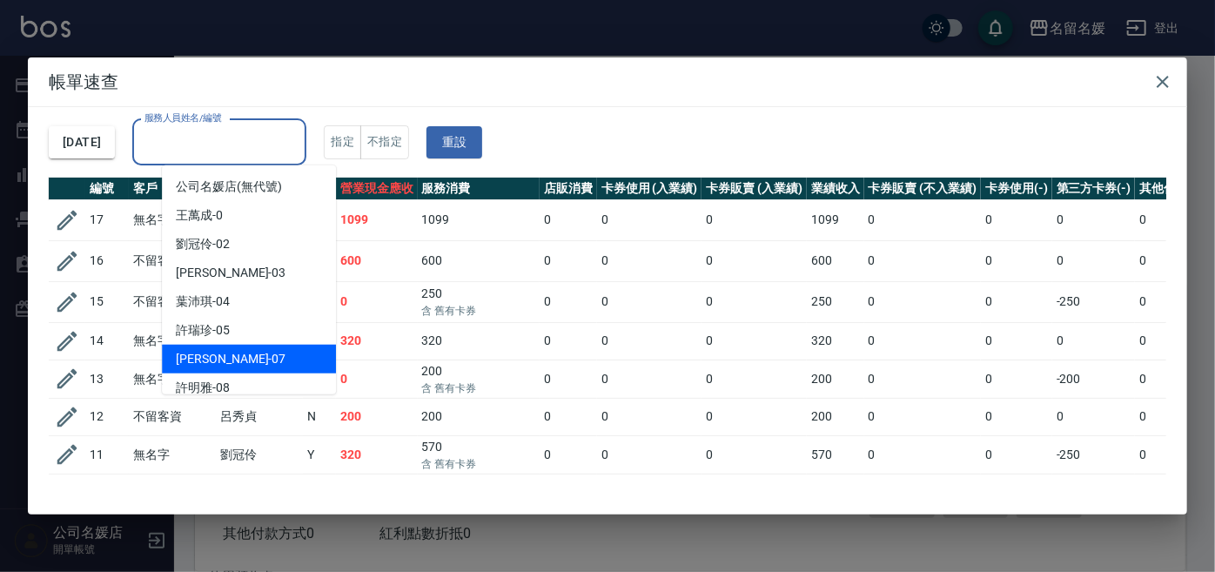
click at [257, 356] on div "廖佳惠 -07" at bounding box center [249, 359] width 174 height 29
type input "廖佳惠-07"
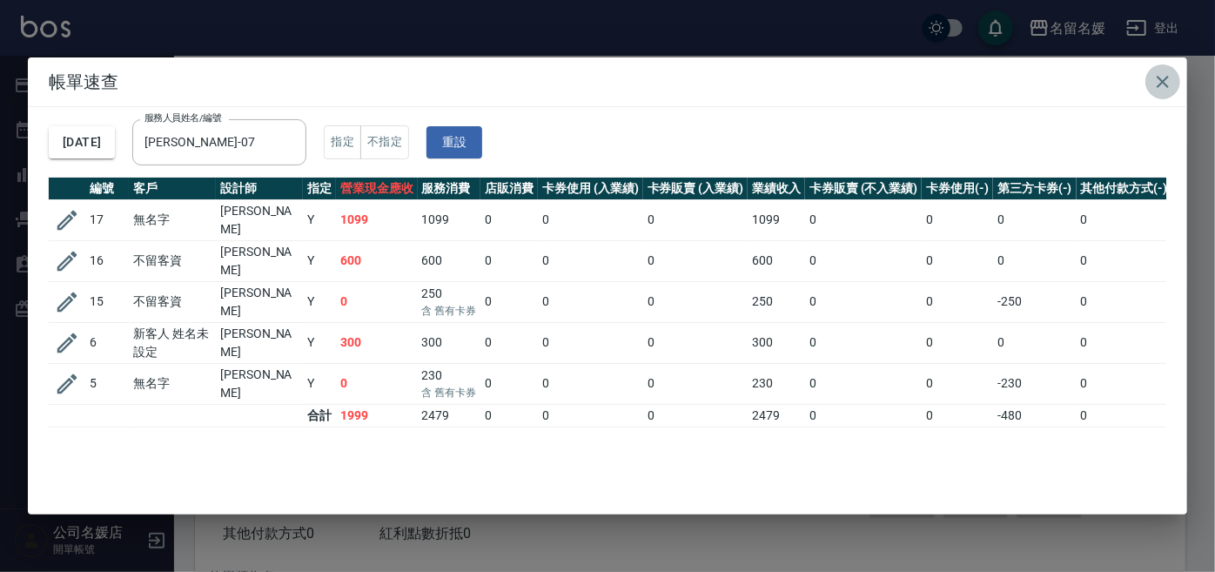
click at [1170, 77] on icon "button" at bounding box center [1162, 81] width 21 height 21
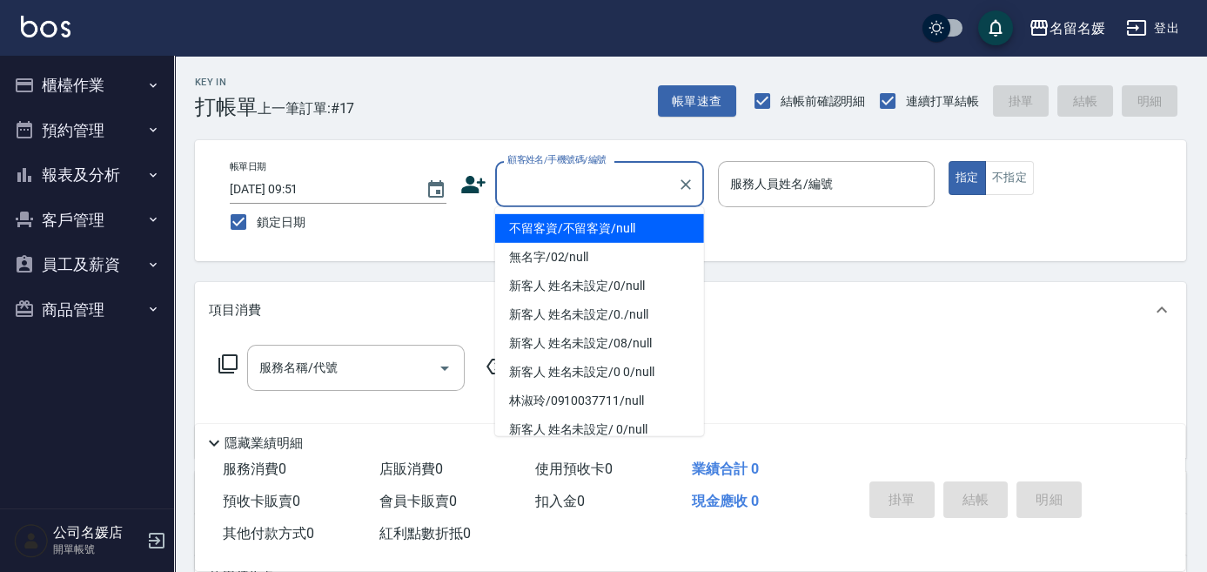
click at [584, 171] on div "顧客姓名/手機號碼/編號 顧客姓名/手機號碼/編號" at bounding box center [599, 184] width 209 height 46
type input "0"
type input "13"
type button "true"
type input "無名字/02/null"
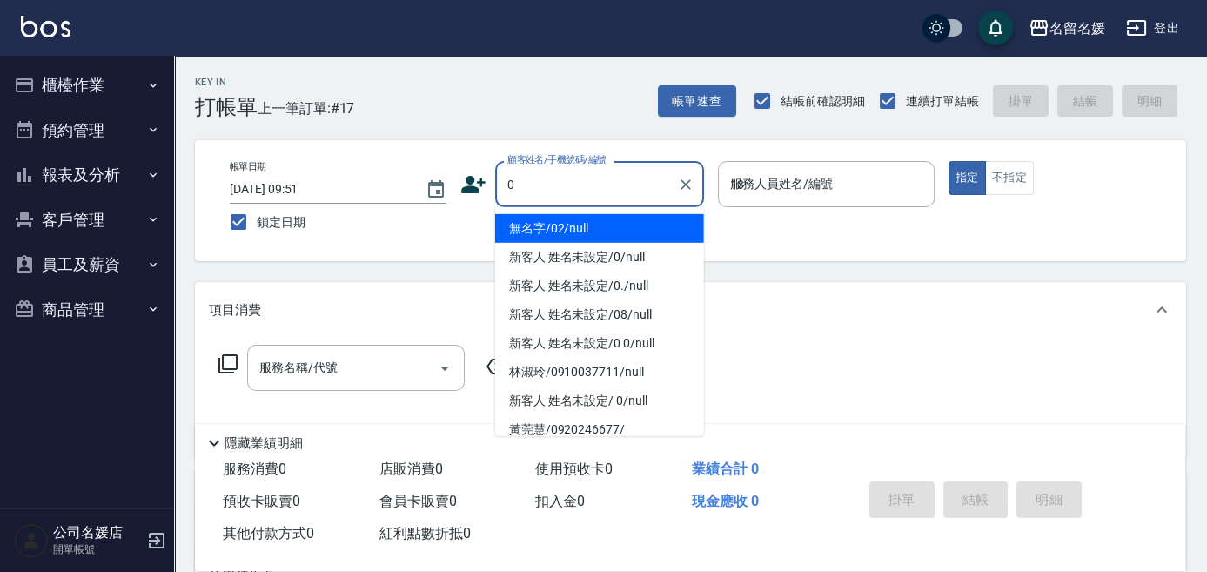
type input "支援-13"
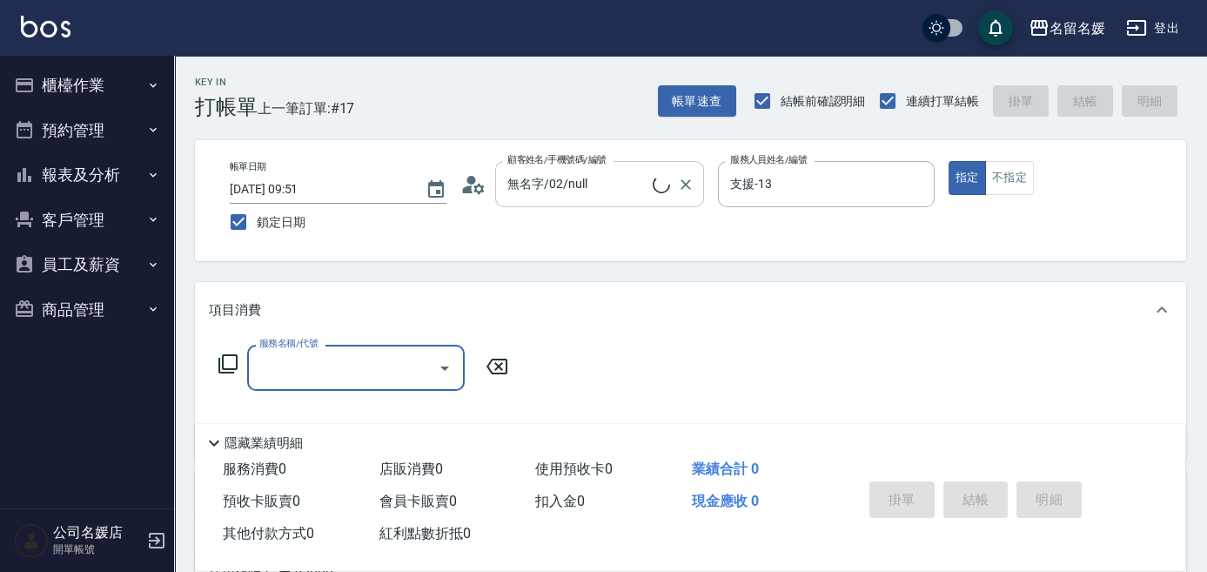
type input "新客人 姓名未設定/0/null"
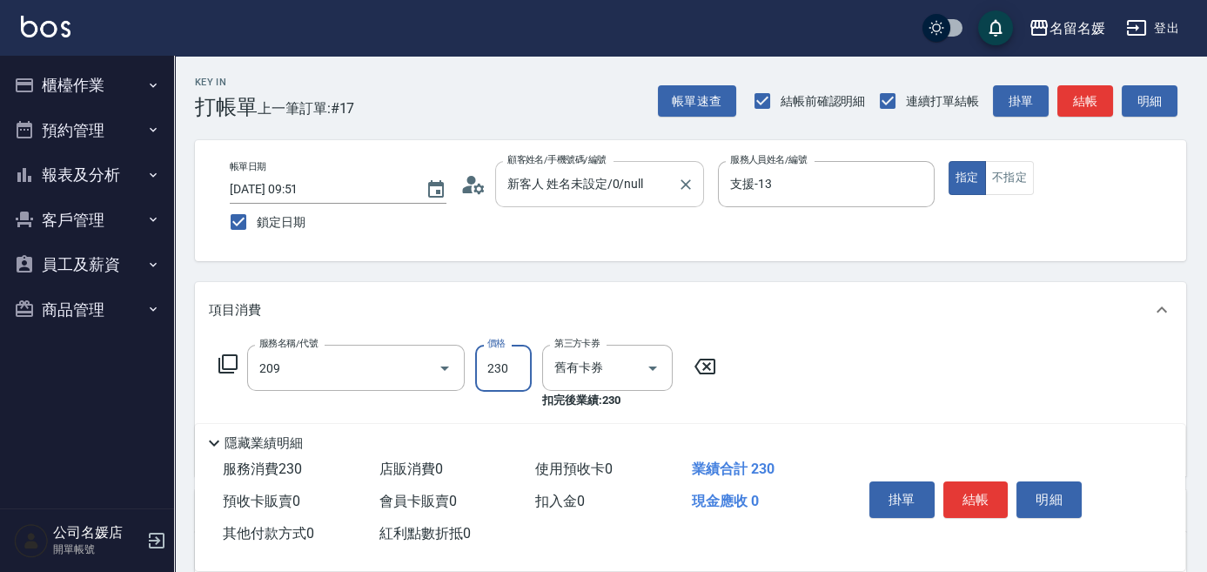
type input "洗髮券-(卡)230(209)"
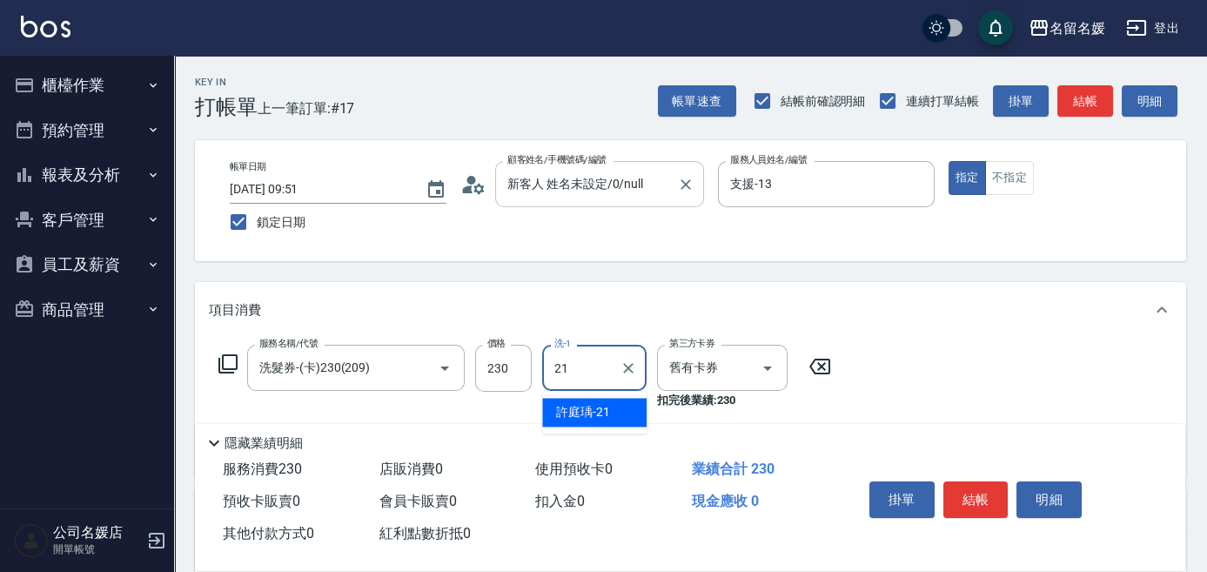
type input "許庭瑀-21"
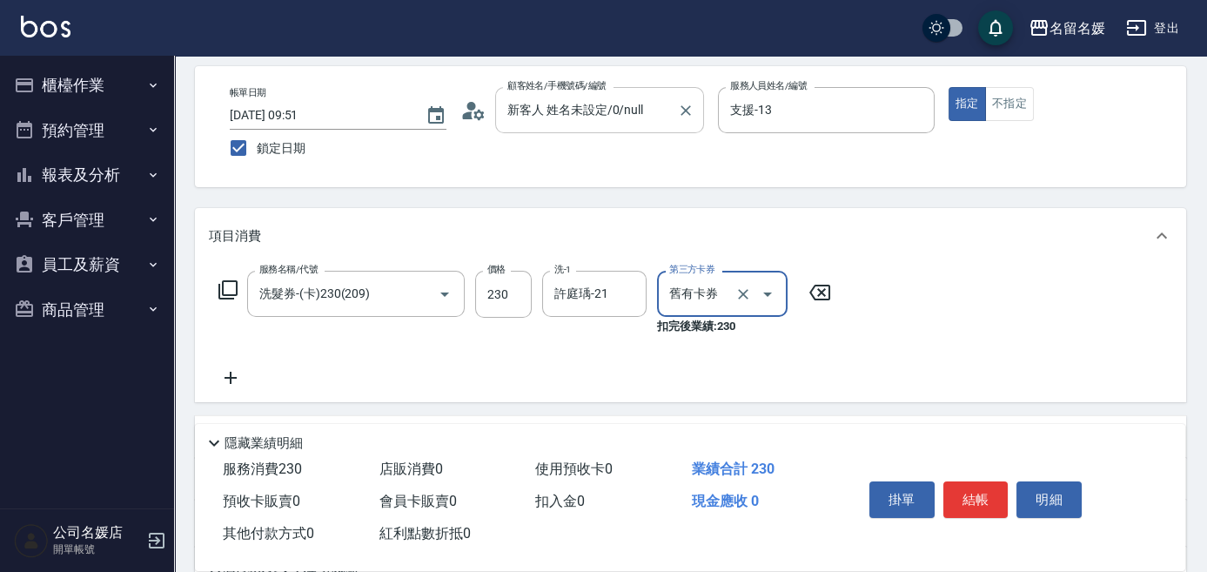
scroll to position [78, 0]
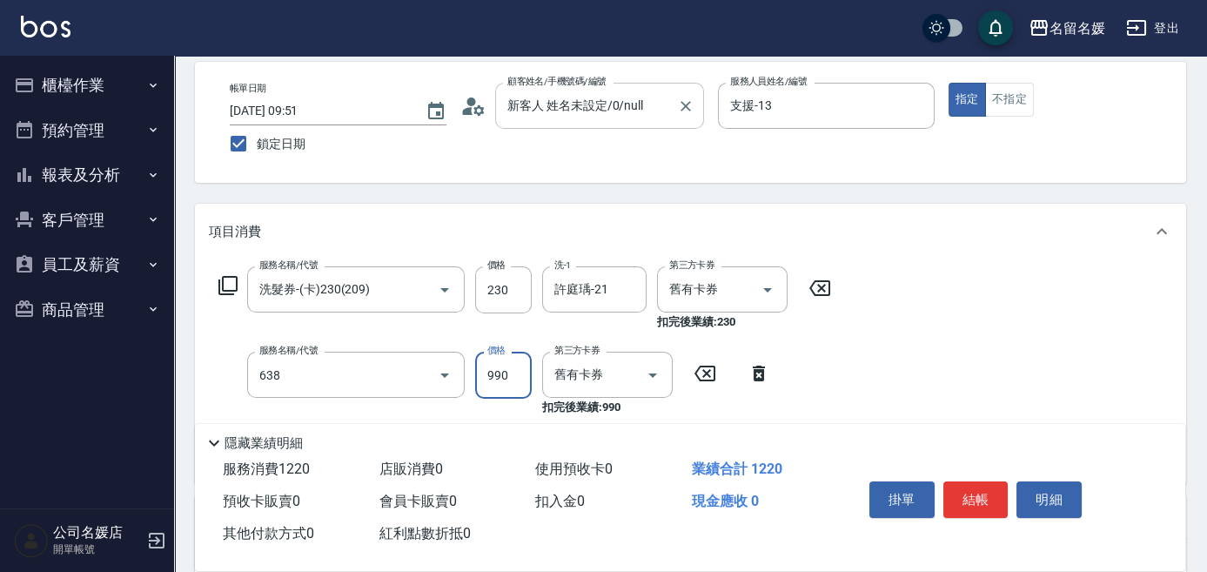
type input "(芙)頭皮養護套卡(638)"
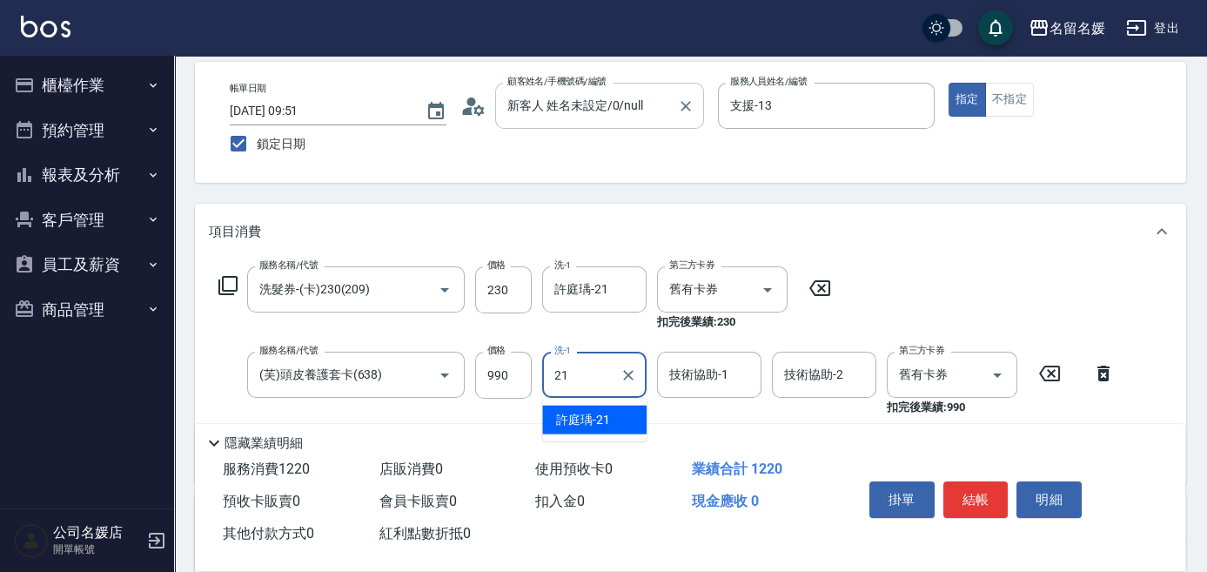
type input "許庭瑀-21"
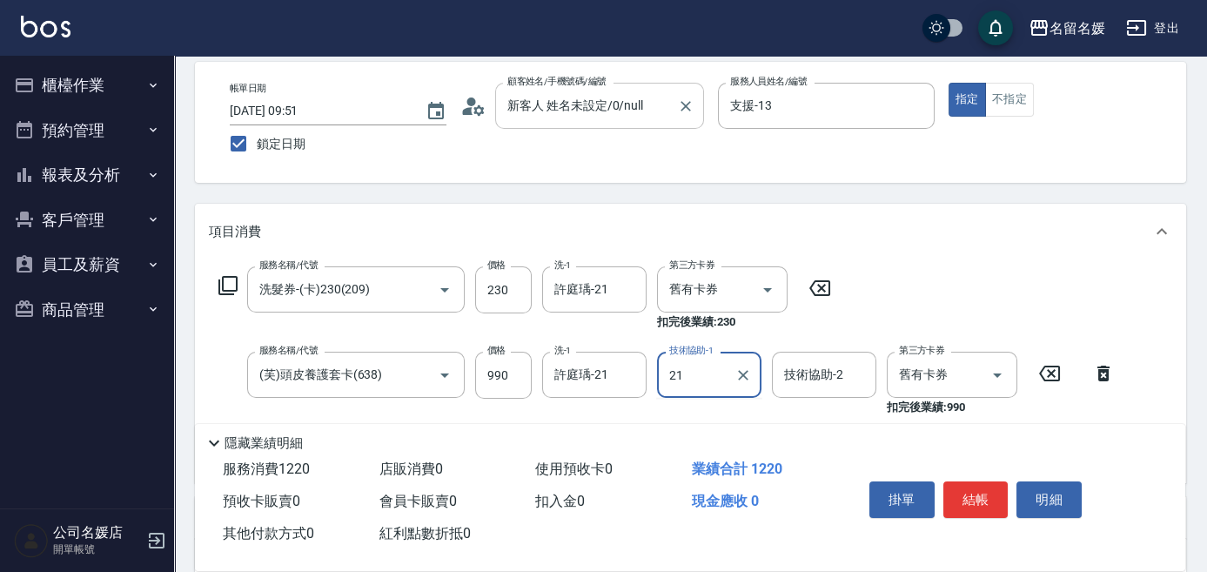
type input "許庭瑀-21"
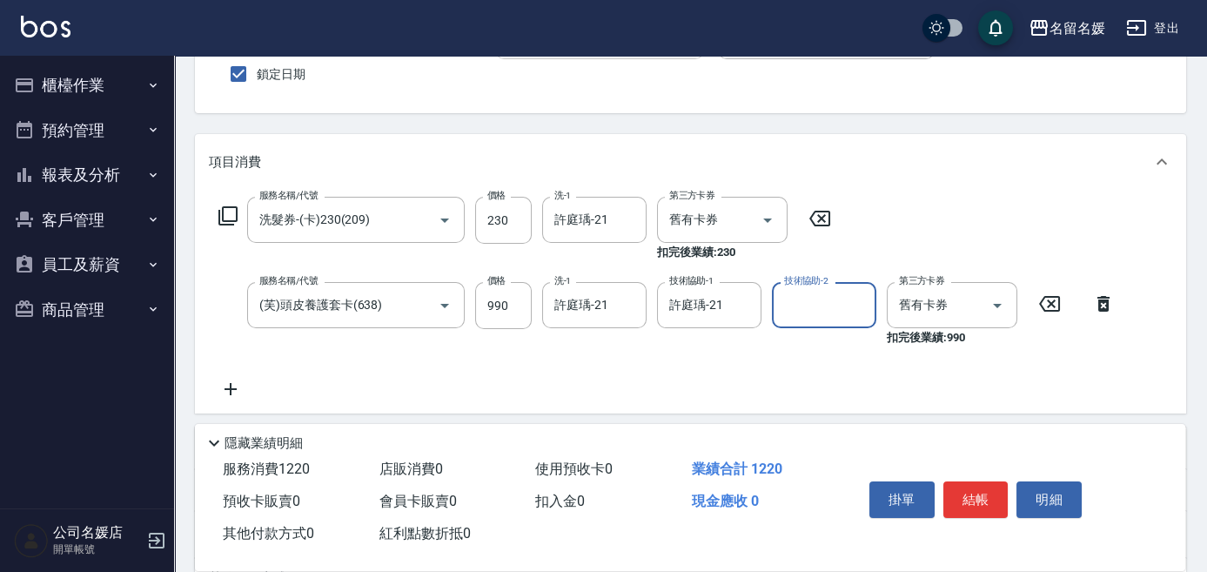
scroll to position [158, 0]
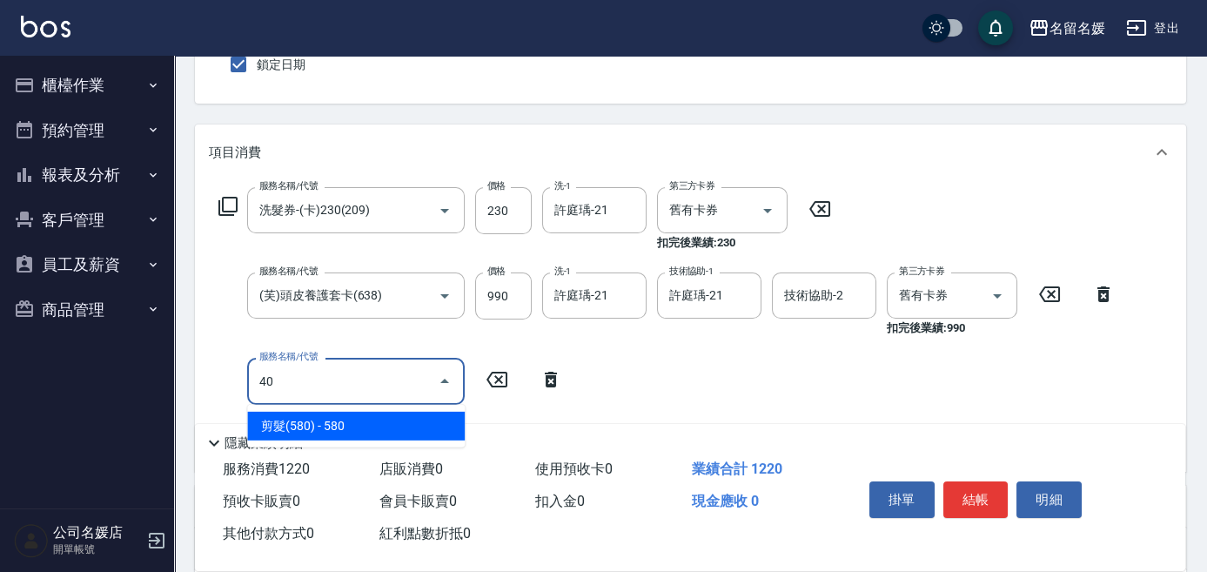
type input "4"
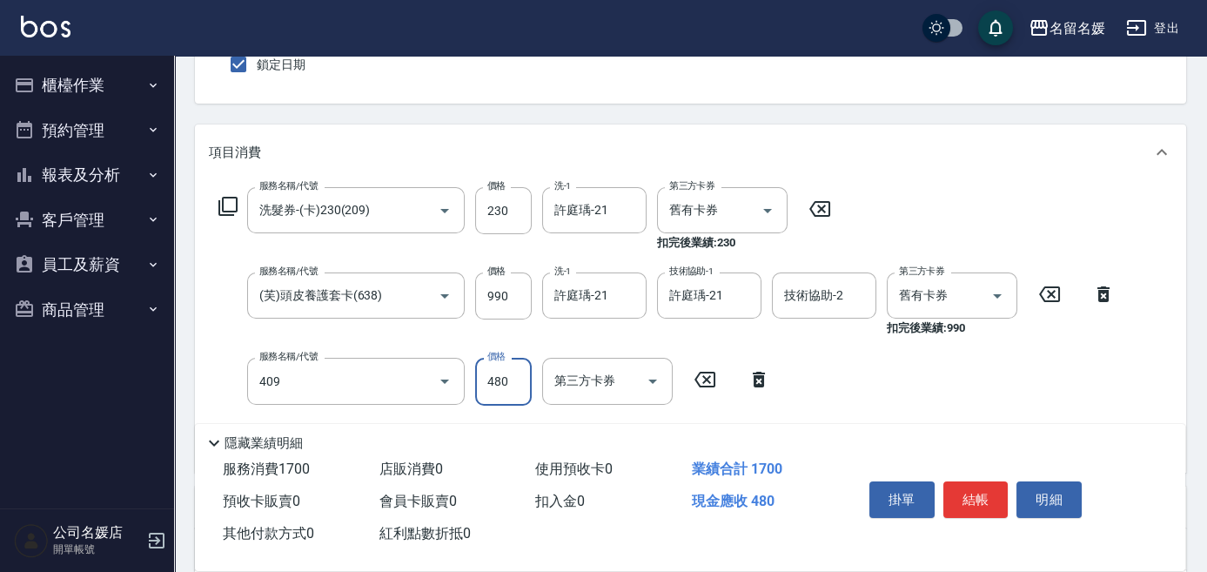
type input "洗+剪(409)"
type input "580"
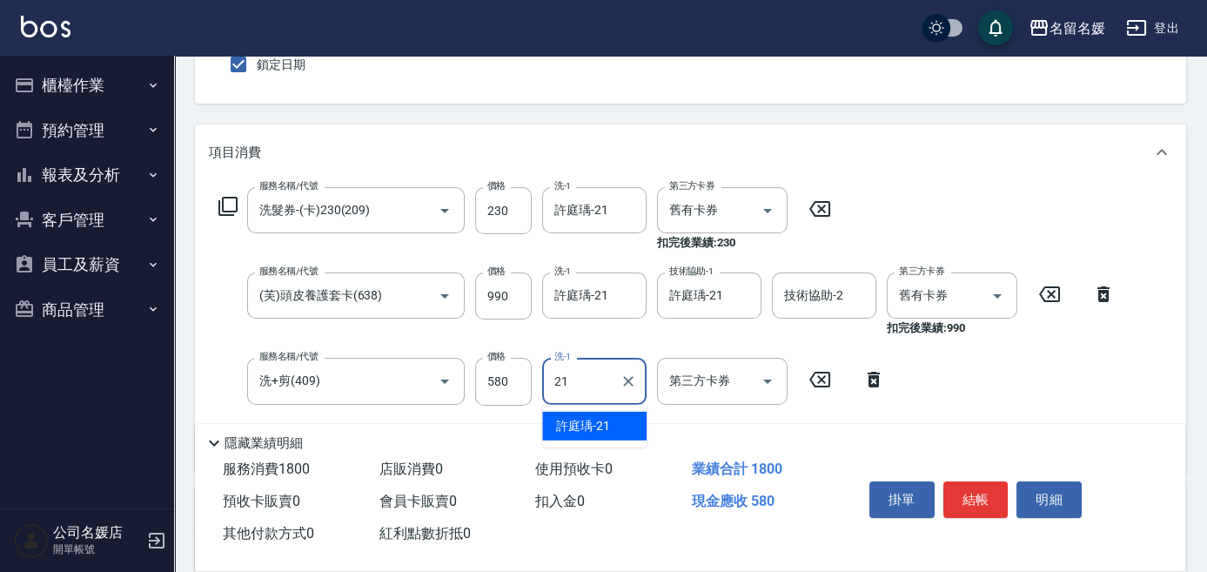
type input "許庭瑀-21"
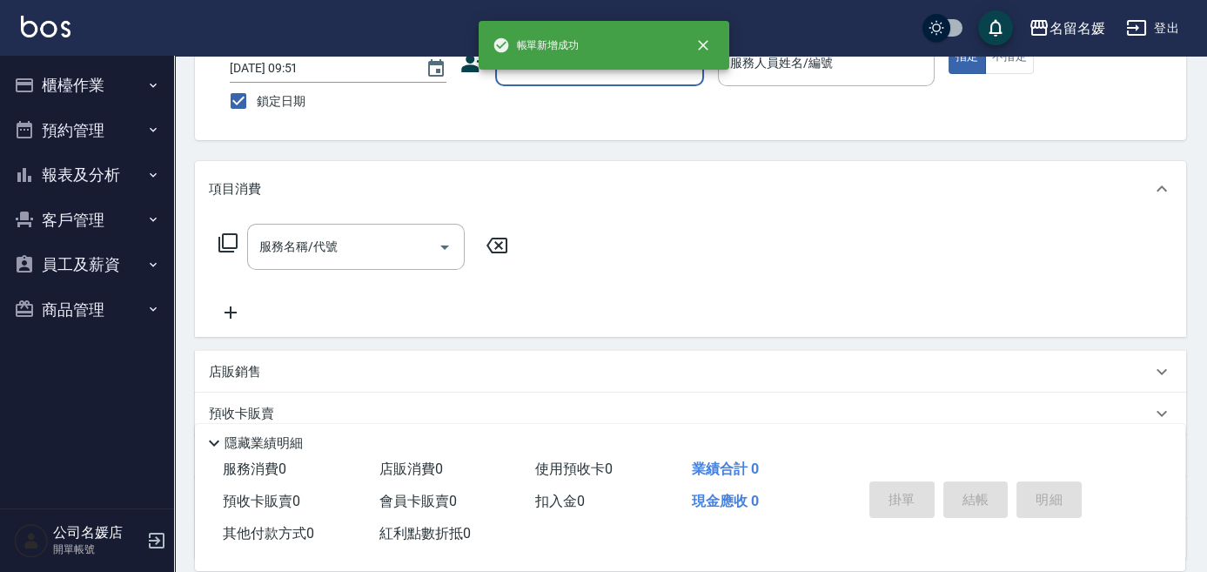
scroll to position [0, 0]
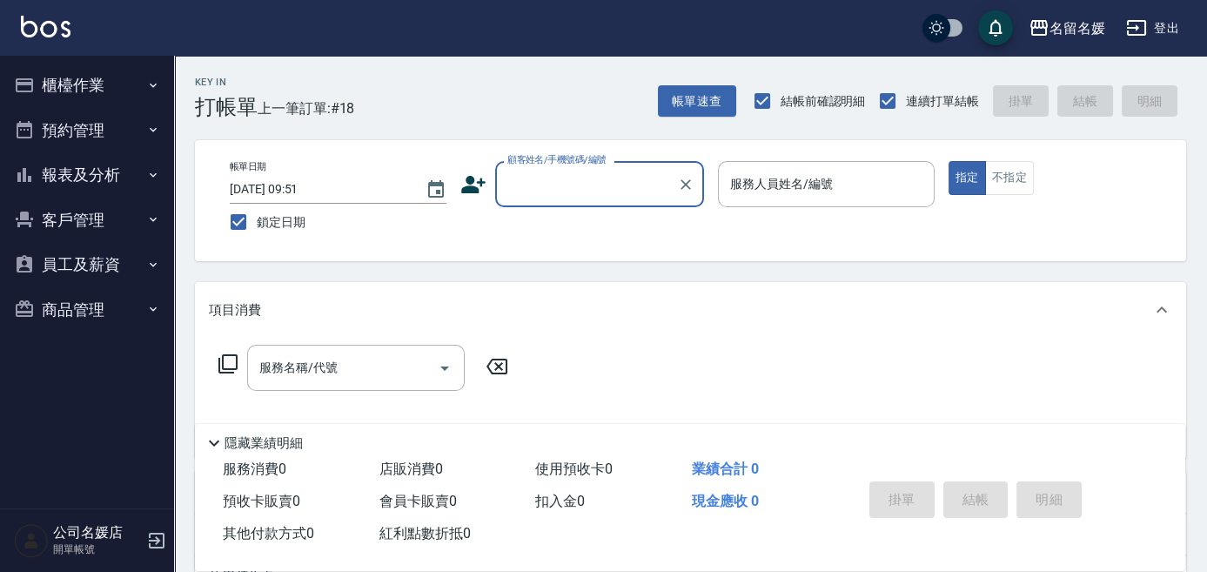
click at [522, 164] on label "顧客姓名/手機號碼/編號" at bounding box center [556, 159] width 99 height 13
click at [522, 169] on input "顧客姓名/手機號碼/編號" at bounding box center [586, 184] width 167 height 30
click at [615, 197] on input "顧客姓名/手機號碼/編號" at bounding box center [586, 184] width 167 height 30
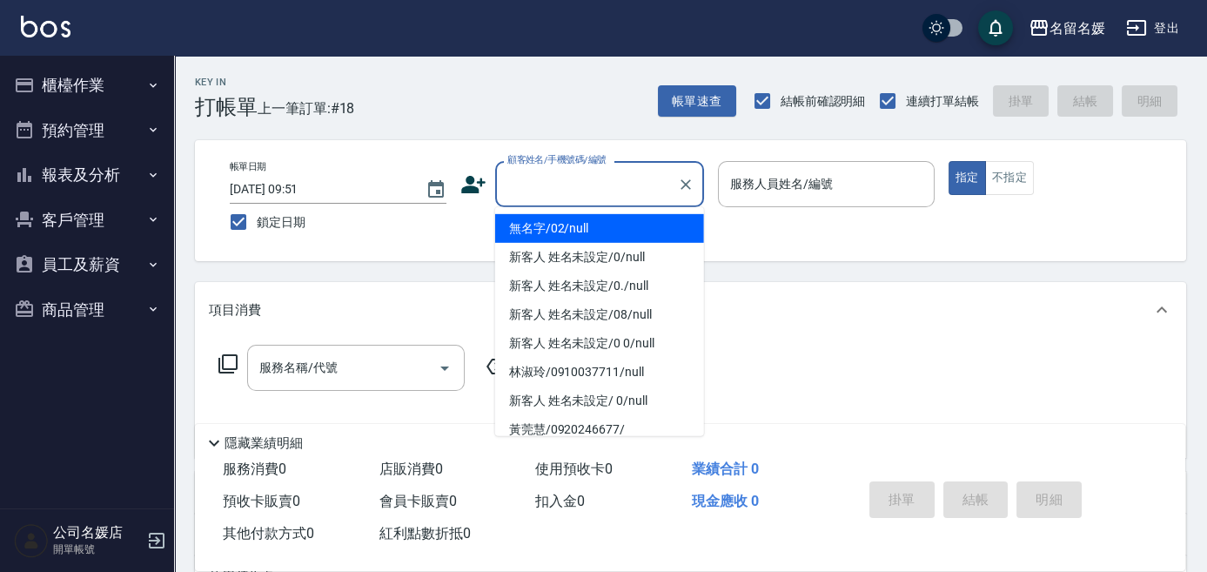
click at [624, 231] on li "無名字/02/null" at bounding box center [599, 228] width 209 height 29
type input "無名字/02/null"
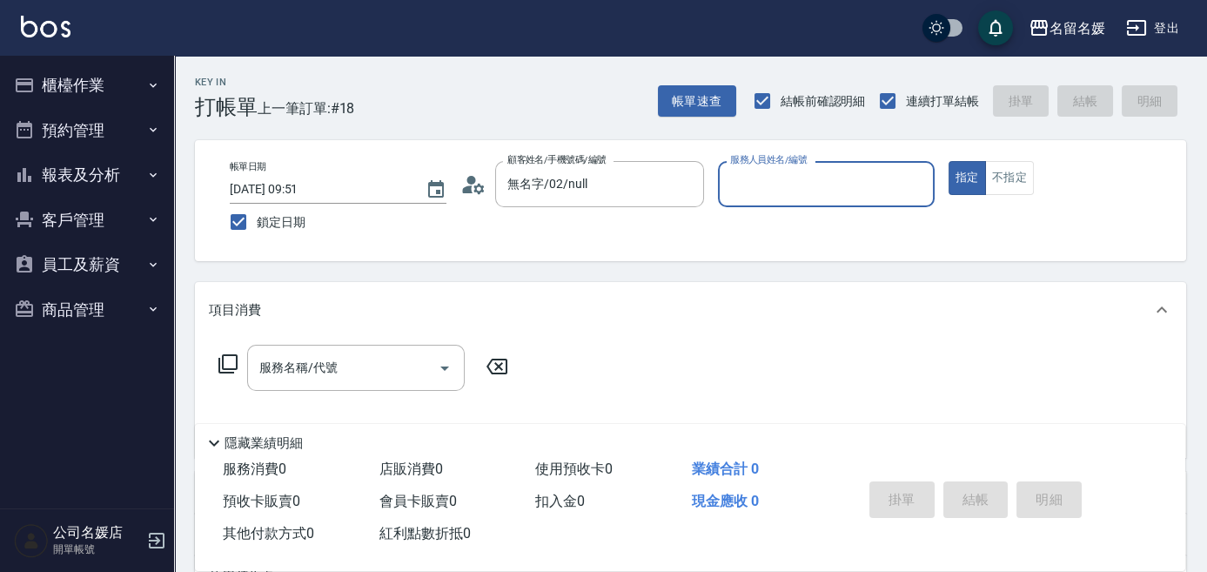
click at [762, 194] on input "服務人員姓名/編號" at bounding box center [826, 184] width 201 height 30
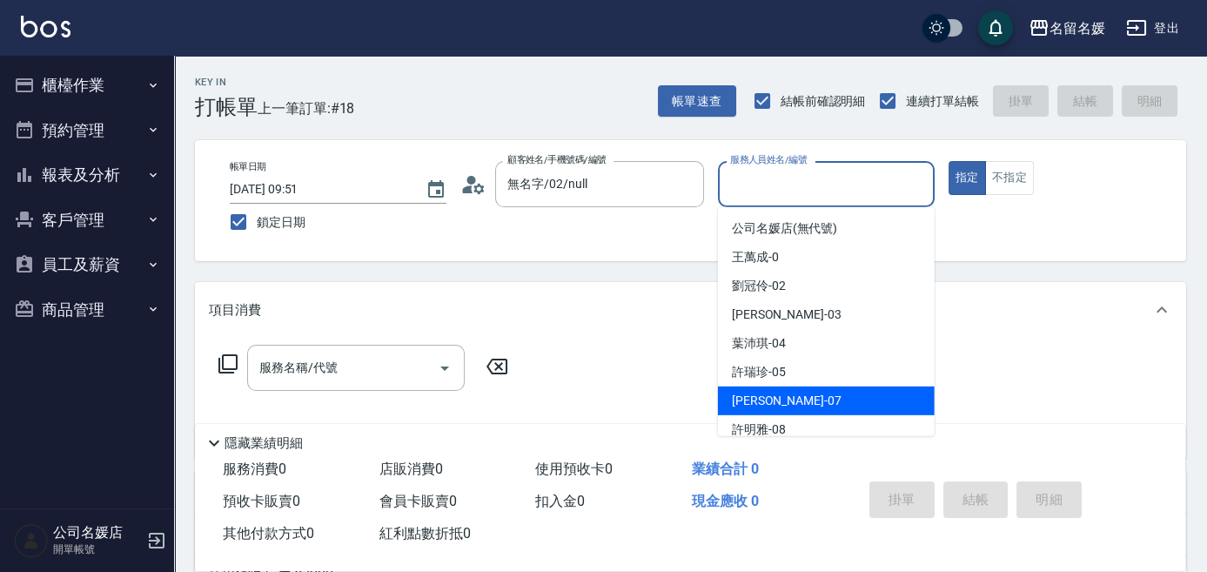
click at [796, 396] on div "廖佳惠 -07" at bounding box center [826, 400] width 217 height 29
type input "廖佳惠-07"
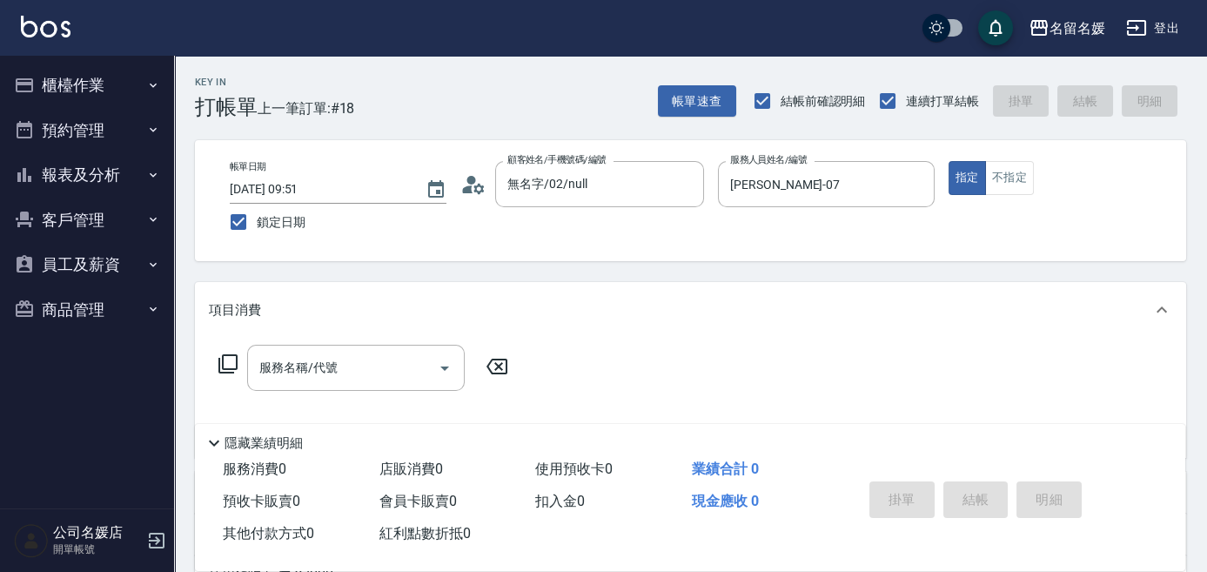
click at [230, 361] on icon at bounding box center [228, 363] width 21 height 21
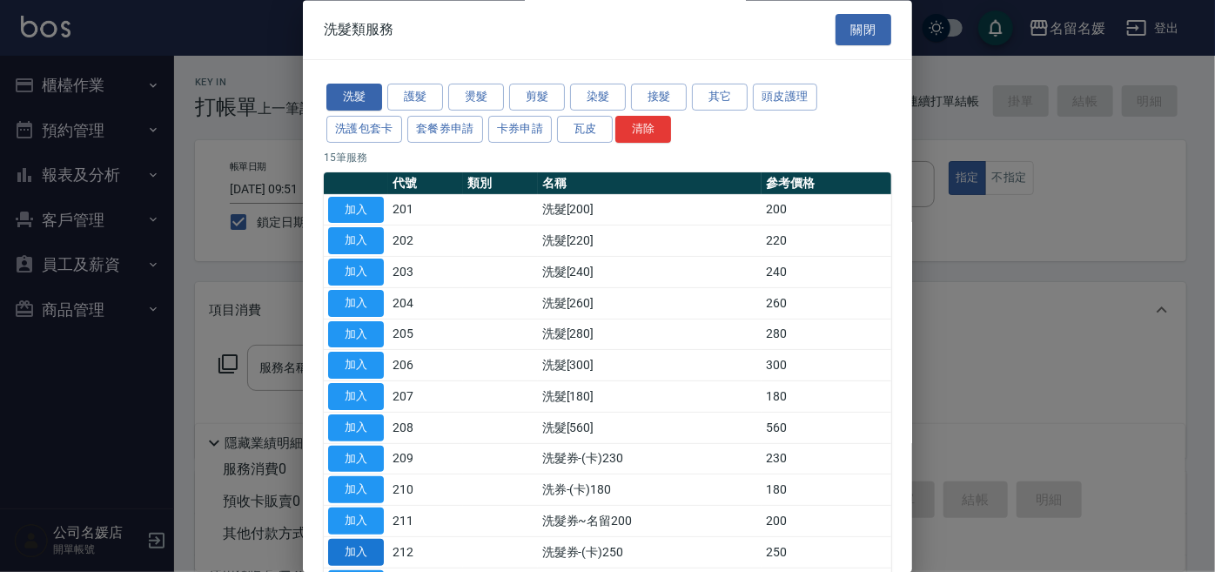
click at [362, 541] on button "加入" at bounding box center [356, 552] width 56 height 27
type input "洗髮券-(卡)250(212)"
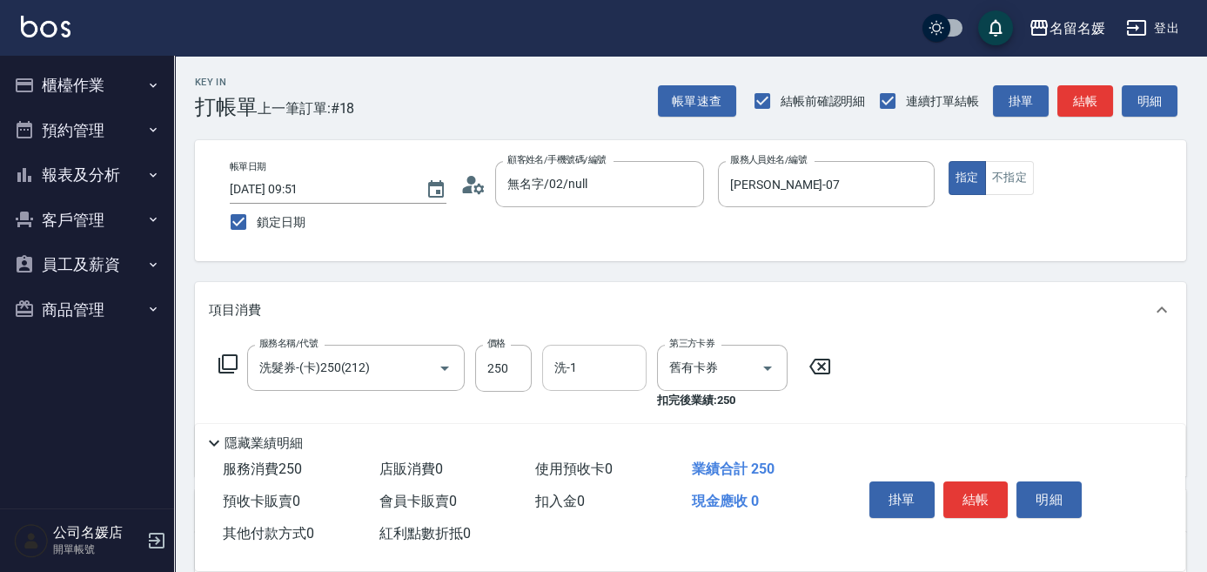
click at [594, 374] on input "洗-1" at bounding box center [594, 368] width 89 height 30
click at [599, 414] on div "yun -28" at bounding box center [594, 412] width 104 height 29
type input "yun-28"
click at [692, 373] on input "舊有卡券" at bounding box center [698, 368] width 66 height 30
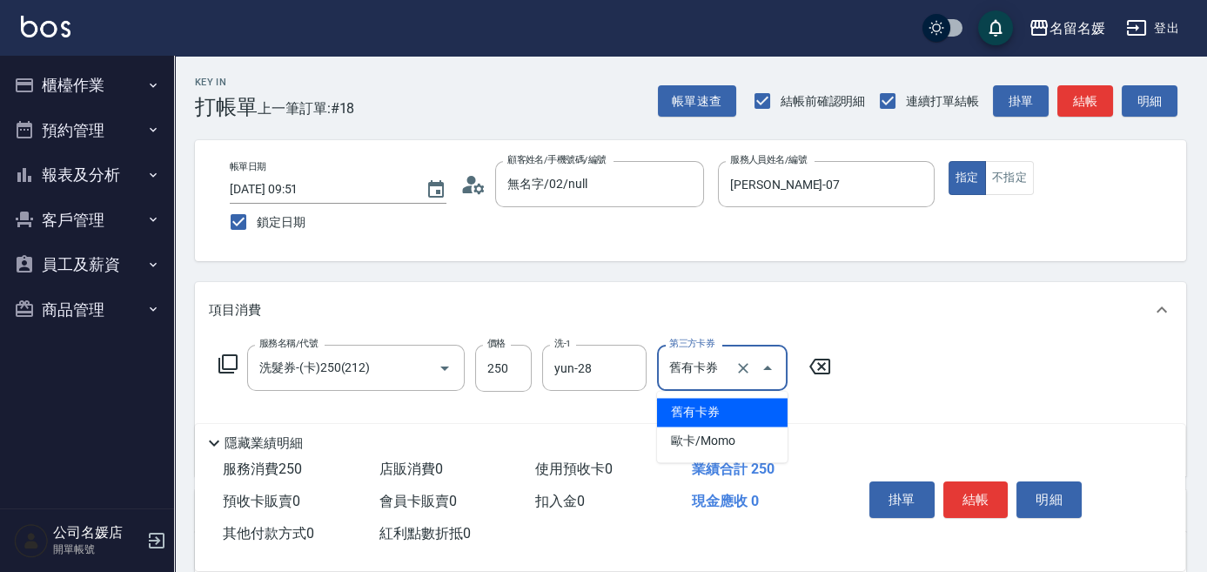
click at [710, 408] on span "舊有卡券" at bounding box center [722, 412] width 131 height 29
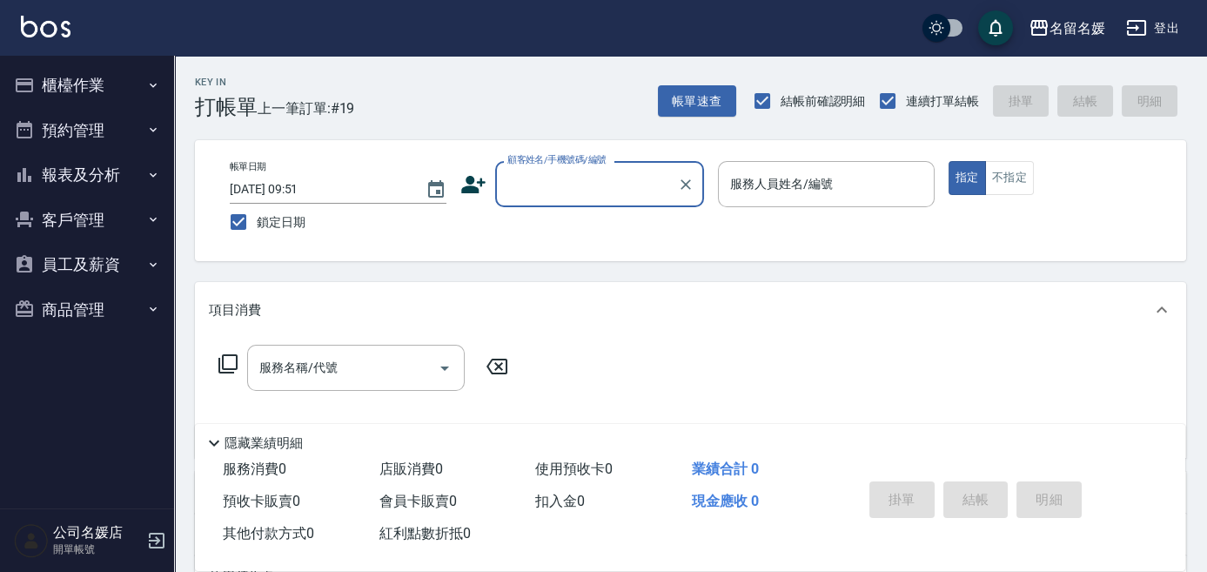
click at [648, 184] on input "顧客姓名/手機號碼/編號" at bounding box center [586, 184] width 167 height 30
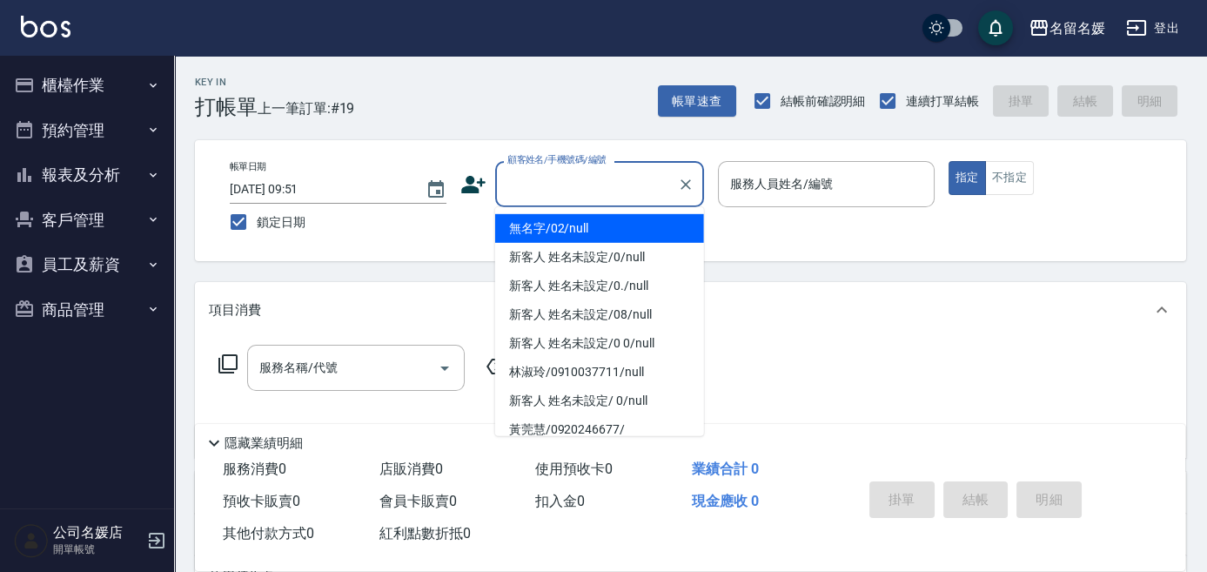
click at [599, 228] on li "無名字/02/null" at bounding box center [599, 228] width 209 height 29
type input "無名字/02/null"
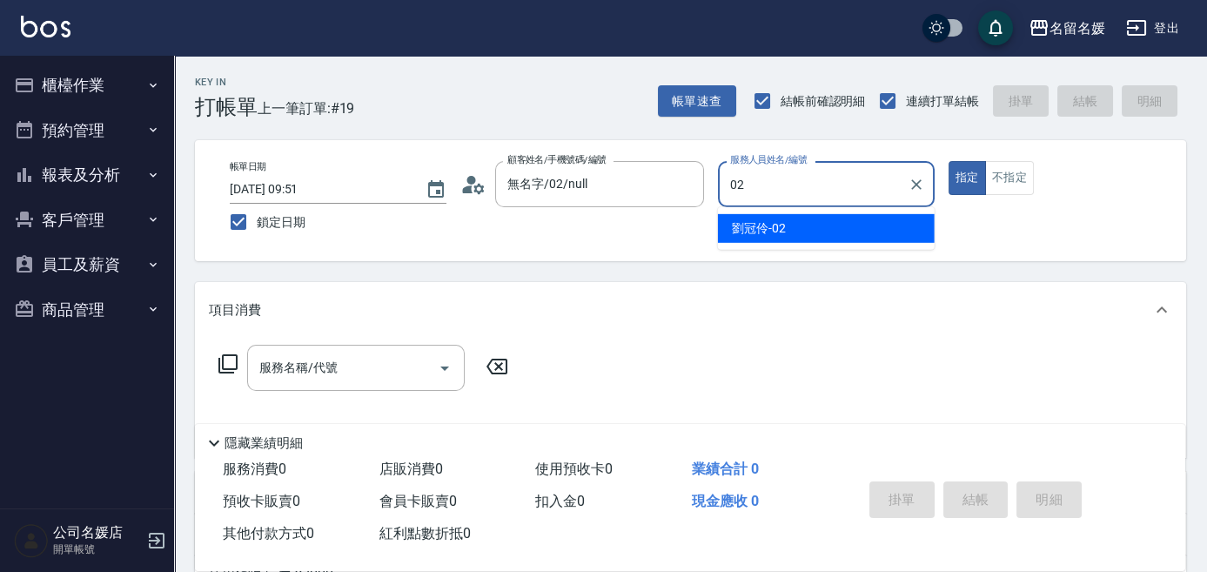
click at [820, 233] on div "[PERSON_NAME]-02" at bounding box center [826, 228] width 217 height 29
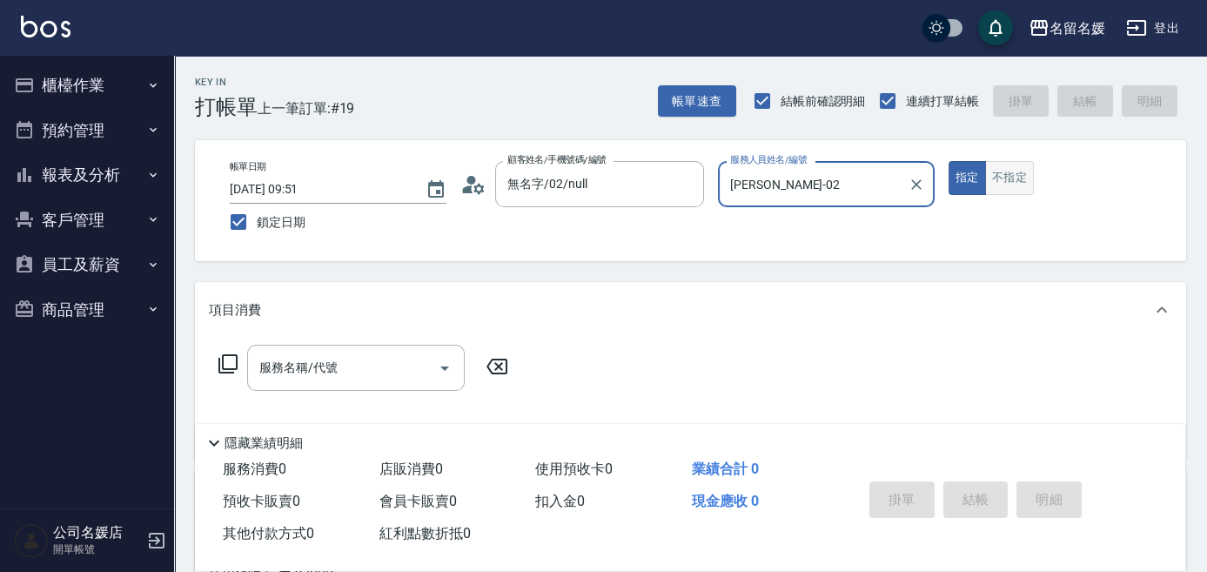
type input "[PERSON_NAME]-02"
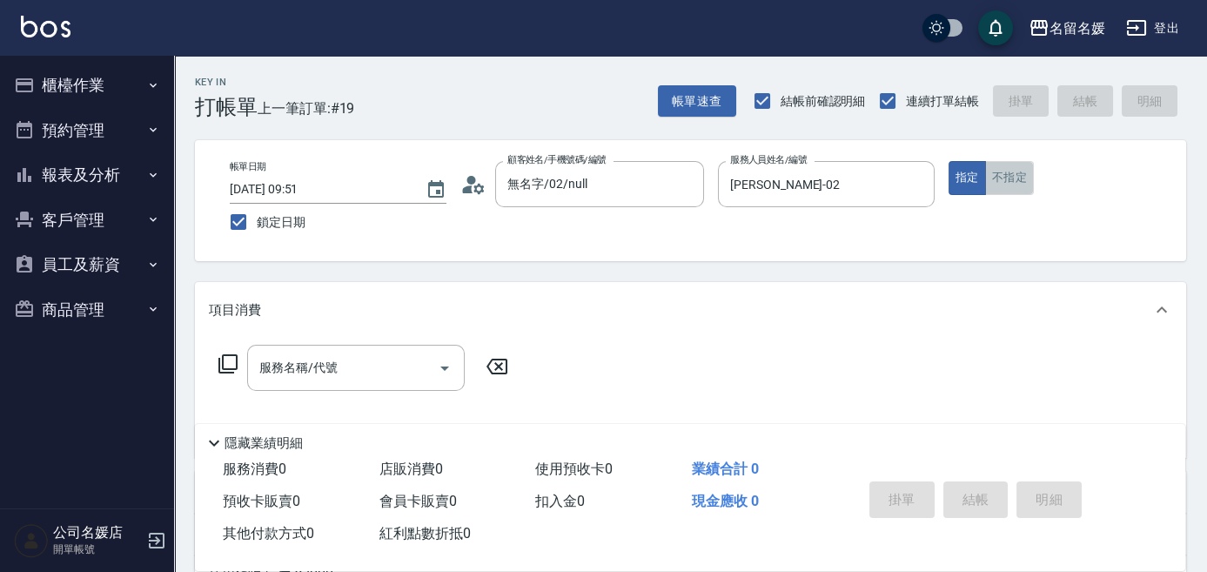
click at [1011, 181] on button "不指定" at bounding box center [1009, 178] width 49 height 34
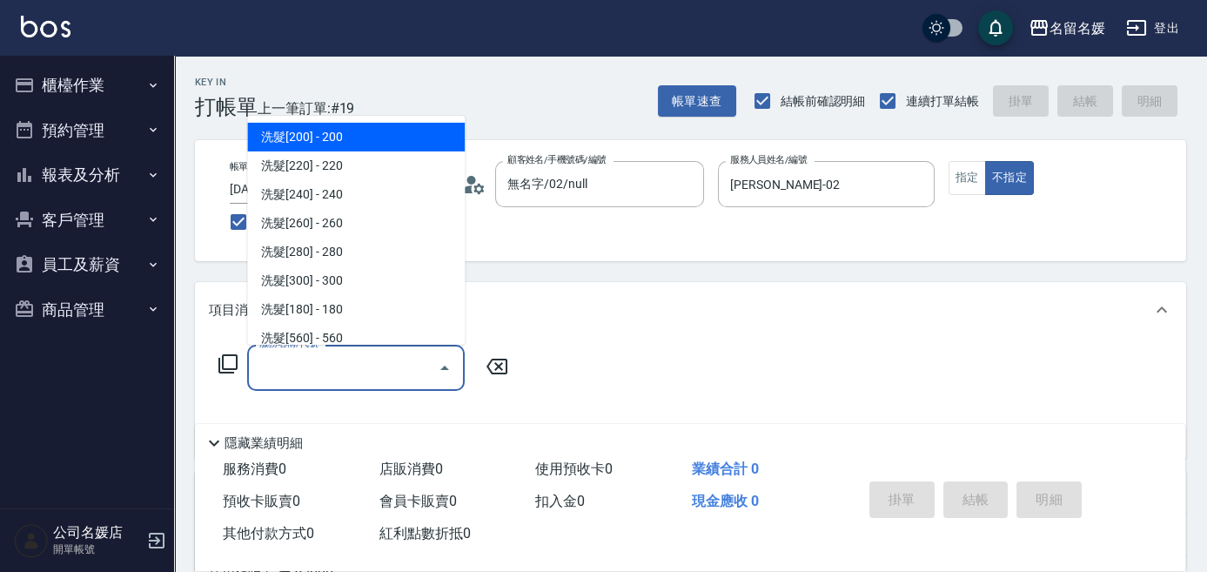
click at [301, 370] on input "服務名稱/代號" at bounding box center [343, 368] width 176 height 30
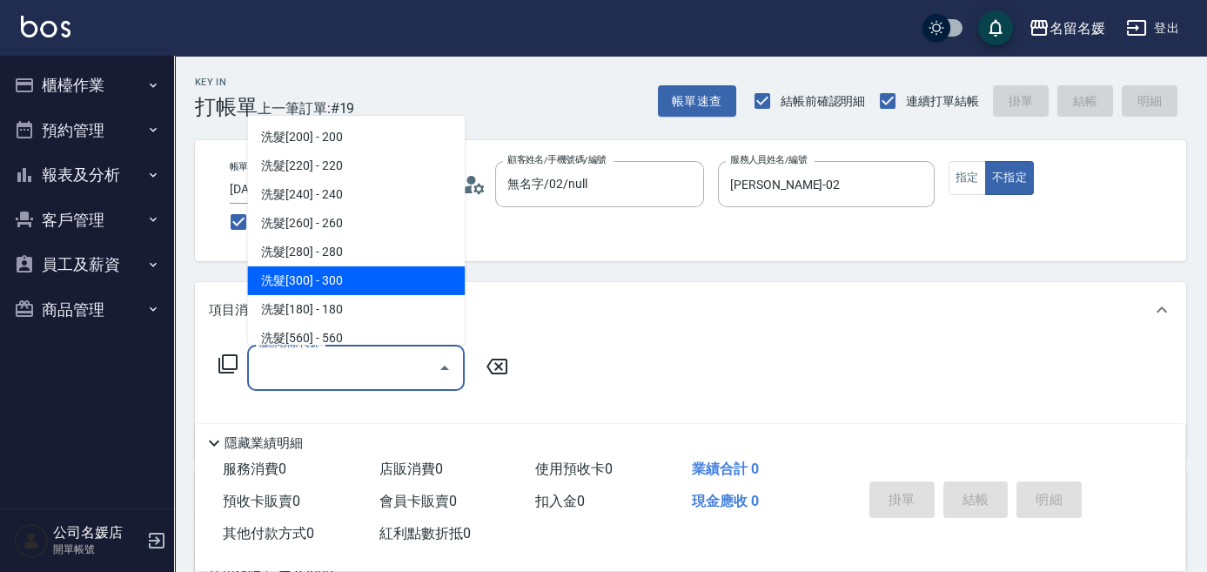
click at [312, 273] on span "洗髮[300] - 300" at bounding box center [356, 280] width 218 height 29
type input "洗髮[300](206)"
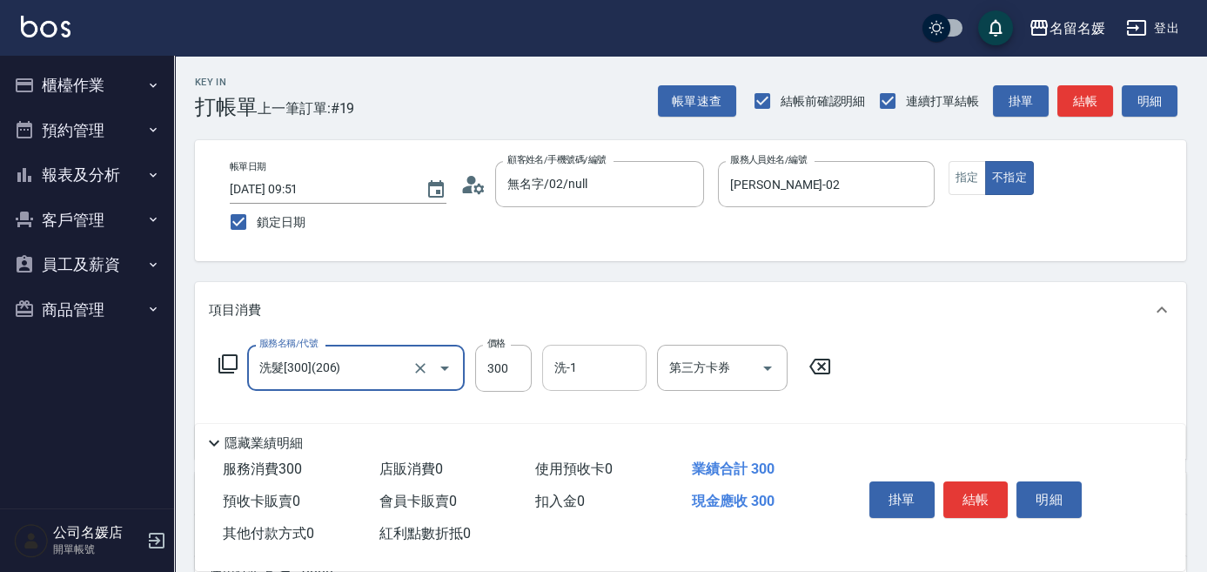
click at [615, 364] on input "洗-1" at bounding box center [594, 368] width 89 height 30
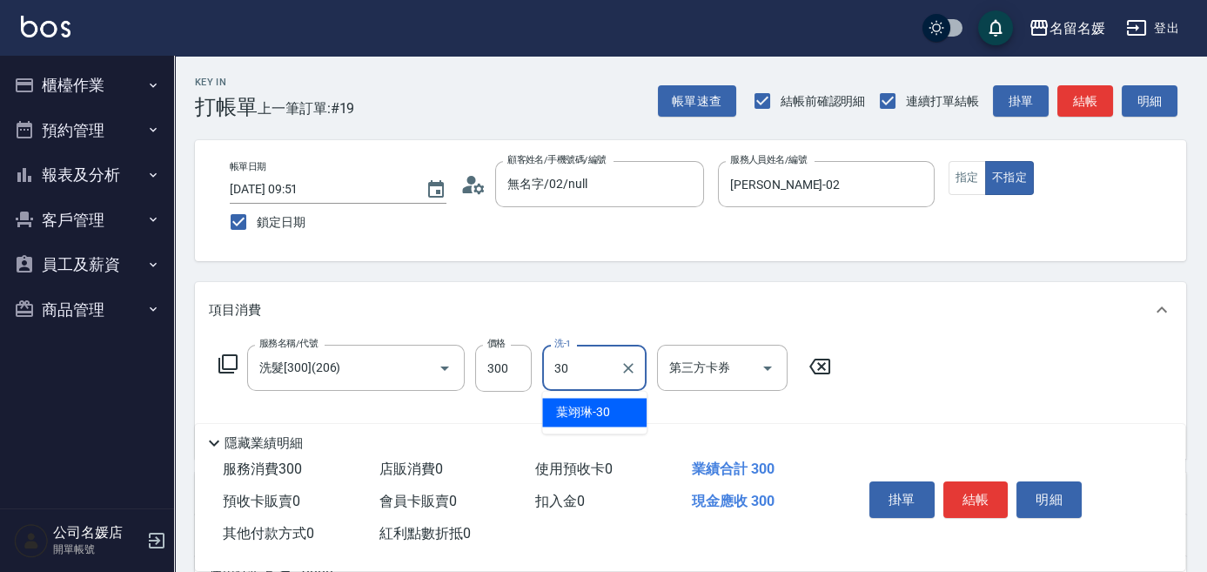
click at [620, 418] on div "葉翊琳 -30" at bounding box center [594, 412] width 104 height 29
type input "葉翊琳-30"
click at [979, 500] on button "結帳" at bounding box center [976, 499] width 65 height 37
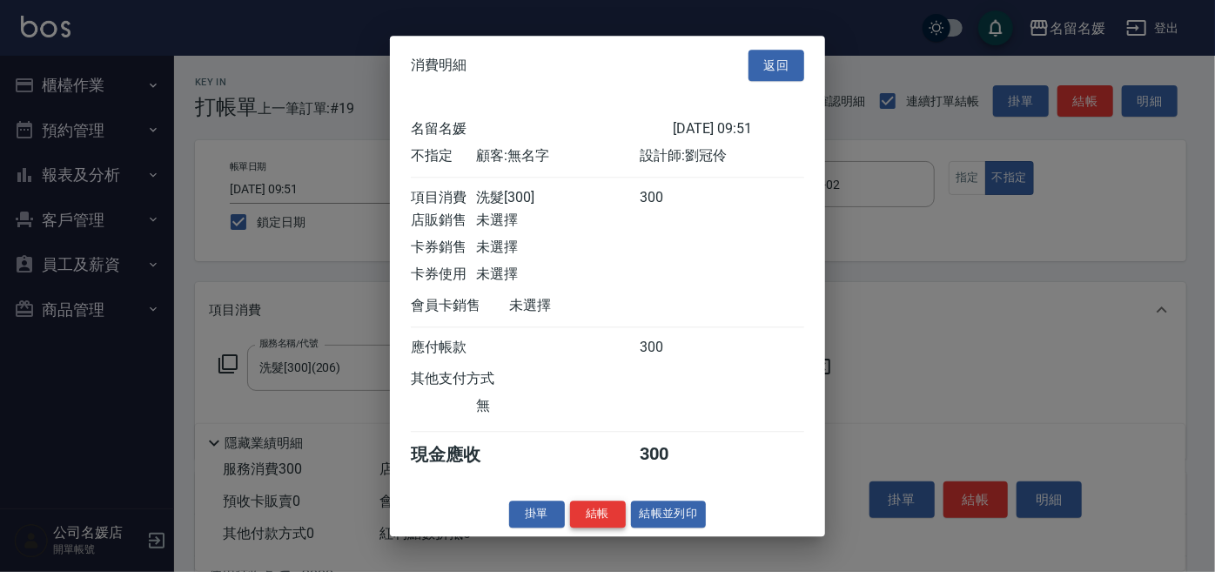
click at [608, 514] on button "結帳" at bounding box center [598, 513] width 56 height 27
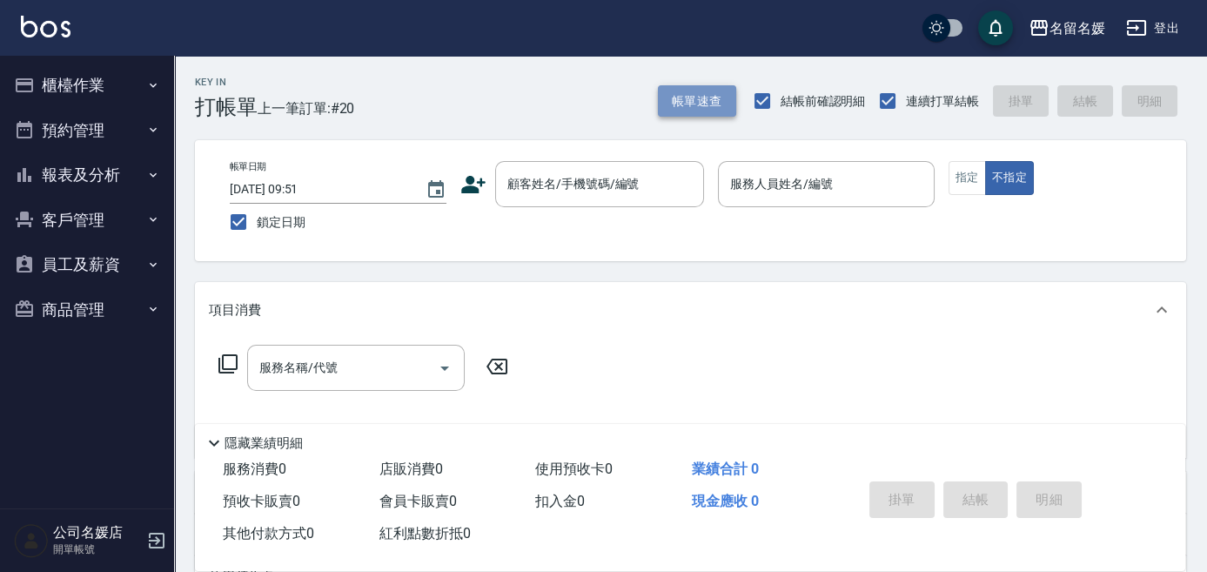
click at [679, 96] on button "帳單速查" at bounding box center [697, 101] width 78 height 32
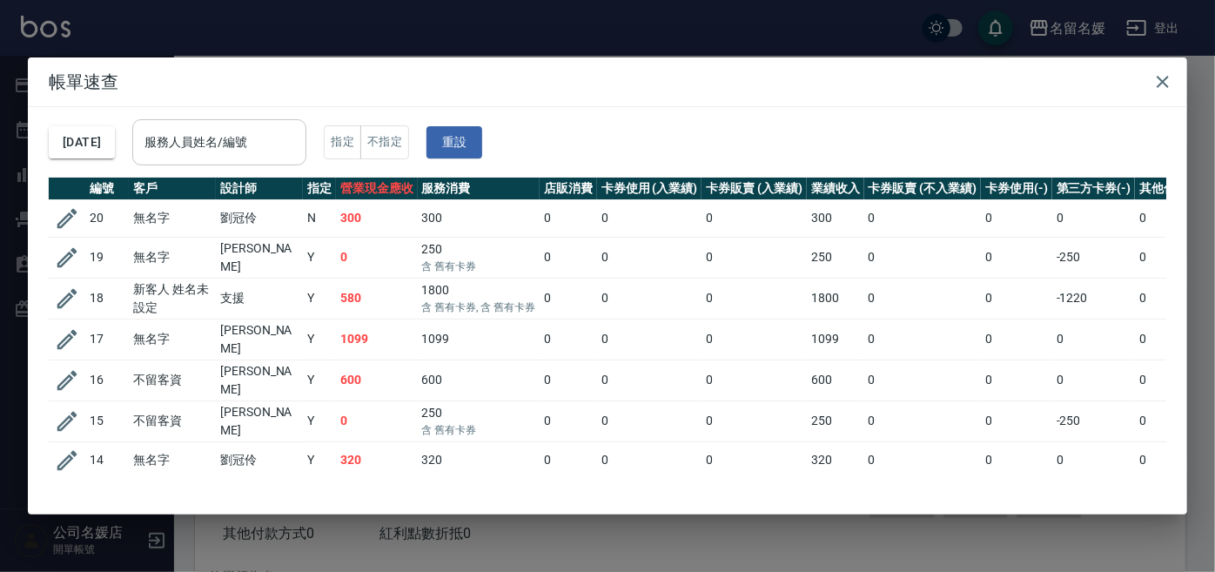
click at [234, 130] on input "服務人員姓名/編號" at bounding box center [219, 142] width 158 height 30
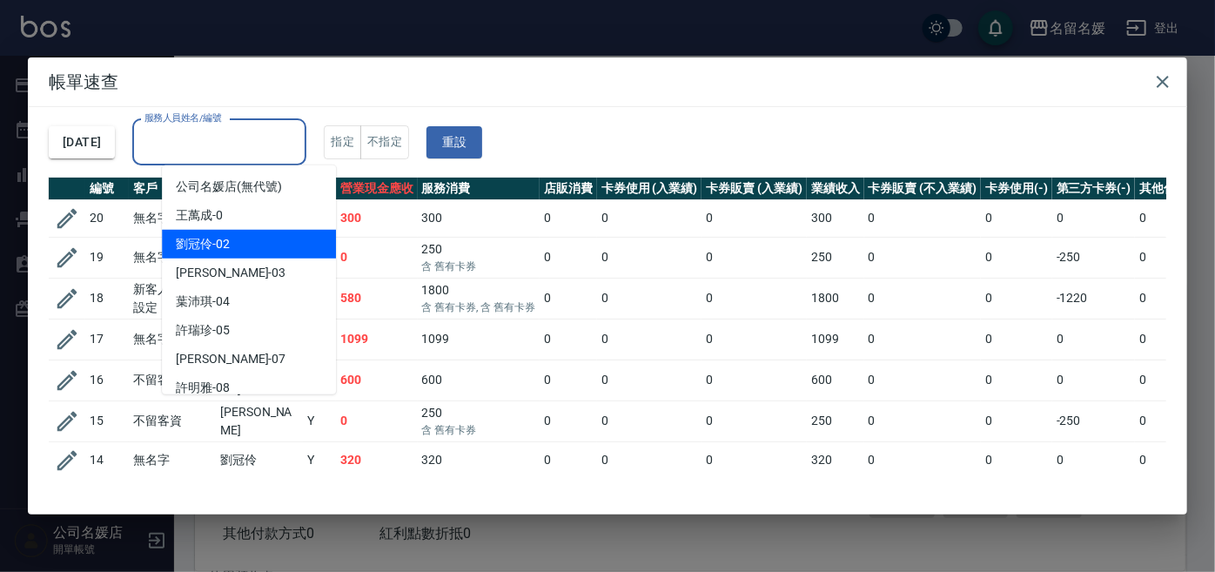
click at [211, 245] on span "[PERSON_NAME]-02" at bounding box center [203, 244] width 54 height 18
type input "[PERSON_NAME]-02"
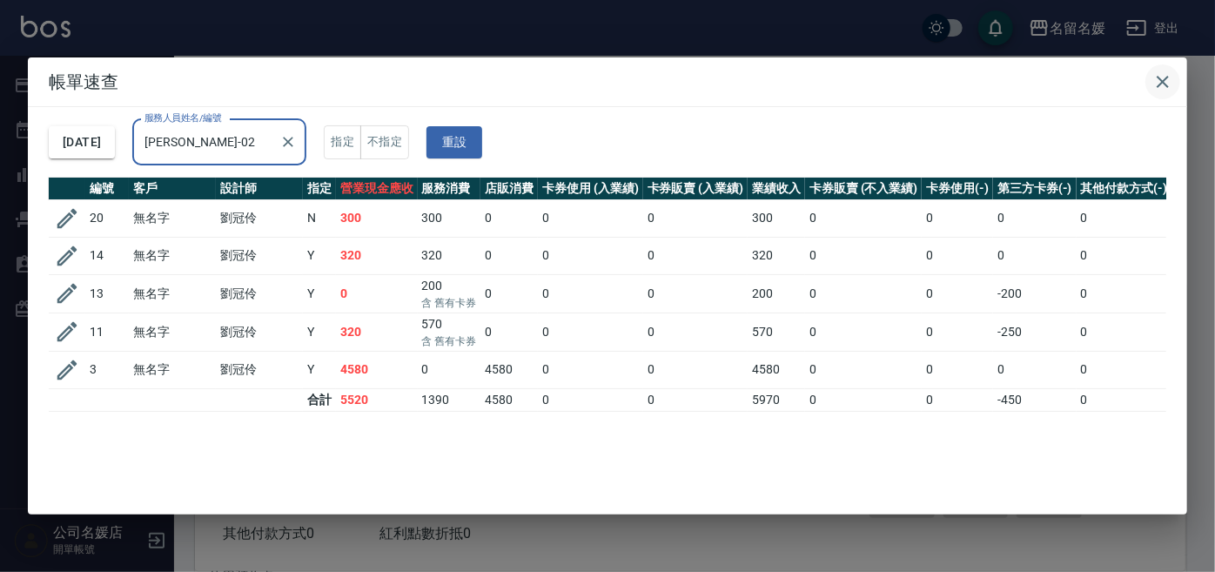
click at [1163, 78] on icon "button" at bounding box center [1162, 81] width 21 height 21
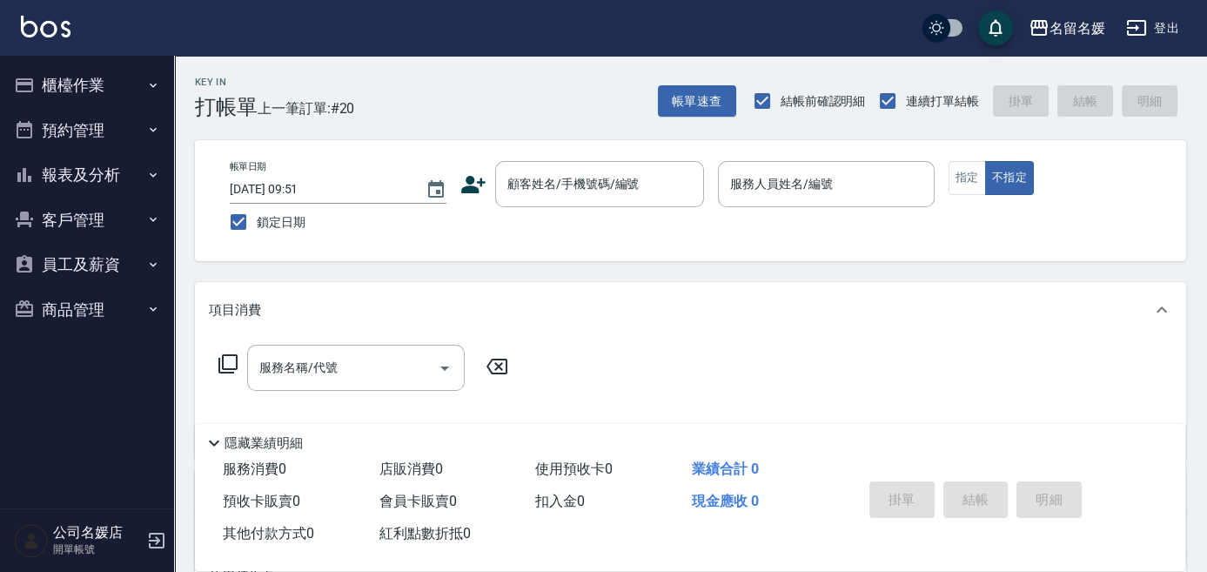
click at [1152, 45] on div "名留名媛 登出" at bounding box center [603, 28] width 1207 height 56
click at [30, 82] on icon "button" at bounding box center [24, 85] width 17 height 14
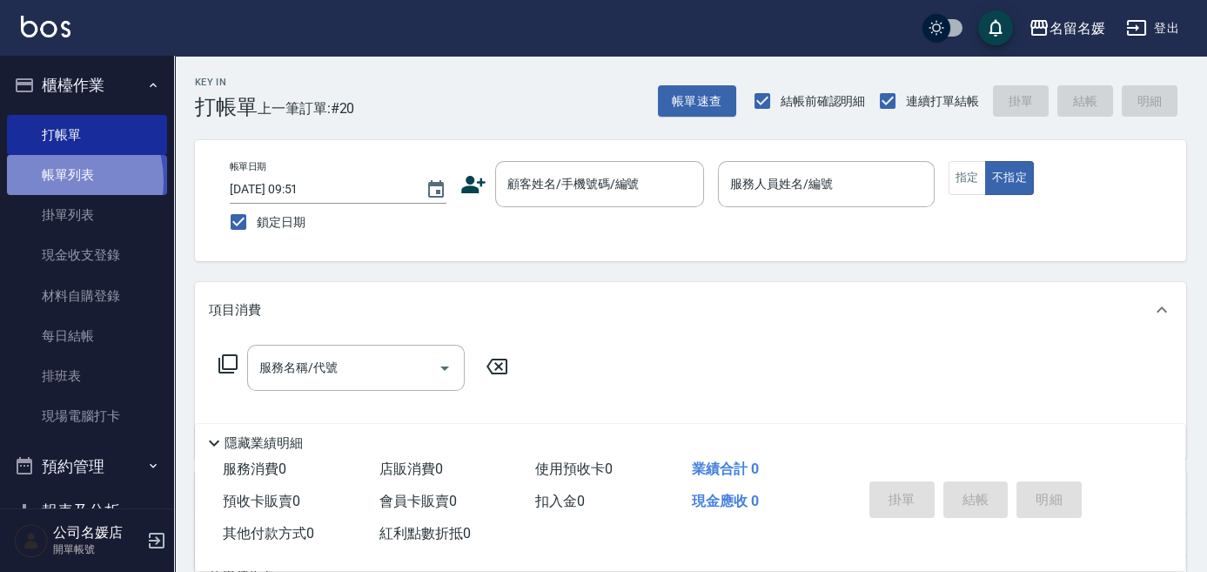
click at [51, 181] on link "帳單列表" at bounding box center [87, 175] width 160 height 40
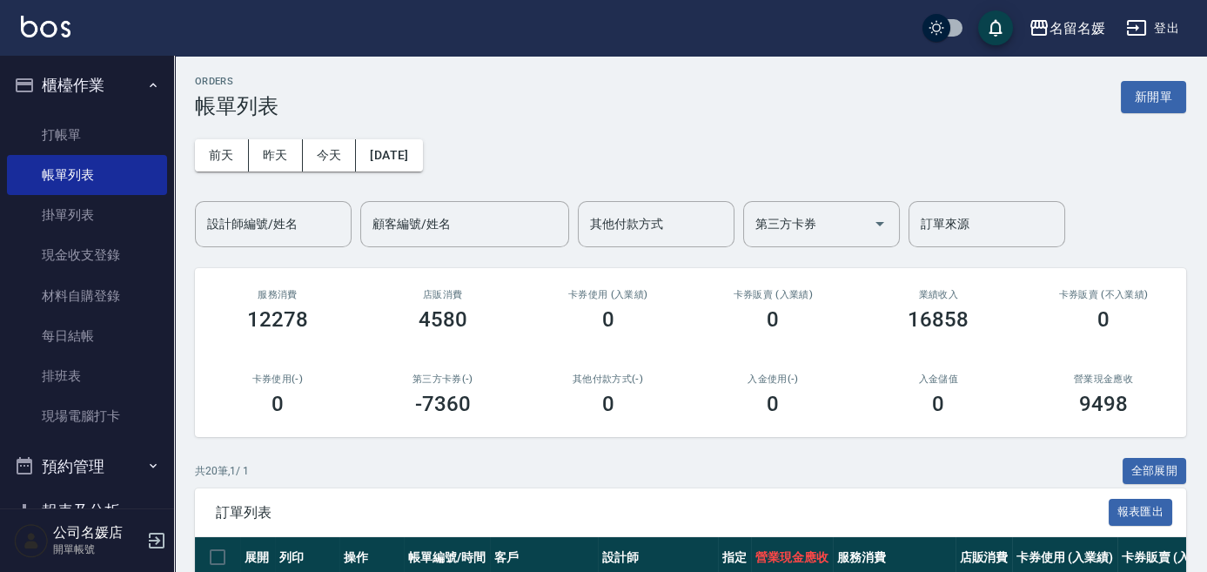
scroll to position [316, 0]
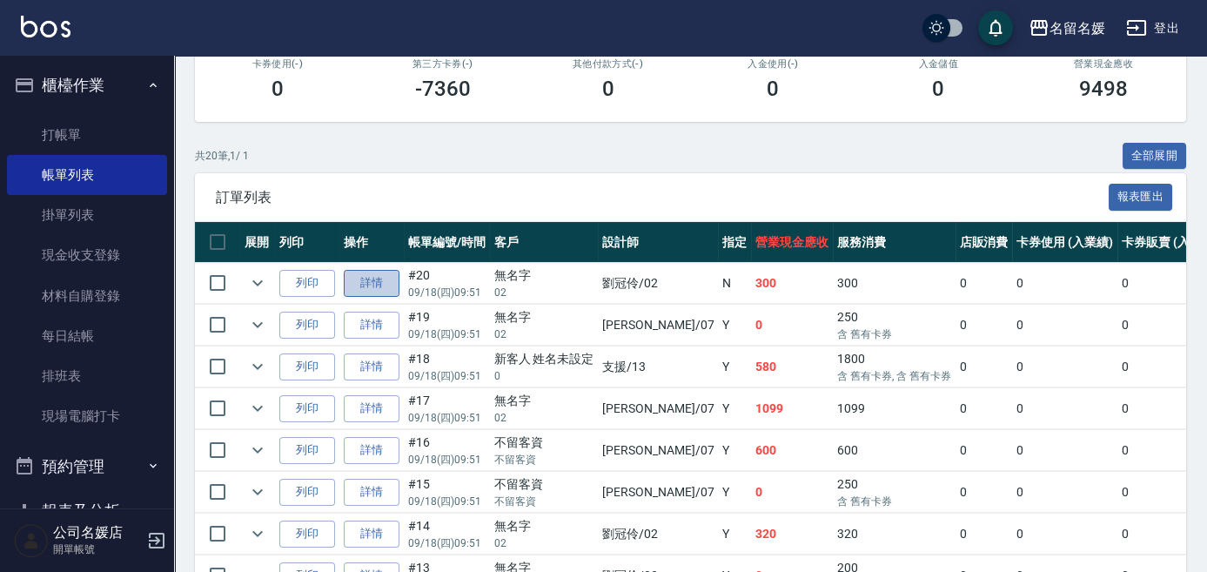
click at [369, 281] on link "詳情" at bounding box center [372, 283] width 56 height 27
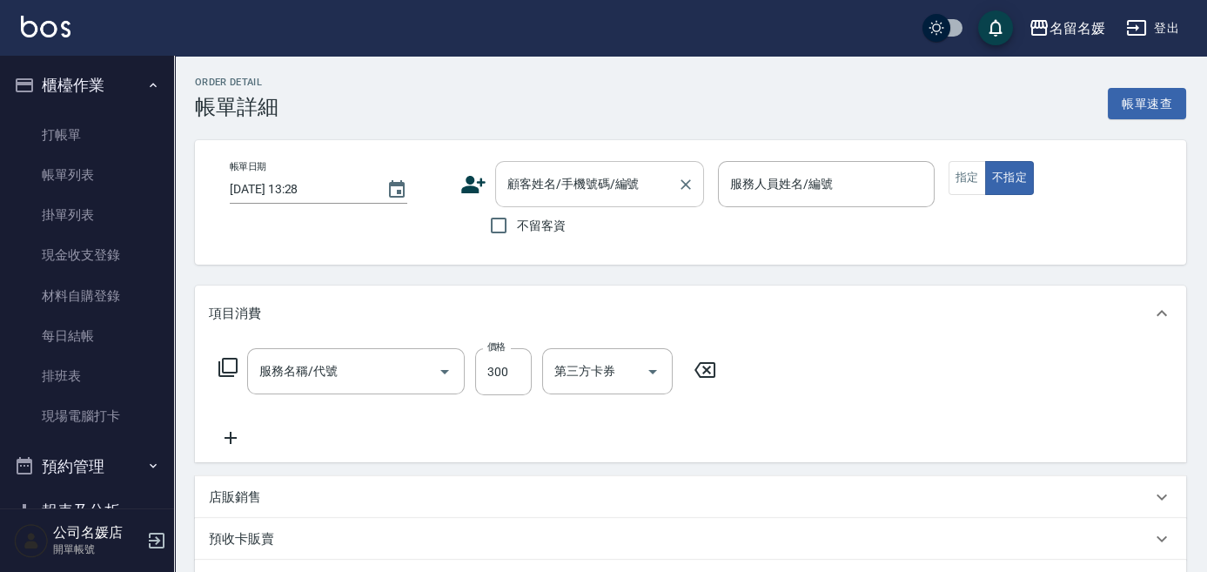
type input "[DATE] 09:51"
type input "[PERSON_NAME]-02"
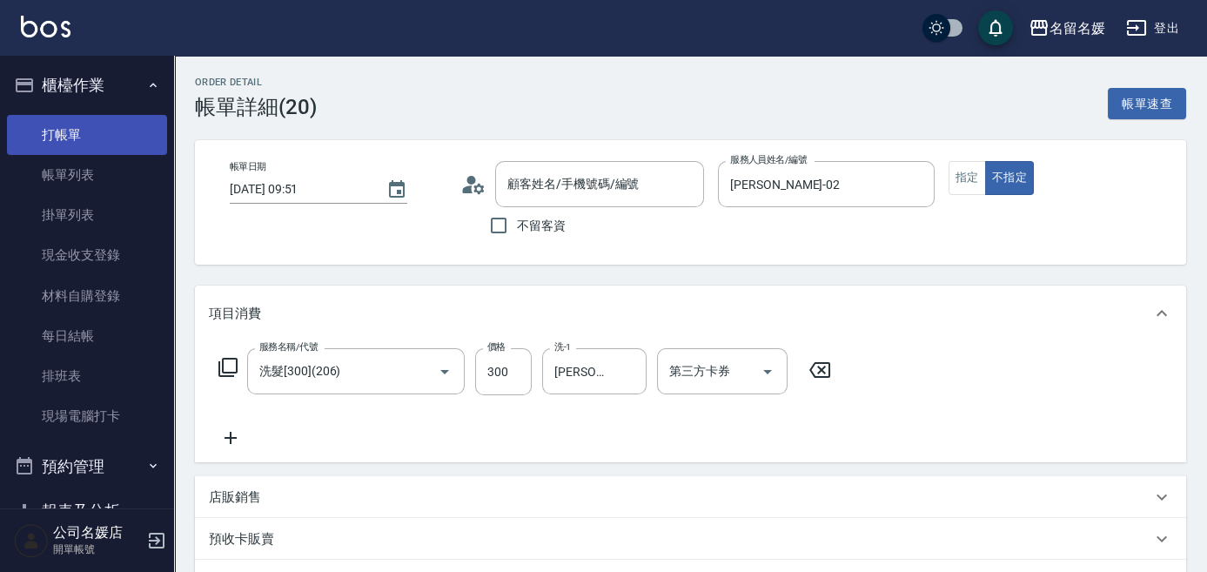
type input "洗髮[300](206)"
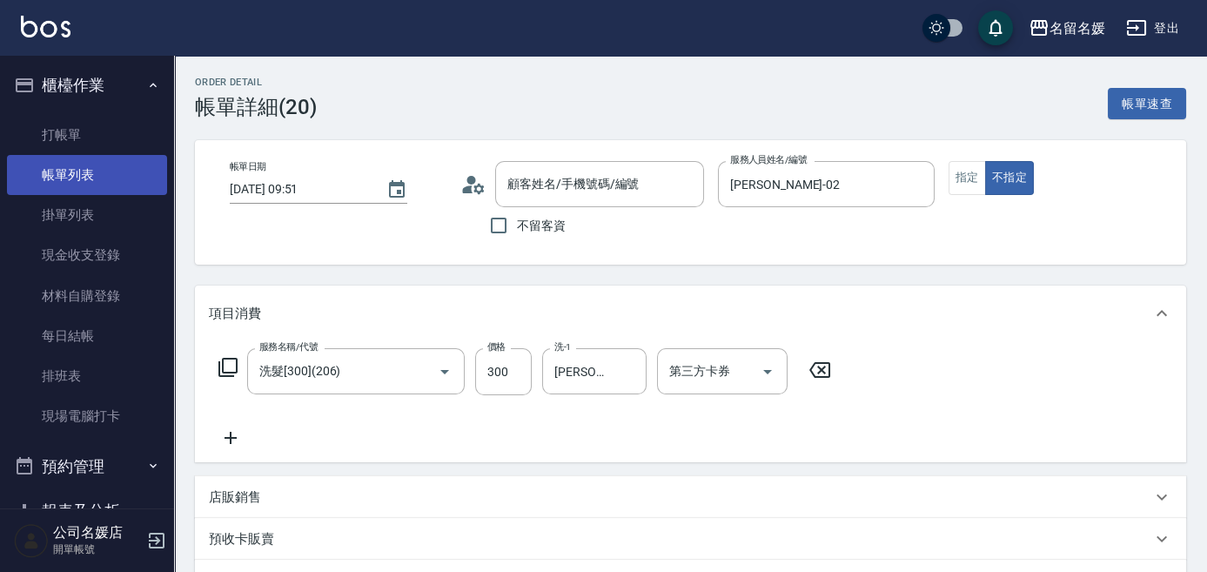
type input "無名字/02/null"
click at [100, 168] on link "帳單列表" at bounding box center [87, 175] width 160 height 40
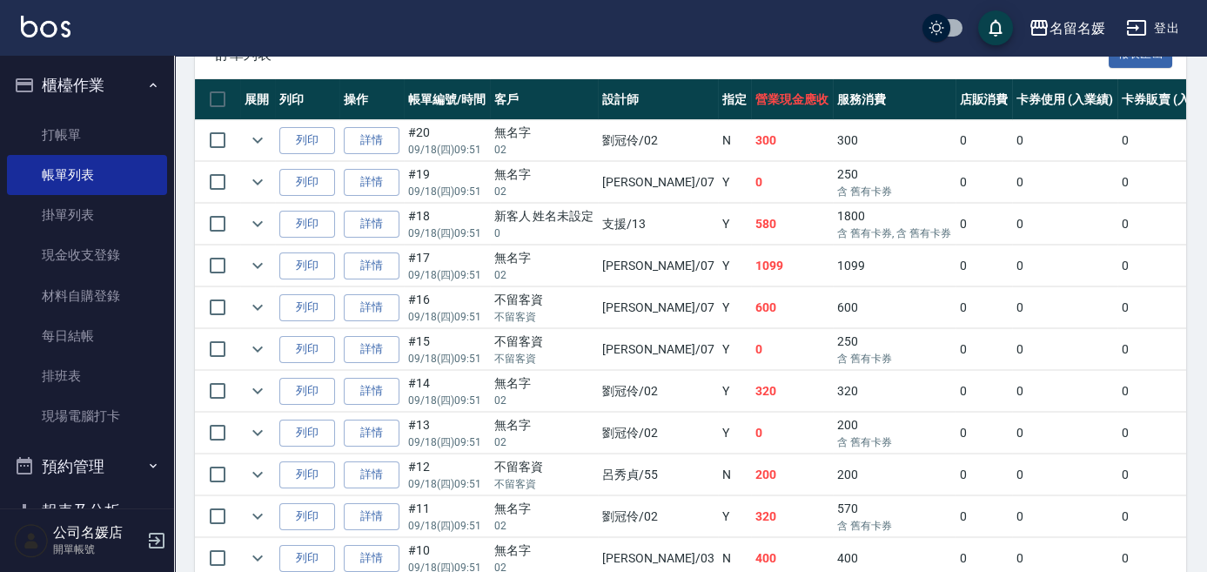
scroll to position [478, 0]
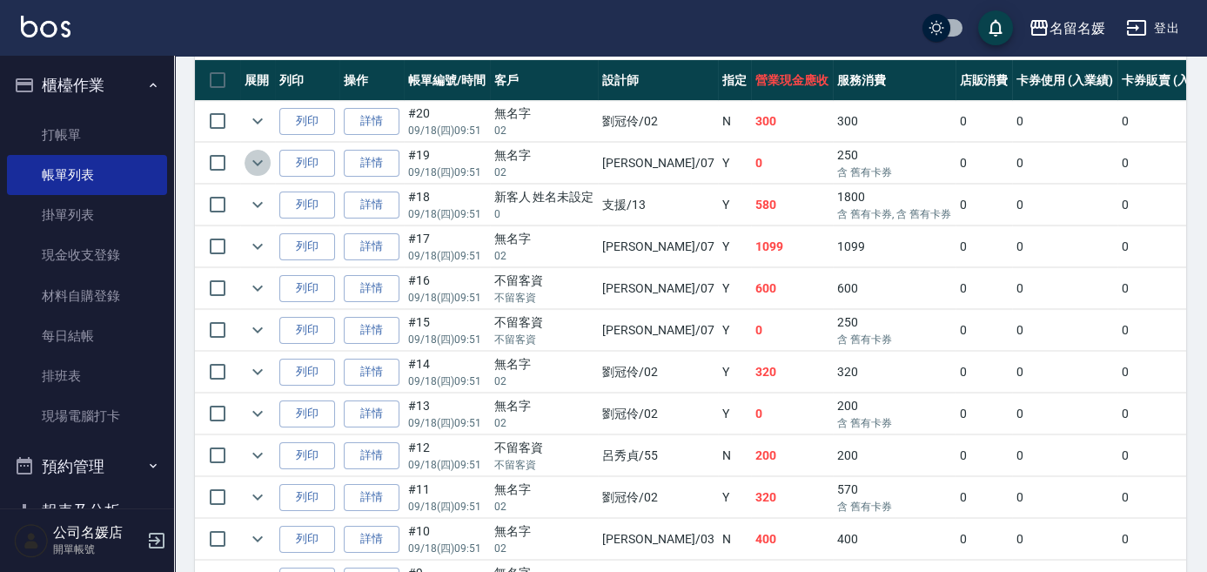
click at [252, 161] on icon "expand row" at bounding box center [257, 162] width 21 height 21
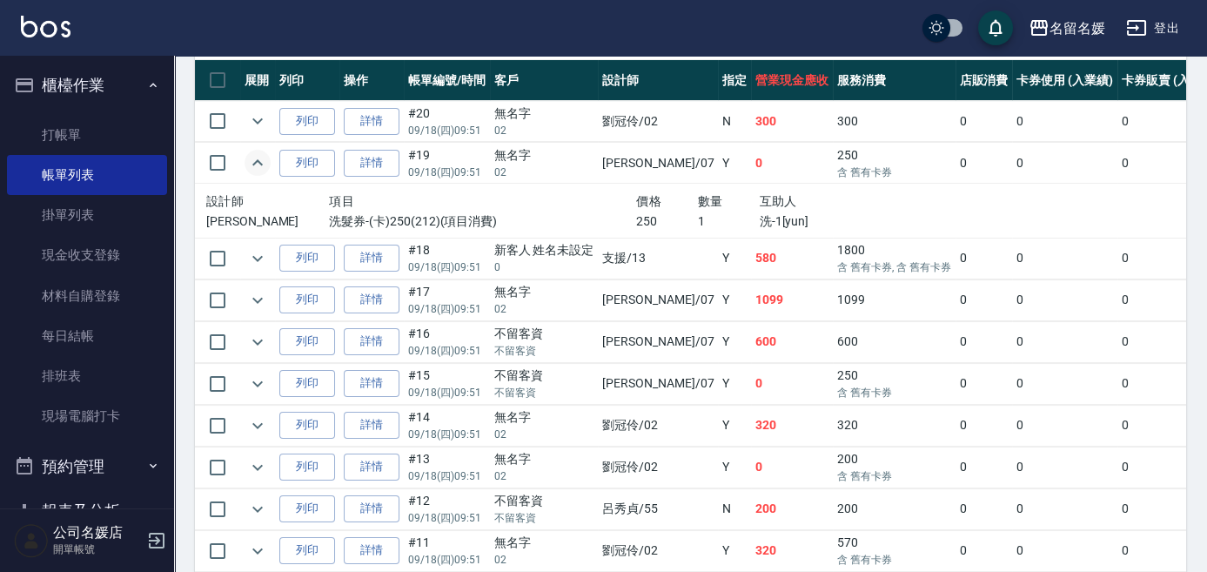
drag, startPoint x: 250, startPoint y: 467, endPoint x: 277, endPoint y: 461, distance: 27.5
click at [250, 466] on icon "expand row" at bounding box center [257, 467] width 21 height 21
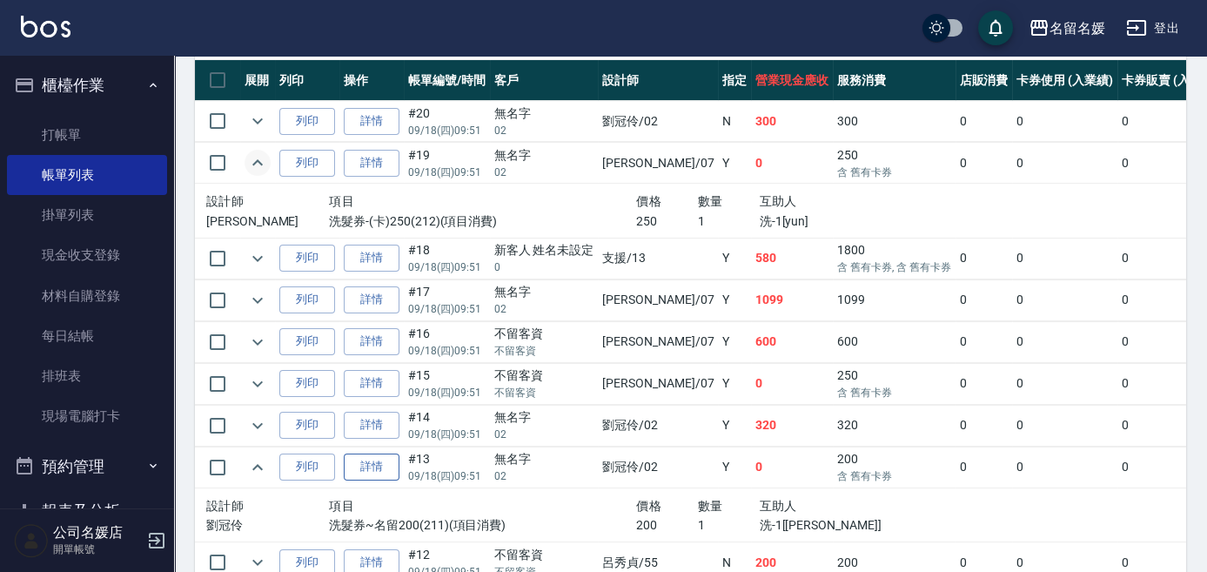
scroll to position [557, 0]
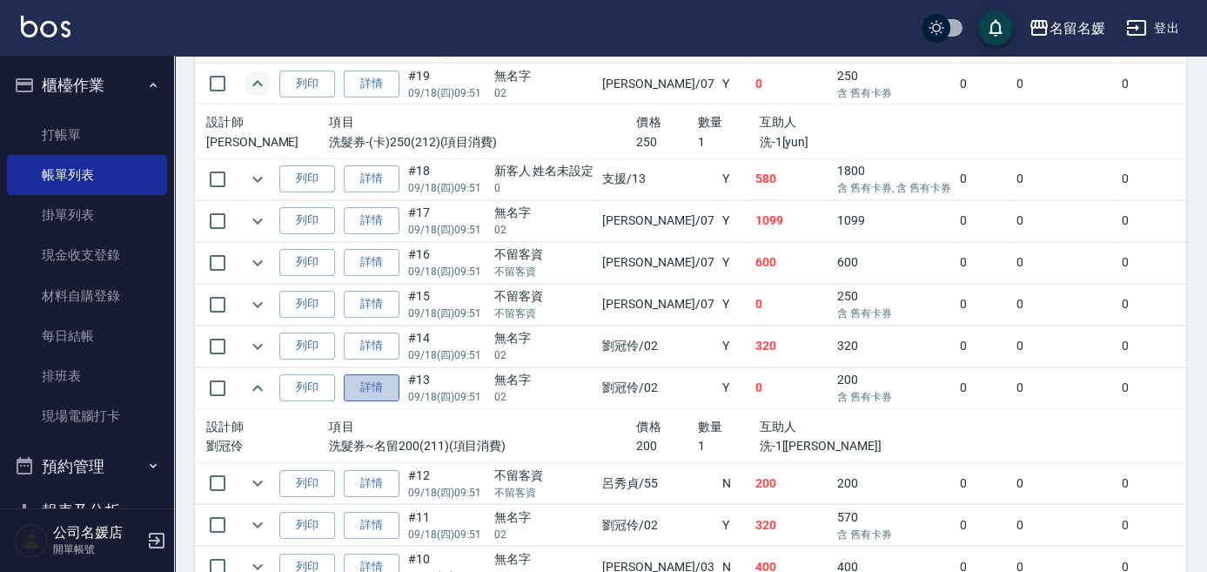
click at [369, 384] on link "詳情" at bounding box center [372, 387] width 56 height 27
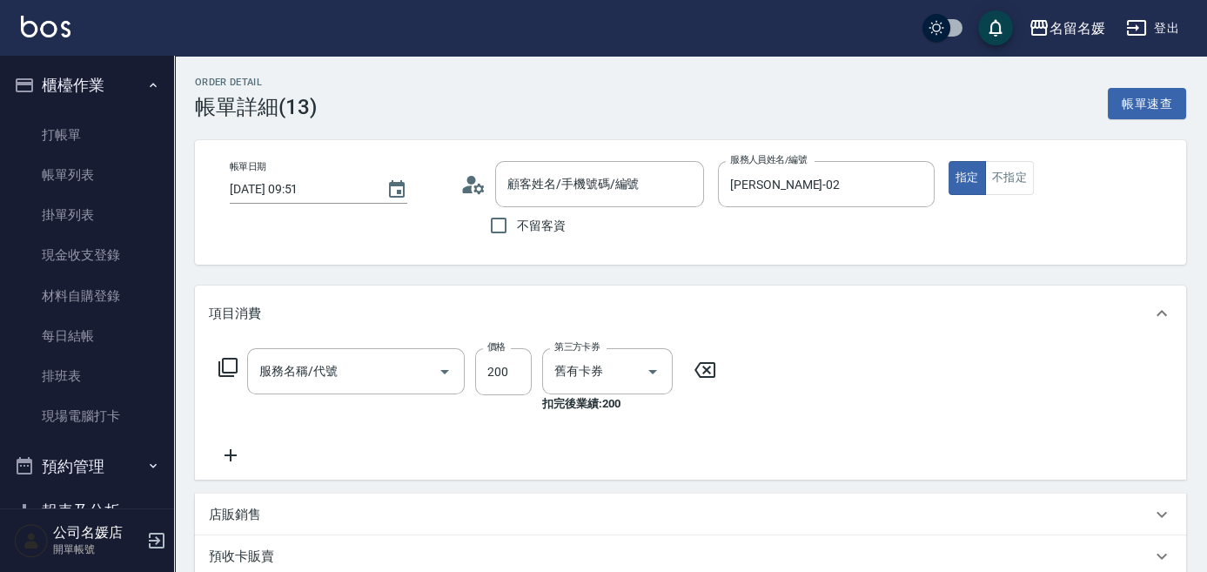
type input "[DATE] 09:51"
type input "[PERSON_NAME]-02"
type input "洗髮券~名留200(211)"
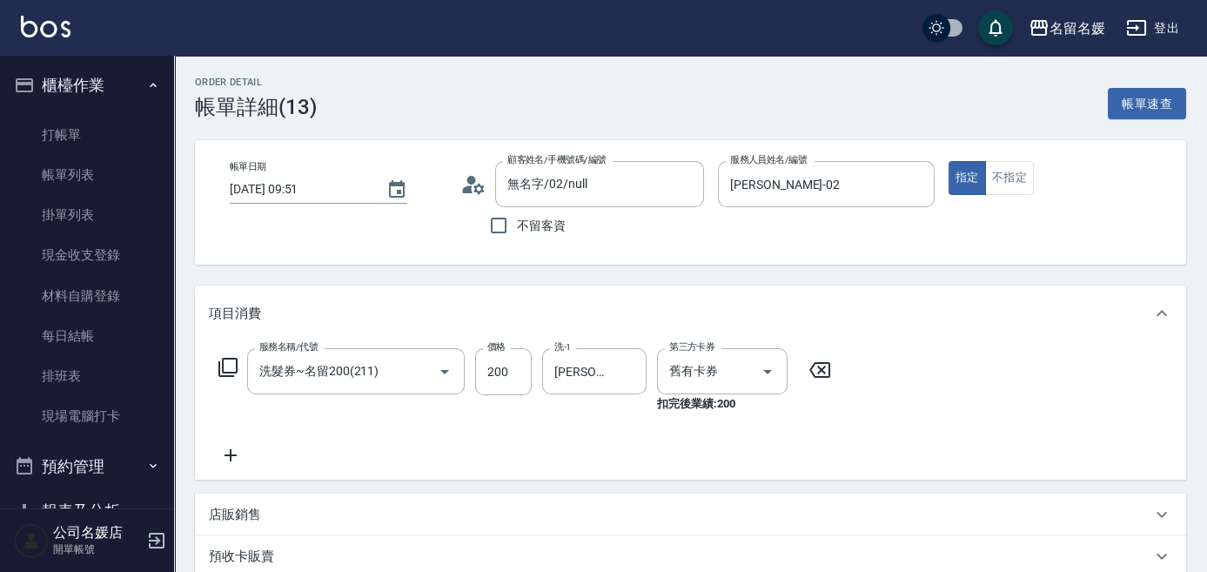
type input "無名字/02/null"
click at [232, 451] on icon at bounding box center [231, 455] width 44 height 21
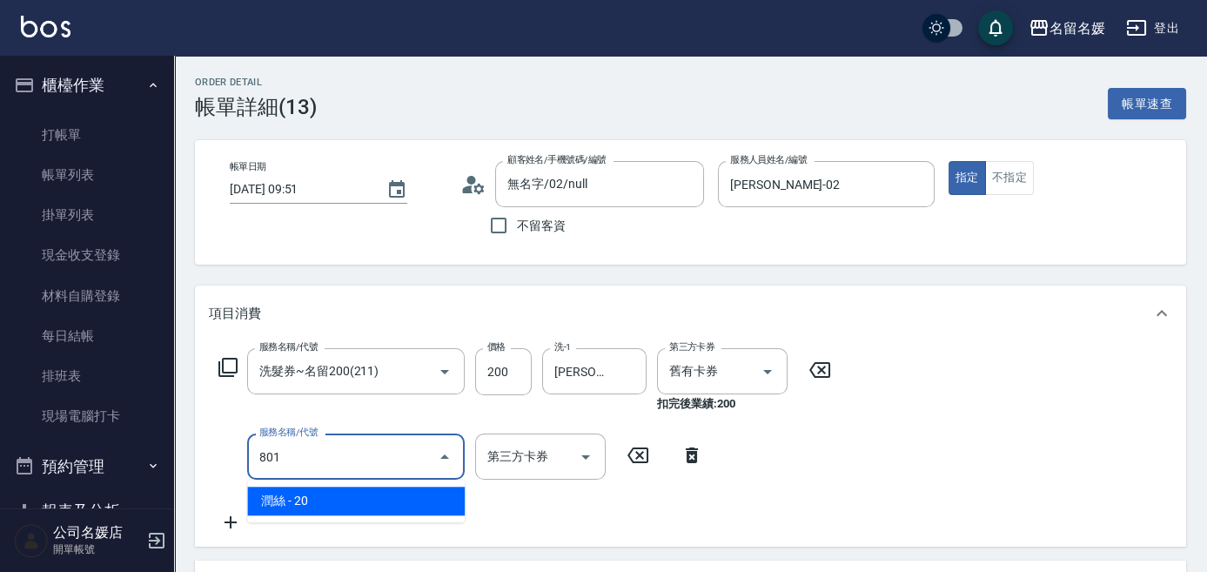
type input "潤絲(801)"
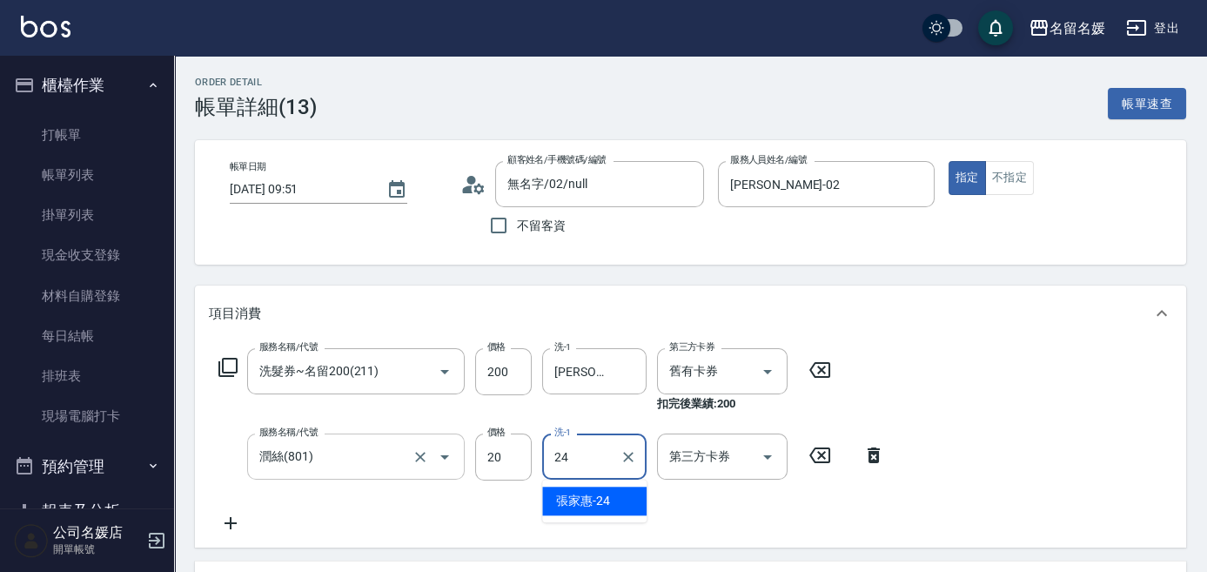
type input "[PERSON_NAME]-24"
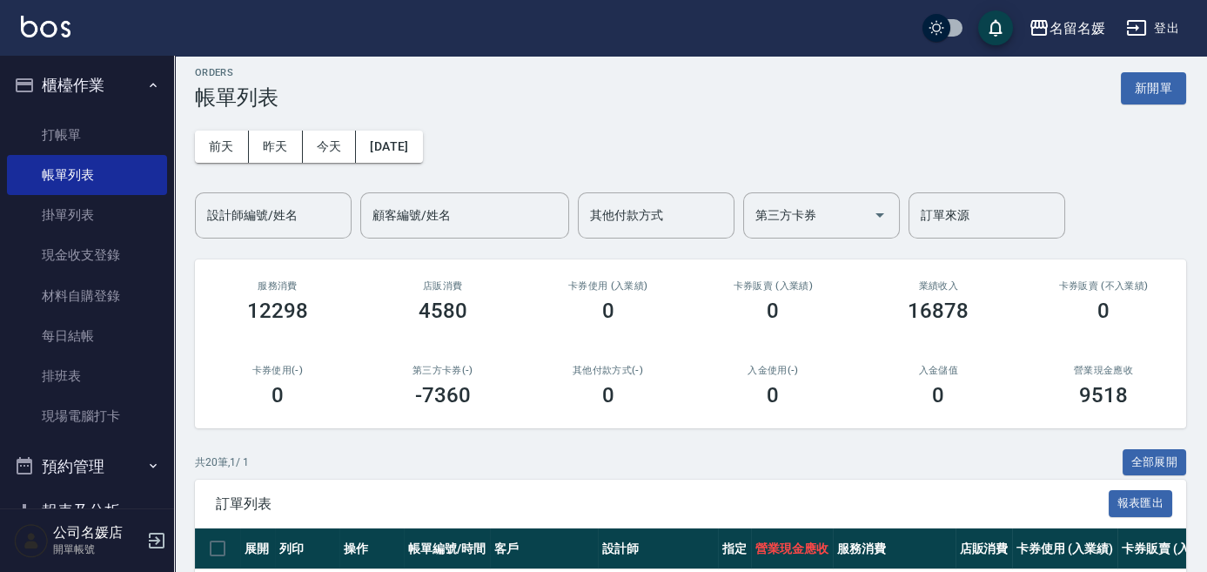
scroll to position [712, 0]
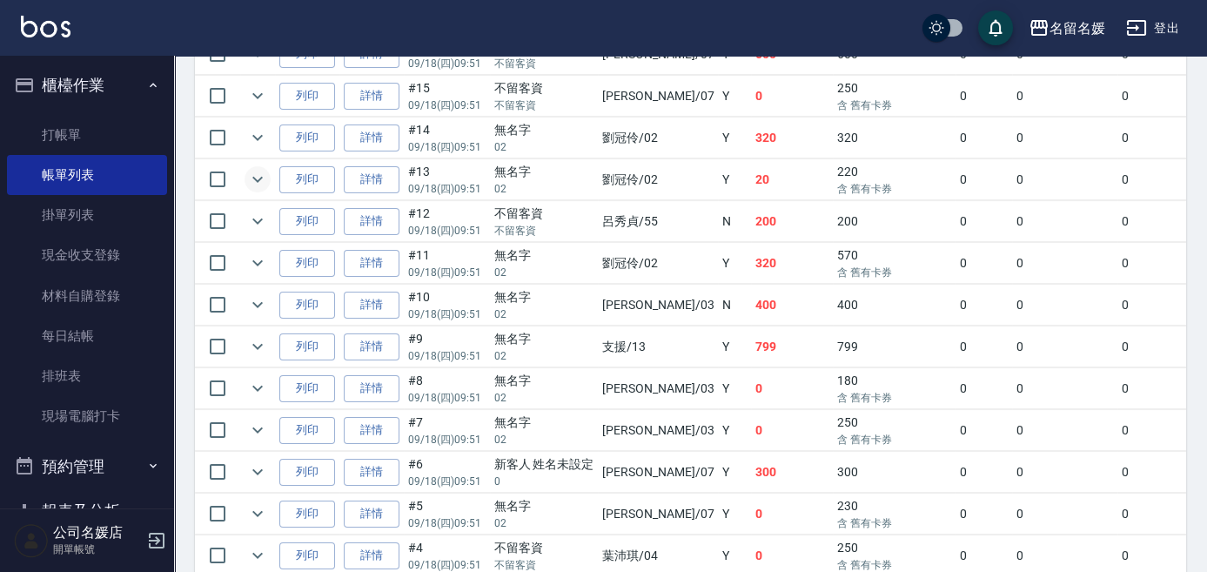
click at [255, 178] on icon "expand row" at bounding box center [257, 179] width 21 height 21
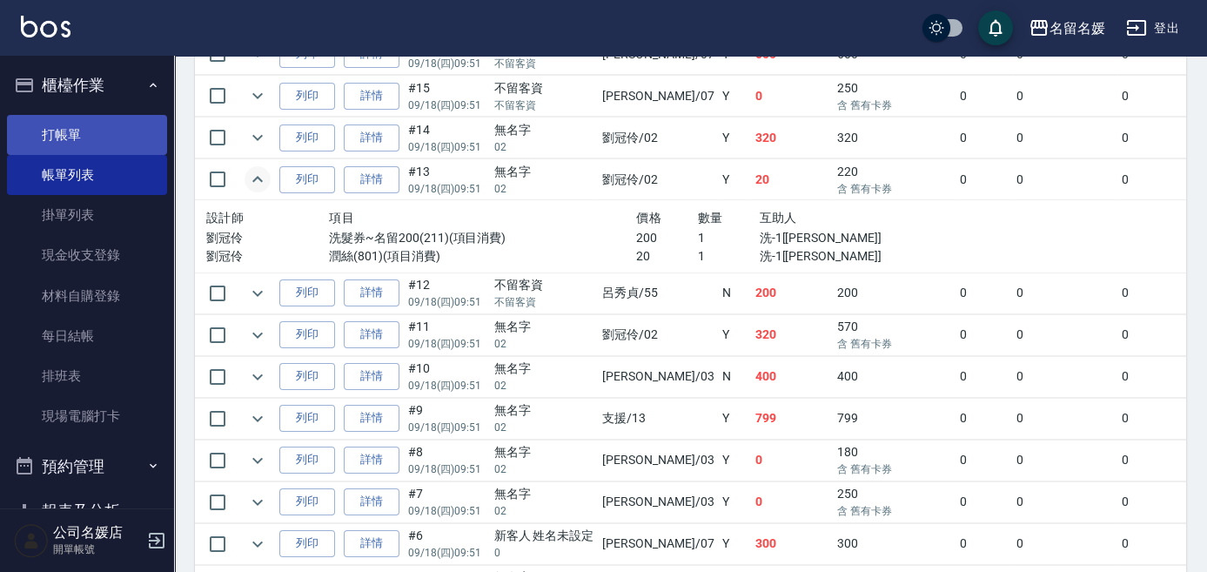
click at [121, 131] on link "打帳單" at bounding box center [87, 135] width 160 height 40
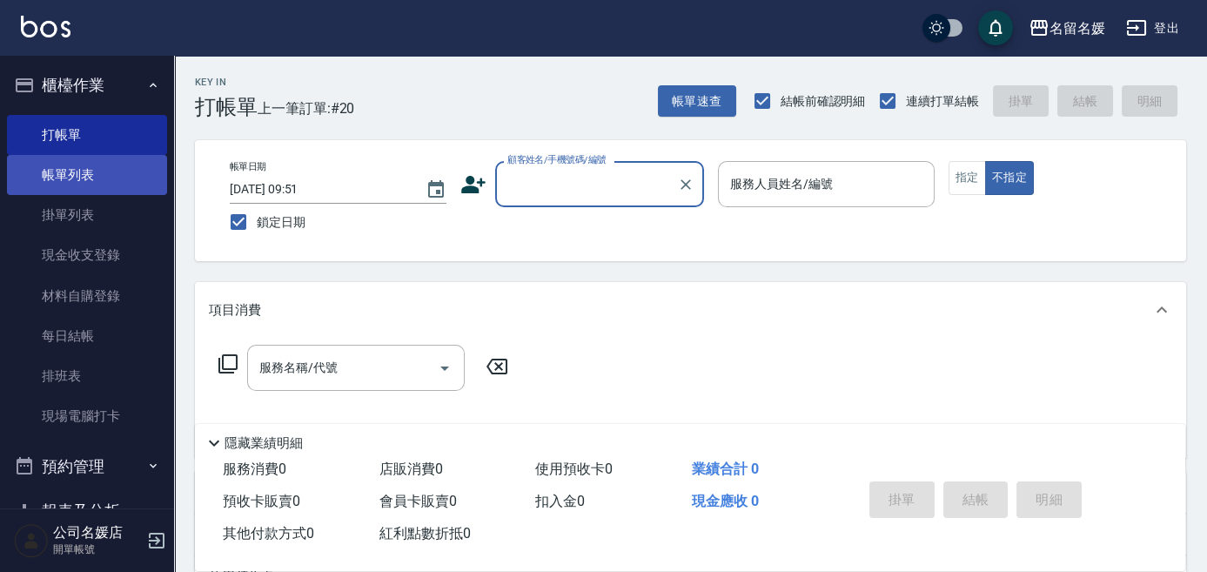
click at [51, 178] on link "帳單列表" at bounding box center [87, 175] width 160 height 40
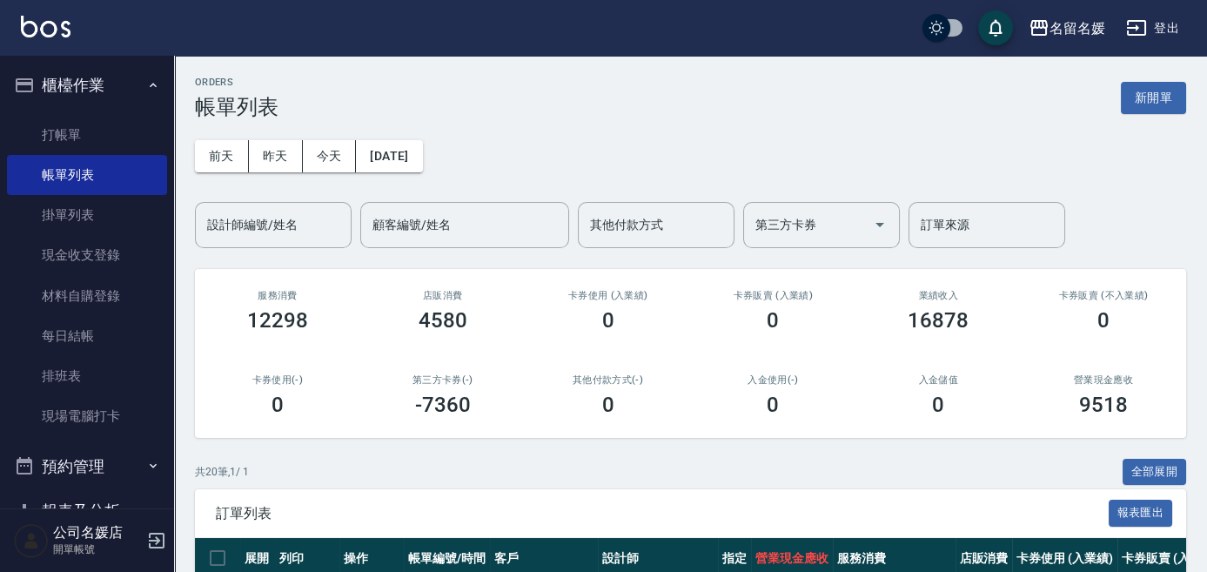
scroll to position [395, 0]
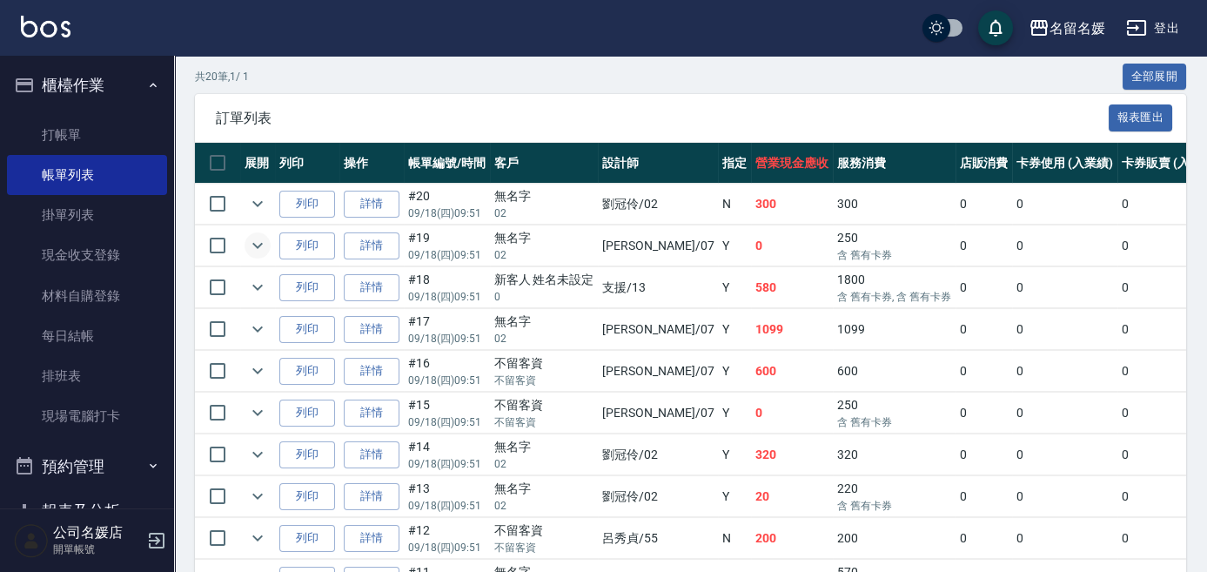
click at [259, 245] on icon "expand row" at bounding box center [257, 245] width 21 height 21
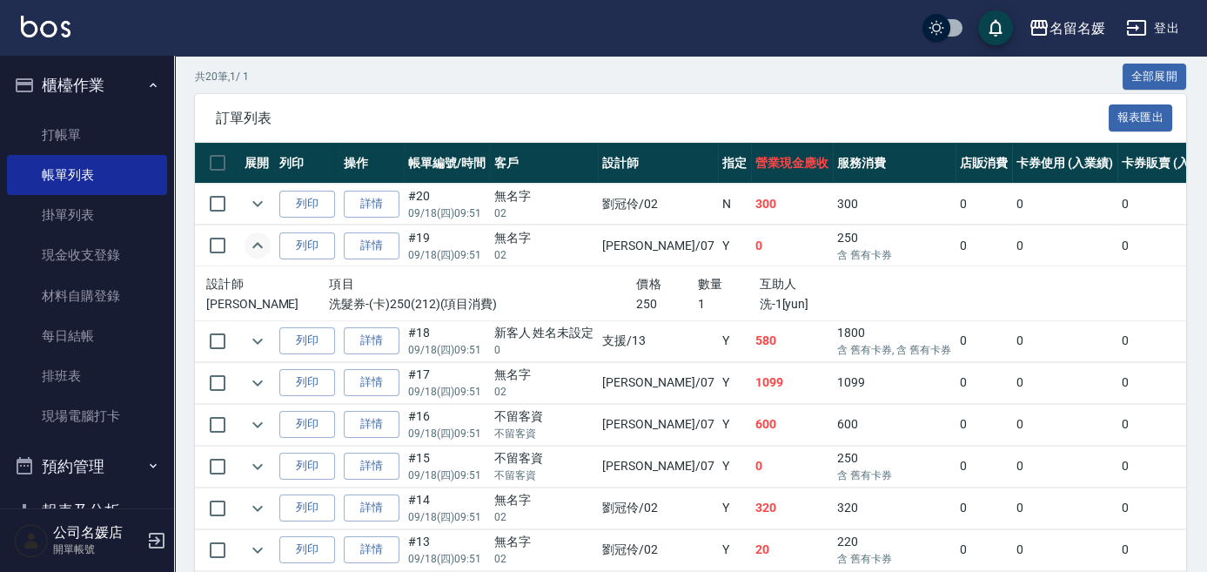
click at [259, 245] on icon "expand row" at bounding box center [257, 245] width 10 height 6
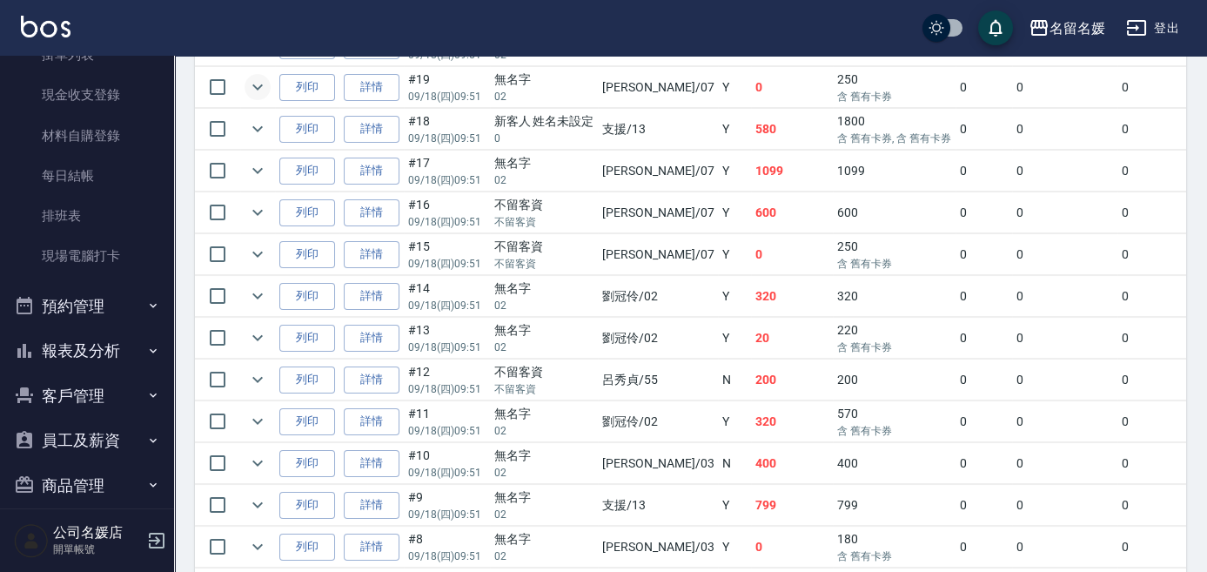
scroll to position [179, 0]
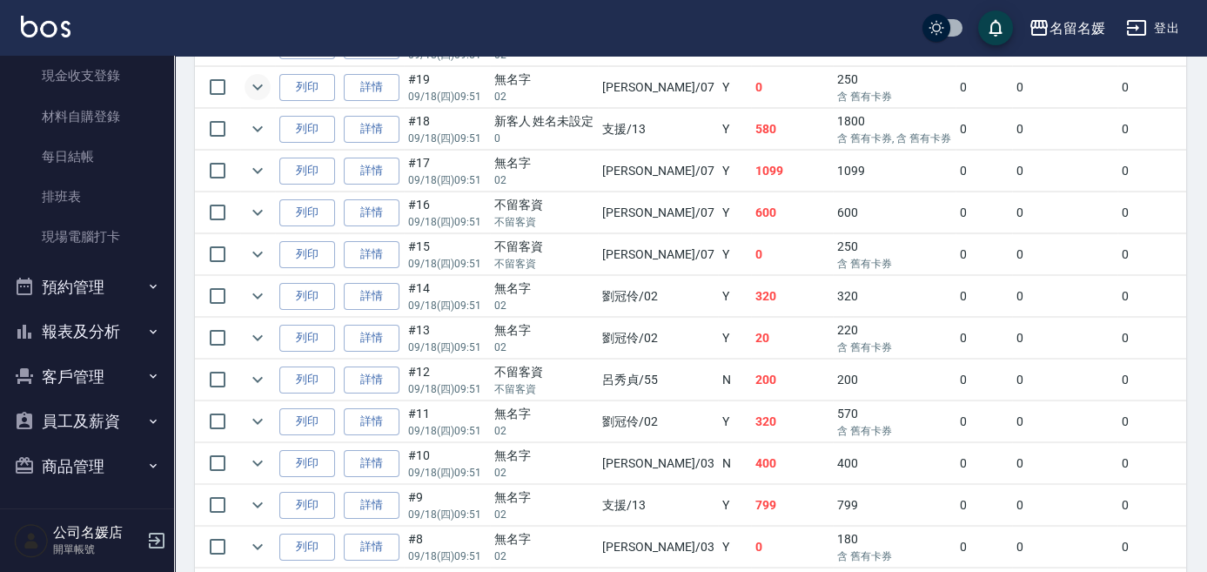
click at [117, 326] on button "報表及分析" at bounding box center [87, 331] width 160 height 45
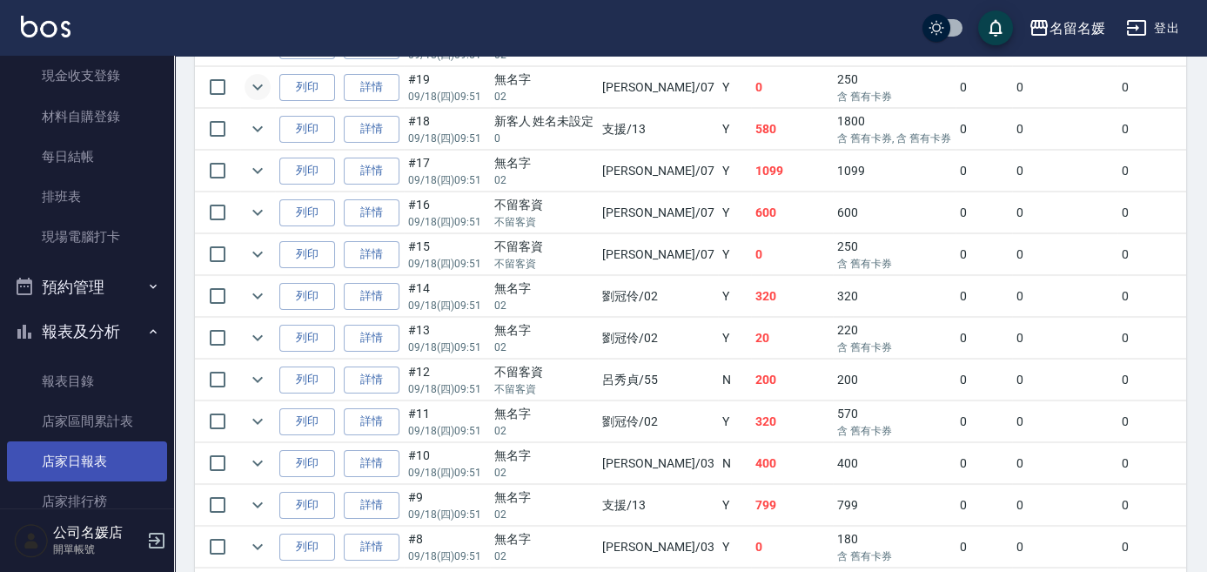
scroll to position [259, 0]
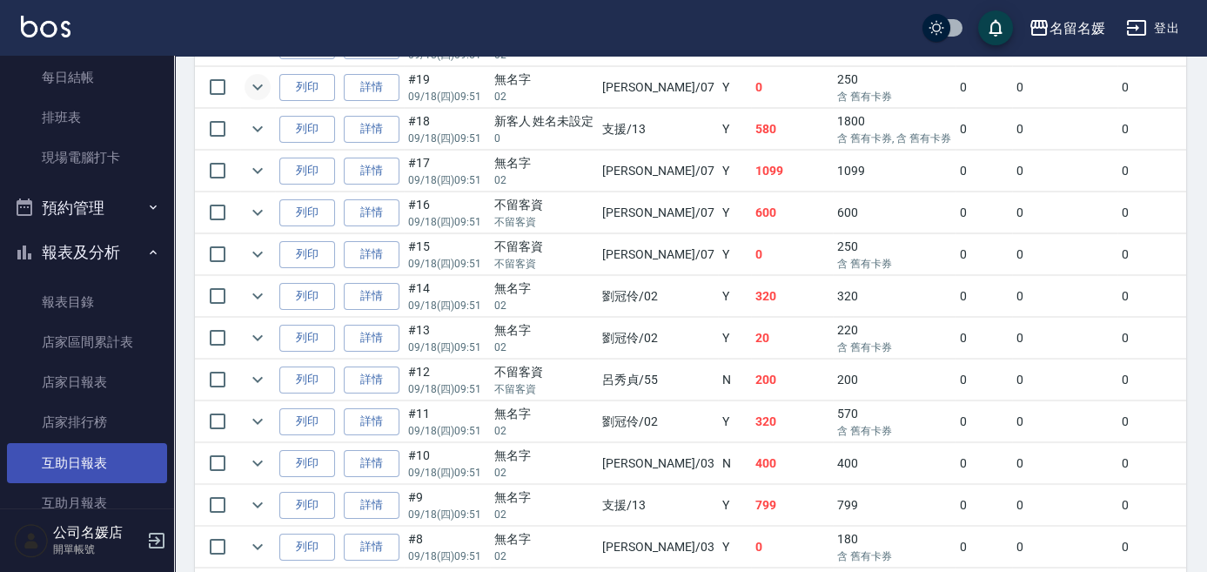
click at [104, 456] on link "互助日報表" at bounding box center [87, 463] width 160 height 40
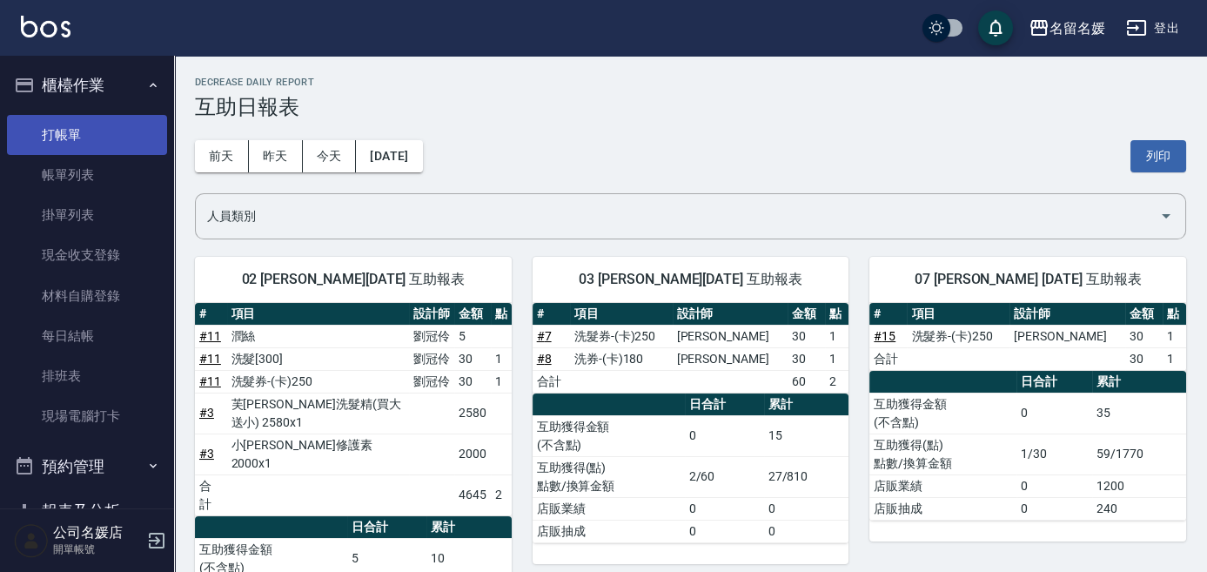
click at [89, 138] on link "打帳單" at bounding box center [87, 135] width 160 height 40
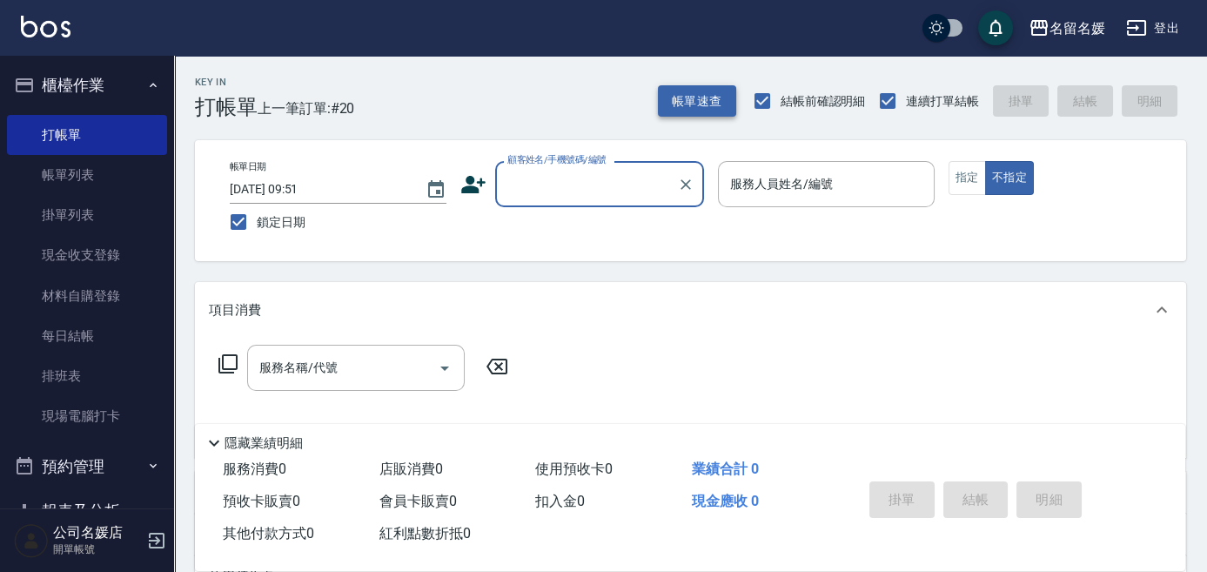
click at [712, 102] on button "帳單速查" at bounding box center [697, 101] width 78 height 32
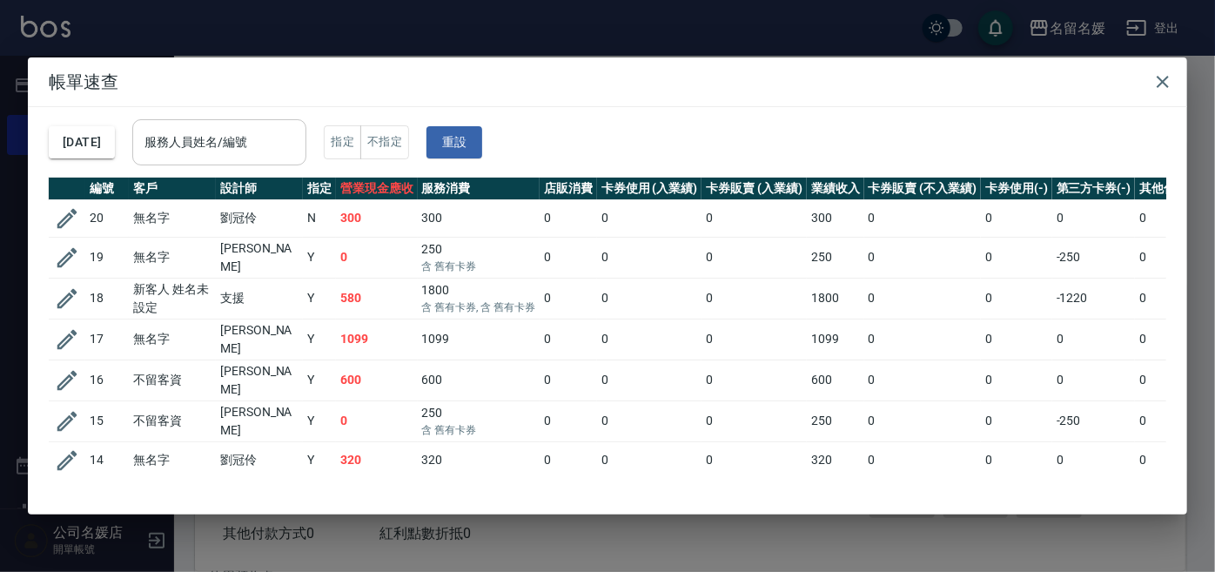
click at [225, 140] on input "服務人員姓名/編號" at bounding box center [219, 142] width 158 height 30
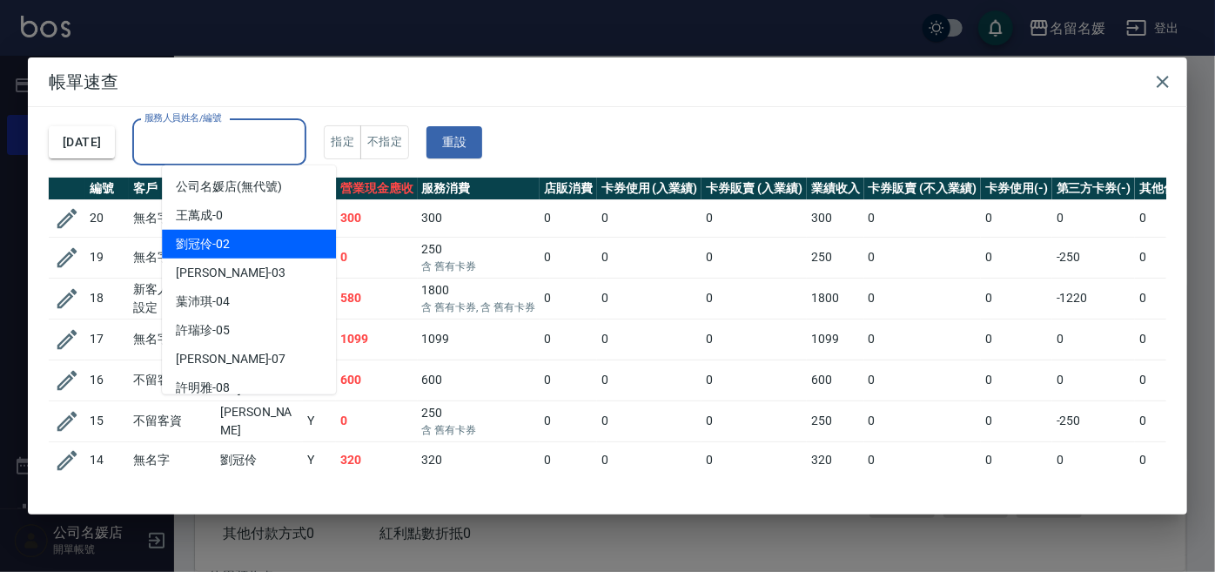
click at [255, 242] on div "[PERSON_NAME]-02" at bounding box center [249, 244] width 174 height 29
type input "[PERSON_NAME]-02"
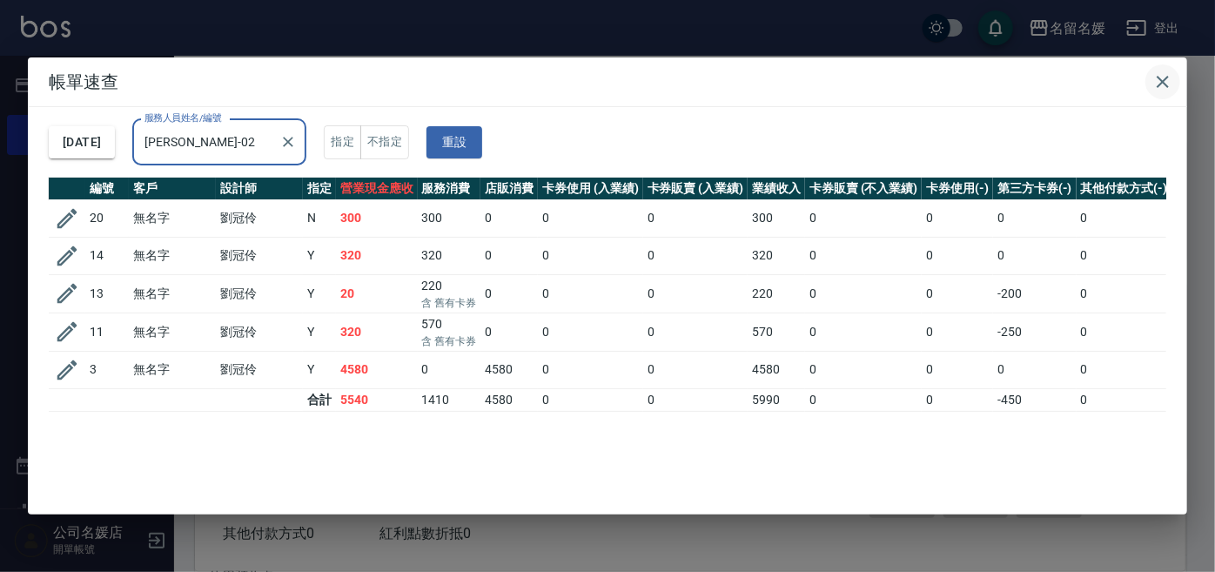
click at [1165, 80] on icon "button" at bounding box center [1162, 81] width 21 height 21
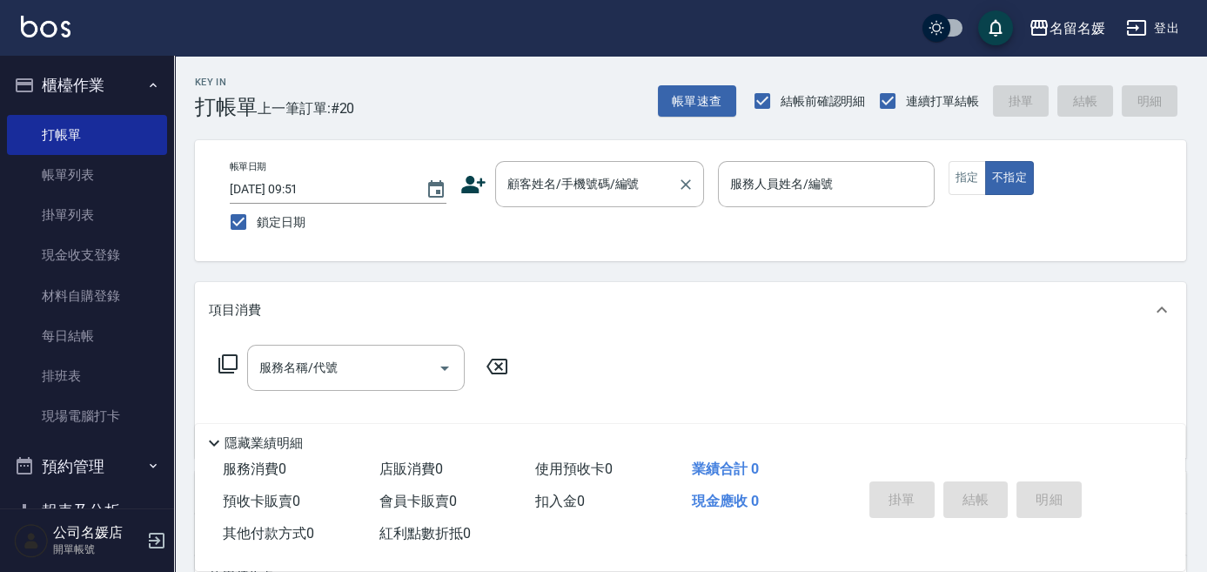
click at [575, 189] on input "顧客姓名/手機號碼/編號" at bounding box center [586, 184] width 167 height 30
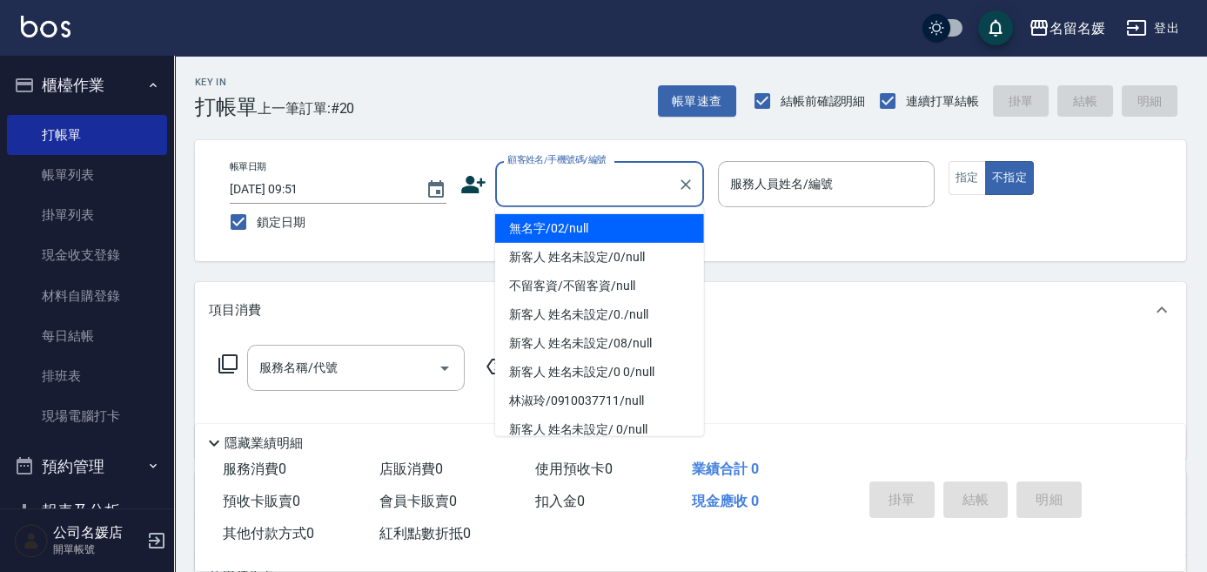
click at [580, 233] on li "無名字/02/null" at bounding box center [599, 228] width 209 height 29
type input "無名字/02/null"
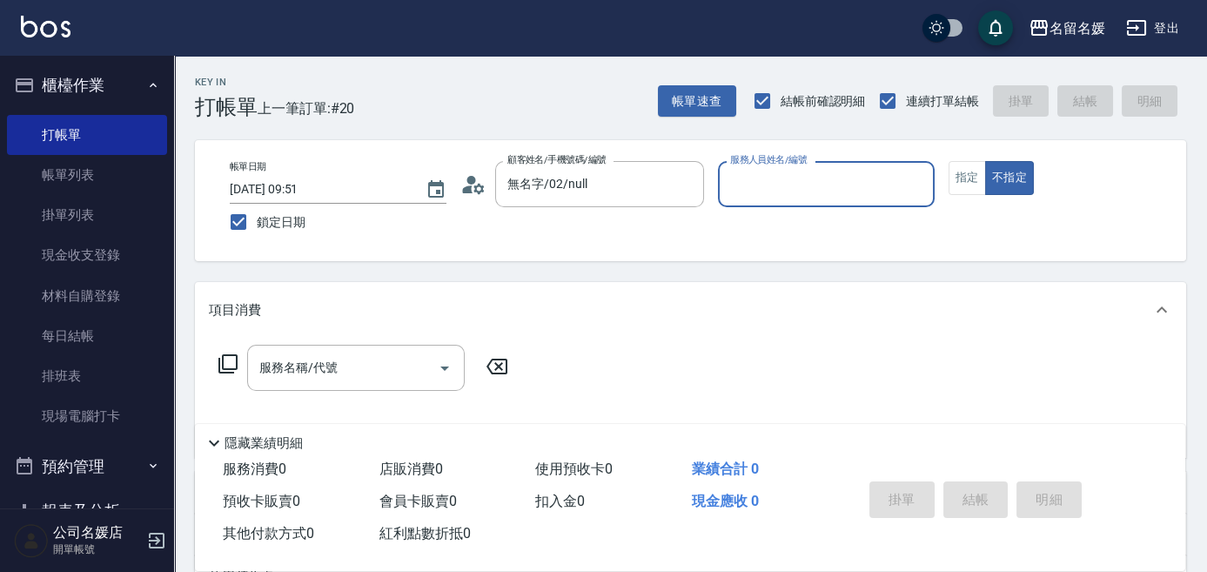
click at [815, 176] on input "服務人員姓名/編號" at bounding box center [826, 184] width 201 height 30
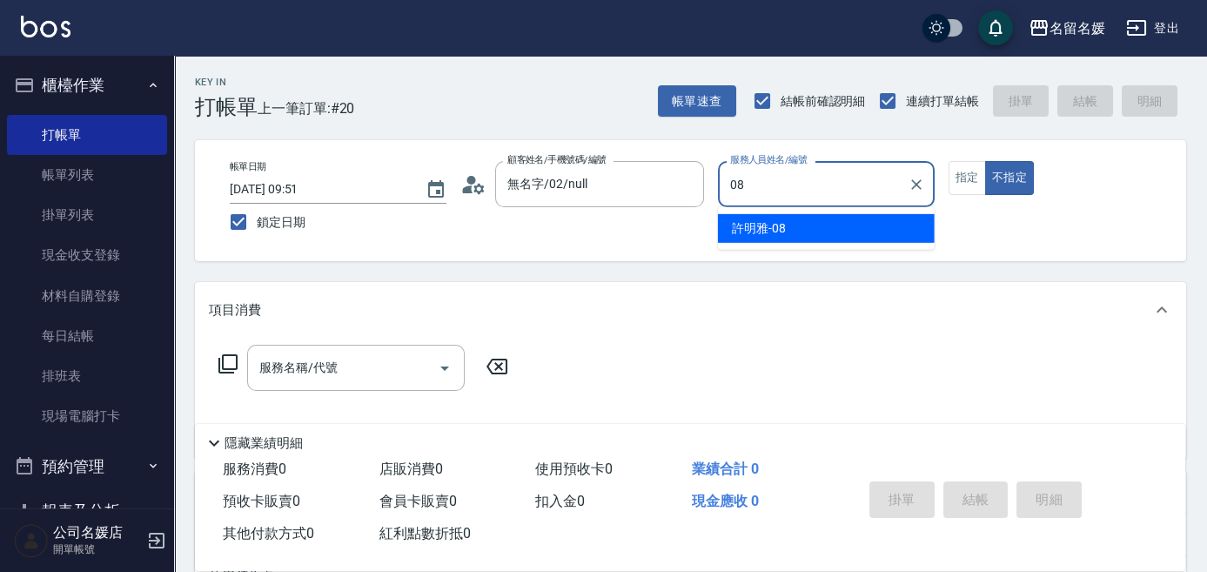
type input "08"
type button "false"
type input "許明雅-08"
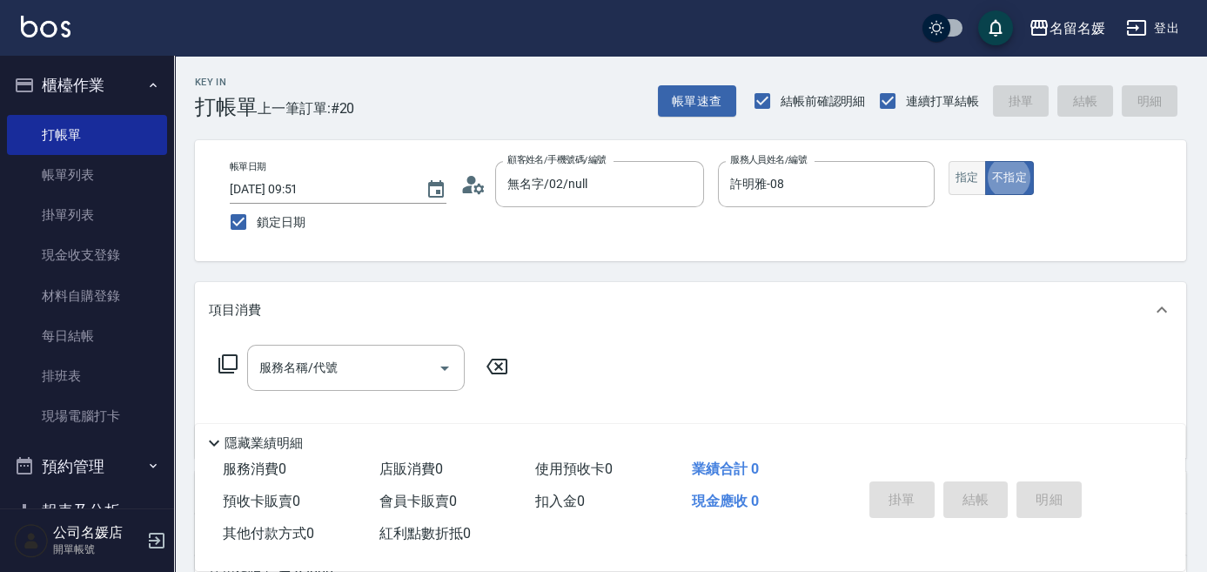
click at [953, 178] on button "指定" at bounding box center [967, 178] width 37 height 34
click at [366, 351] on div "服務名稱/代號" at bounding box center [356, 368] width 218 height 46
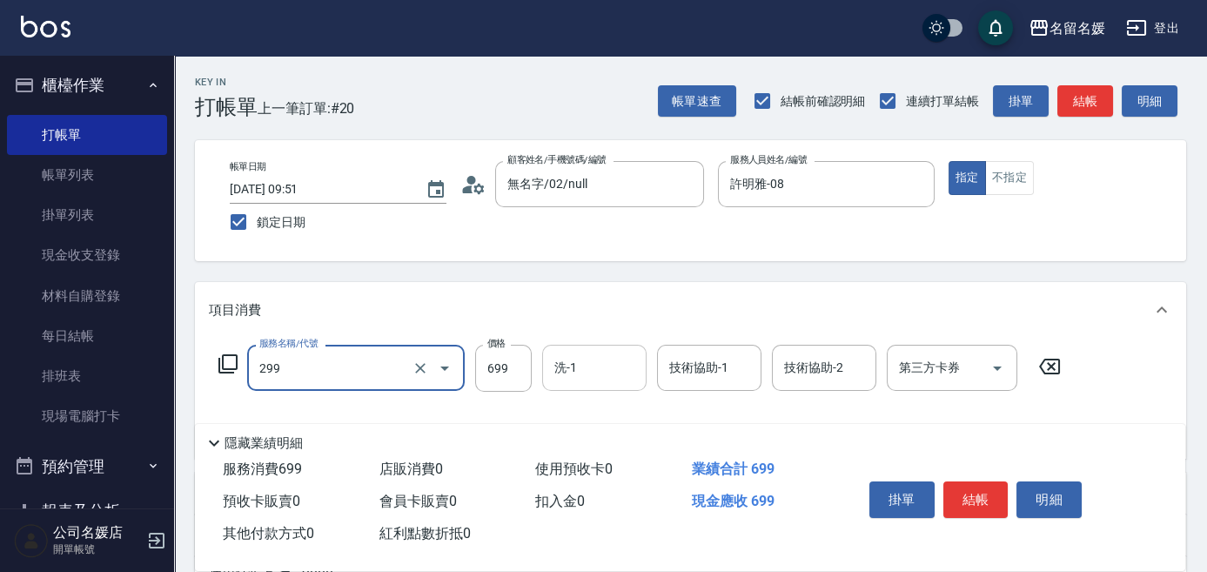
type input "滾珠洗髮699(299)"
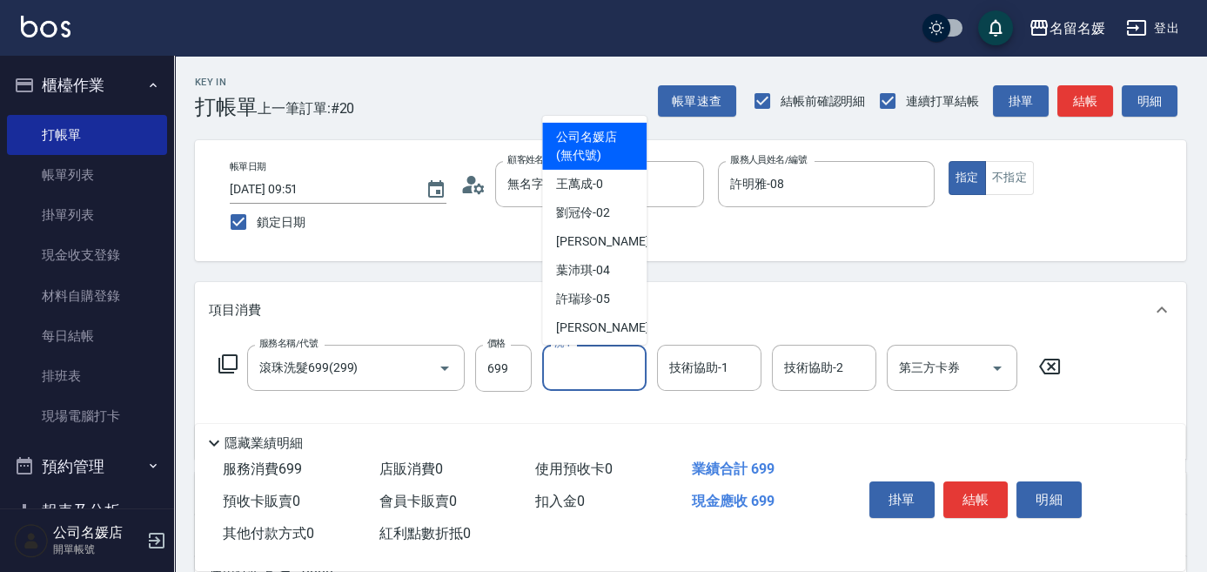
click at [629, 379] on input "洗-1" at bounding box center [594, 368] width 89 height 30
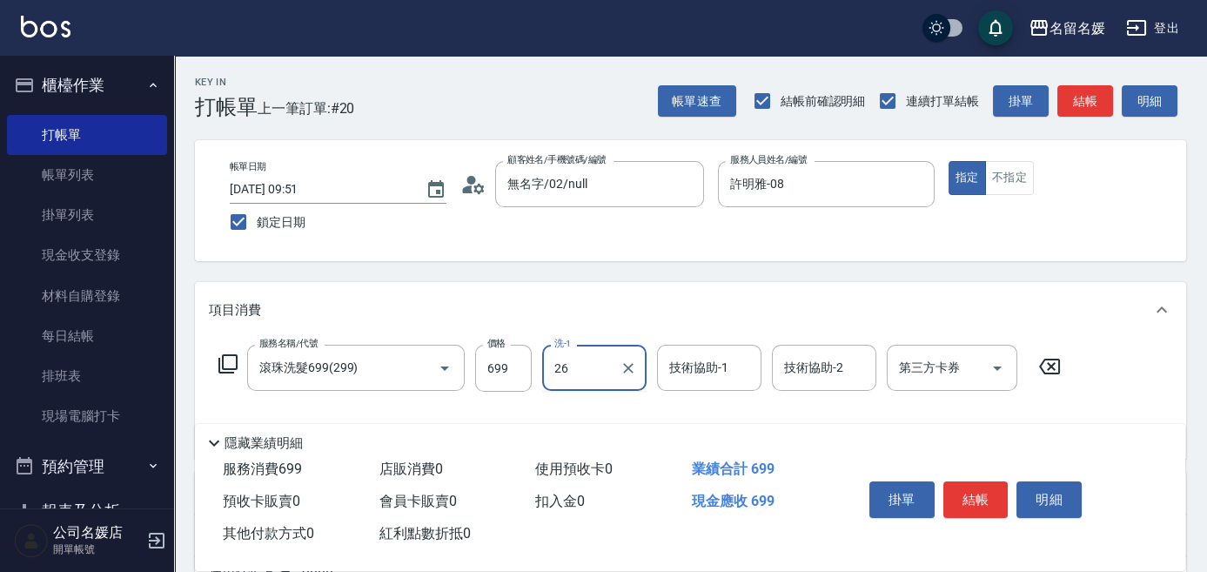
type input "蔡愛陵-26"
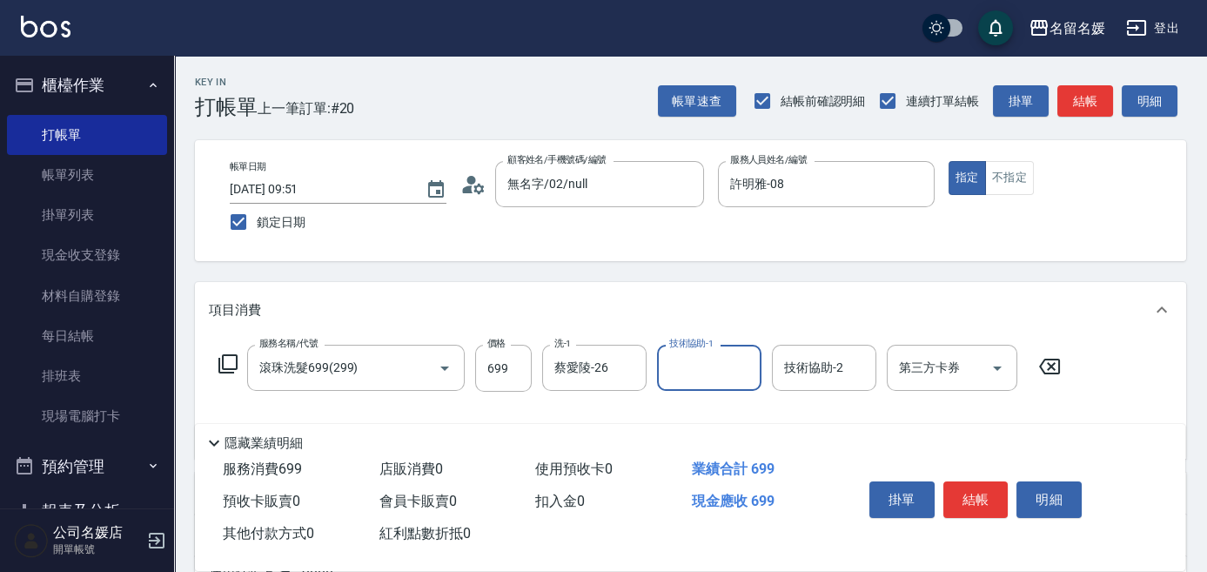
click at [735, 365] on input "技術協助-1" at bounding box center [709, 368] width 89 height 30
type input "蔡愛陵-26"
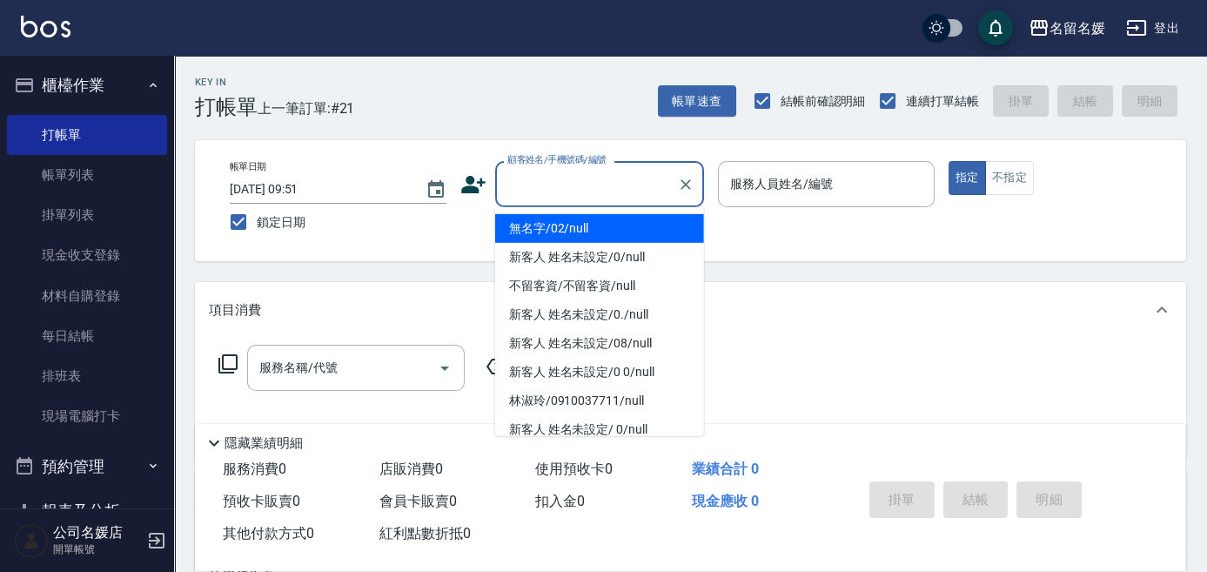
click at [559, 185] on input "顧客姓名/手機號碼/編號" at bounding box center [586, 184] width 167 height 30
drag, startPoint x: 585, startPoint y: 222, endPoint x: 831, endPoint y: 173, distance: 251.1
click at [586, 222] on li "無名字/02/null" at bounding box center [599, 228] width 209 height 29
type input "無名字/02/null"
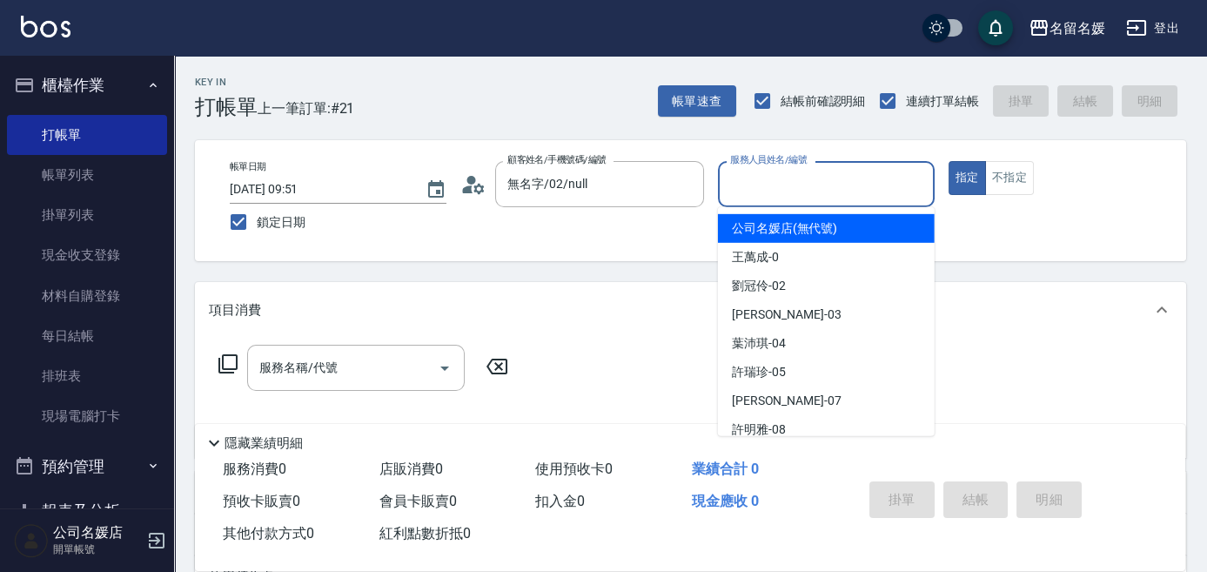
click at [831, 173] on input "服務人員姓名/編號" at bounding box center [826, 184] width 201 height 30
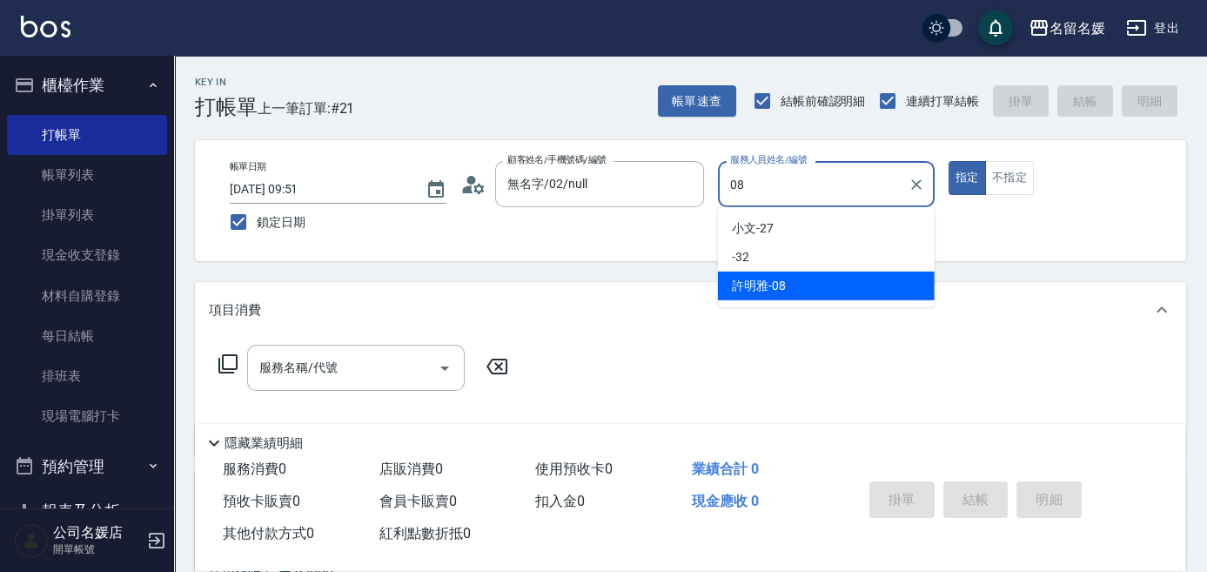
type input "08"
type button "true"
type input "許明雅-08"
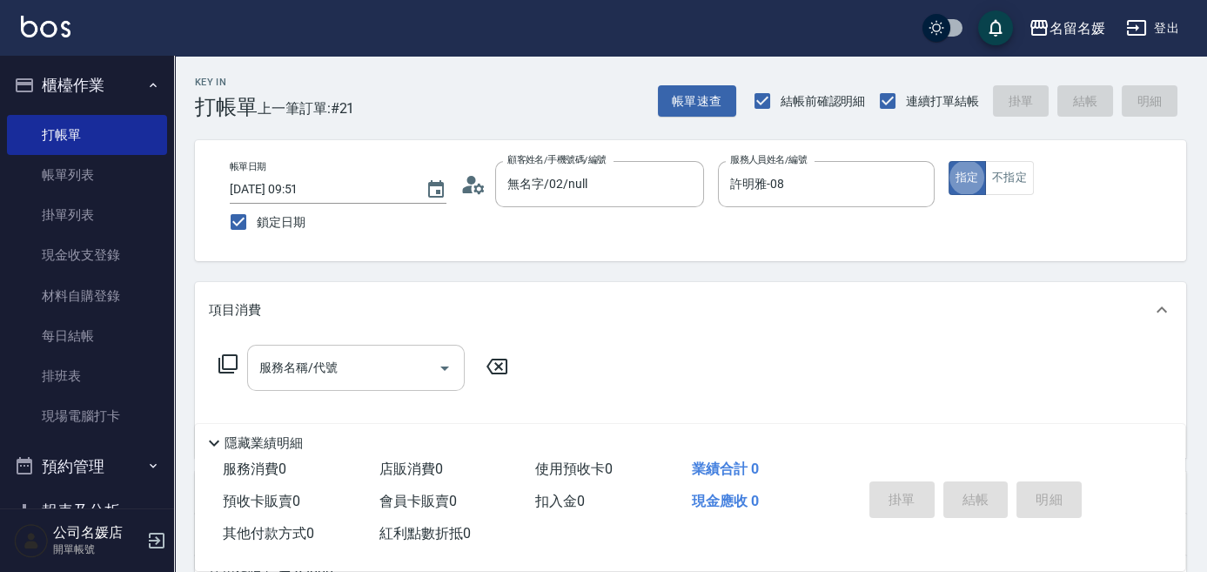
click at [406, 363] on input "服務名稱/代號" at bounding box center [343, 368] width 176 height 30
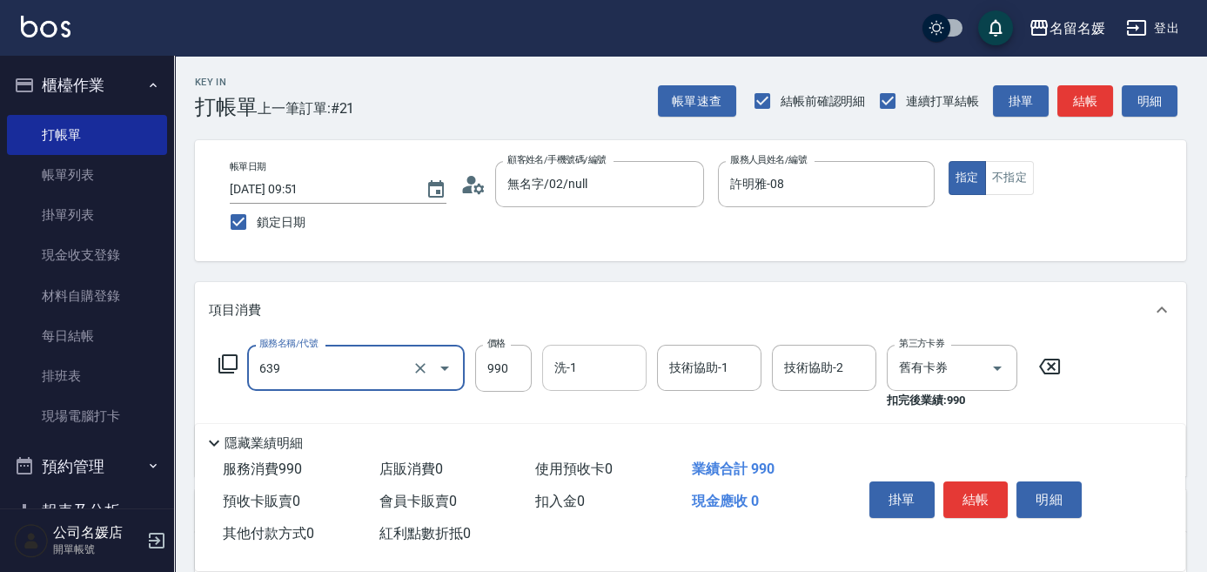
click at [614, 361] on input "洗-1" at bounding box center [594, 368] width 89 height 30
type input "(芙)蘆薈髮膜套卡(自材)(639)"
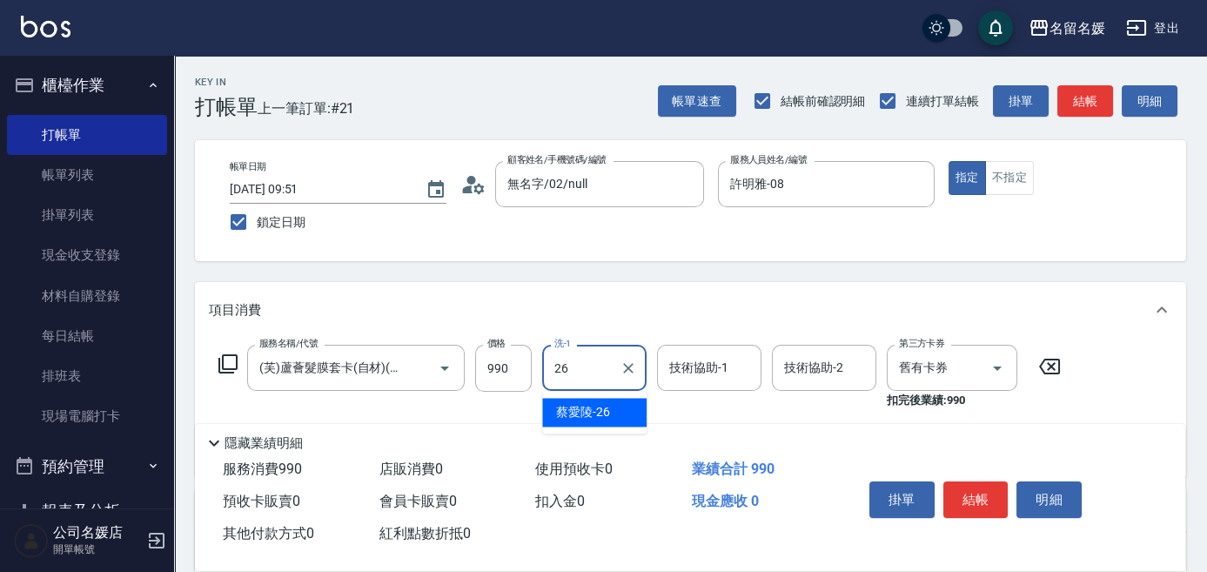
type input "蔡愛陵-26"
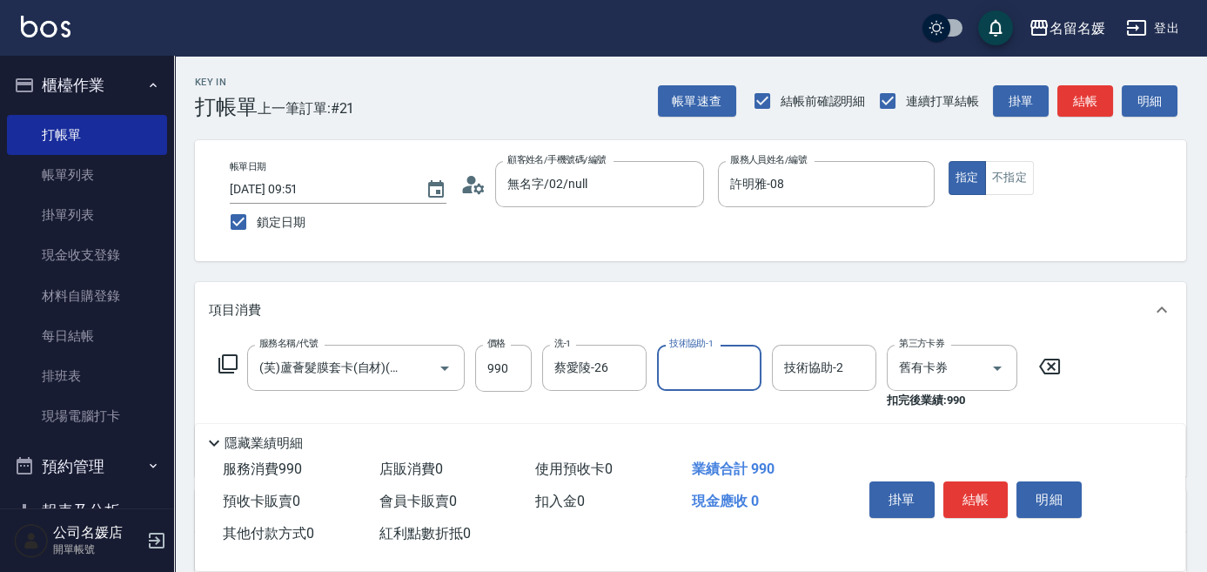
click at [742, 371] on input "技術協助-1" at bounding box center [709, 368] width 89 height 30
type input "蔡愛陵-26"
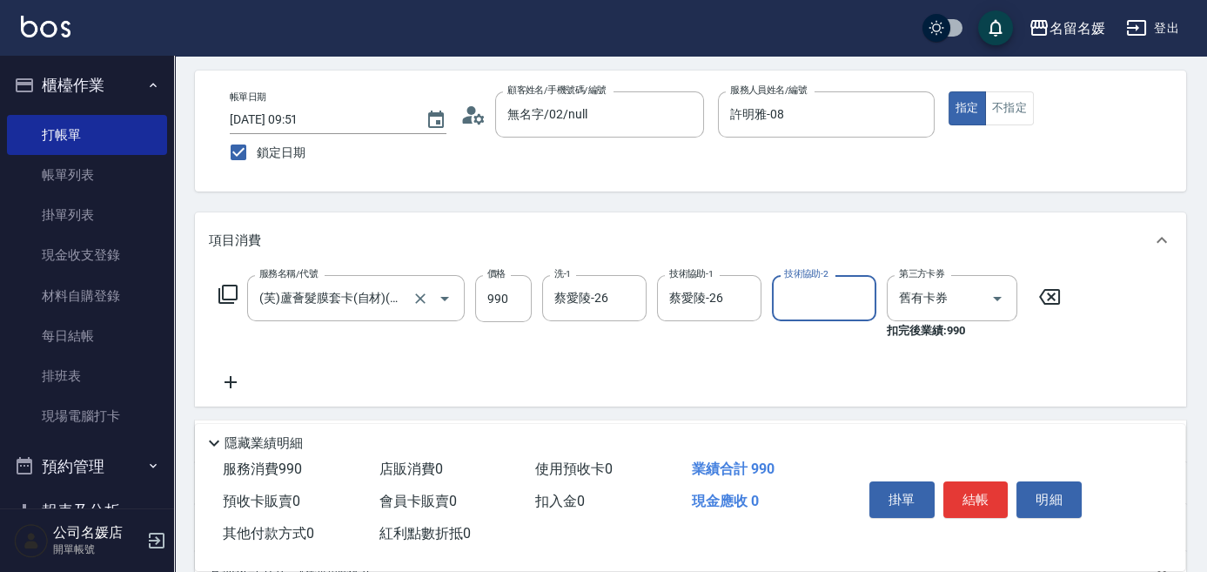
scroll to position [78, 0]
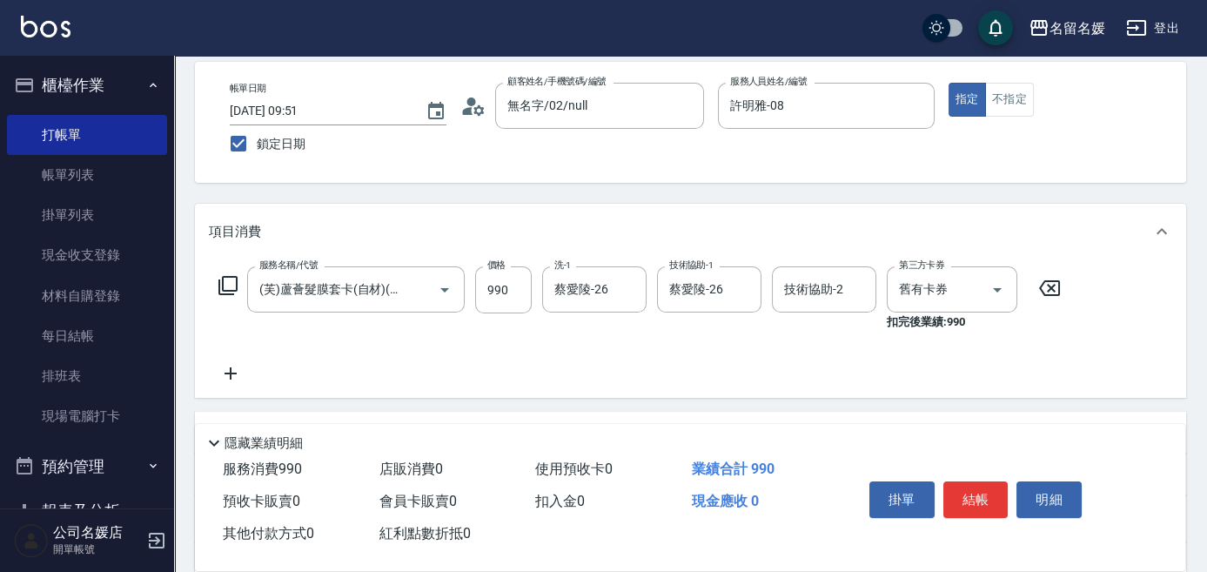
click at [230, 284] on icon at bounding box center [228, 285] width 21 height 21
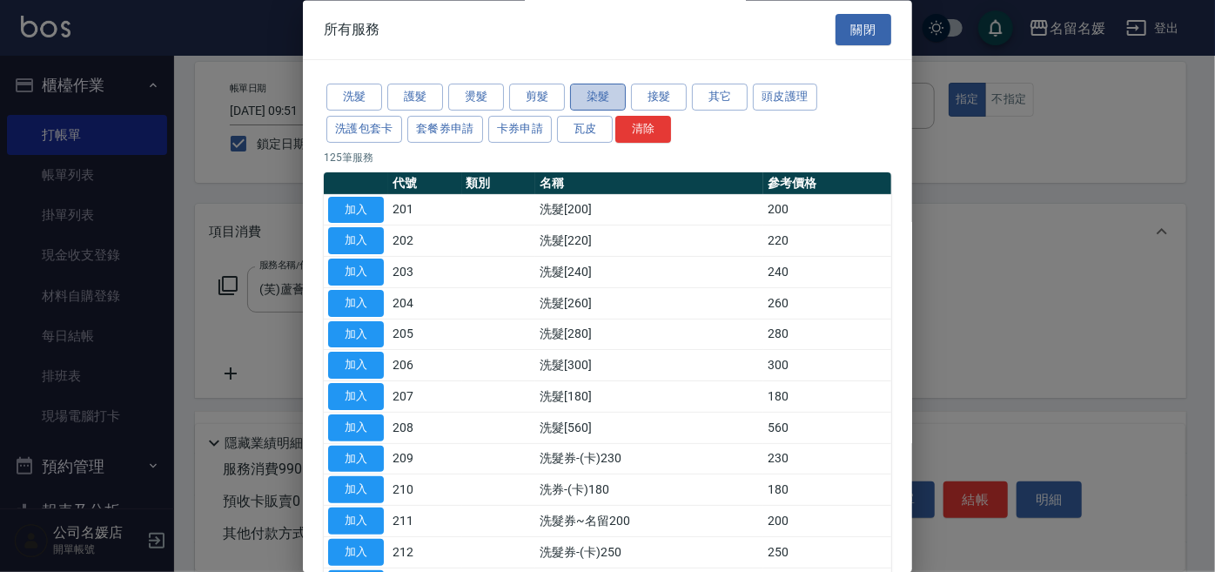
click at [609, 94] on button "染髮" at bounding box center [598, 97] width 56 height 27
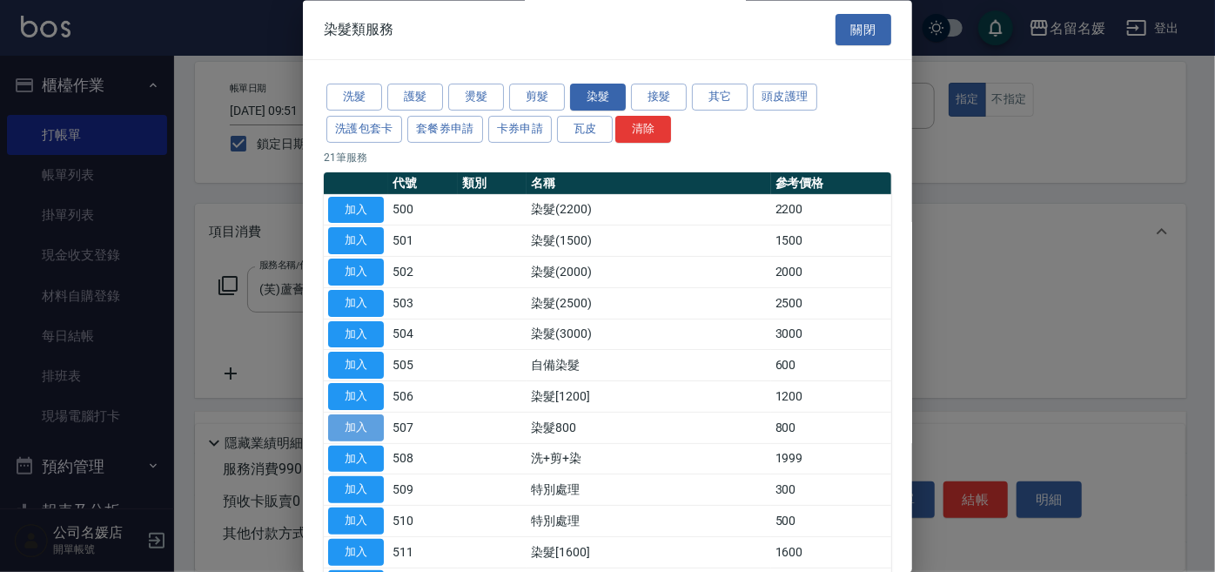
click at [368, 428] on button "加入" at bounding box center [356, 427] width 56 height 27
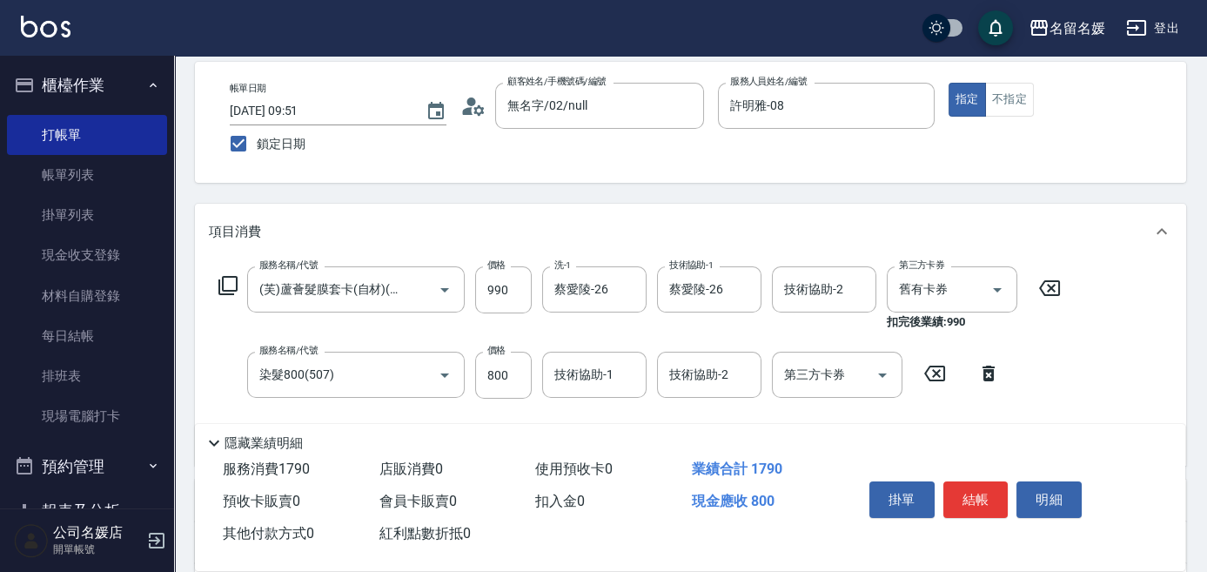
click at [227, 283] on icon at bounding box center [228, 285] width 21 height 21
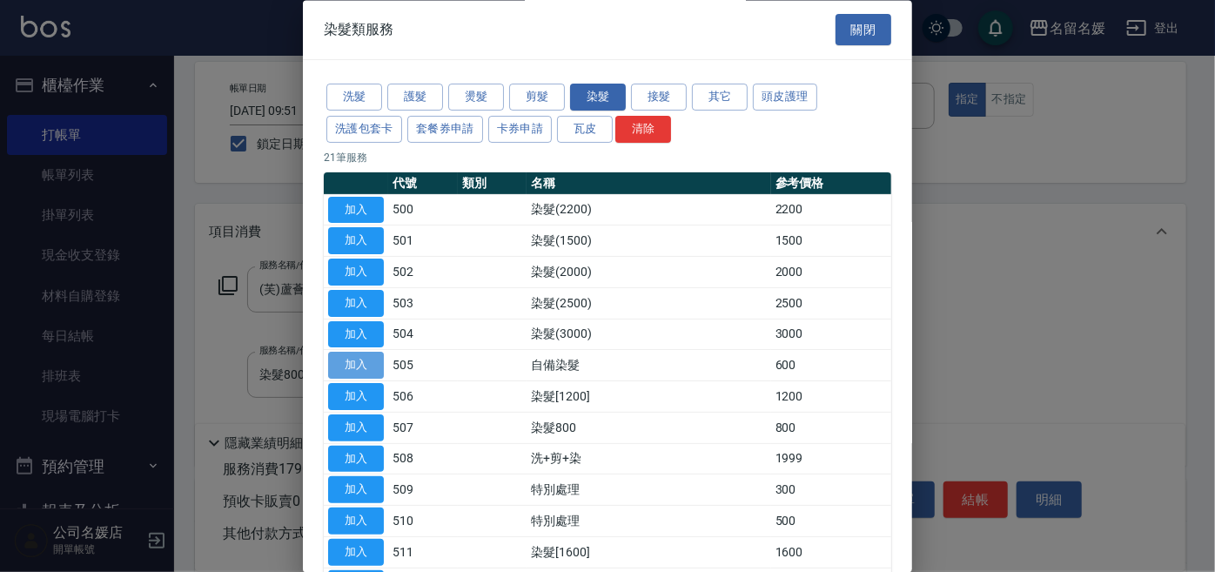
click at [353, 366] on button "加入" at bounding box center [356, 366] width 56 height 27
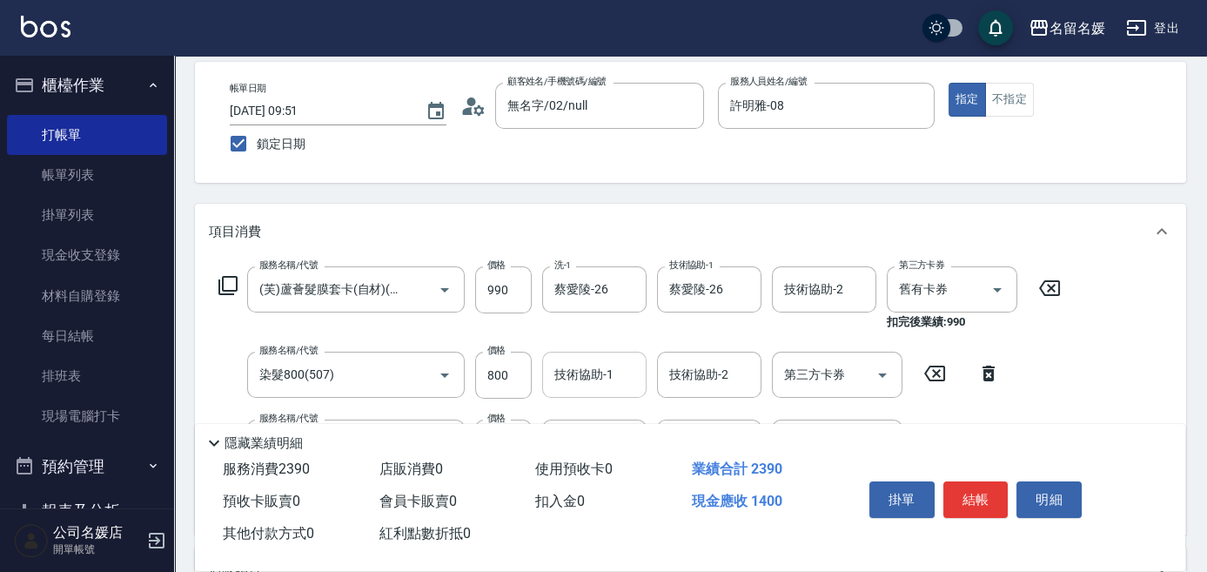
scroll to position [158, 0]
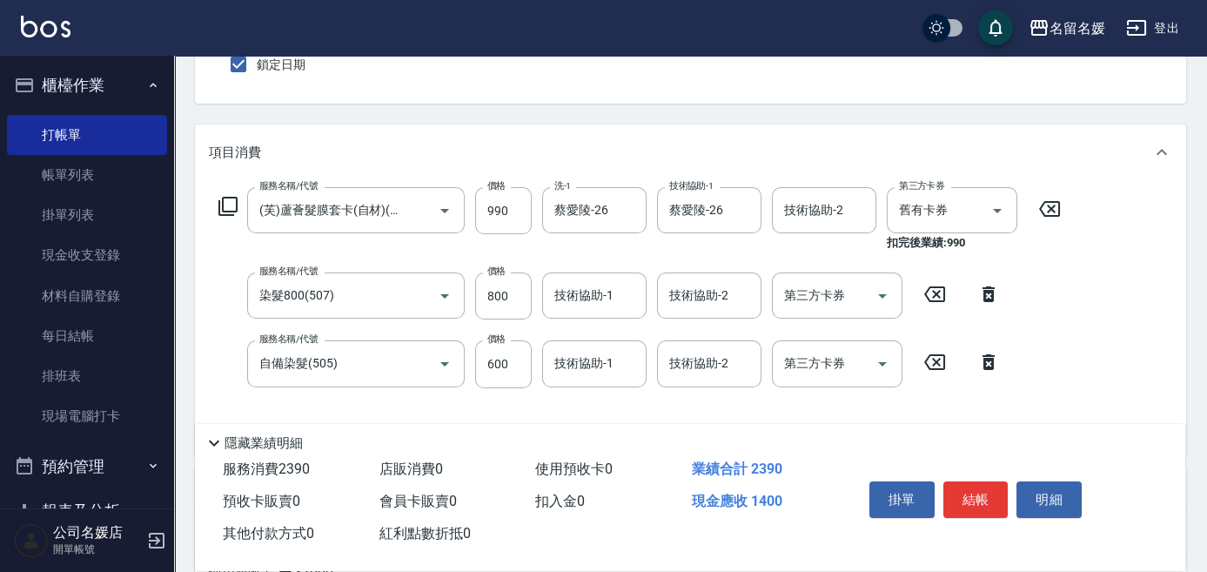
click at [990, 293] on icon at bounding box center [989, 294] width 44 height 21
type input "自備染髮(505)"
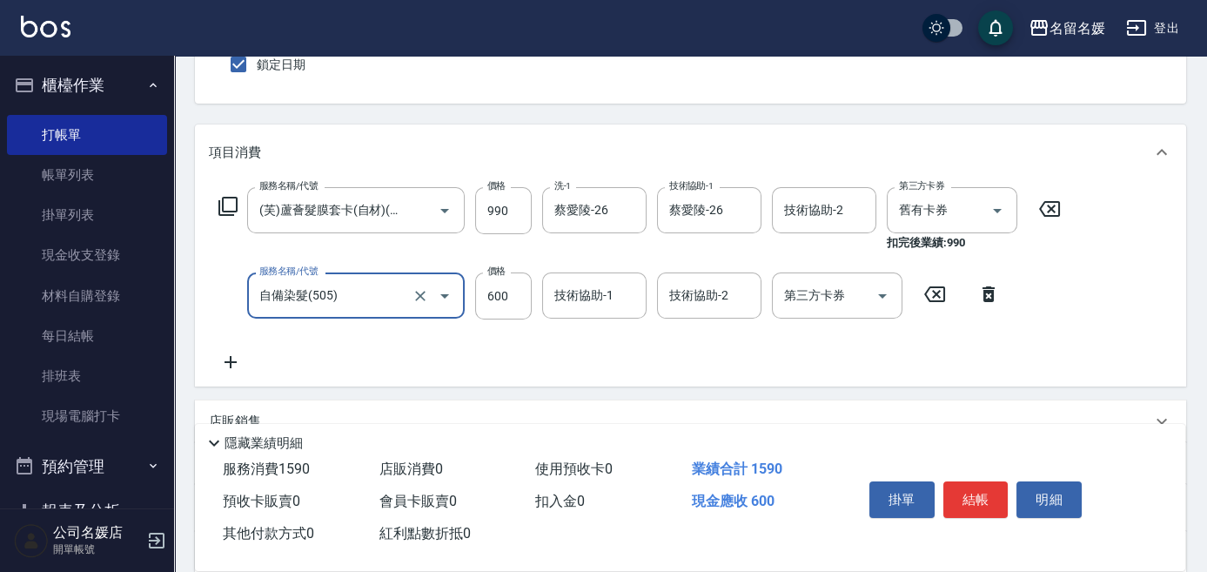
scroll to position [0, 0]
click at [521, 289] on input "600" at bounding box center [503, 295] width 57 height 47
type input "800"
click at [599, 286] on div "技術協助-1 技術協助-1" at bounding box center [594, 295] width 104 height 46
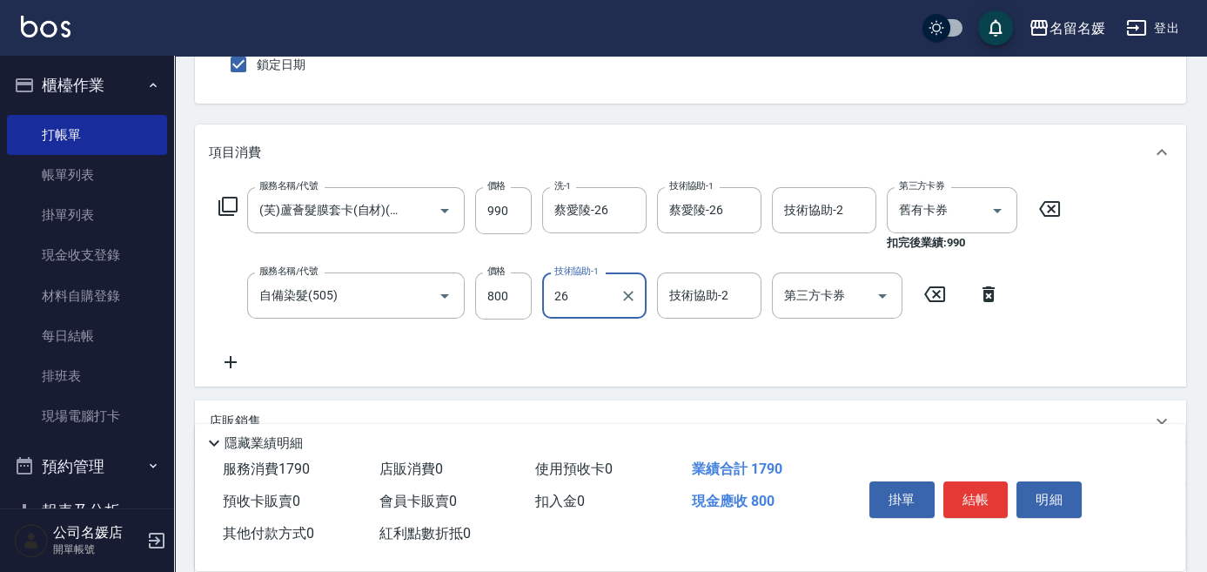
type input "蔡愛陵-26"
click at [228, 356] on icon at bounding box center [231, 362] width 44 height 21
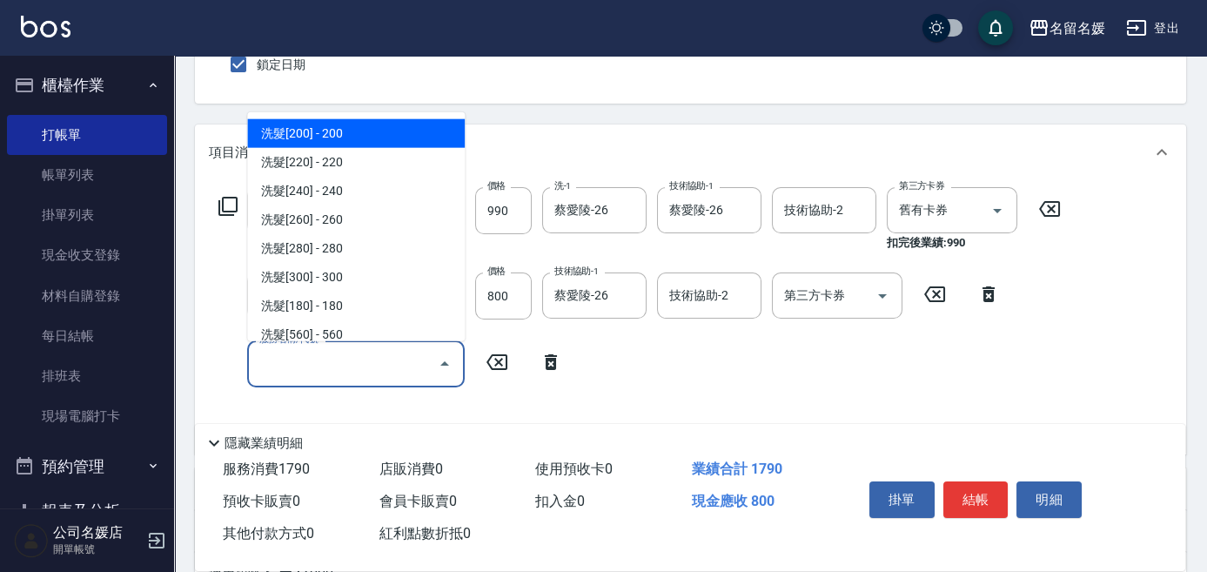
drag, startPoint x: 330, startPoint y: 364, endPoint x: 357, endPoint y: 326, distance: 46.8
click at [334, 360] on input "服務名稱/代號" at bounding box center [343, 363] width 176 height 30
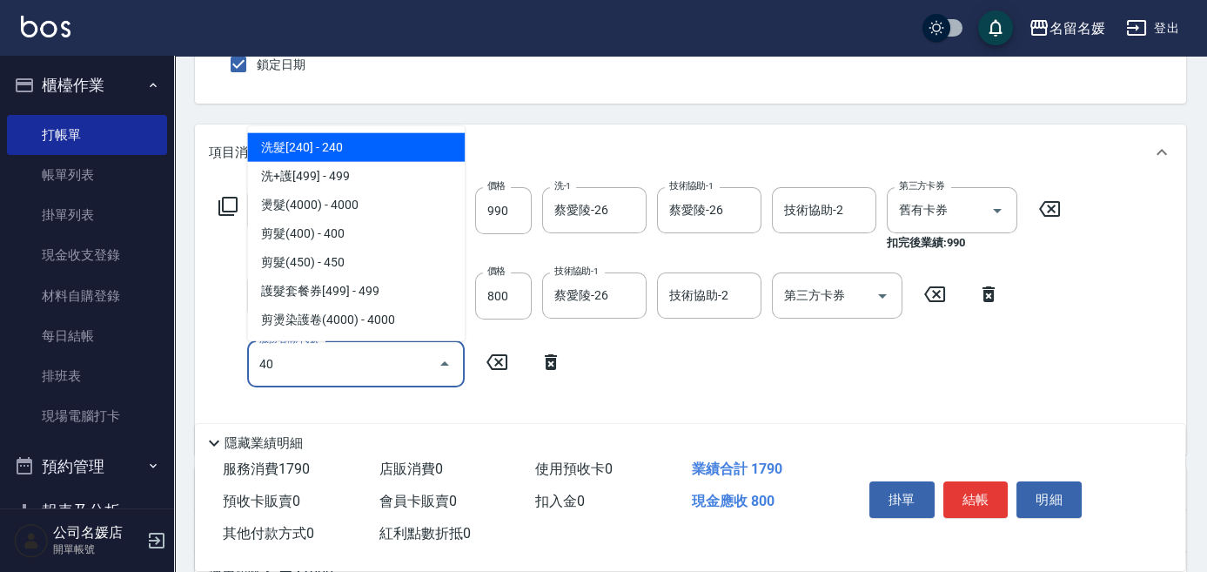
type input "406"
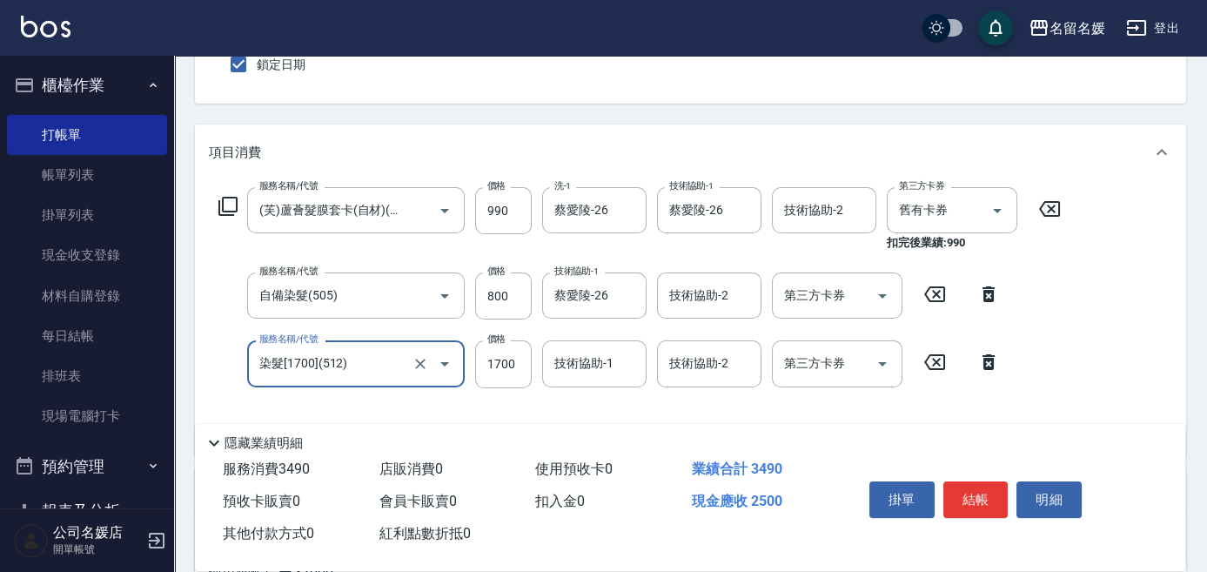
type input "染髮[1700](512)"
click at [985, 360] on icon at bounding box center [989, 362] width 12 height 16
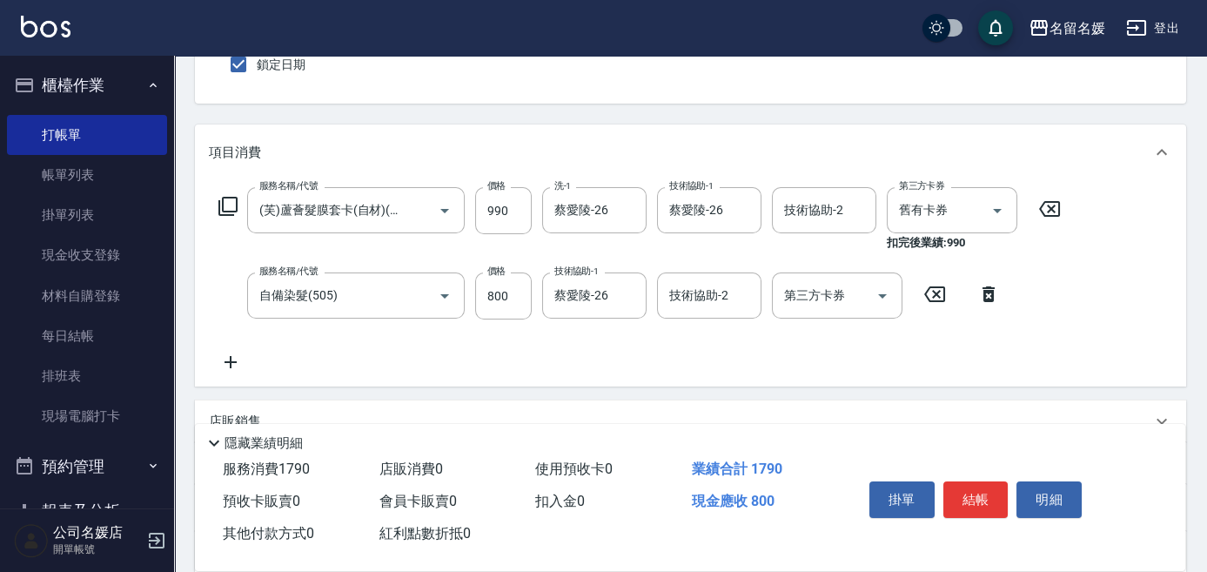
click at [232, 363] on icon at bounding box center [231, 362] width 44 height 21
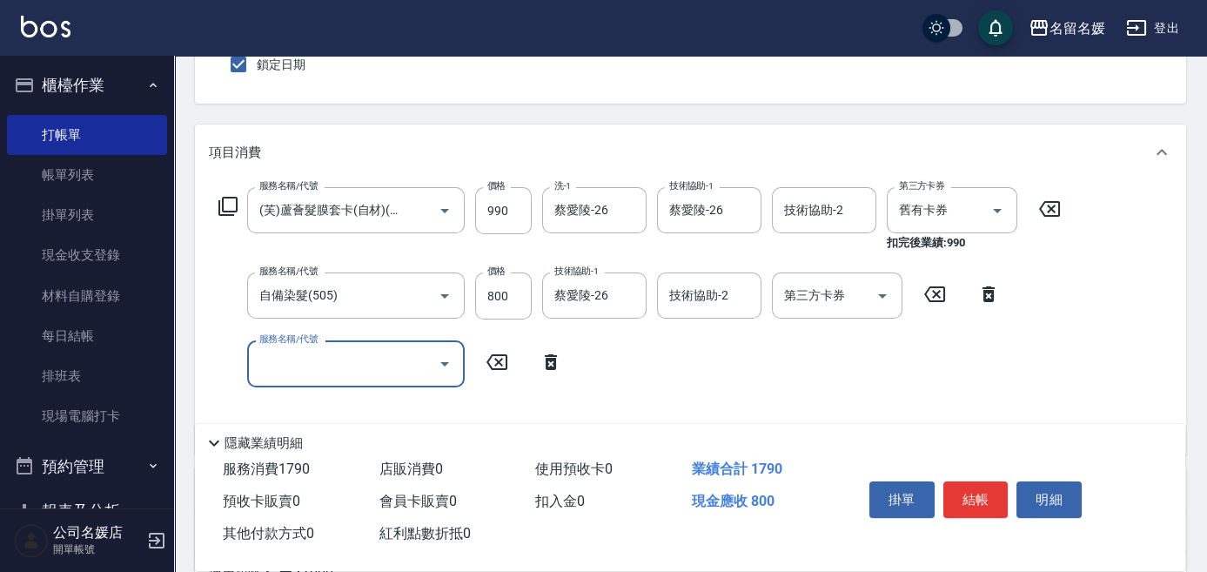
click at [334, 357] on input "服務名稱/代號" at bounding box center [343, 363] width 176 height 30
type input "剪髮(360)(405)"
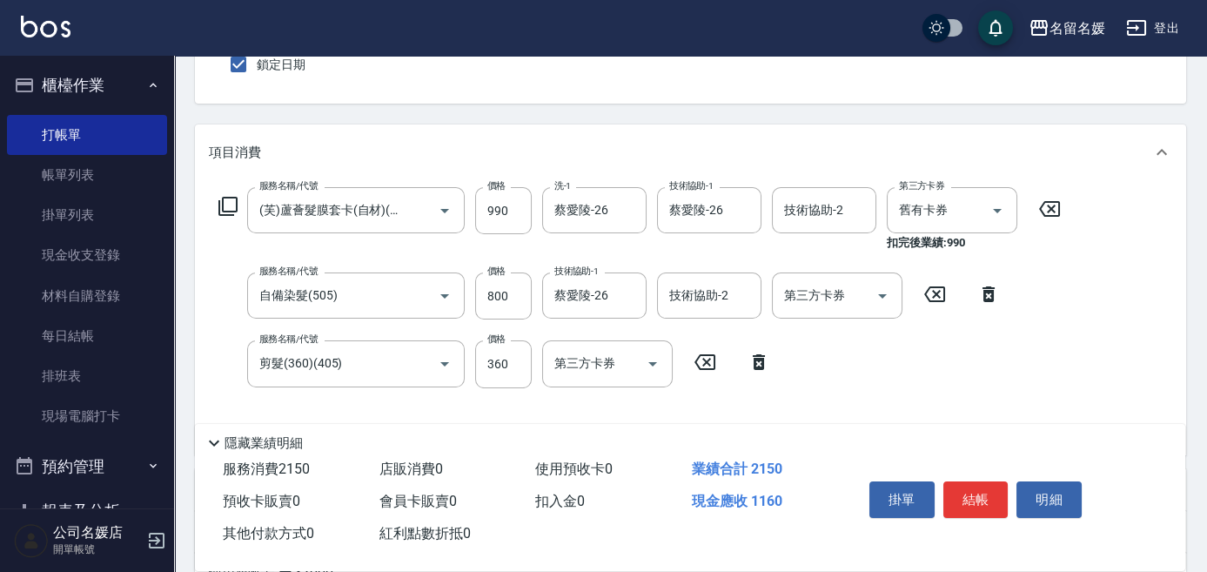
click at [756, 366] on icon at bounding box center [759, 362] width 12 height 16
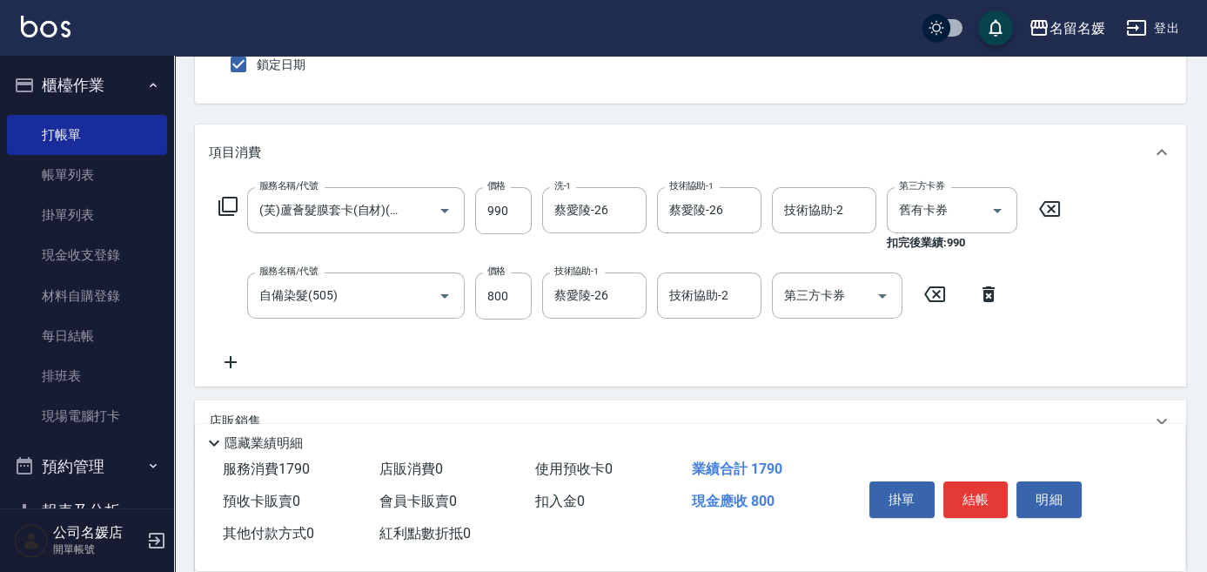
click at [238, 366] on icon at bounding box center [231, 362] width 44 height 21
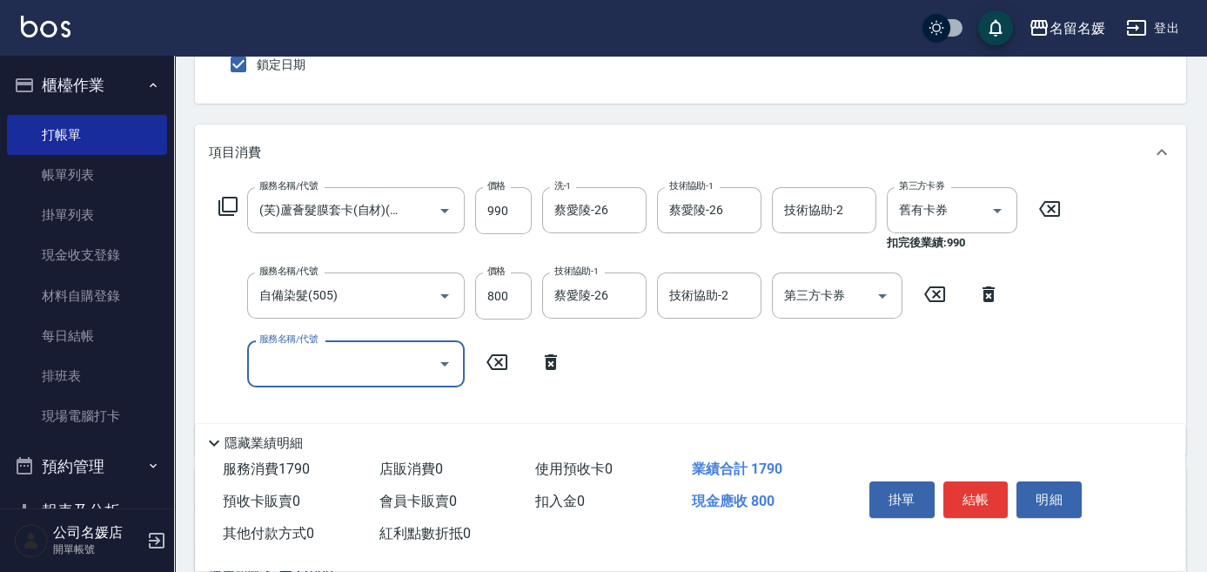
drag, startPoint x: 319, startPoint y: 365, endPoint x: 366, endPoint y: 296, distance: 83.3
click at [323, 359] on input "服務名稱/代號" at bounding box center [343, 363] width 176 height 30
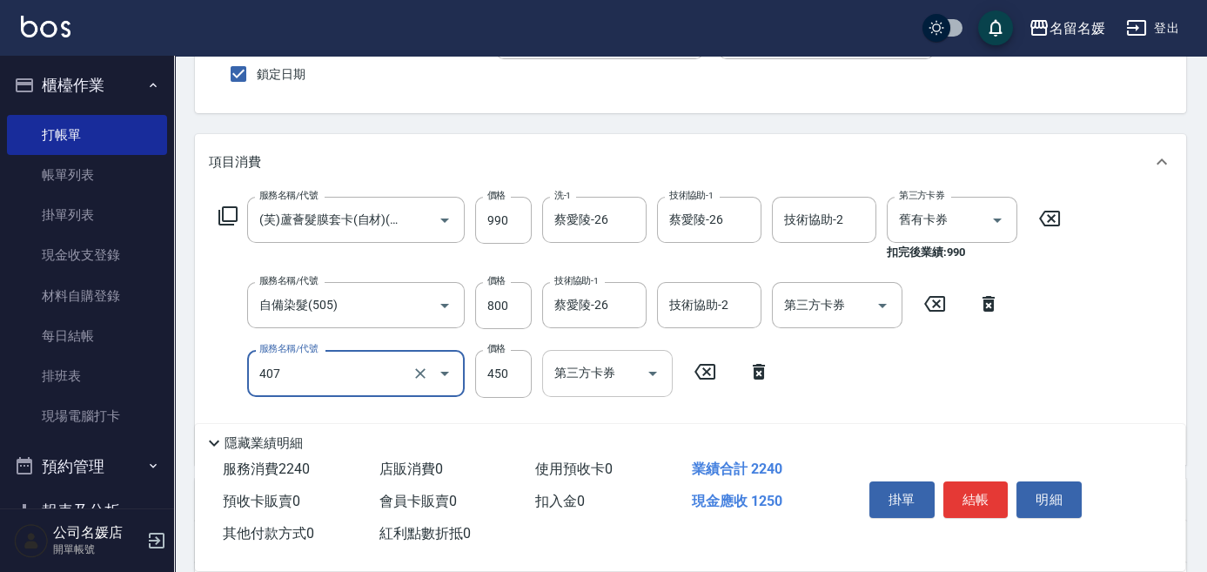
scroll to position [158, 0]
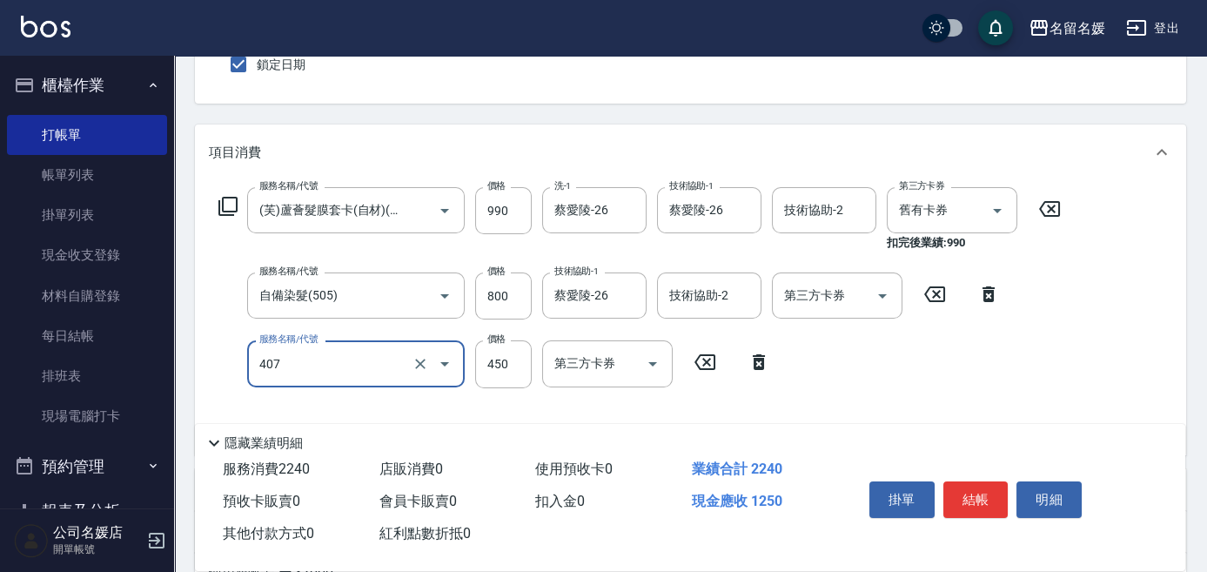
type input "剪髮(450)(407)"
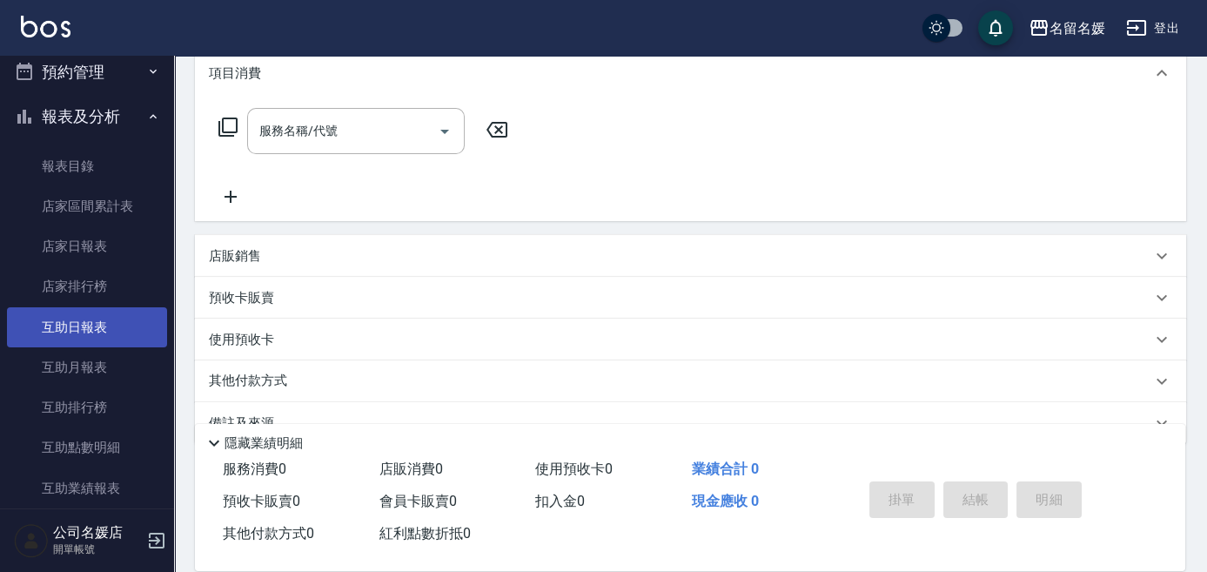
scroll to position [395, 0]
click at [120, 335] on link "互助日報表" at bounding box center [87, 326] width 160 height 40
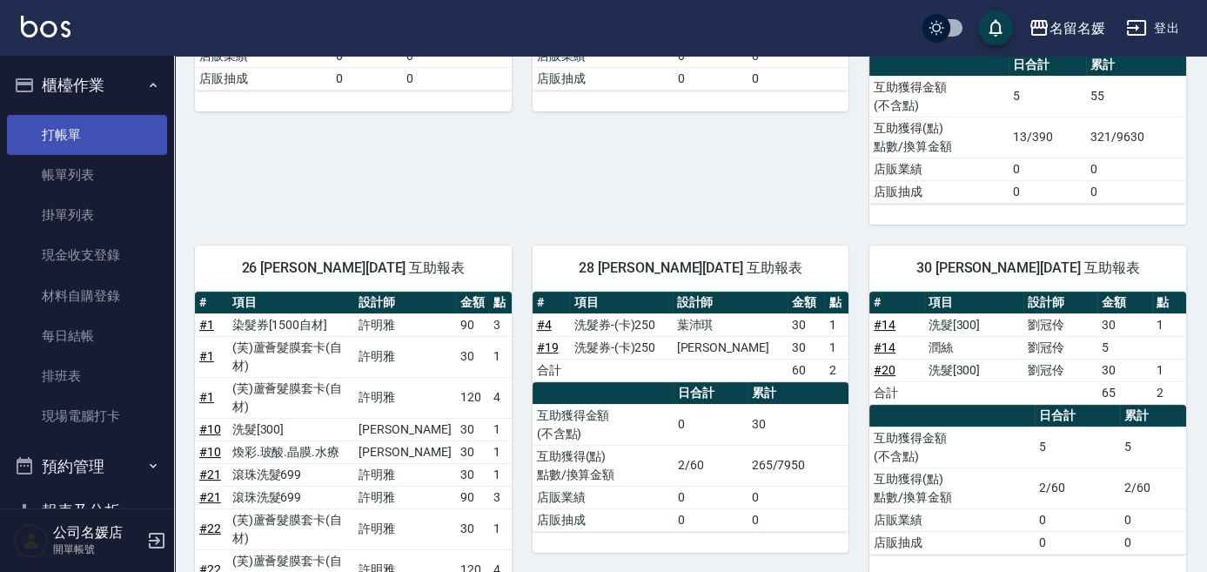
click at [110, 138] on link "打帳單" at bounding box center [87, 135] width 160 height 40
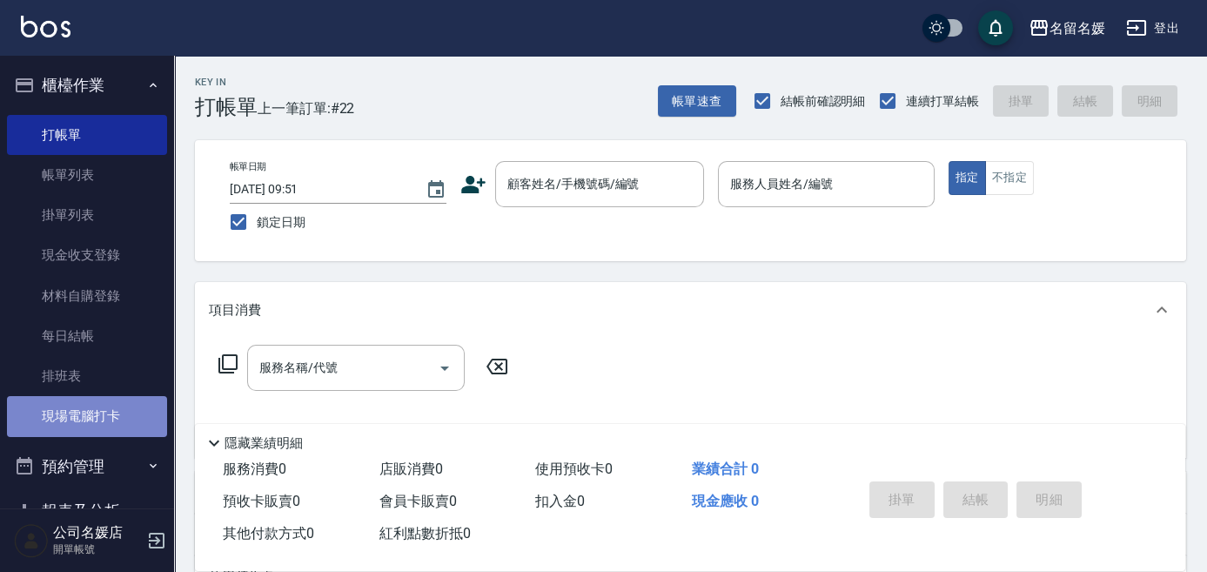
click at [124, 409] on link "現場電腦打卡" at bounding box center [87, 416] width 160 height 40
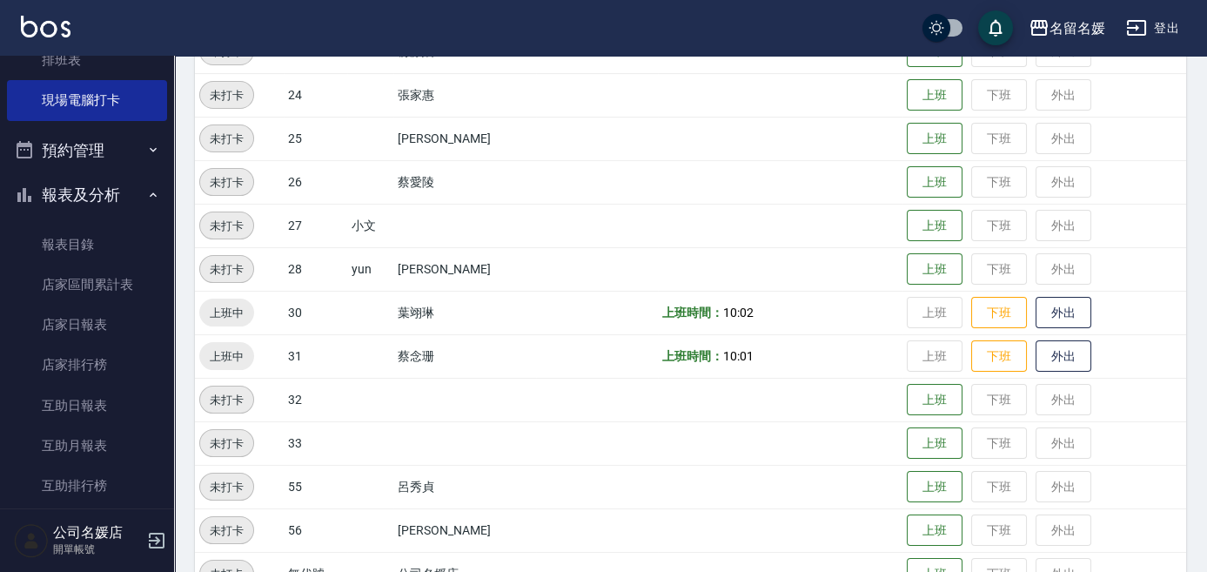
scroll to position [687, 0]
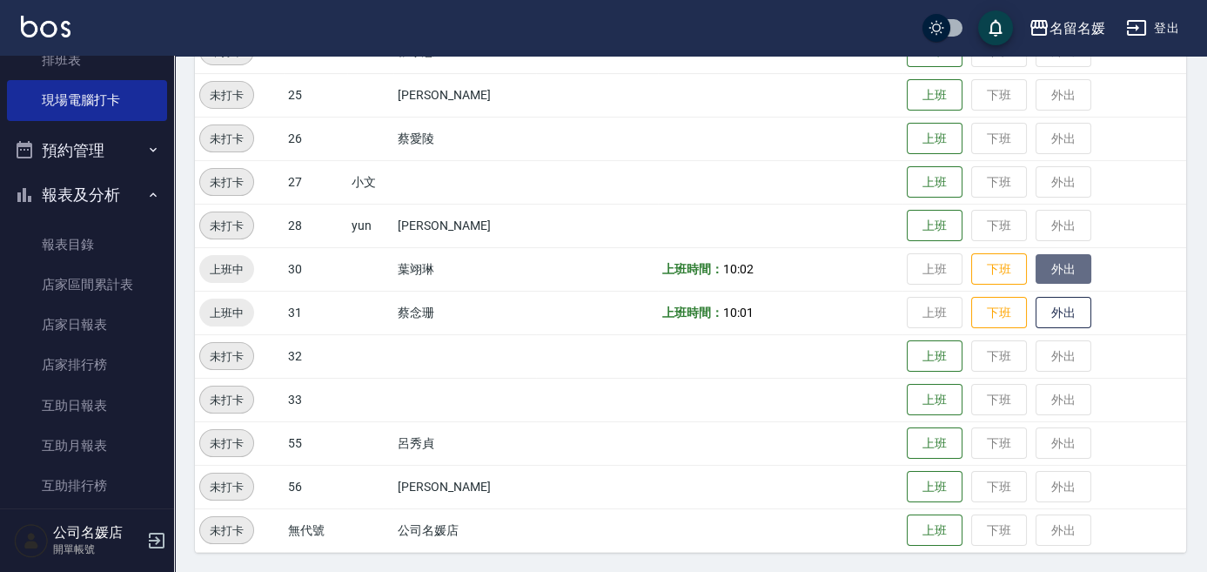
click at [1050, 262] on button "外出" at bounding box center [1064, 269] width 56 height 30
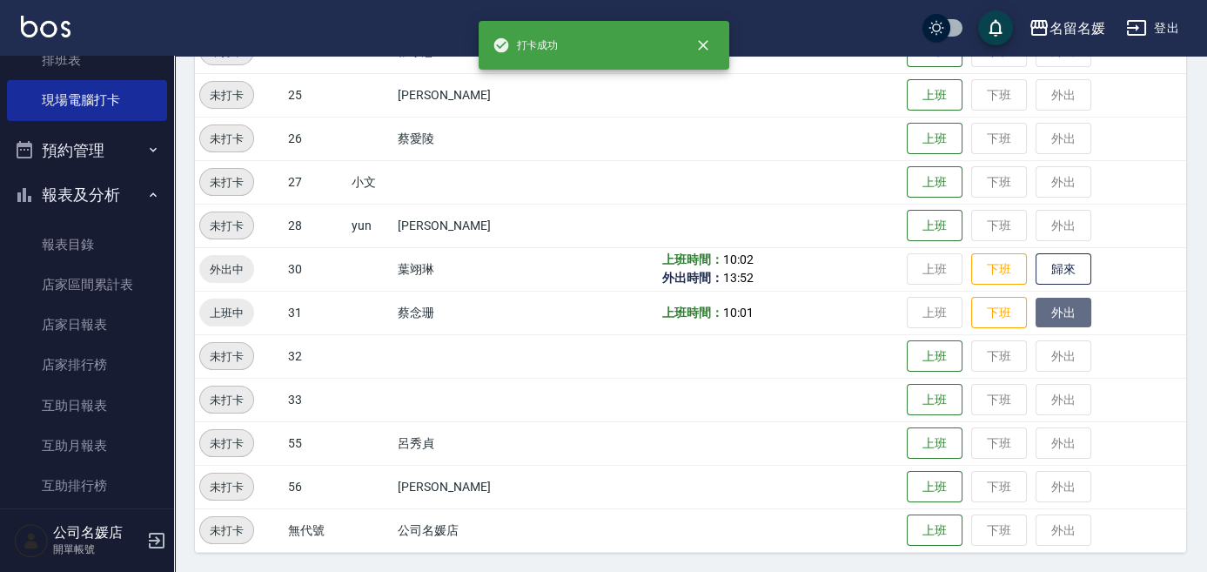
click at [1065, 313] on button "外出" at bounding box center [1064, 313] width 56 height 30
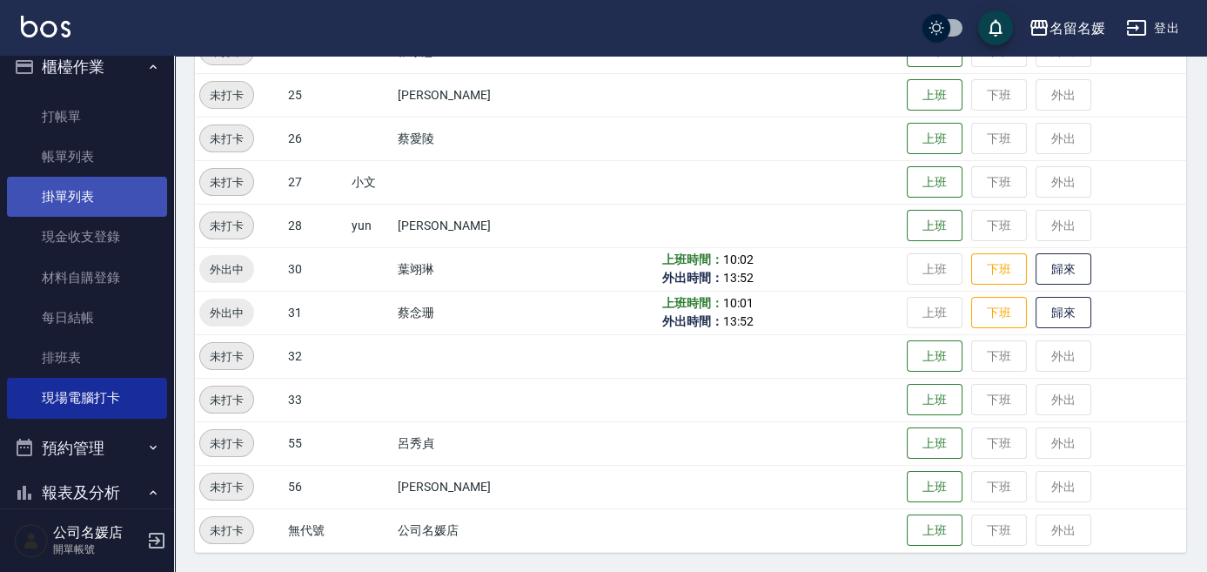
scroll to position [0, 0]
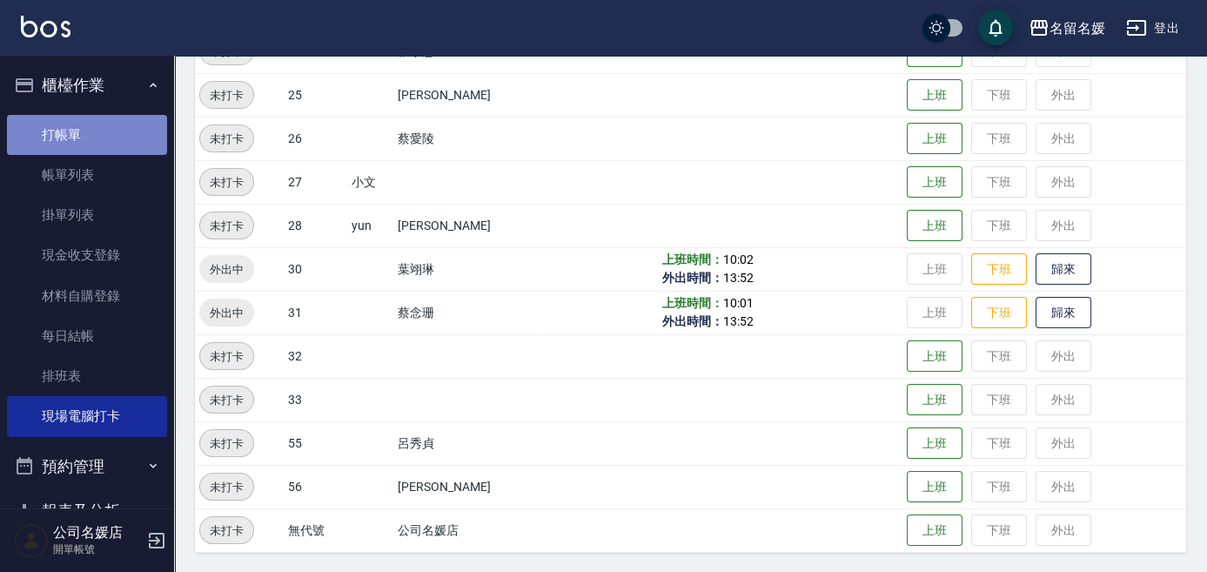
click at [99, 131] on link "打帳單" at bounding box center [87, 135] width 160 height 40
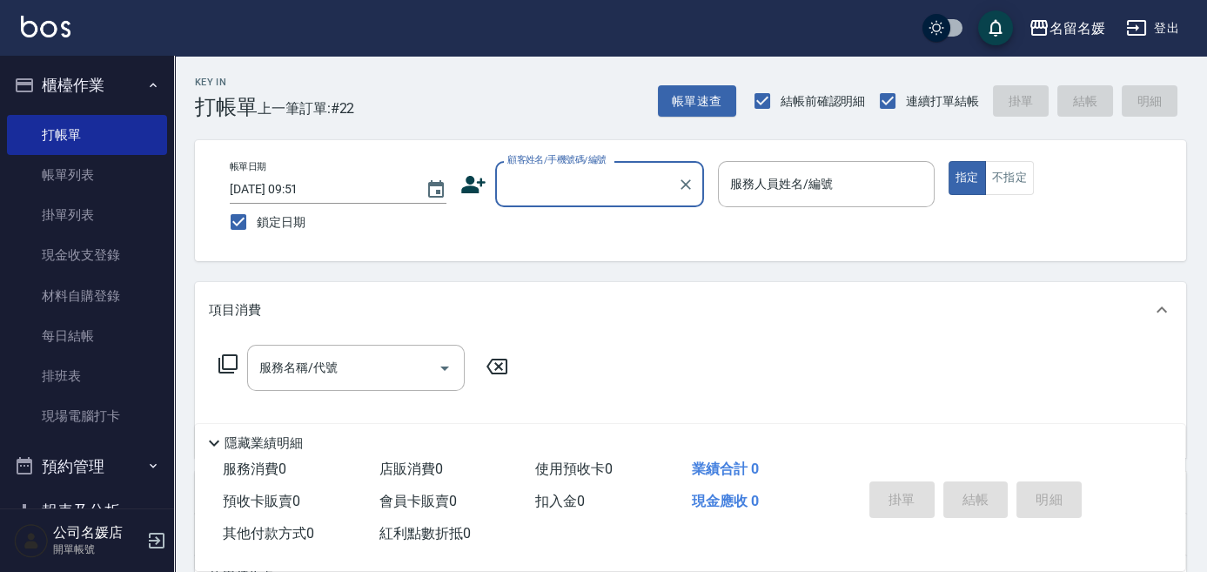
click at [597, 186] on input "顧客姓名/手機號碼/編號" at bounding box center [586, 184] width 167 height 30
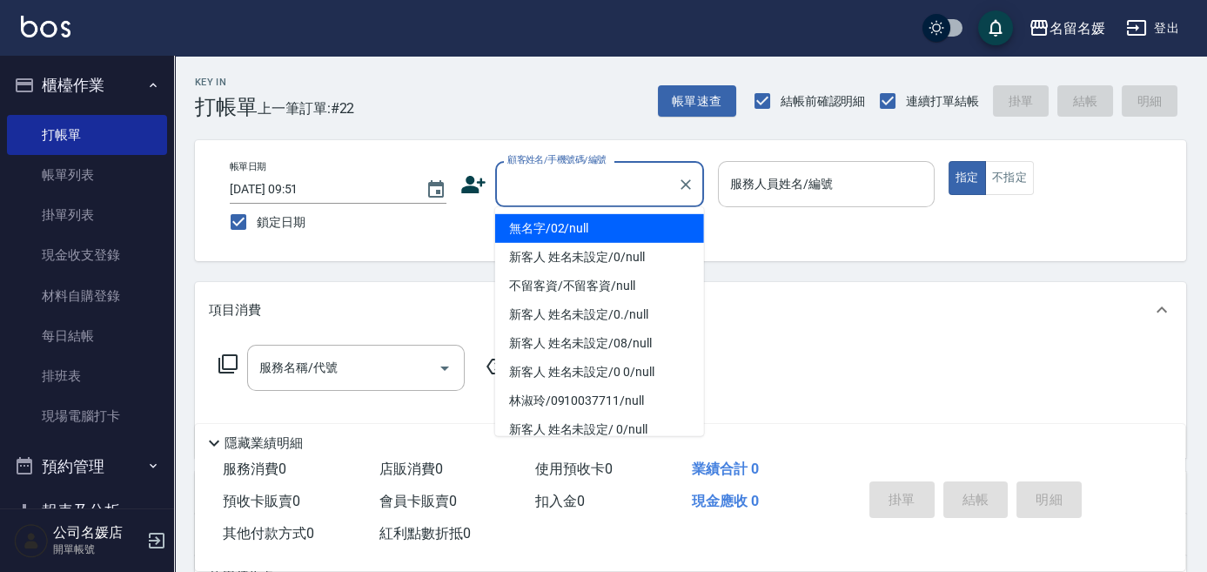
drag, startPoint x: 603, startPoint y: 232, endPoint x: 800, endPoint y: 195, distance: 200.2
click at [607, 231] on li "無名字/02/null" at bounding box center [599, 228] width 209 height 29
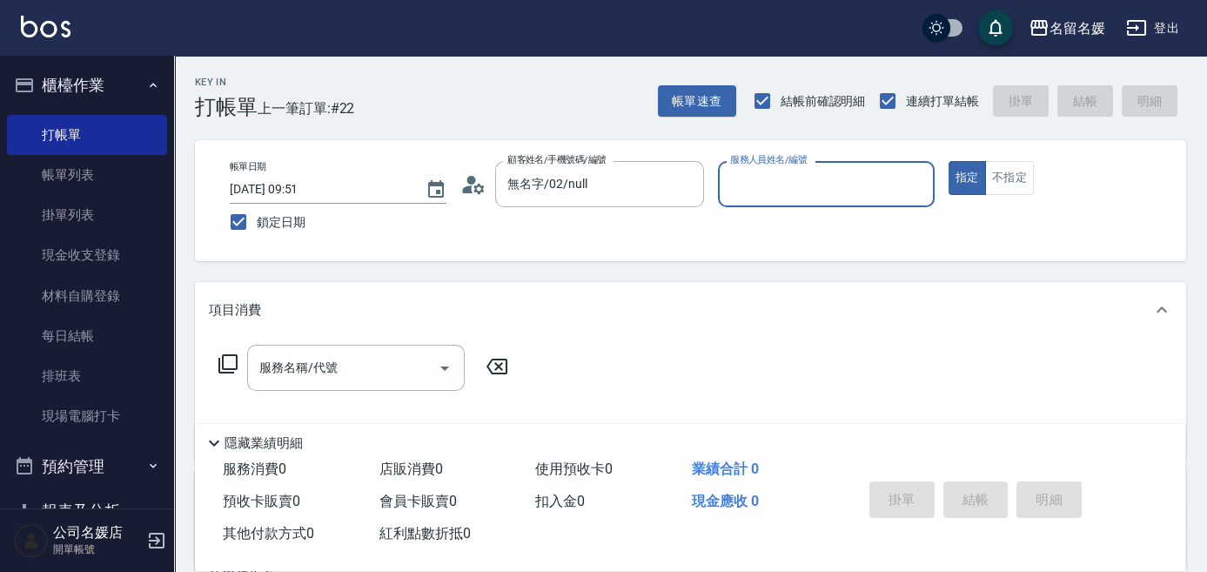
type input "無名字/02/null"
click at [810, 186] on input "服務人員姓名/編號" at bounding box center [826, 184] width 201 height 30
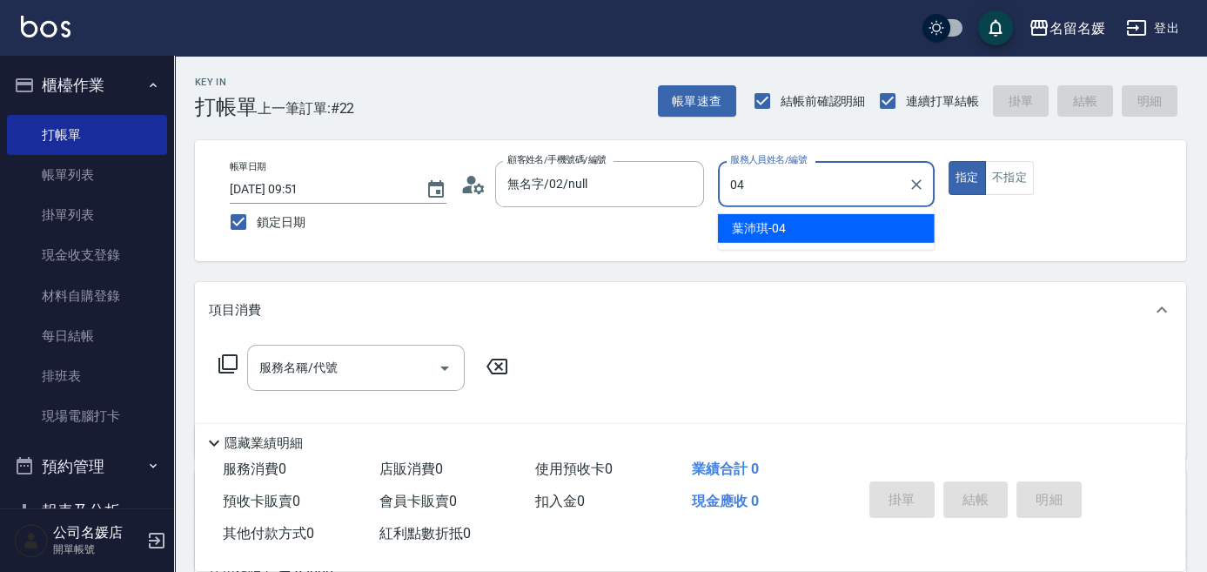
type input "[PERSON_NAME]-04"
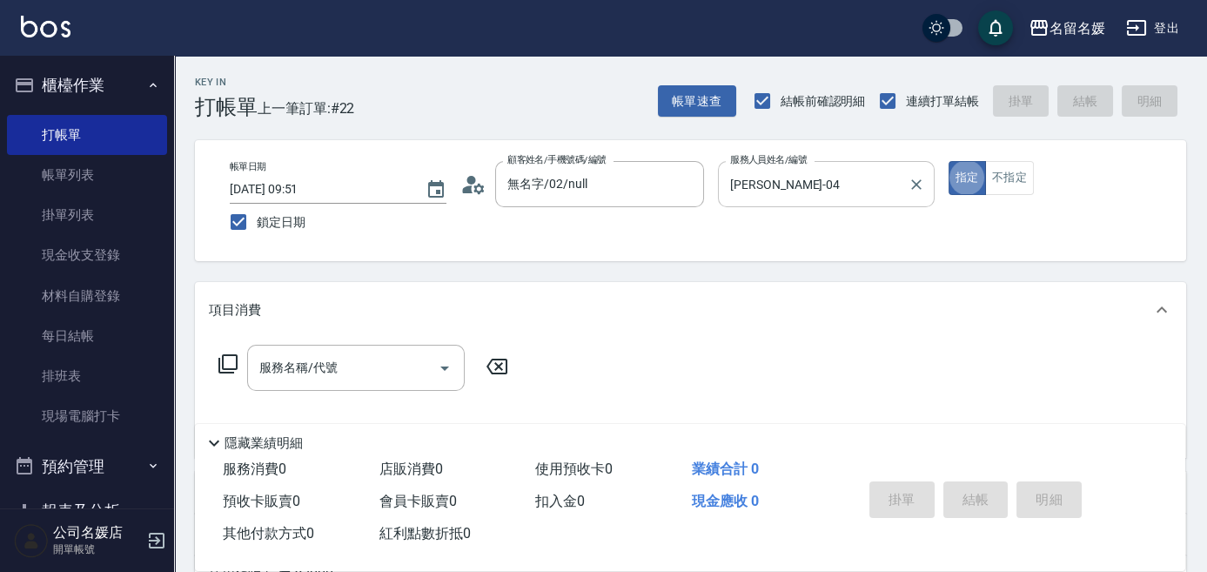
type button "true"
click at [409, 367] on input "服務名稱/代號" at bounding box center [343, 368] width 176 height 30
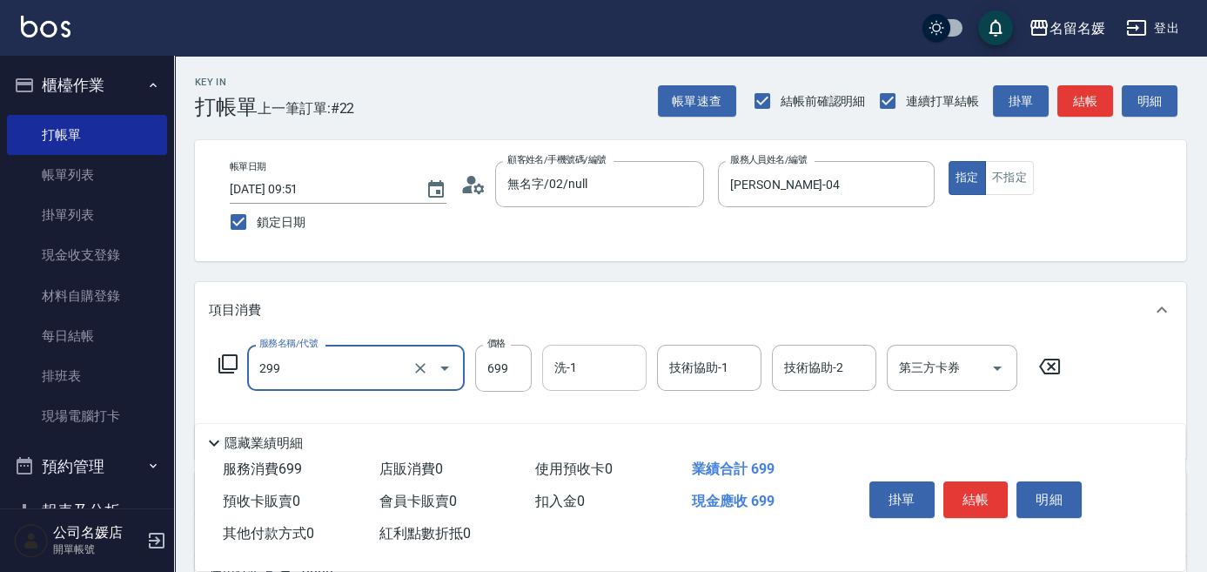
type input "滾珠洗髮699(299)"
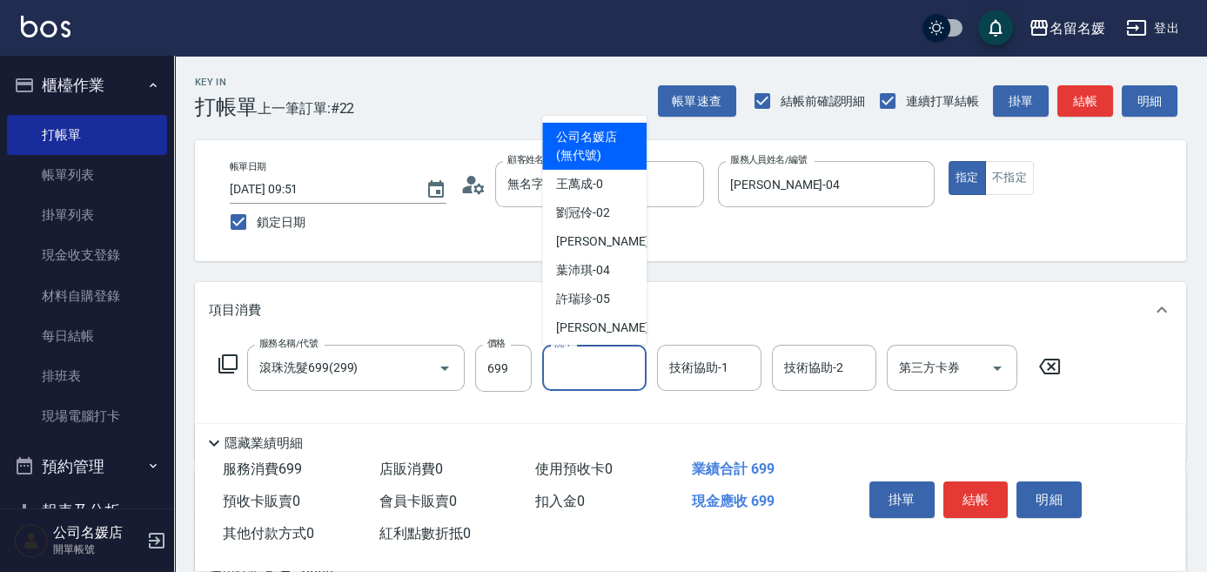
click at [600, 370] on input "洗-1" at bounding box center [594, 368] width 89 height 30
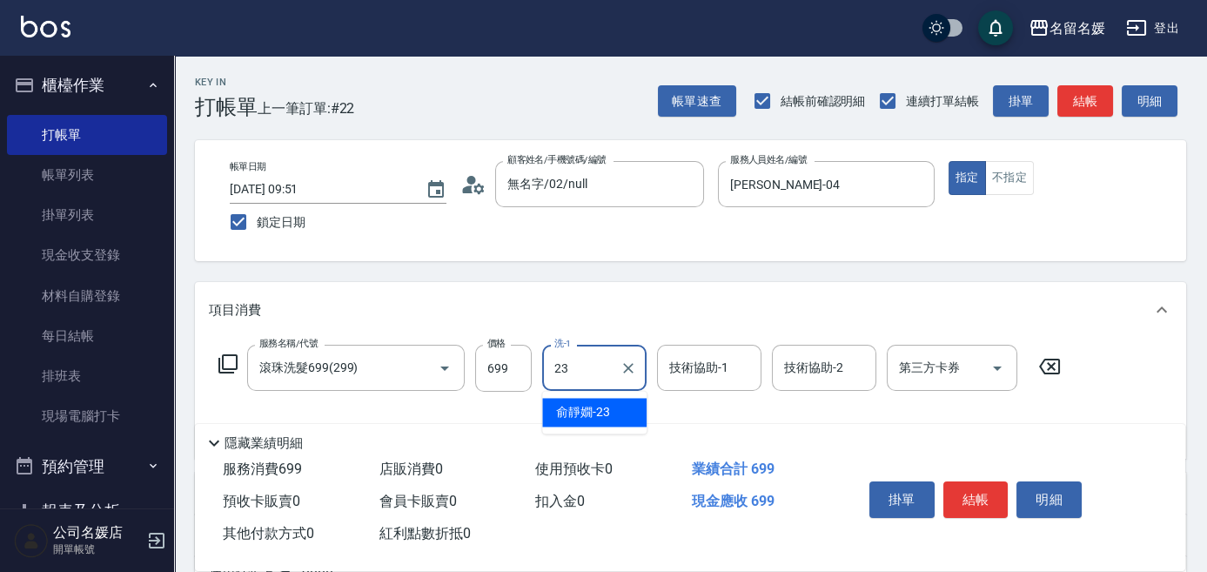
type input "俞靜嫺-23"
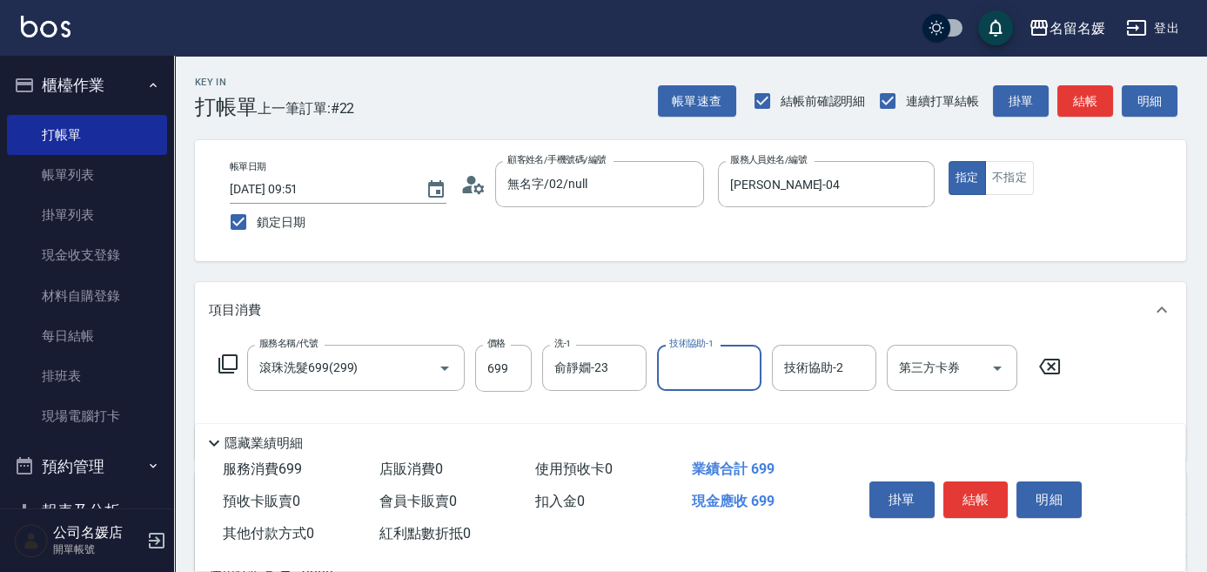
click at [719, 373] on input "技術協助-1" at bounding box center [709, 368] width 89 height 30
type input "俞靜嫺-23"
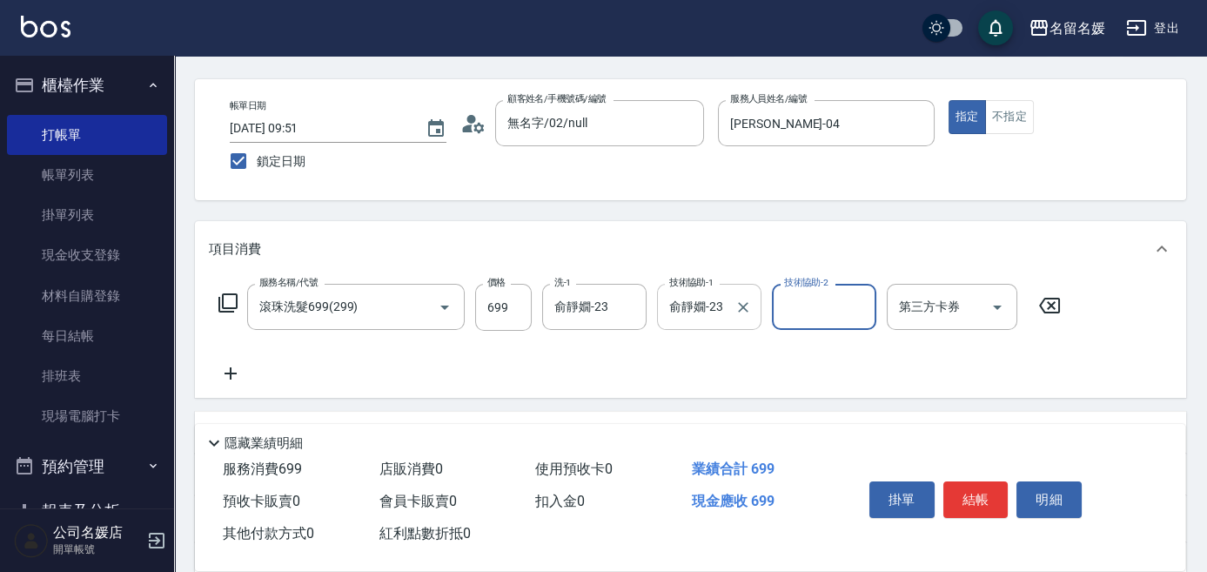
scroll to position [78, 0]
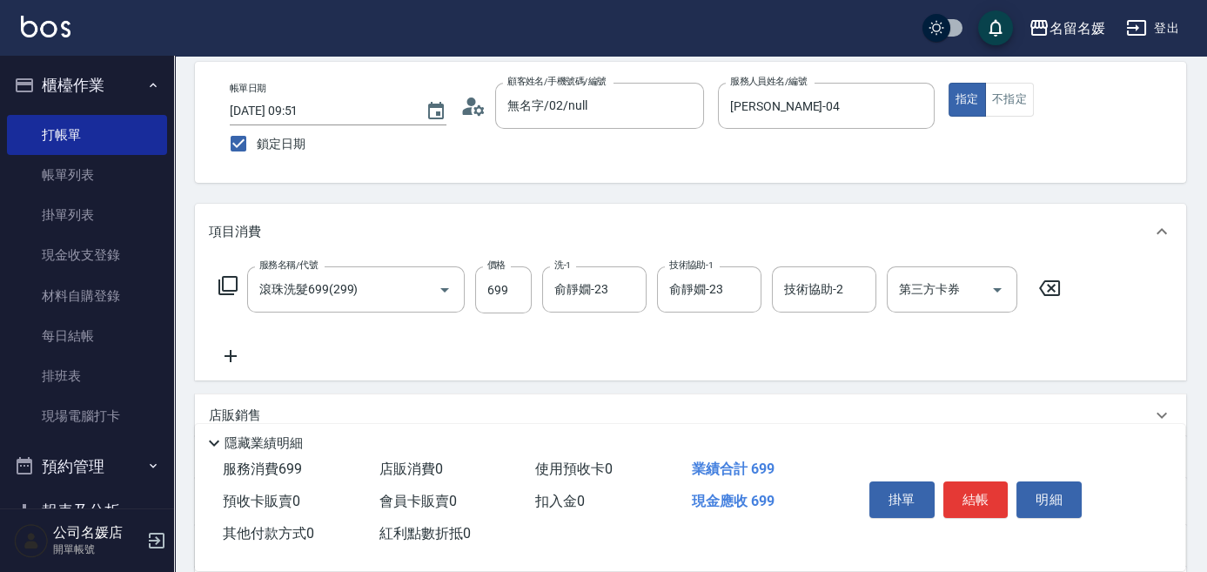
click at [234, 346] on icon at bounding box center [231, 356] width 44 height 21
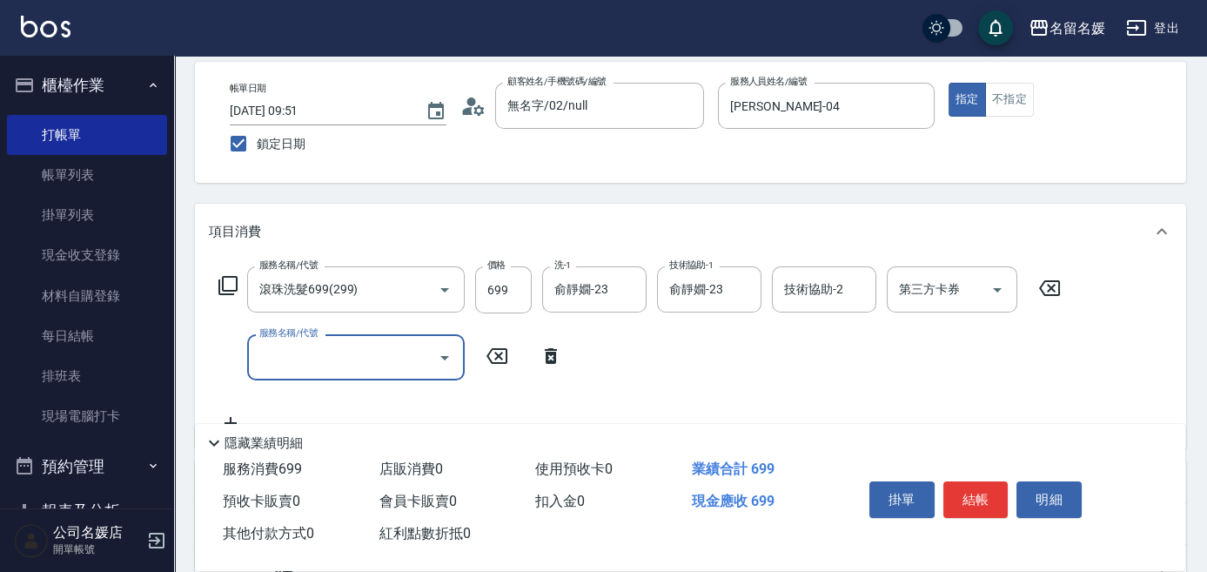
click at [279, 358] on input "服務名稱/代號" at bounding box center [343, 357] width 176 height 30
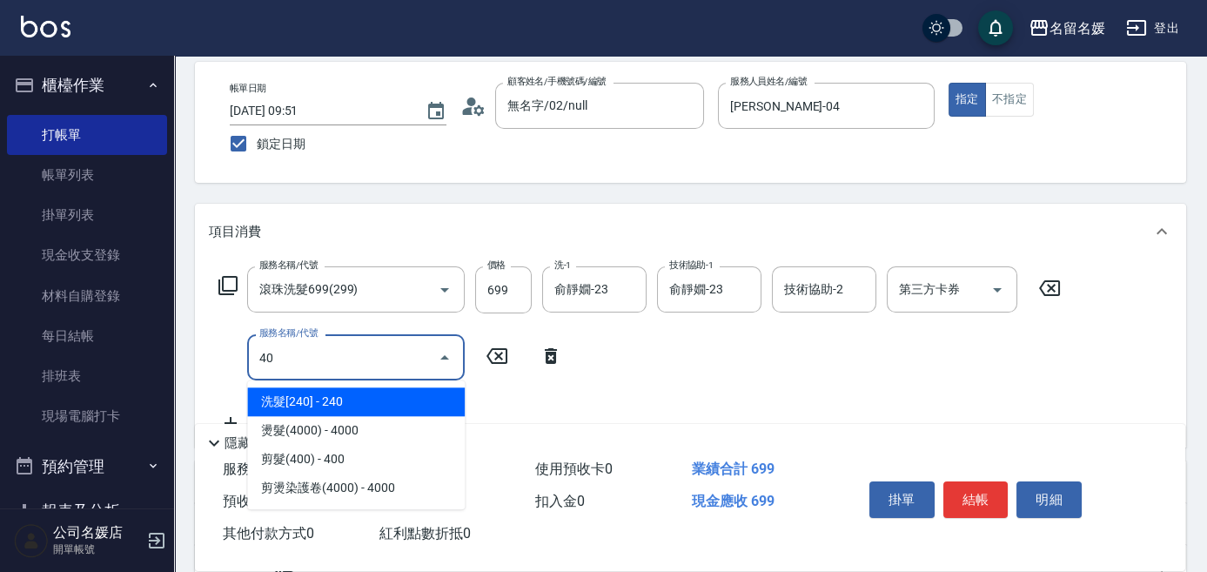
type input "406"
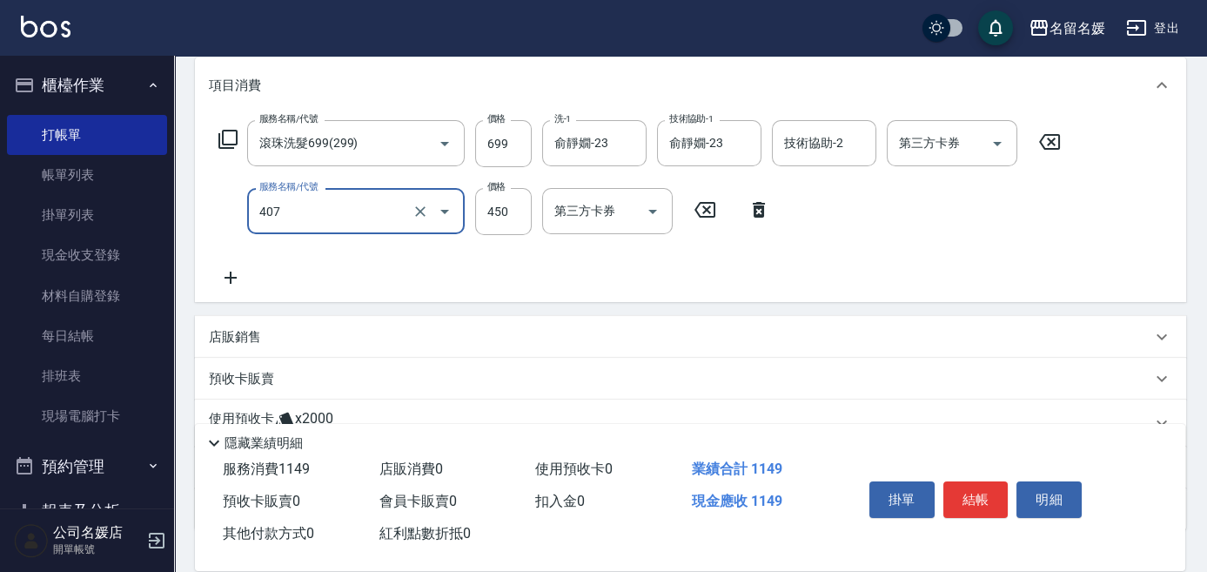
scroll to position [237, 0]
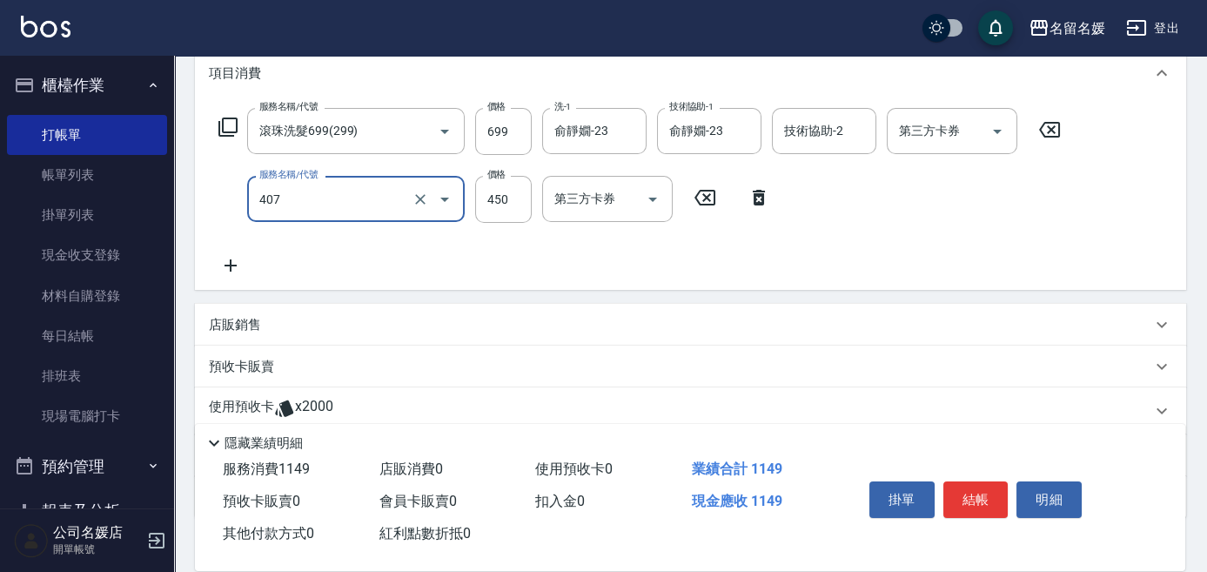
type input "剪髮(450)(407)"
click at [229, 118] on icon at bounding box center [227, 127] width 19 height 19
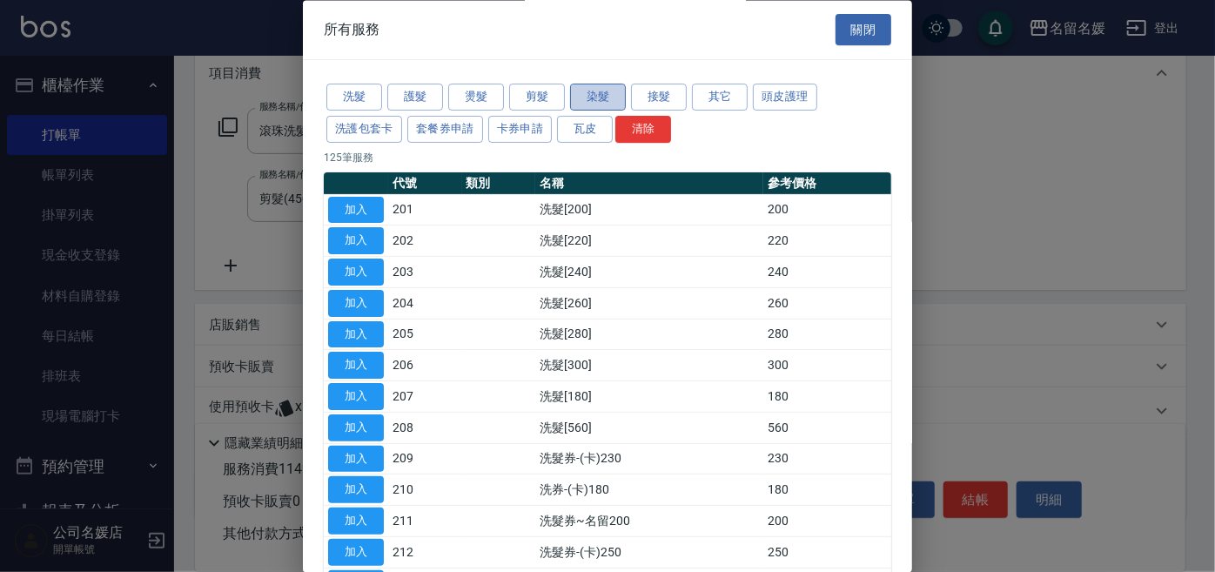
click at [587, 101] on button "染髮" at bounding box center [598, 97] width 56 height 27
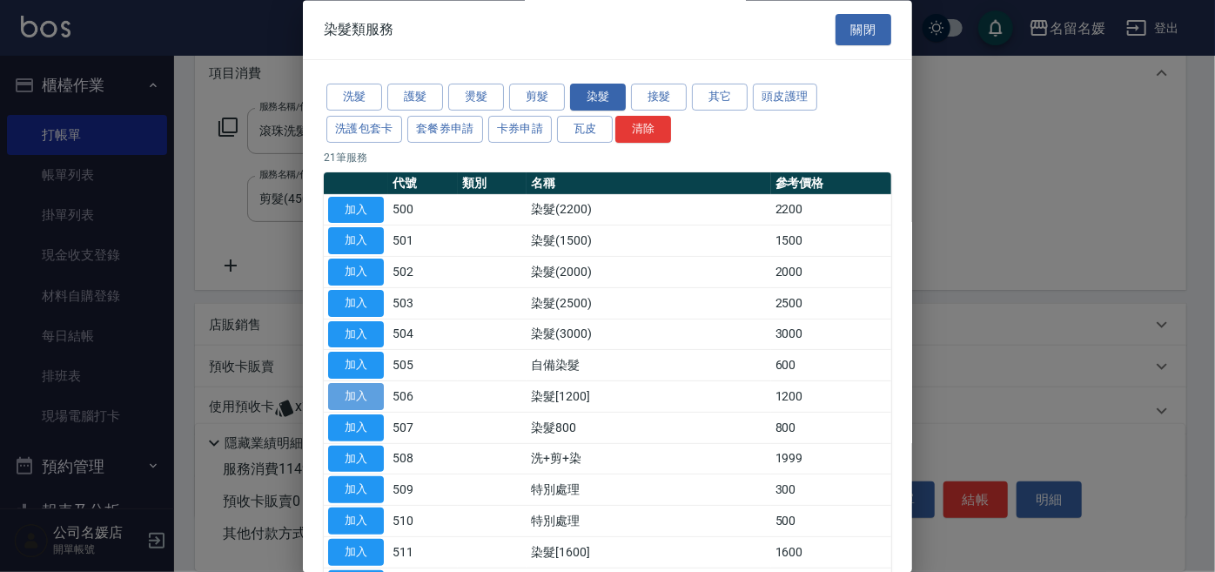
click at [369, 394] on button "加入" at bounding box center [356, 397] width 56 height 27
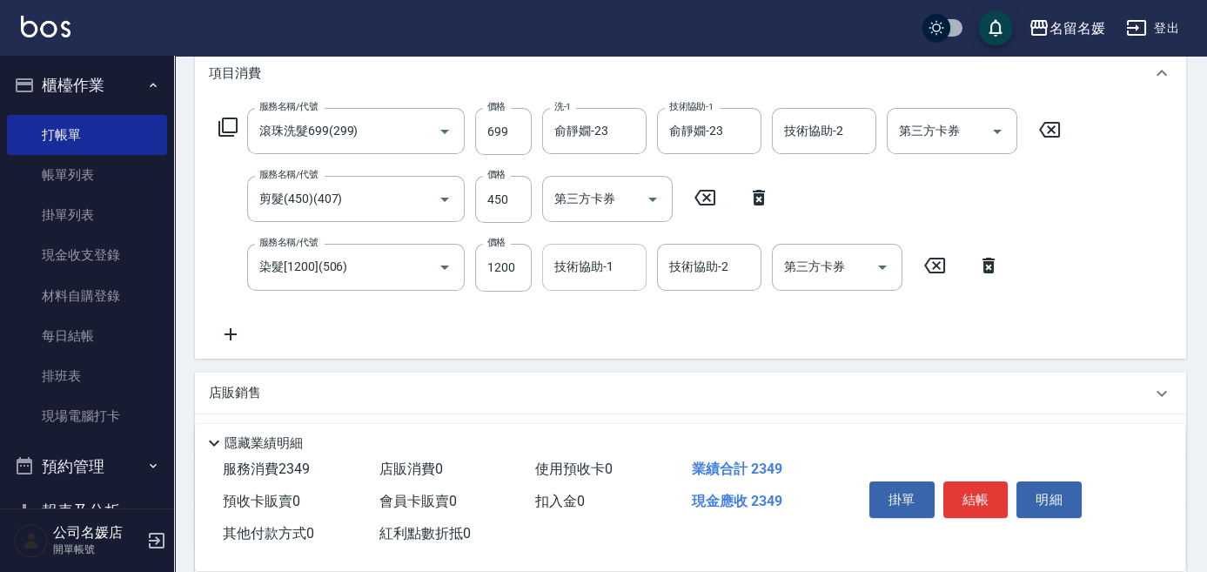
click at [589, 269] on div "技術協助-1 技術協助-1" at bounding box center [594, 267] width 104 height 46
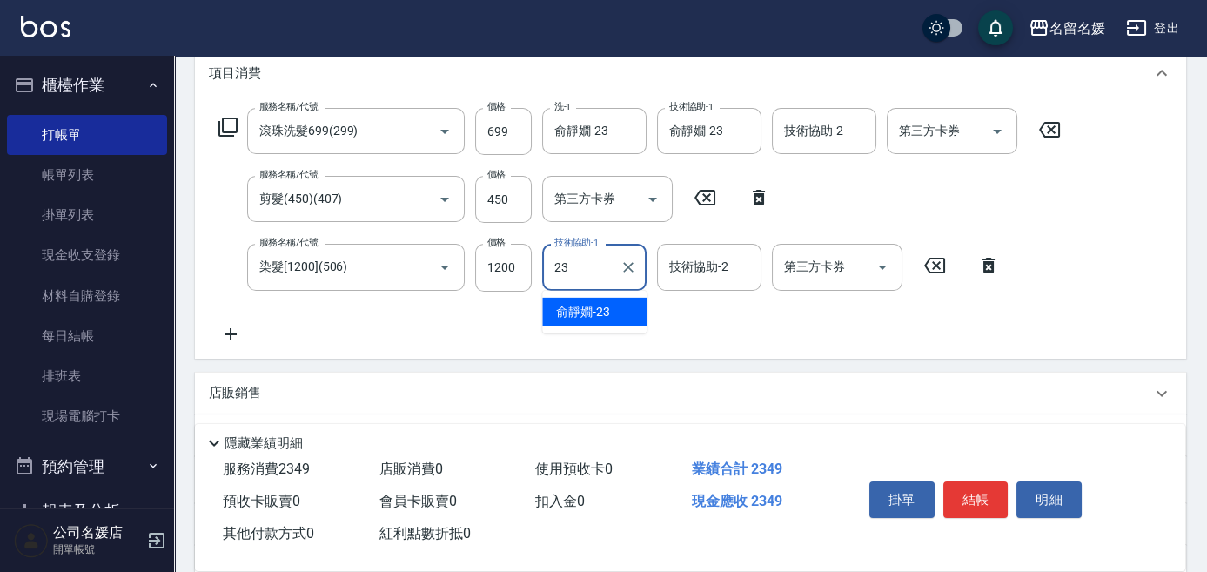
type input "俞靜嫺-23"
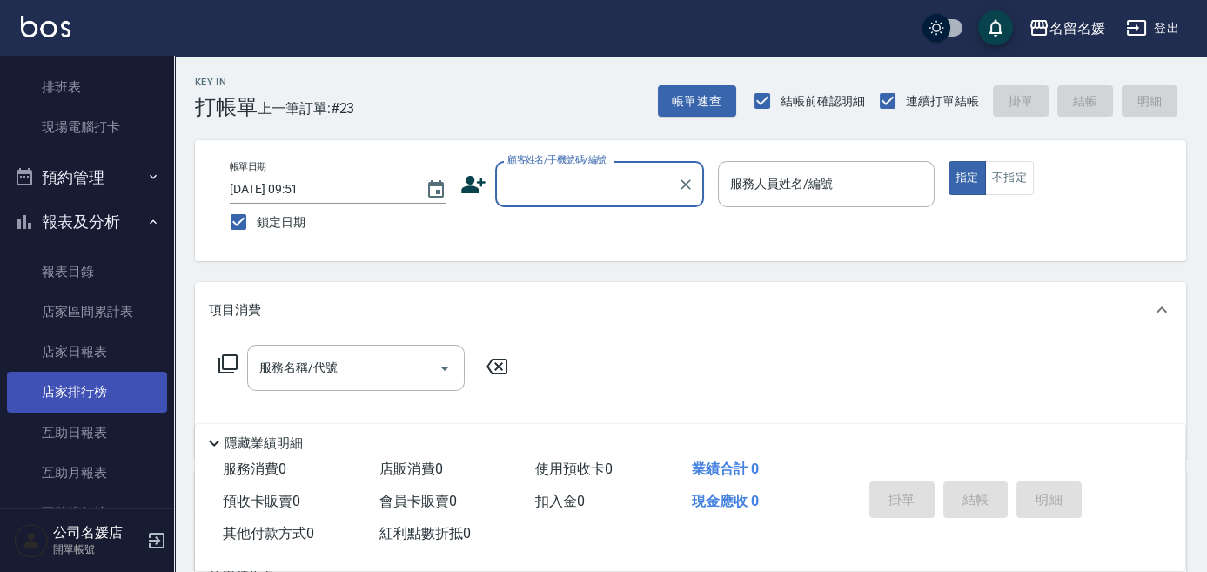
scroll to position [316, 0]
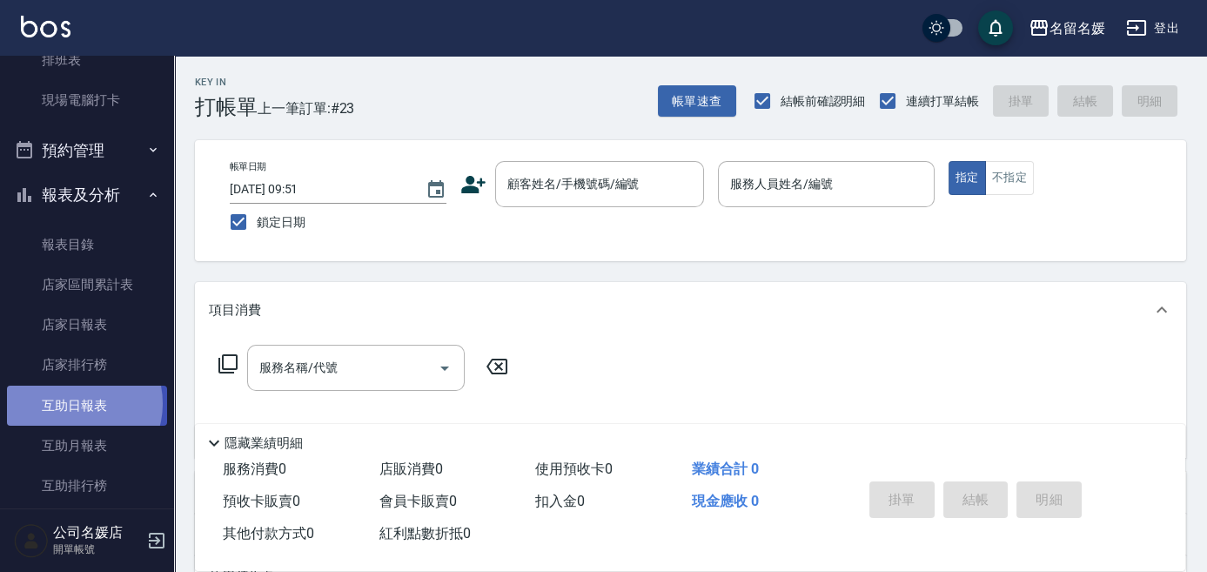
click at [76, 403] on link "互助日報表" at bounding box center [87, 406] width 160 height 40
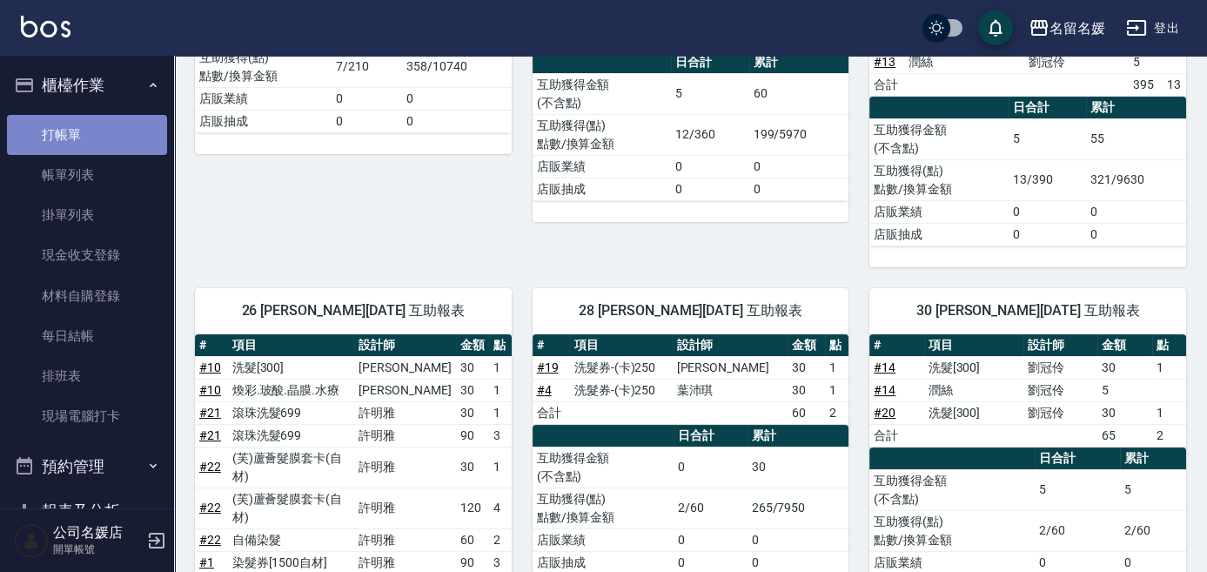
click at [106, 124] on link "打帳單" at bounding box center [87, 135] width 160 height 40
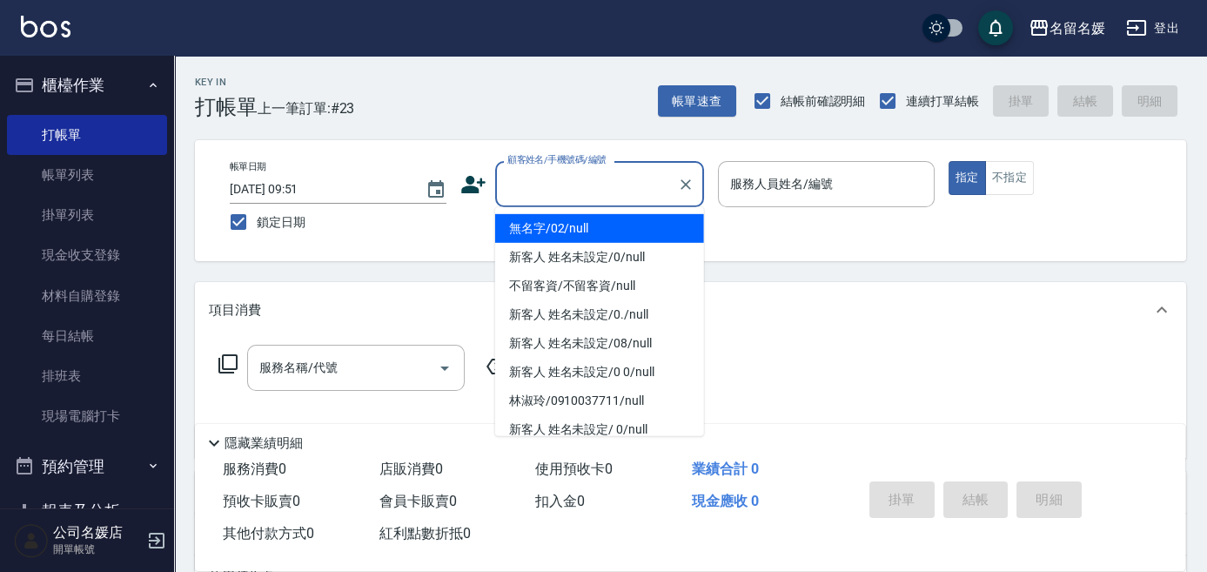
click at [568, 187] on input "顧客姓名/手機號碼/編號" at bounding box center [586, 184] width 167 height 30
click at [572, 225] on li "無名字/02/null" at bounding box center [599, 228] width 209 height 29
type input "無名字/02/null"
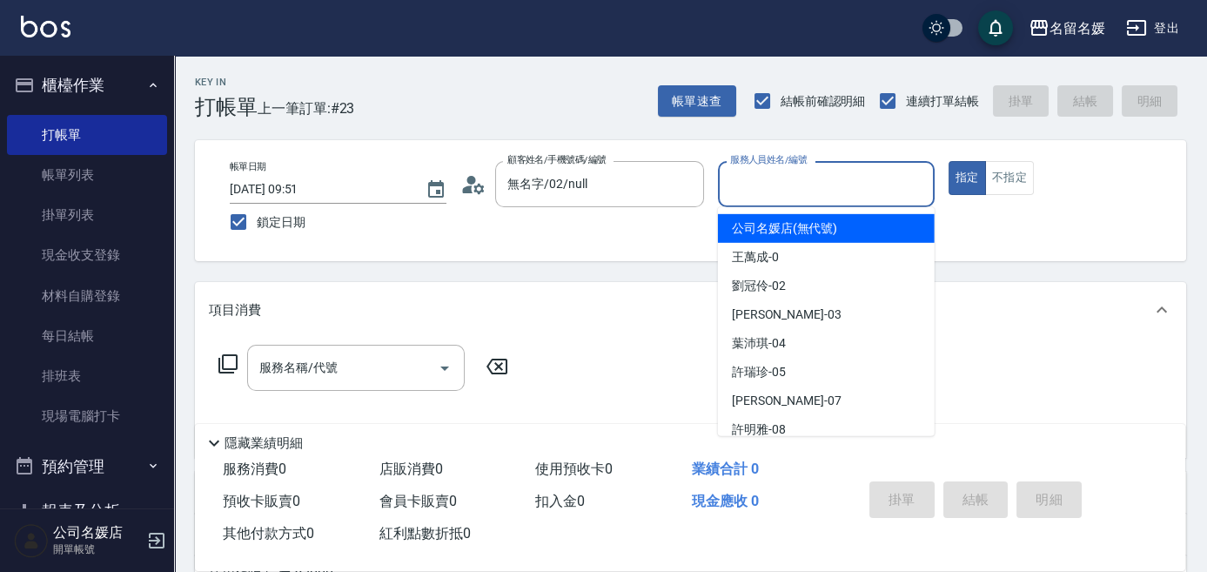
click at [798, 185] on input "服務人員姓名/編號" at bounding box center [826, 184] width 201 height 30
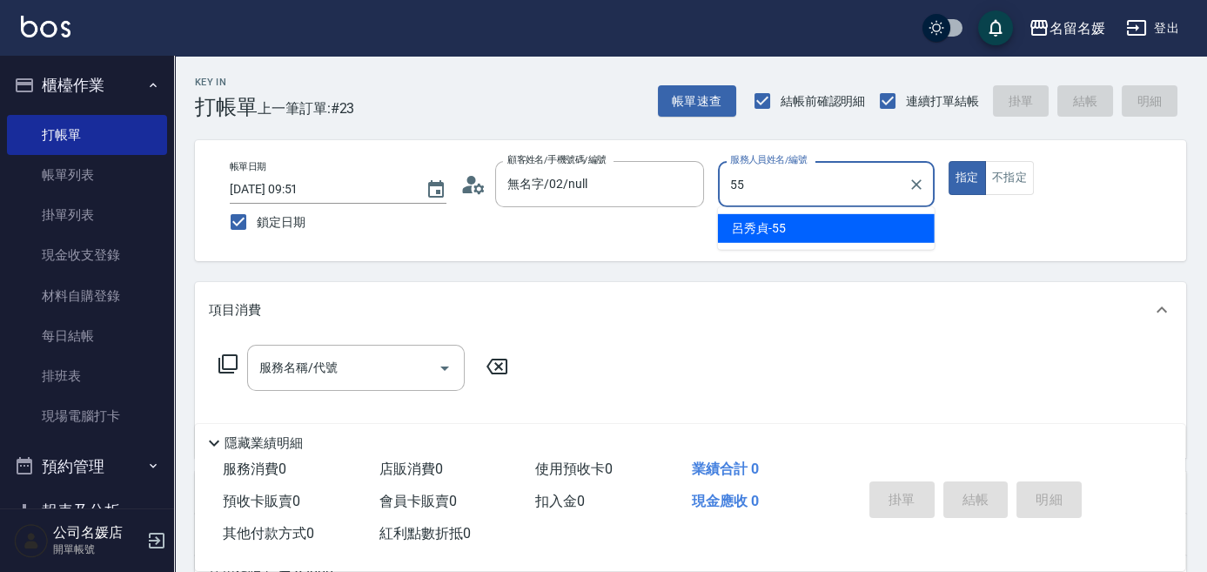
type input "55"
type button "true"
type input "呂秀貞-55"
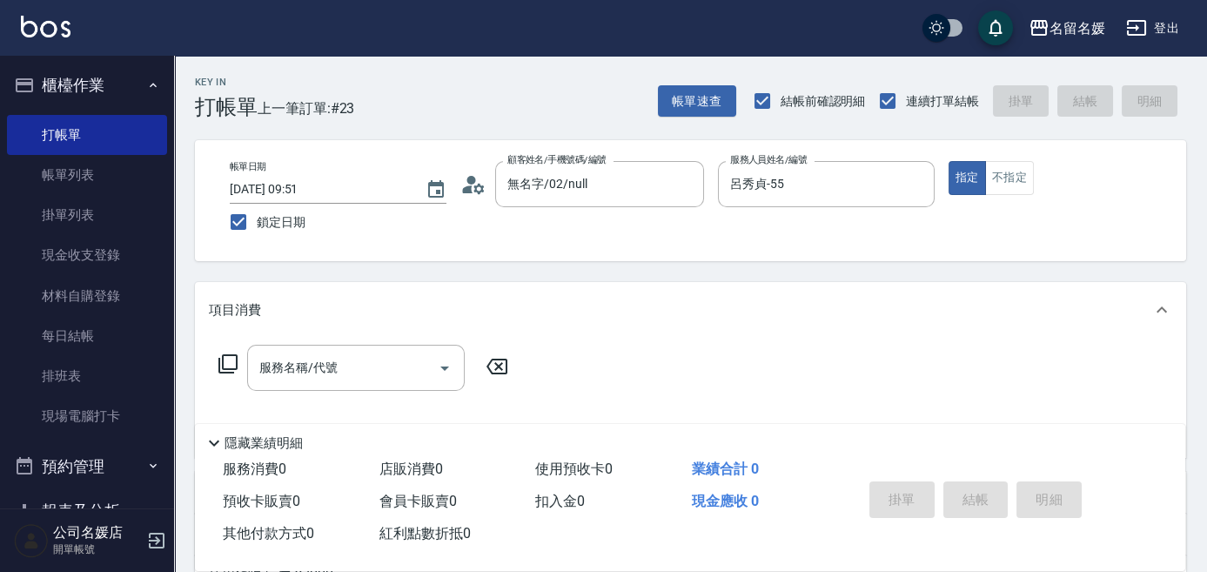
click at [225, 361] on icon at bounding box center [228, 363] width 21 height 21
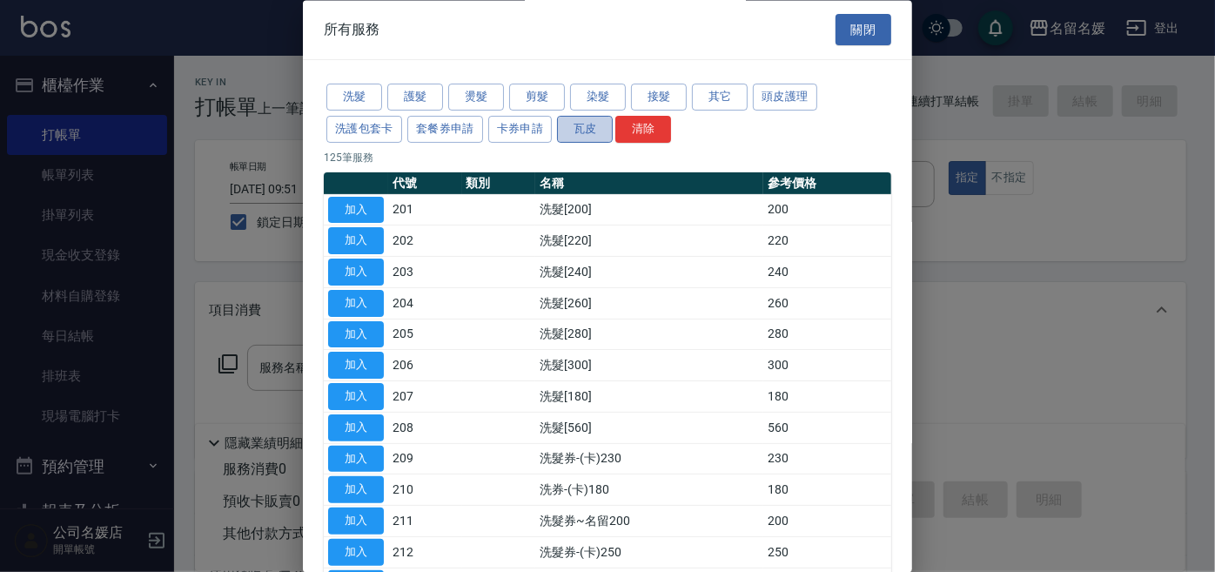
click at [589, 124] on button "瓦皮" at bounding box center [585, 129] width 56 height 27
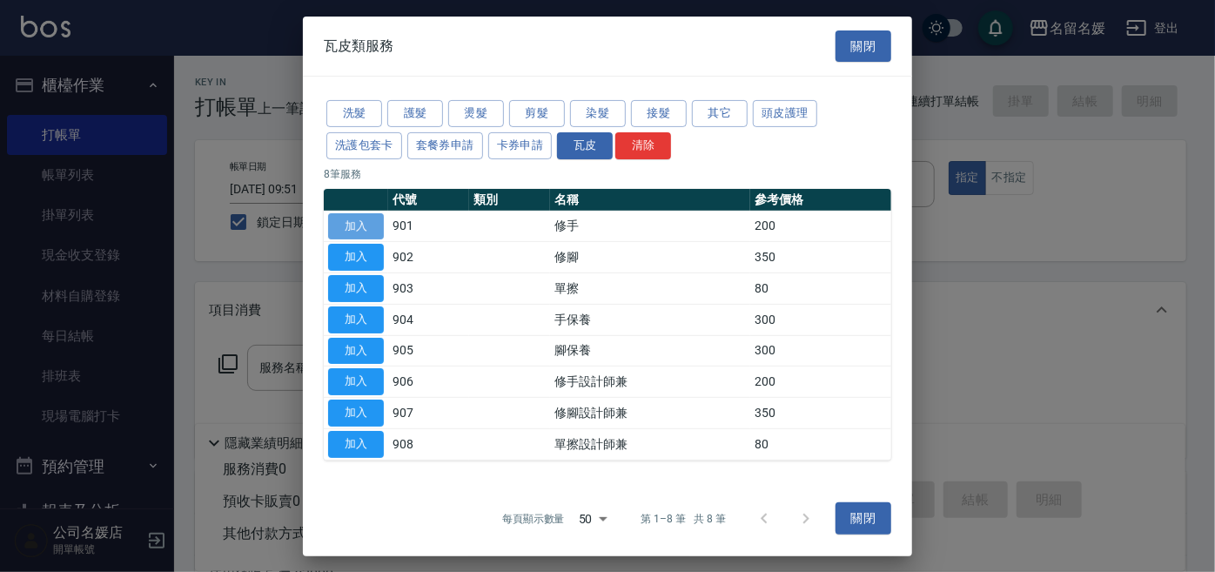
click at [359, 226] on button "加入" at bounding box center [356, 225] width 56 height 27
type input "修手(901)"
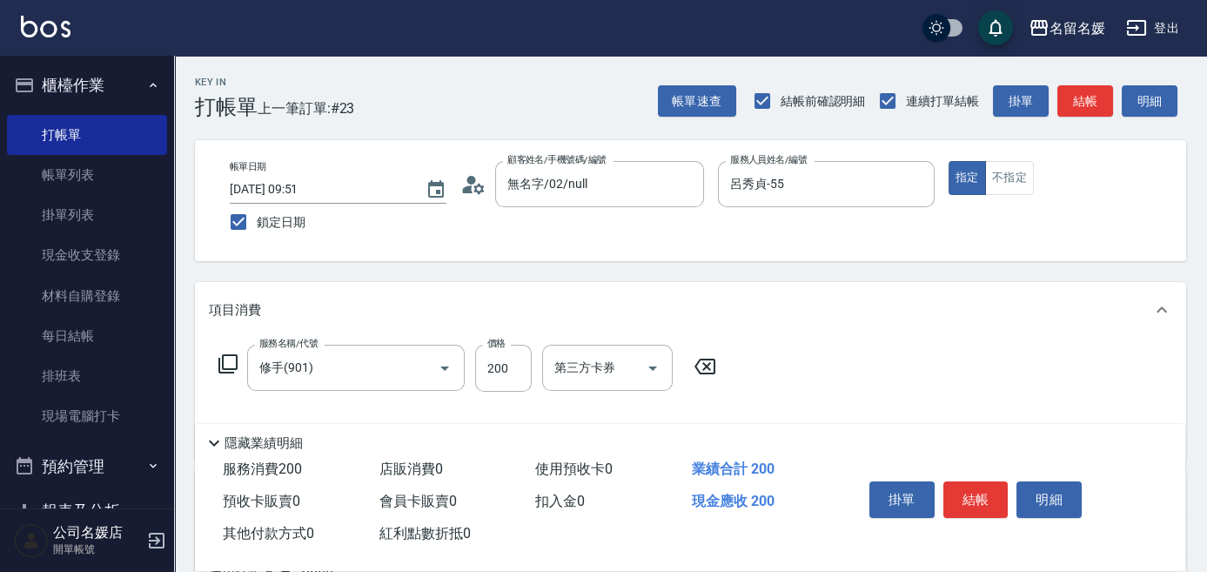
click at [227, 359] on icon at bounding box center [228, 363] width 21 height 21
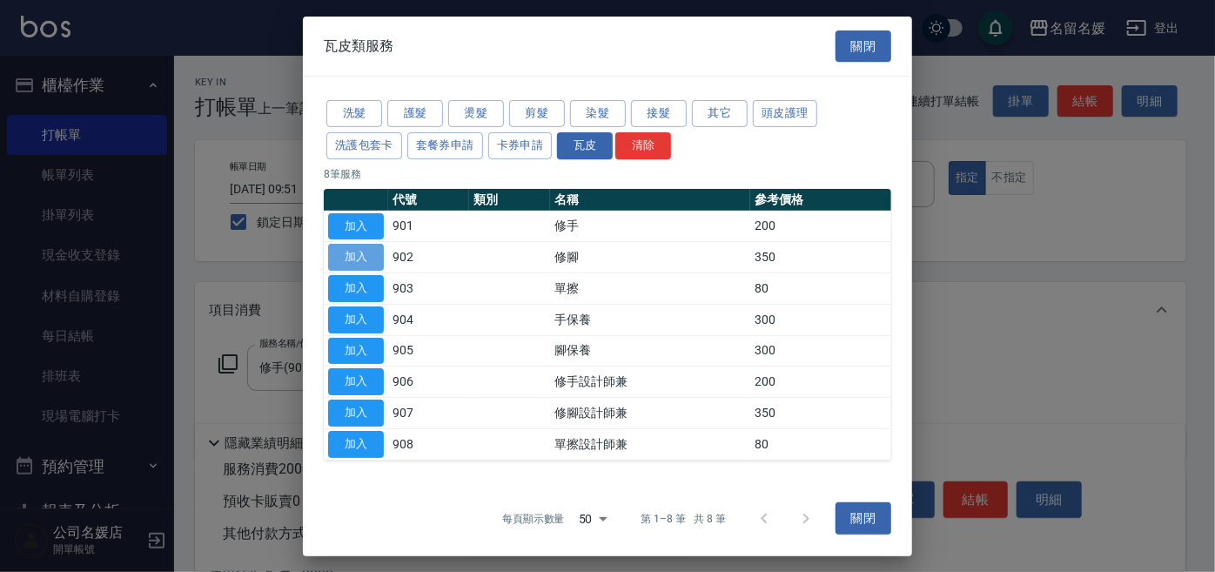
click at [361, 253] on button "加入" at bounding box center [356, 257] width 56 height 27
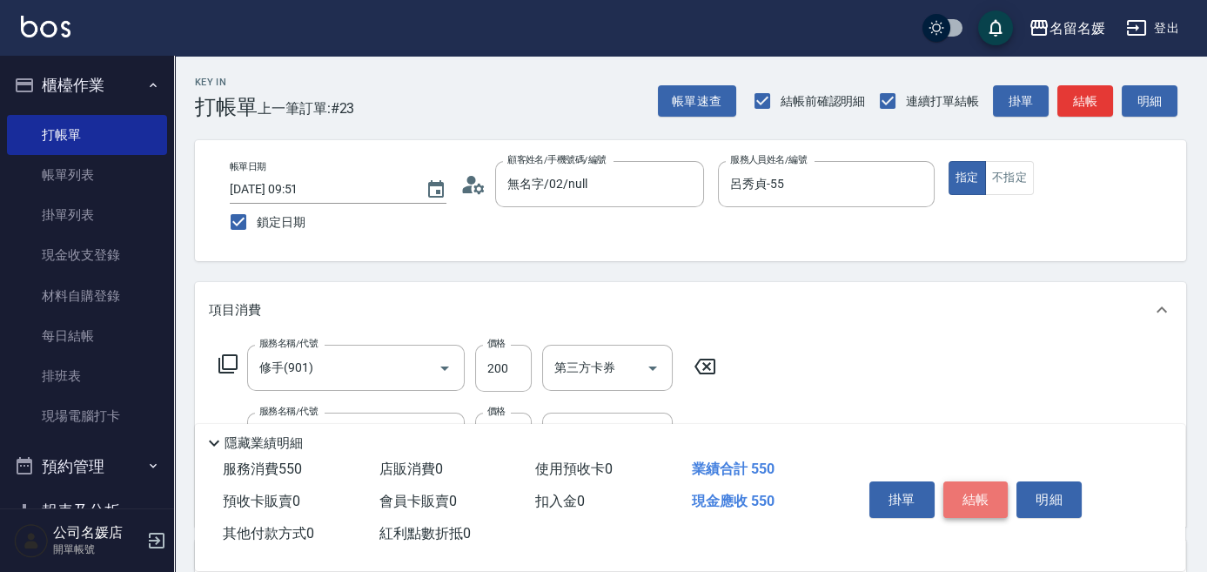
click at [972, 488] on button "結帳" at bounding box center [976, 499] width 65 height 37
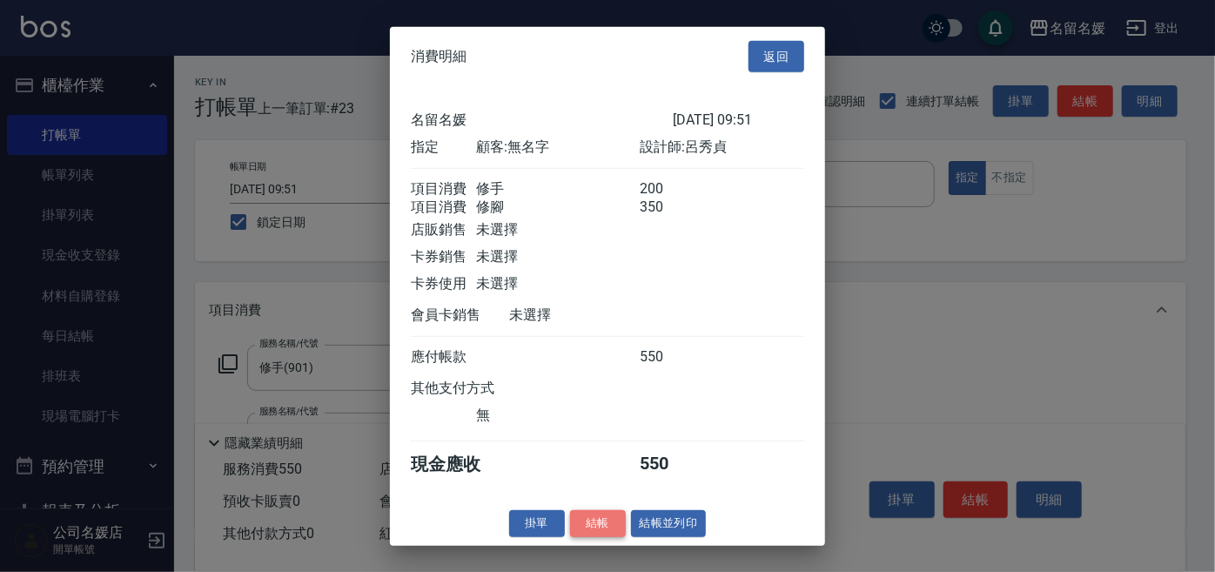
click at [584, 531] on button "結帳" at bounding box center [598, 523] width 56 height 27
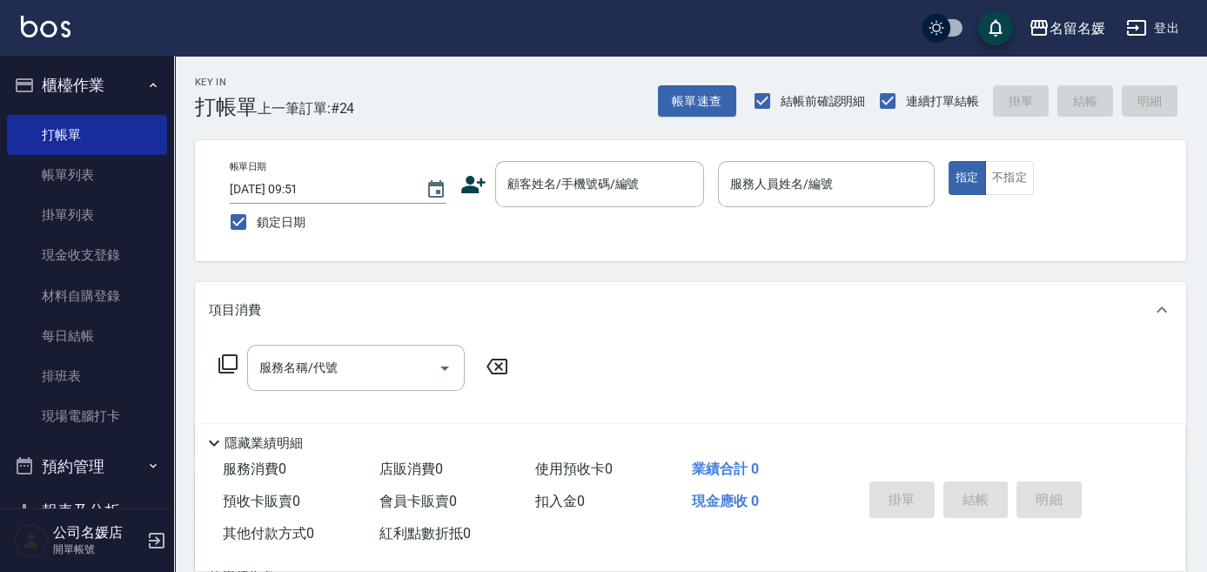
click at [634, 221] on div "帳單日期 2025/09/18 09:51 鎖定日期 顧客姓名/手機號碼/編號 顧客姓名/手機號碼/編號 服務人員姓名/編號 服務人員姓名/編號 指定 不指定" at bounding box center [691, 200] width 950 height 79
click at [635, 179] on input "顧客姓名/手機號碼/編號" at bounding box center [586, 184] width 167 height 30
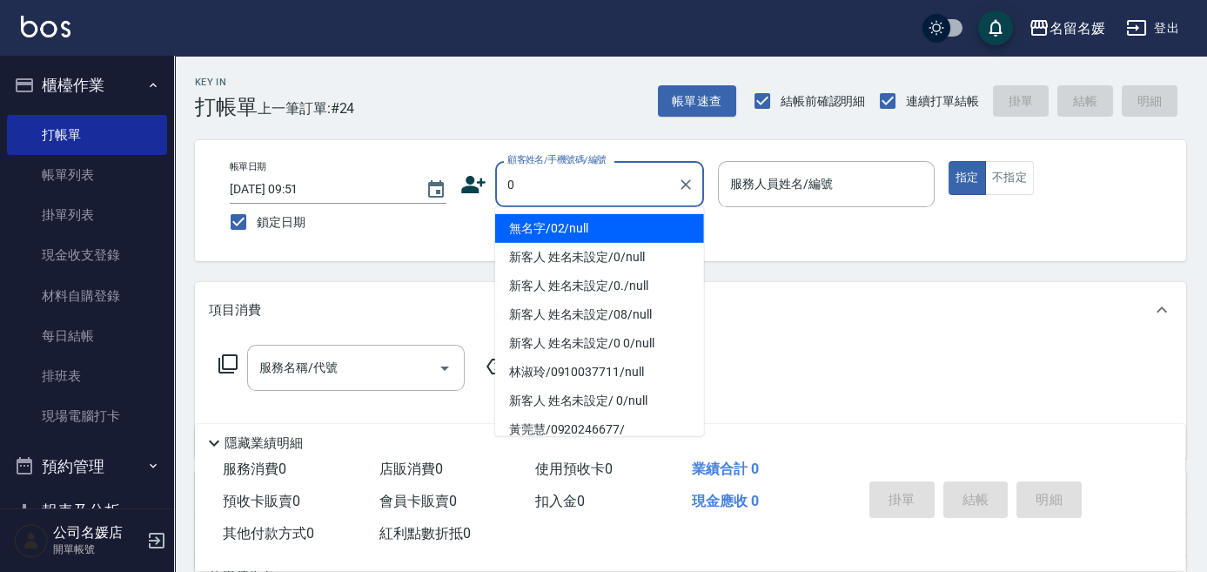
type input "0"
type input "03"
type input "無名字/02/null"
type input "[PERSON_NAME]-03"
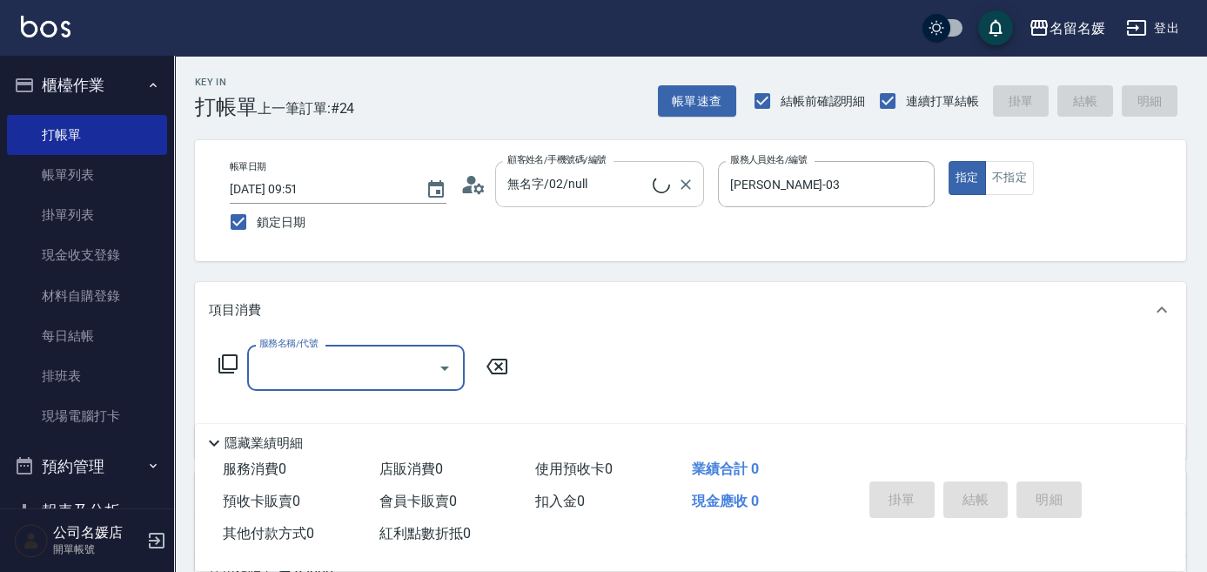
type input "新客人 姓名未設定/0/null"
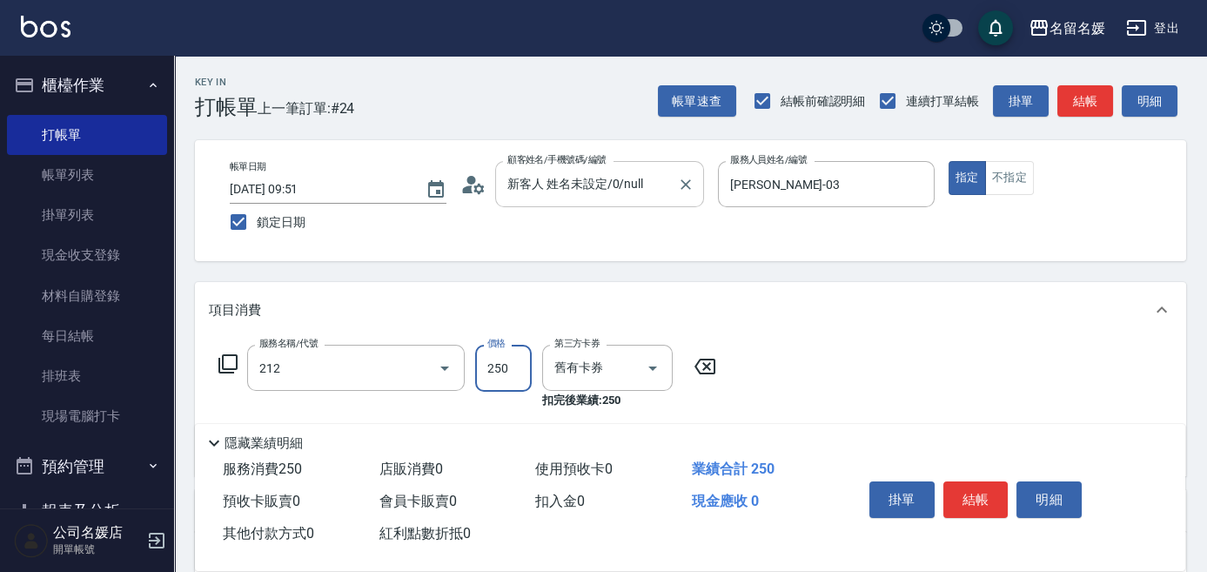
type input "洗髮券-(卡)250(212)"
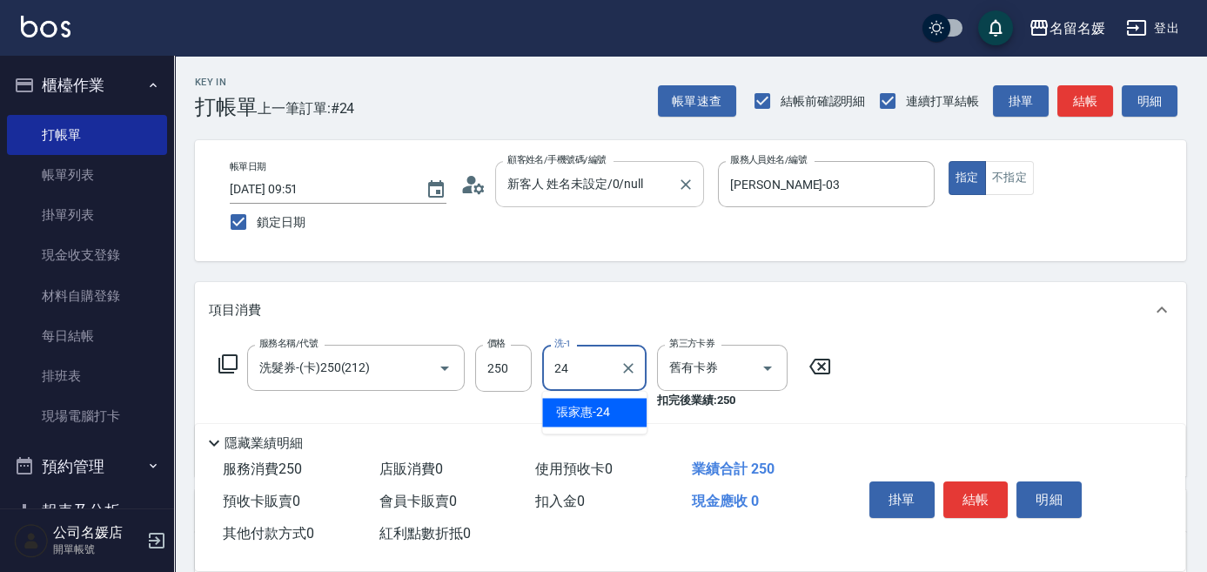
type input "[PERSON_NAME]-24"
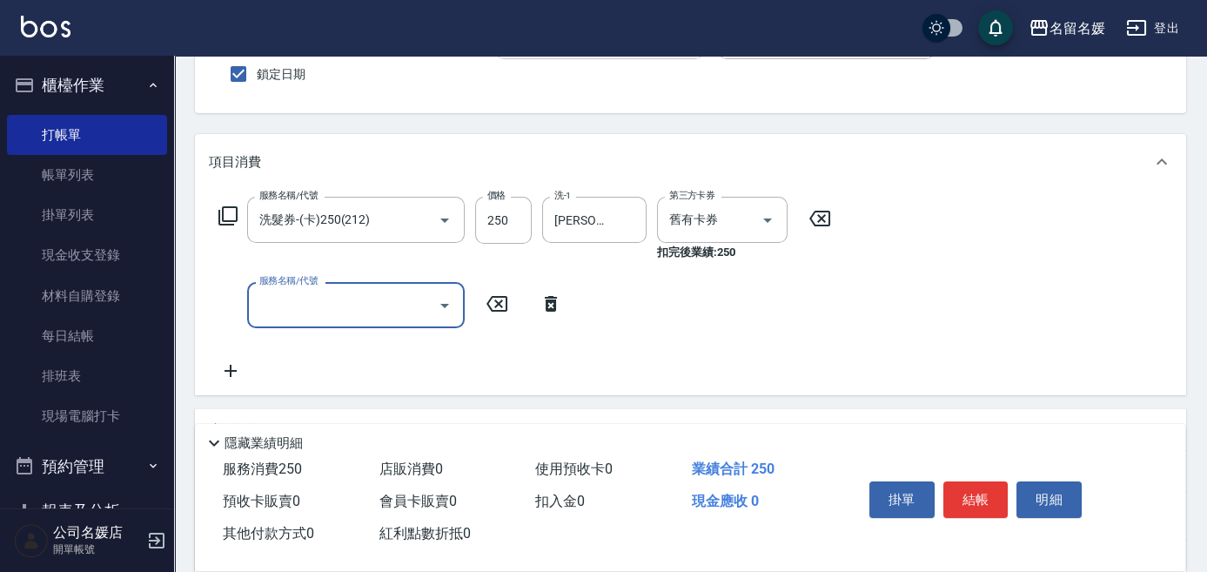
scroll to position [158, 0]
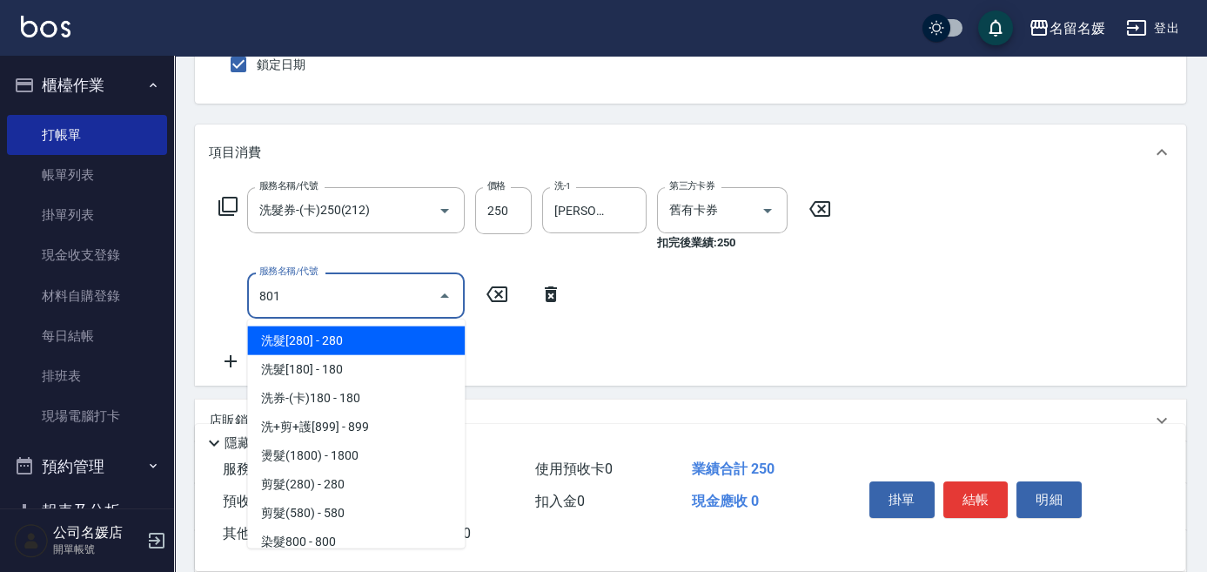
type input "潤絲(801)"
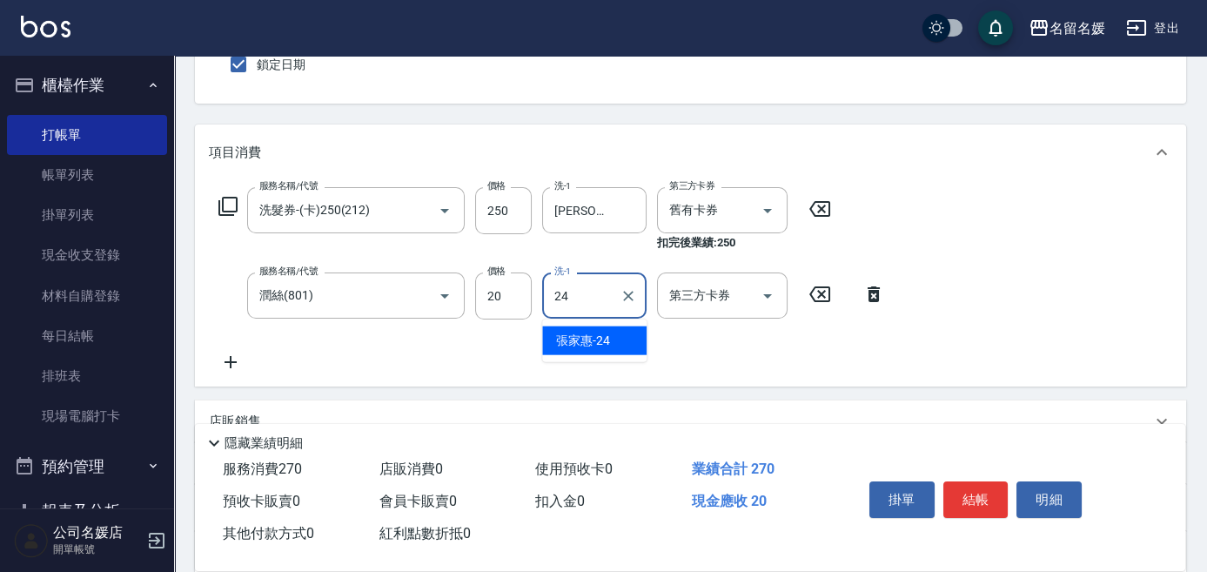
type input "[PERSON_NAME]-24"
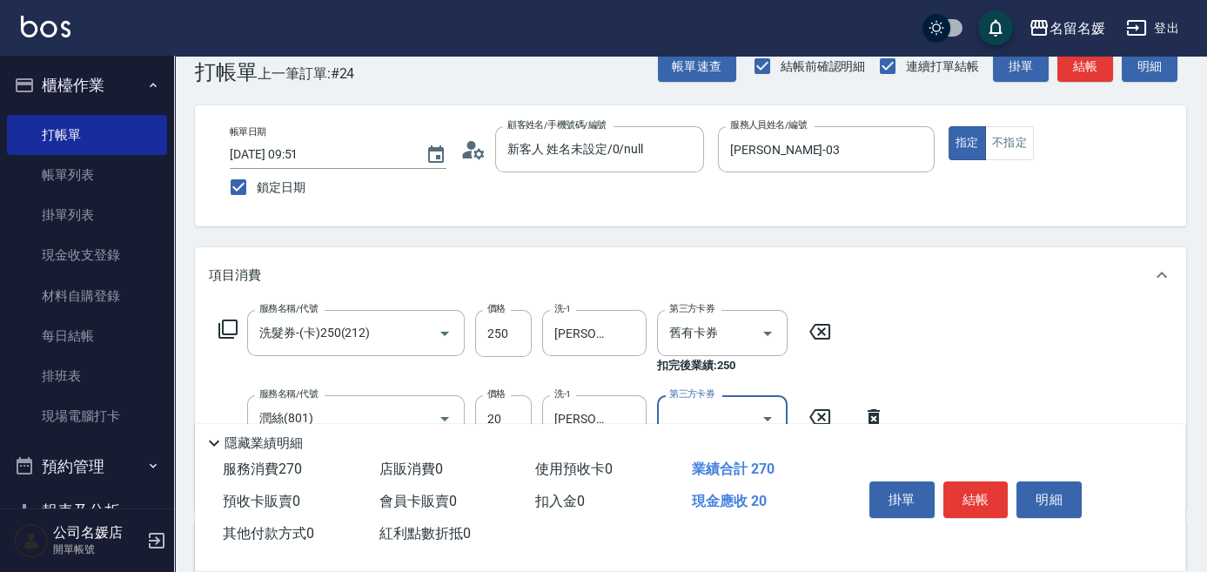
scroll to position [0, 0]
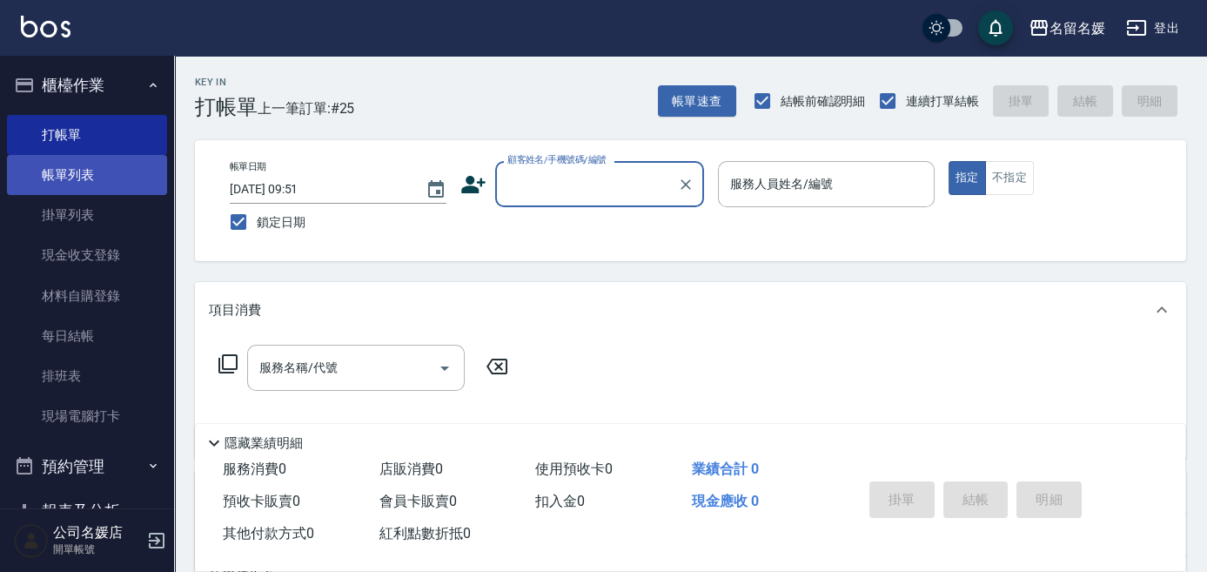
click at [88, 165] on link "帳單列表" at bounding box center [87, 175] width 160 height 40
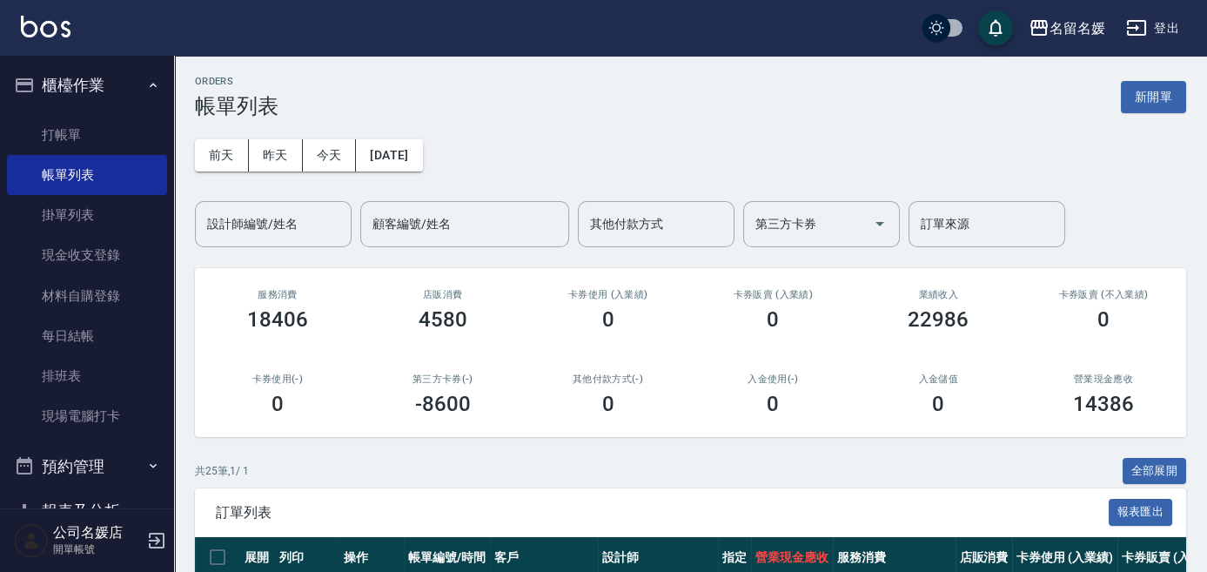
scroll to position [158, 0]
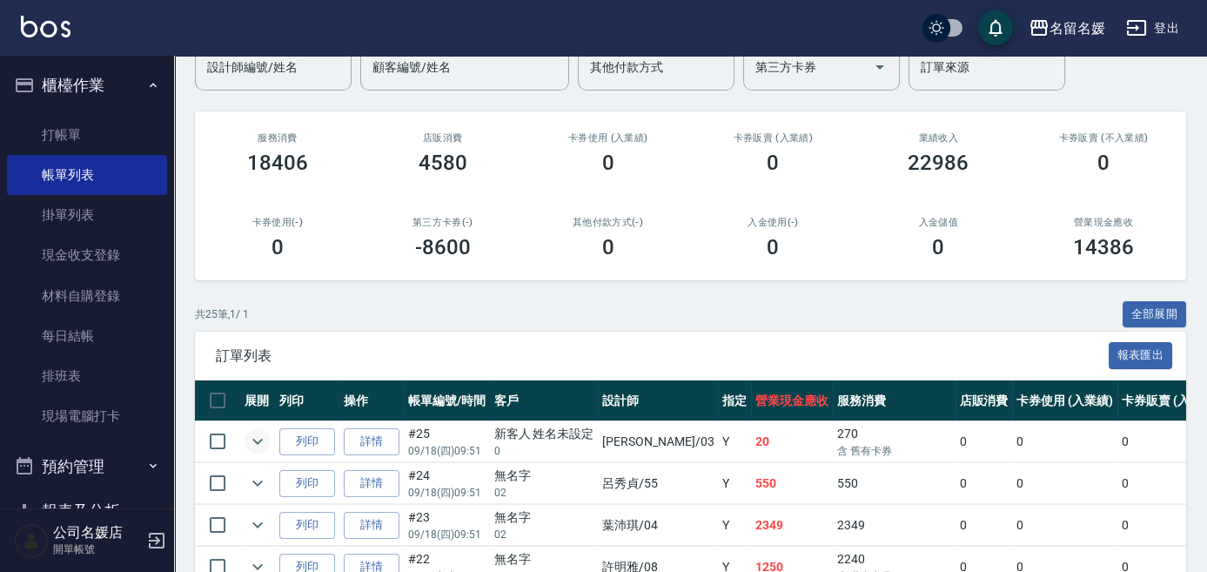
click at [255, 442] on icon "expand row" at bounding box center [257, 441] width 21 height 21
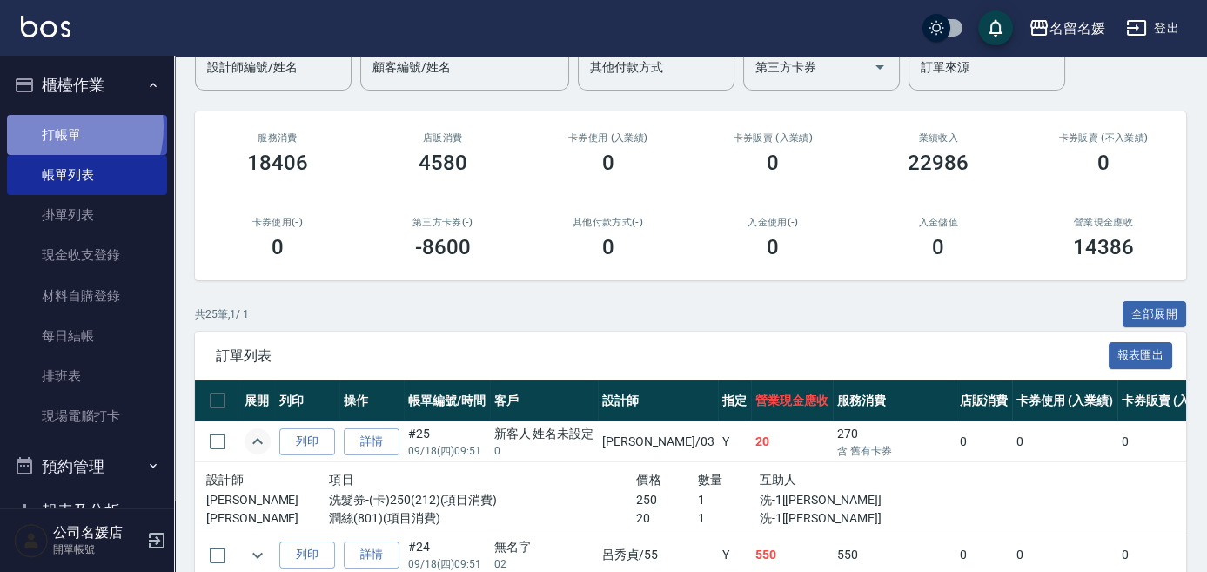
click at [53, 127] on link "打帳單" at bounding box center [87, 135] width 160 height 40
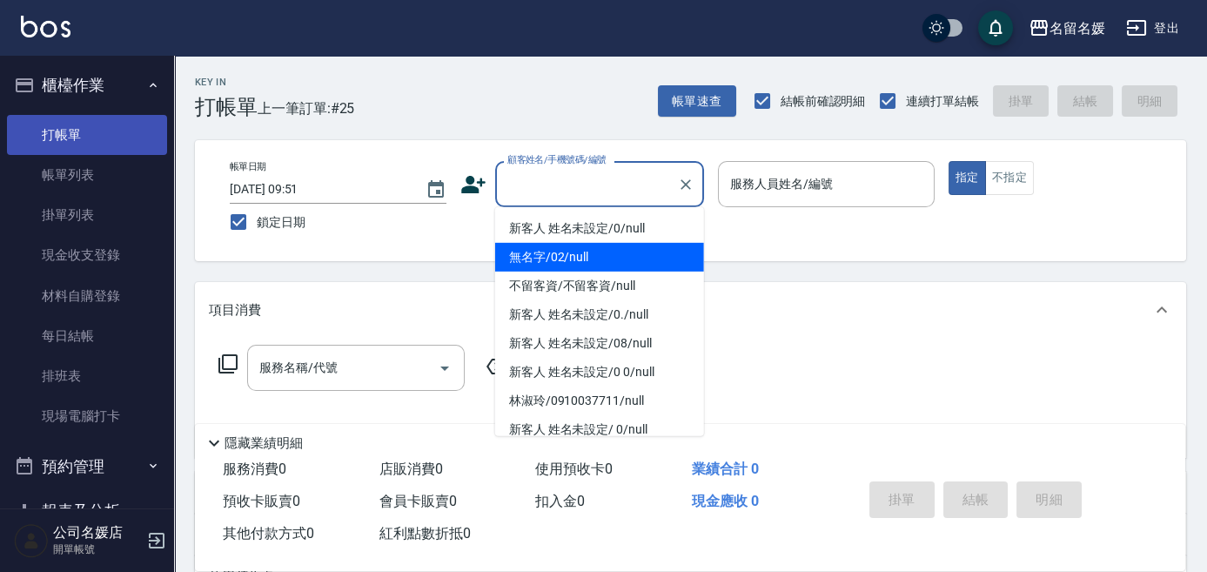
type input "0"
type input "無名字/02/null"
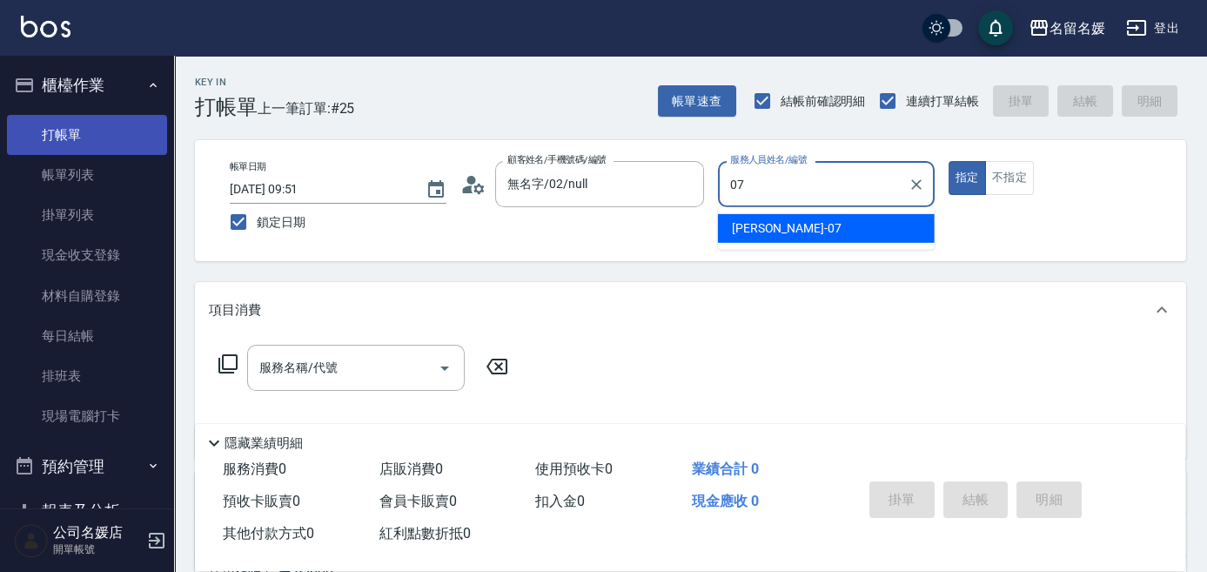
type input "07"
type button "true"
type input "廖佳惠-07"
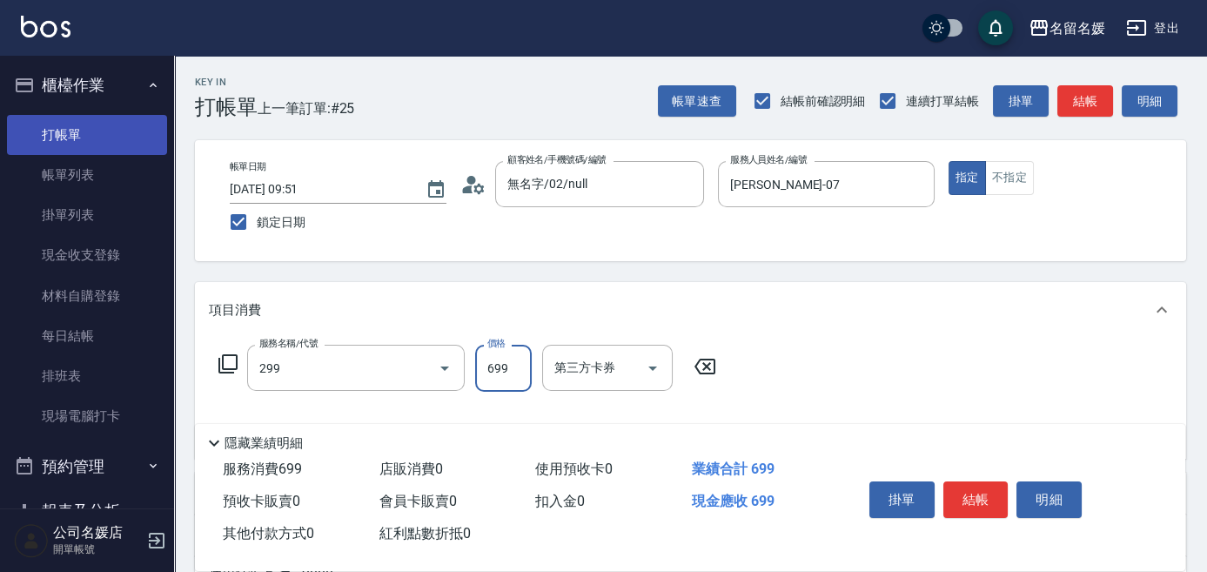
type input "滾珠洗髮699(299)"
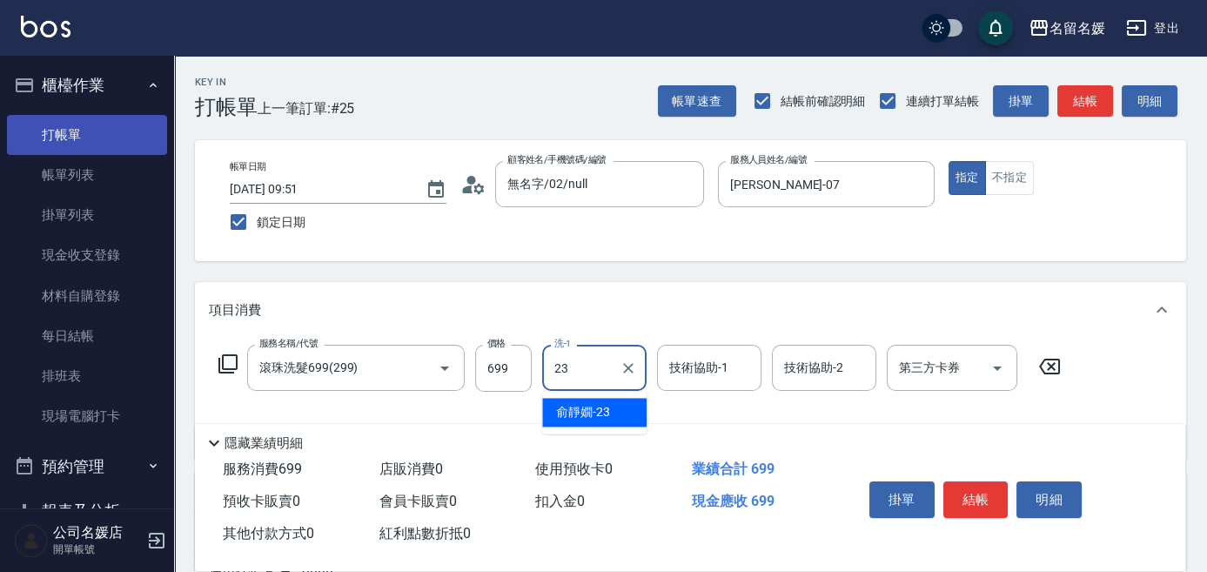
type input "俞靜嫺-23"
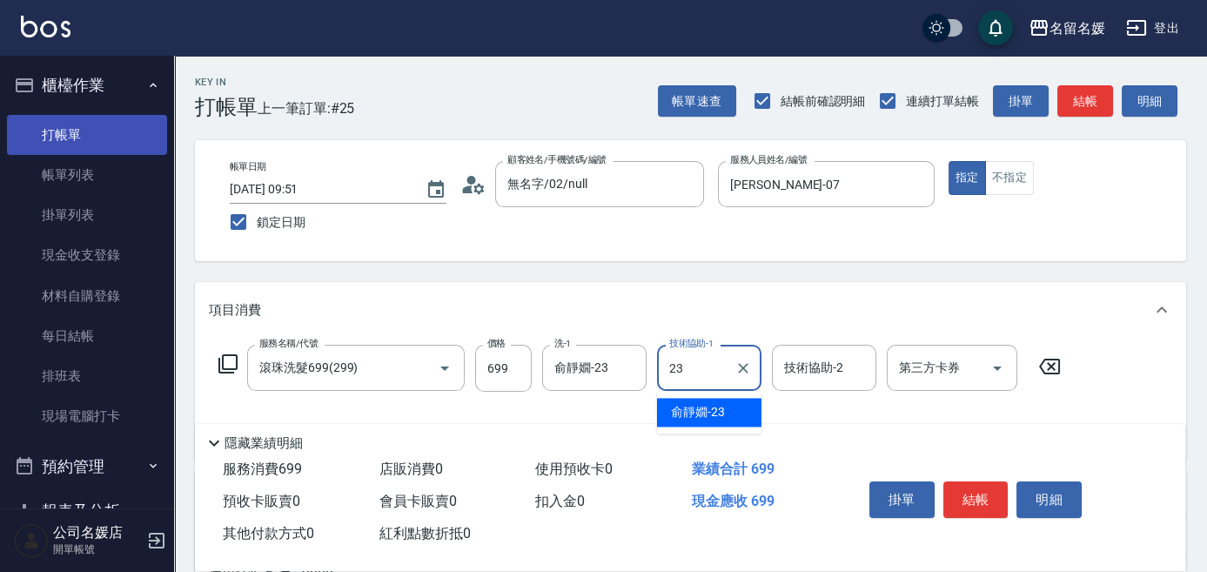
type input "俞靜嫺-23"
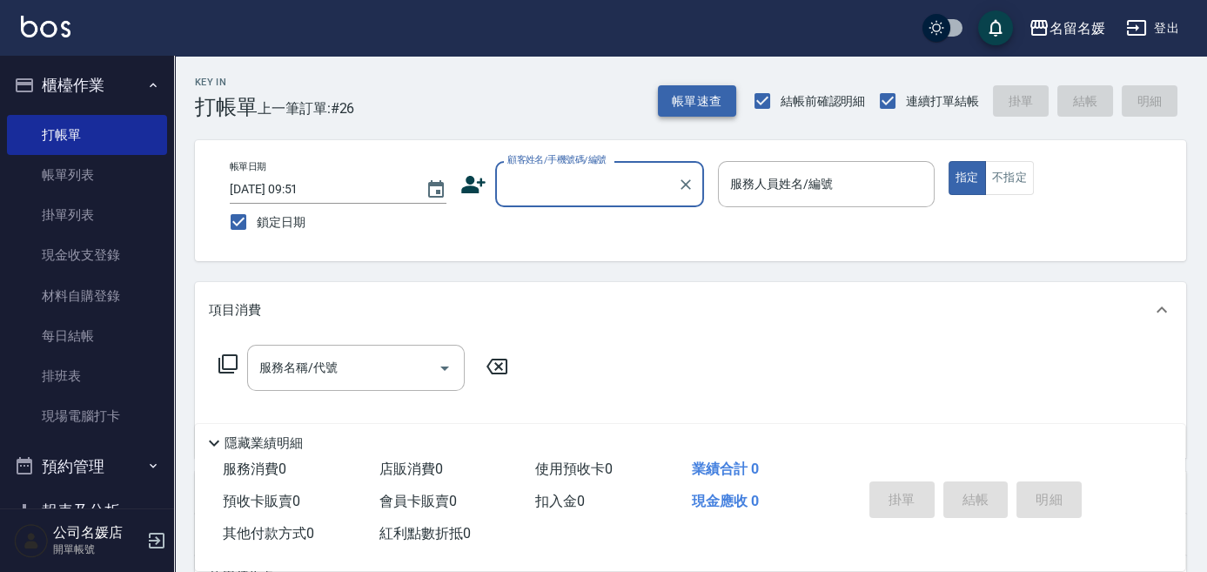
click at [701, 111] on button "帳單速查" at bounding box center [697, 101] width 78 height 32
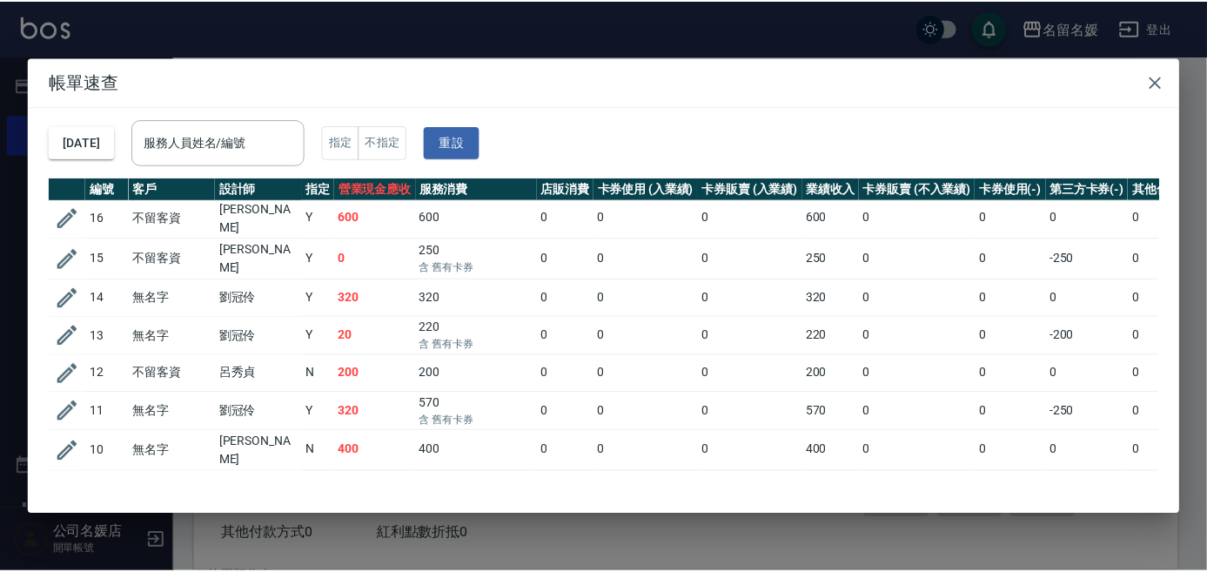
scroll to position [474, 0]
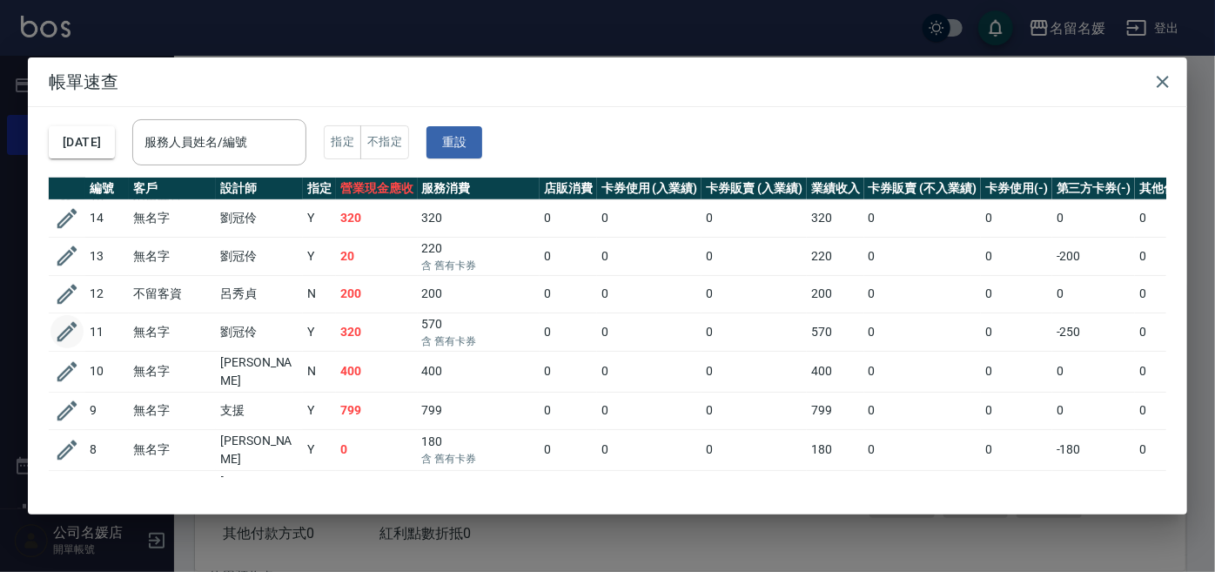
click at [67, 319] on icon "button" at bounding box center [67, 332] width 26 height 26
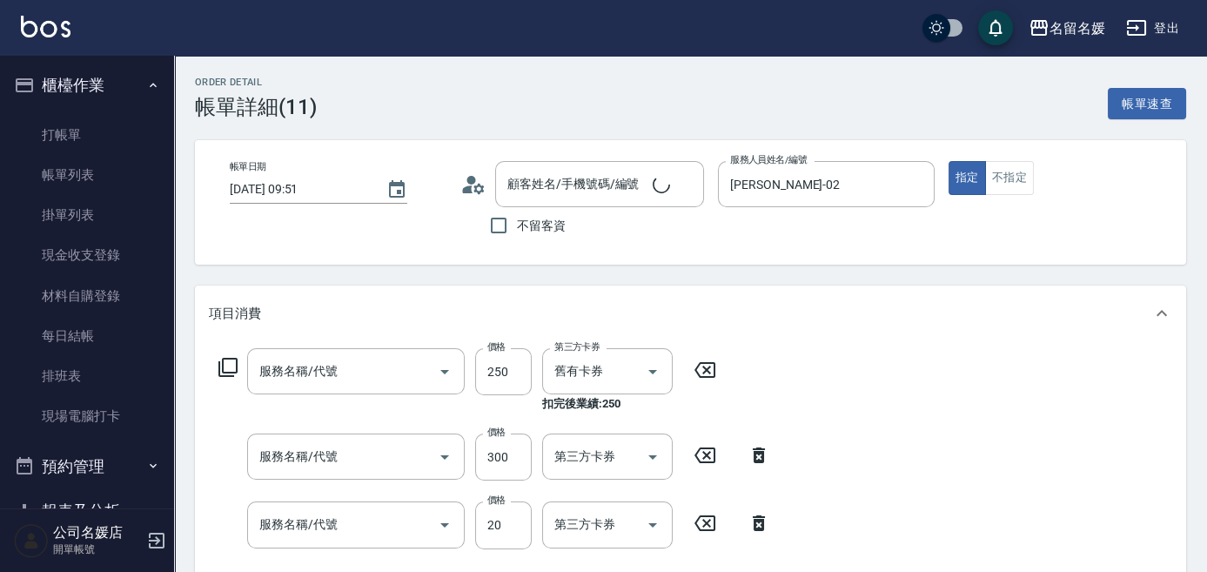
type input "[DATE] 09:51"
type input "[PERSON_NAME]-02"
type input "無名字/02/null"
type input "洗髮券-(卡)250(212)"
type input "洗髮[300](206)"
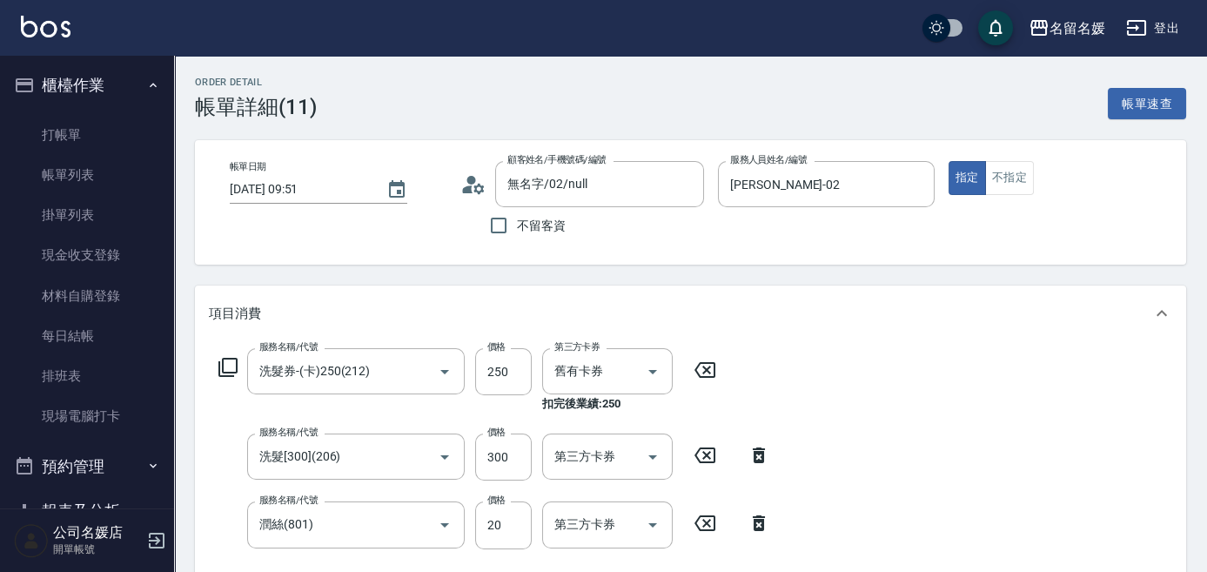
type input "潤絲(801)"
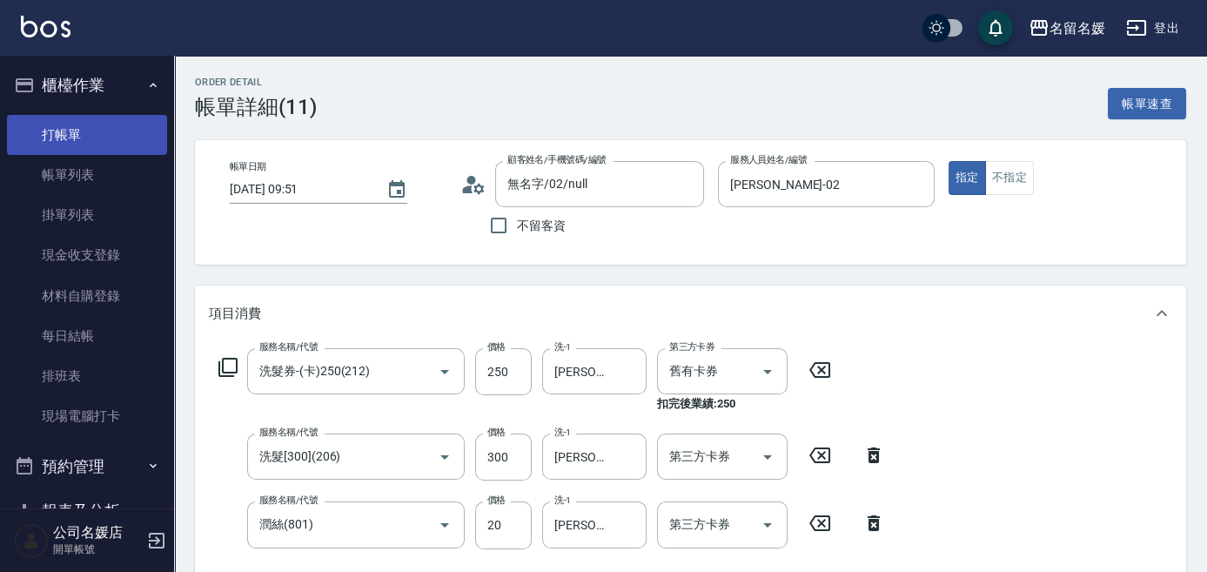
click at [62, 136] on link "打帳單" at bounding box center [87, 135] width 160 height 40
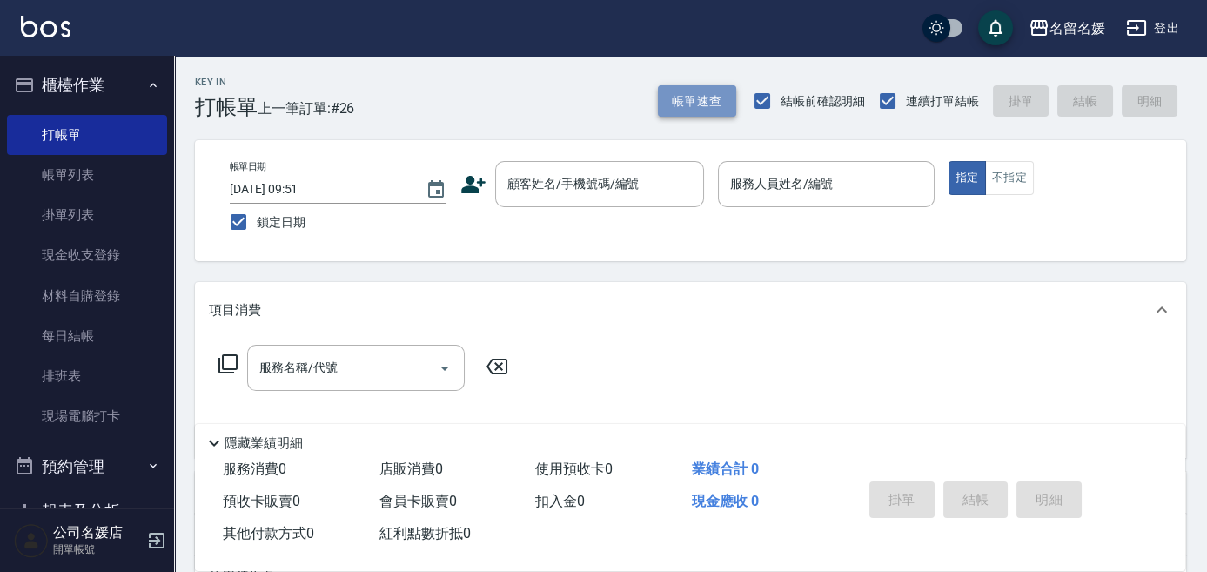
click at [689, 91] on button "帳單速查" at bounding box center [697, 101] width 78 height 32
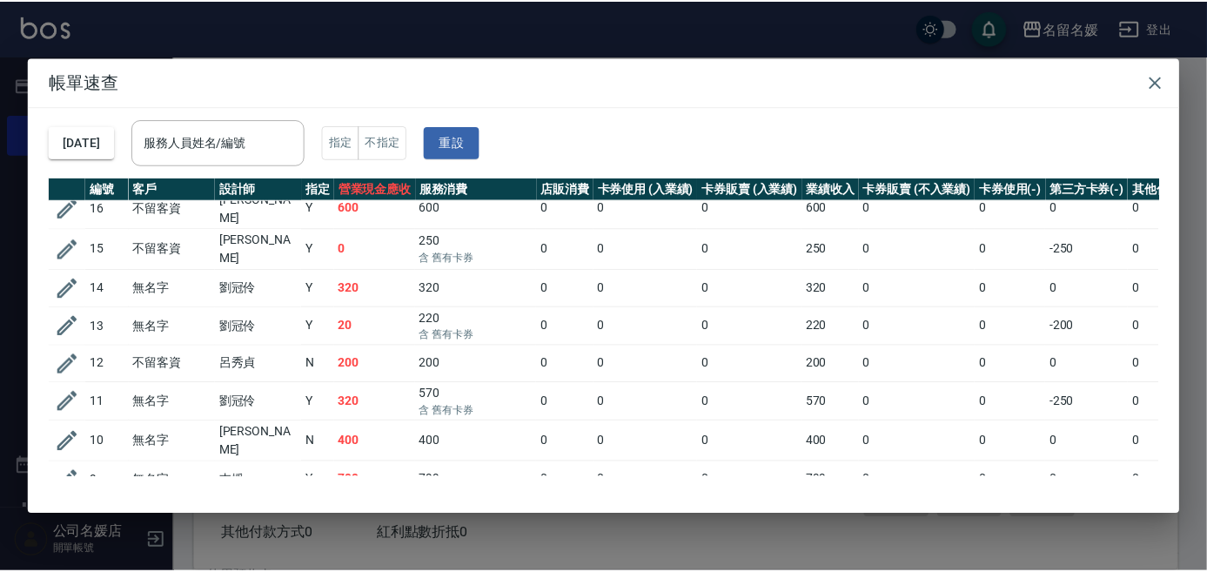
scroll to position [395, 0]
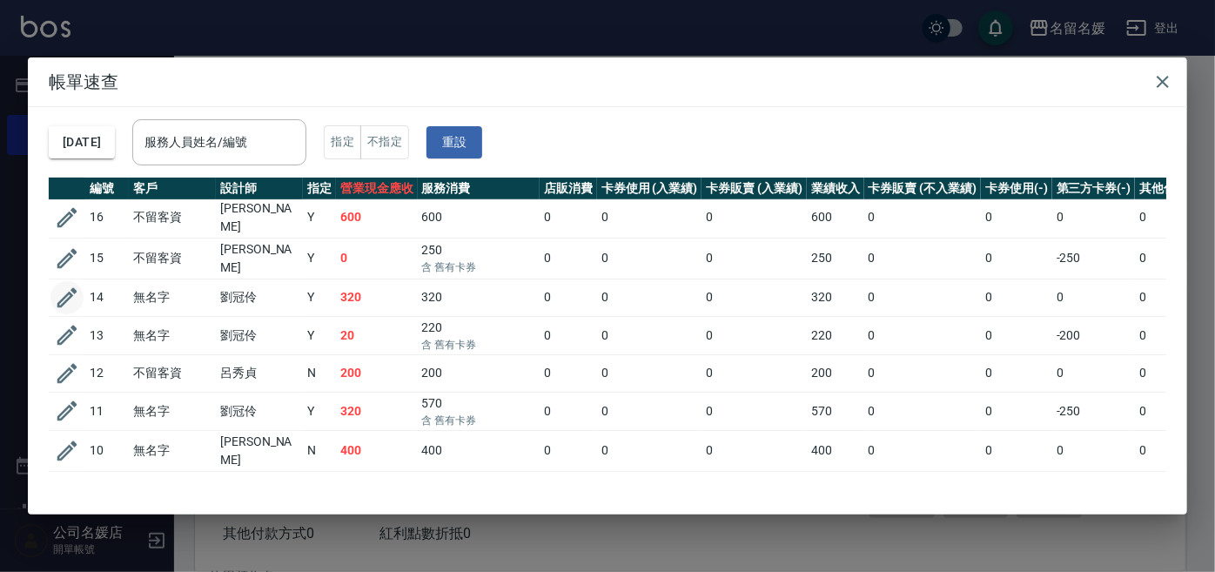
click at [67, 288] on icon "button" at bounding box center [67, 298] width 20 height 20
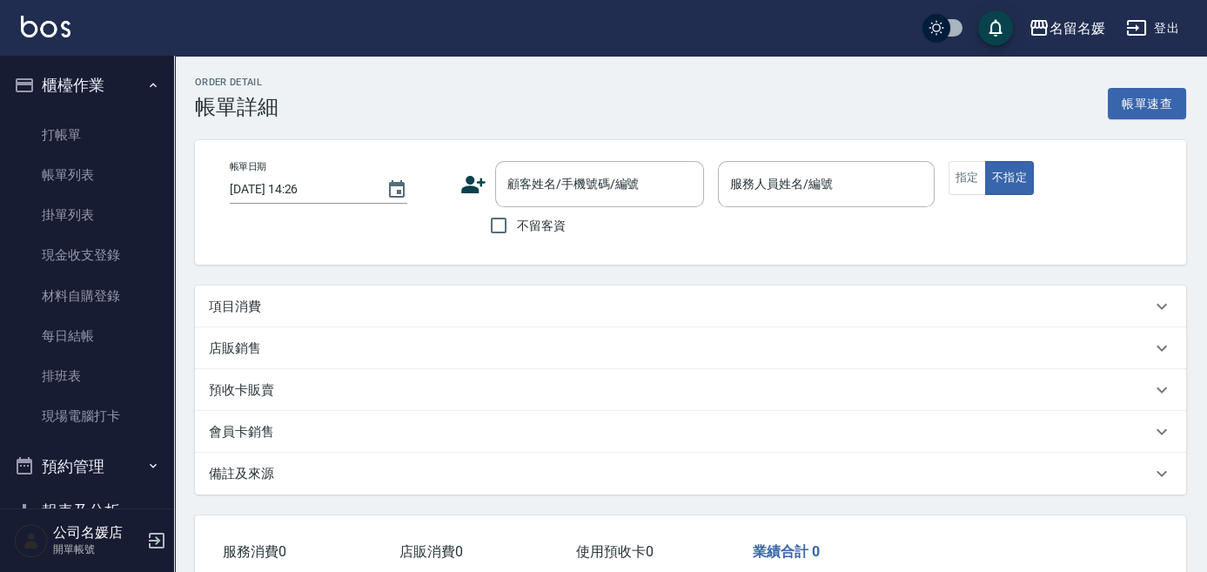
type input "[DATE] 09:51"
type input "[PERSON_NAME]-02"
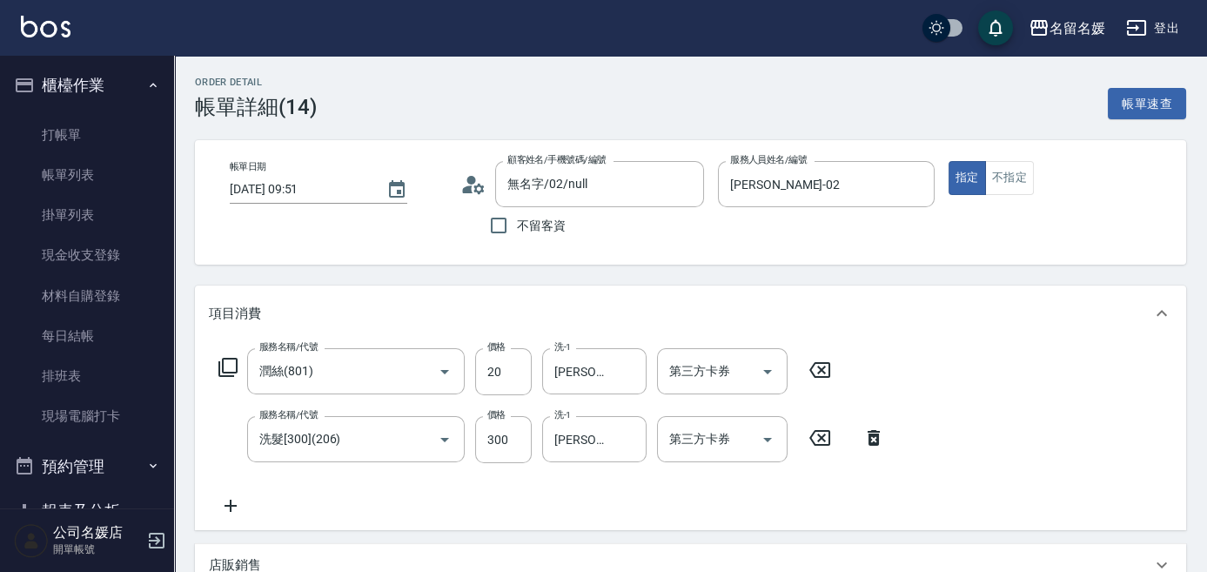
type input "無名字/02/null"
type input "潤絲(801)"
type input "洗髮[300](206)"
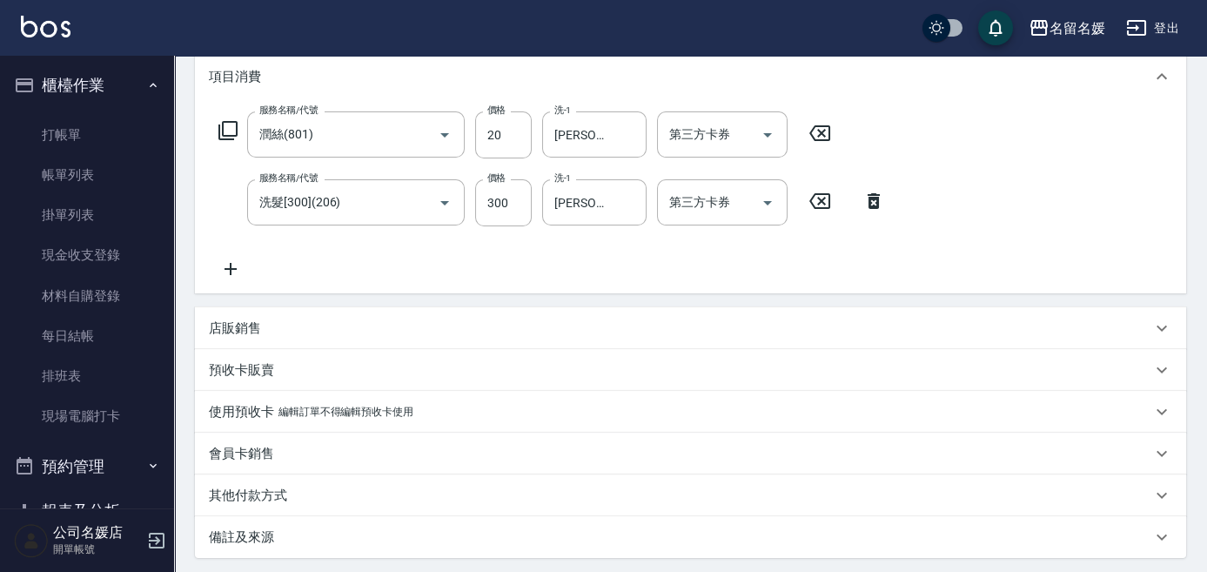
scroll to position [395, 0]
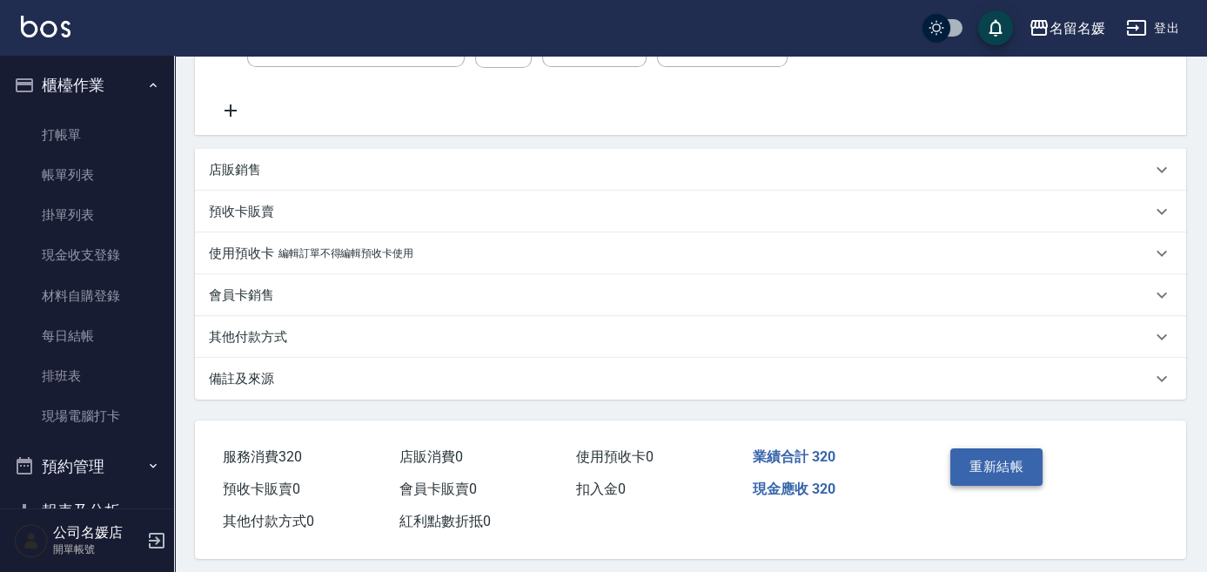
click at [1016, 465] on button "重新結帳" at bounding box center [996, 466] width 92 height 37
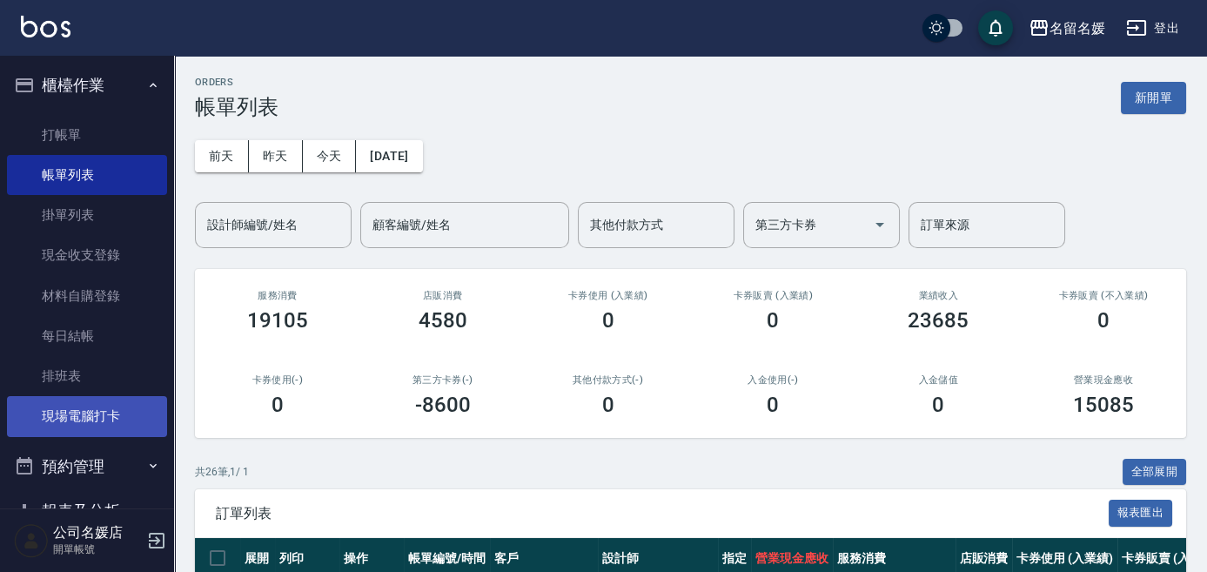
click at [137, 415] on link "現場電腦打卡" at bounding box center [87, 416] width 160 height 40
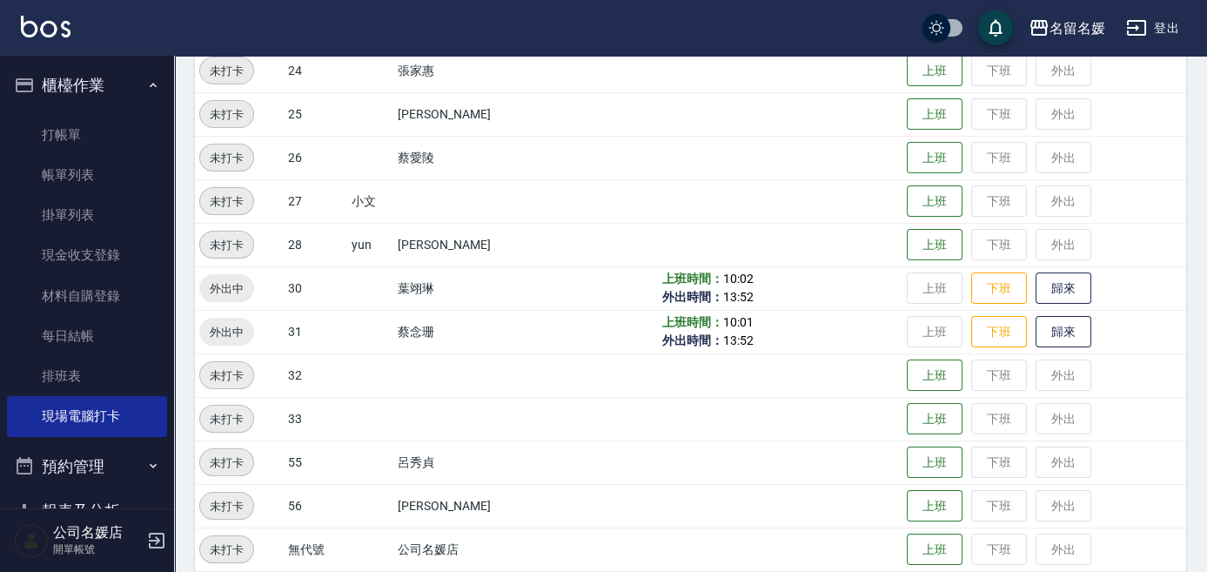
scroll to position [687, 0]
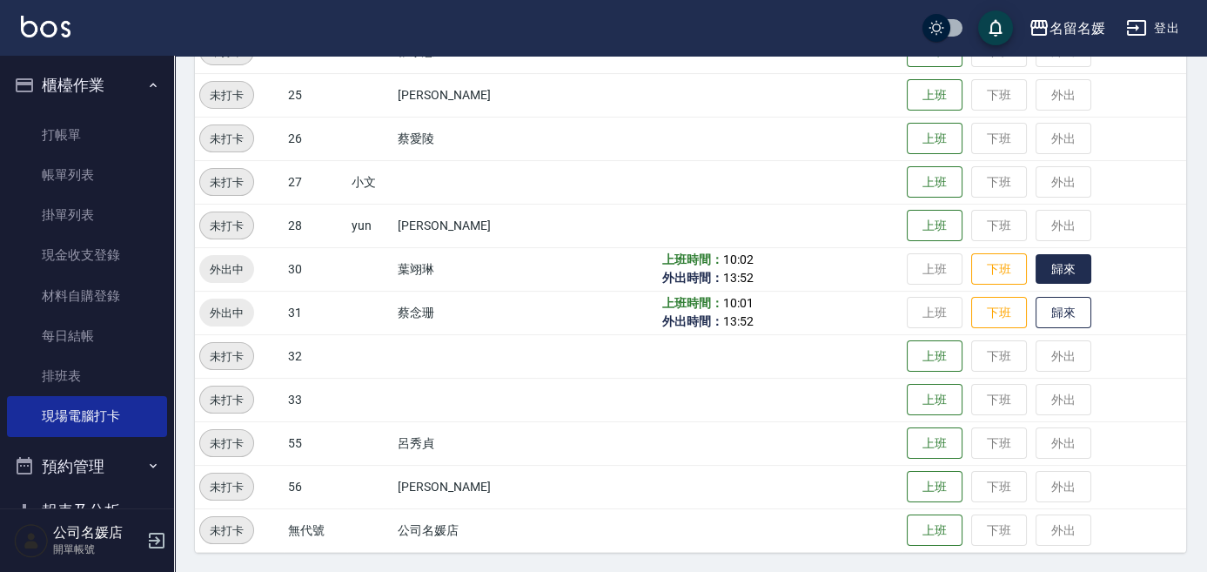
click at [1065, 274] on button "歸來" at bounding box center [1064, 269] width 56 height 30
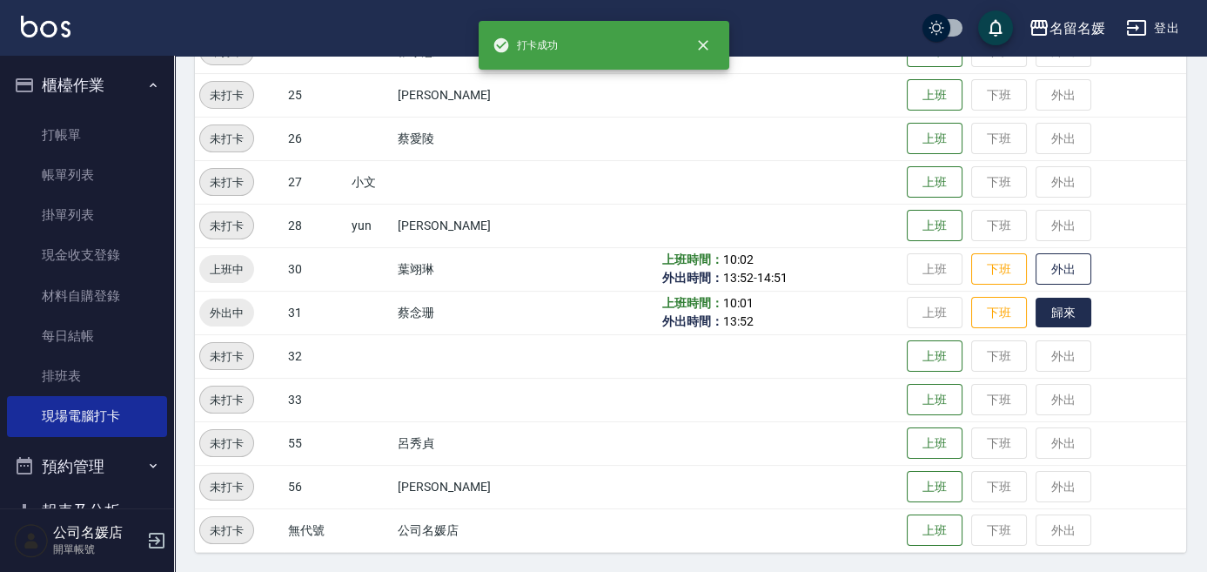
click at [1064, 310] on button "歸來" at bounding box center [1064, 313] width 56 height 30
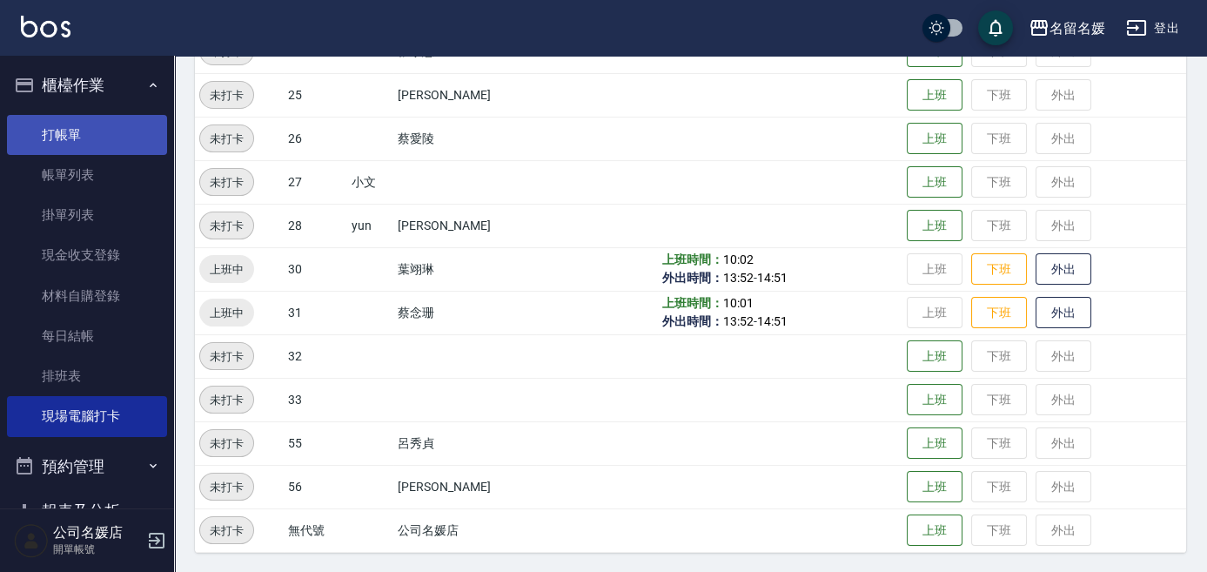
click at [98, 143] on link "打帳單" at bounding box center [87, 135] width 160 height 40
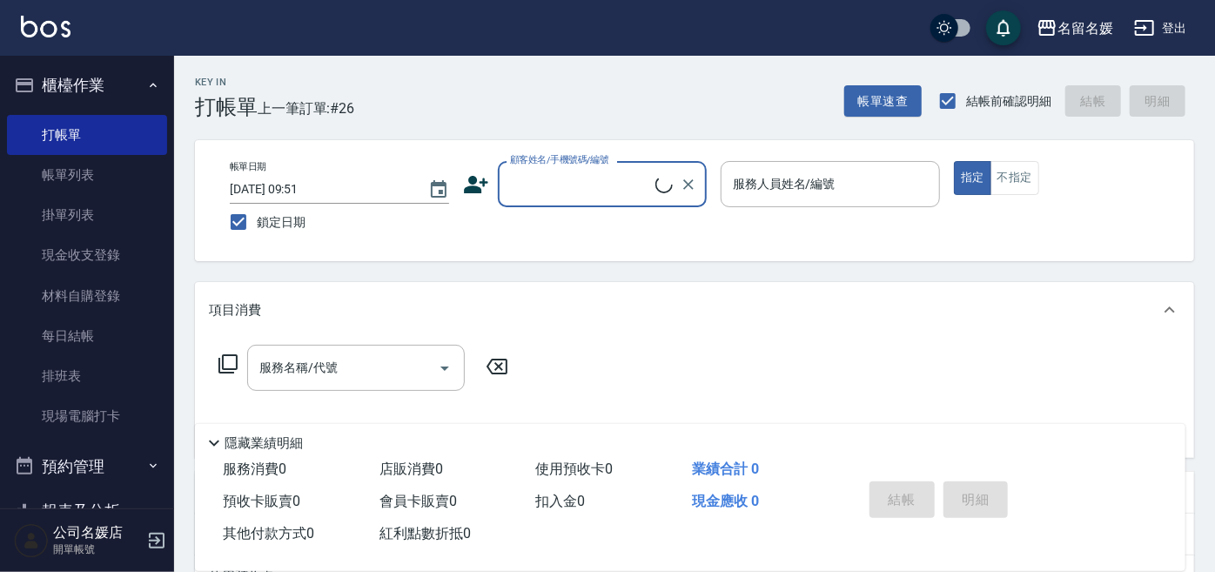
click at [543, 187] on input "顧客姓名/手機號碼/編號" at bounding box center [581, 184] width 150 height 30
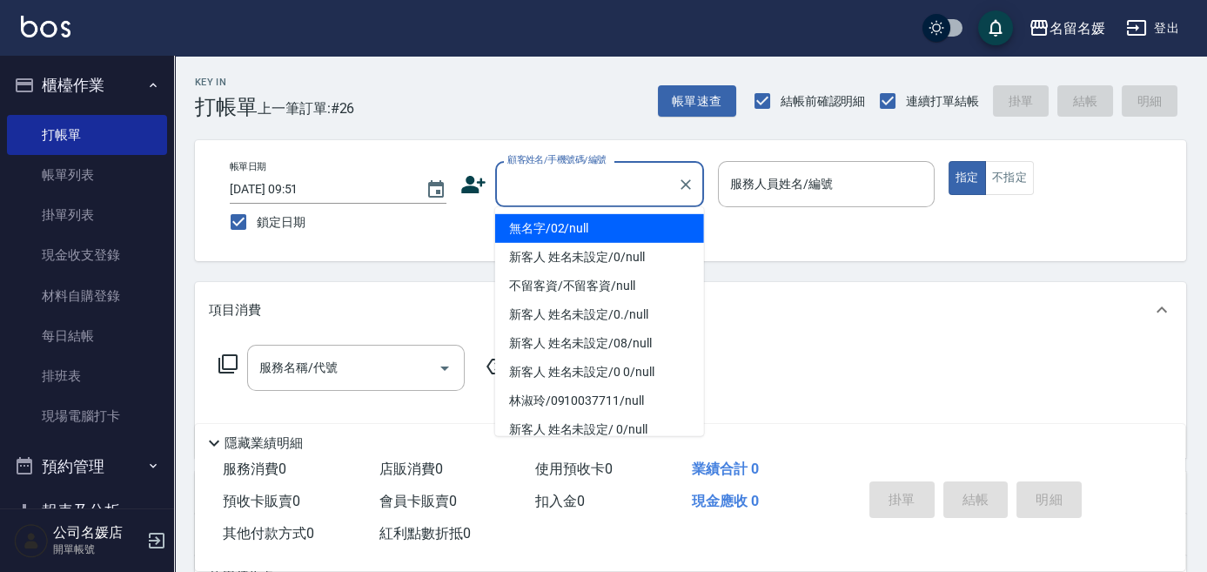
type input "0"
type input "無名字/02/null"
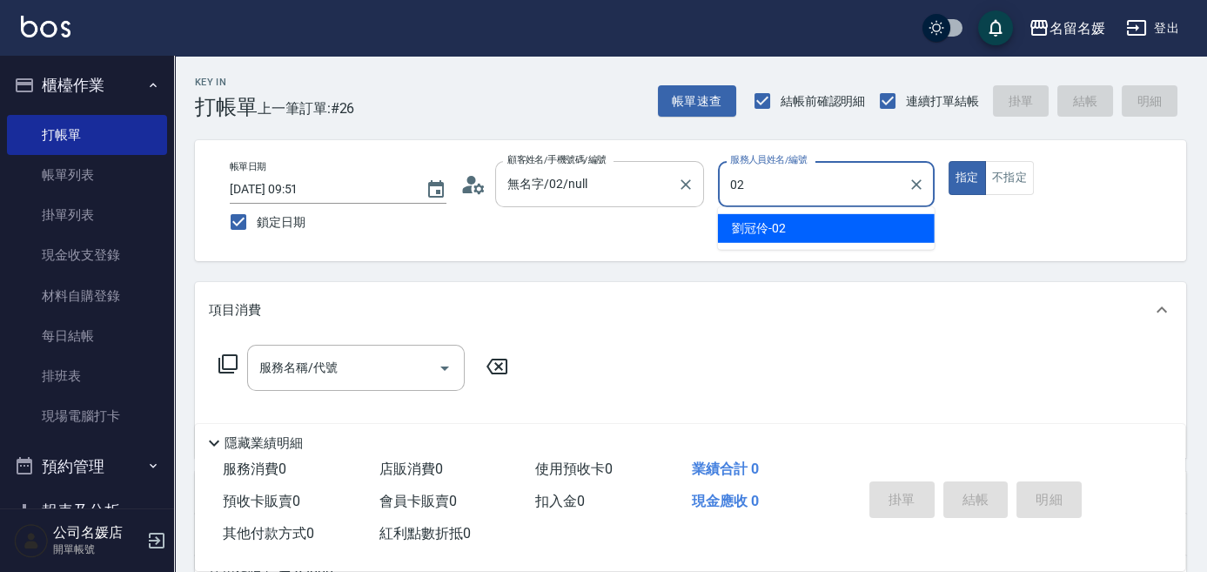
type input "02"
type button "true"
type input "[PERSON_NAME]-02"
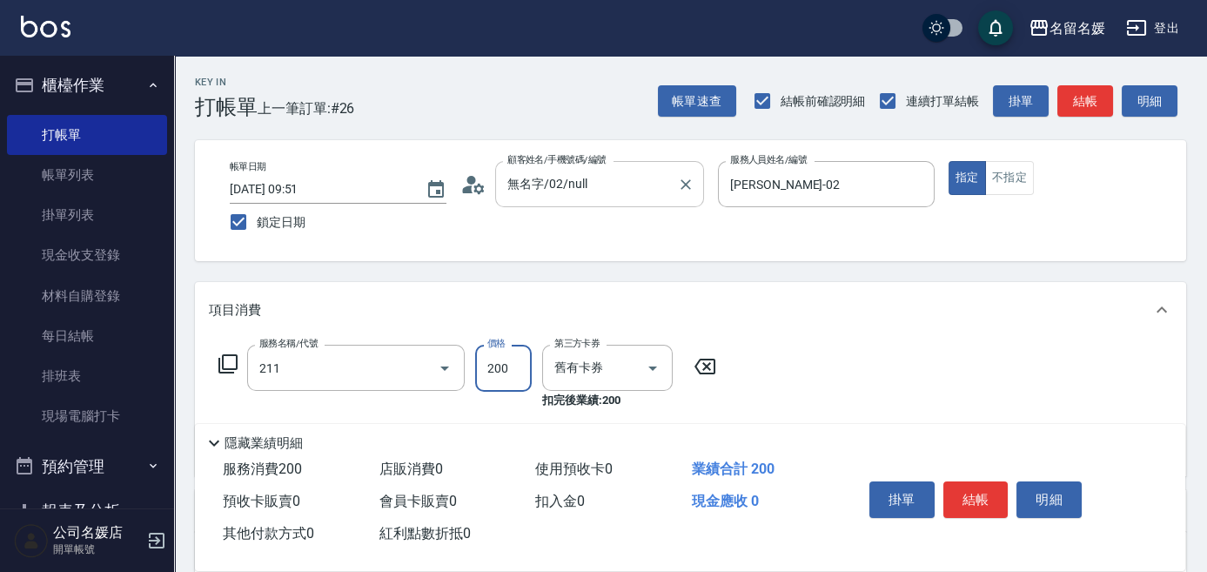
type input "洗髮券~名留200(211)"
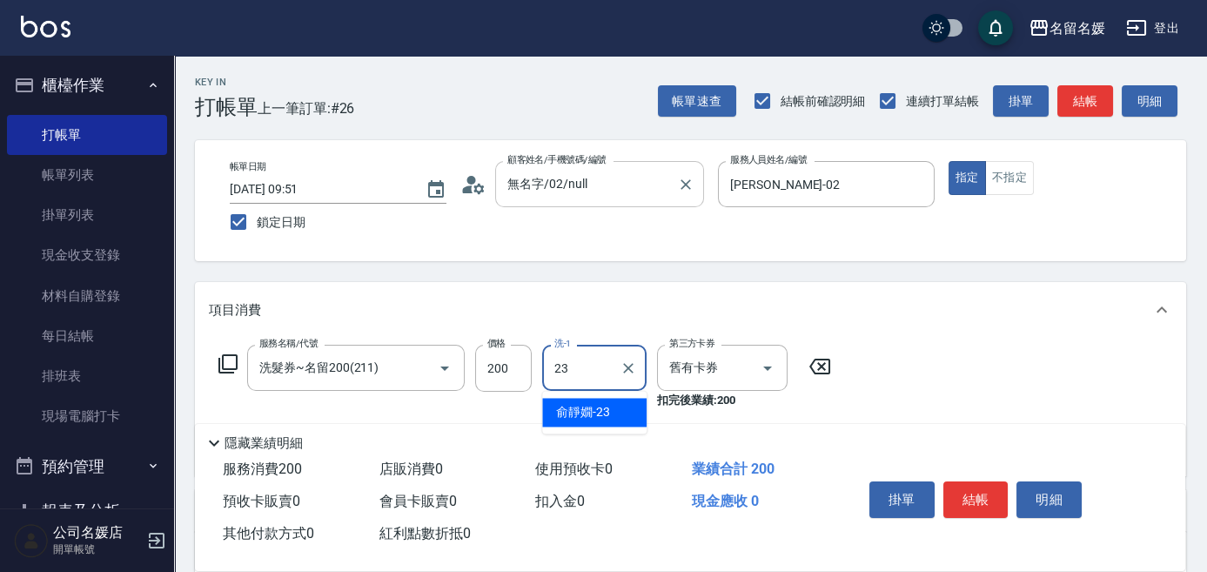
type input "俞靜嫺-23"
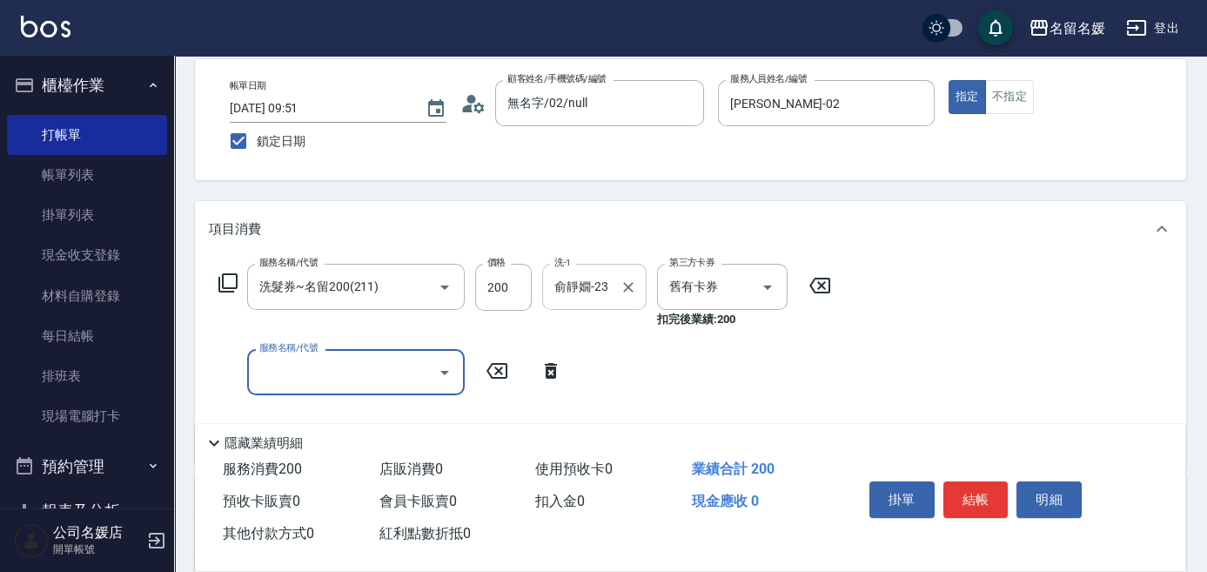
scroll to position [158, 0]
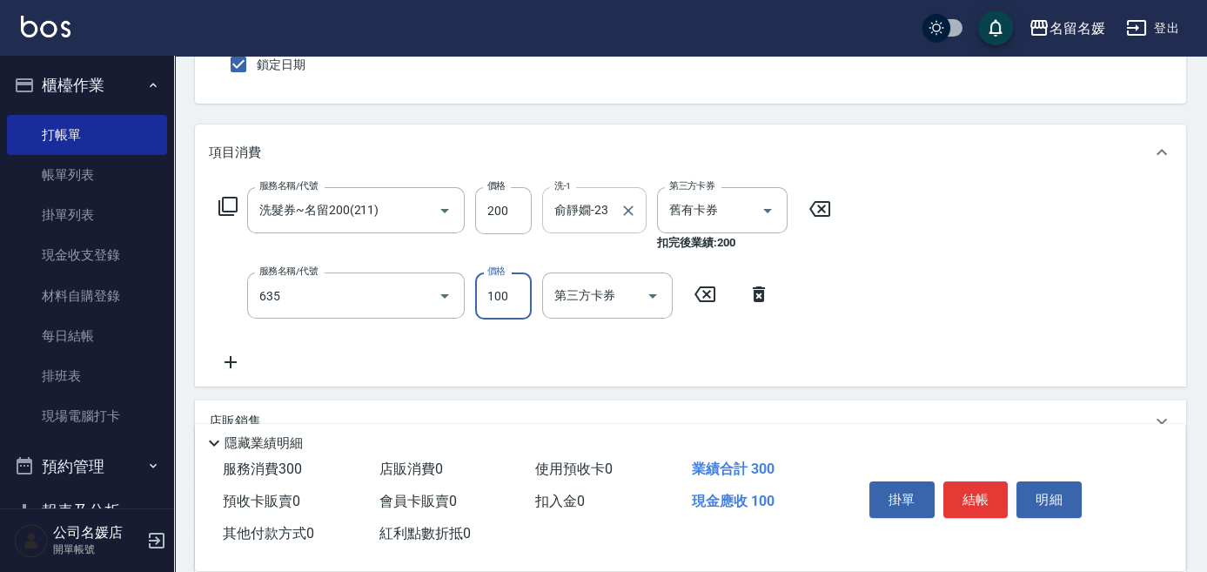
type input "煥彩.玻酸.晶膜.水療(635)"
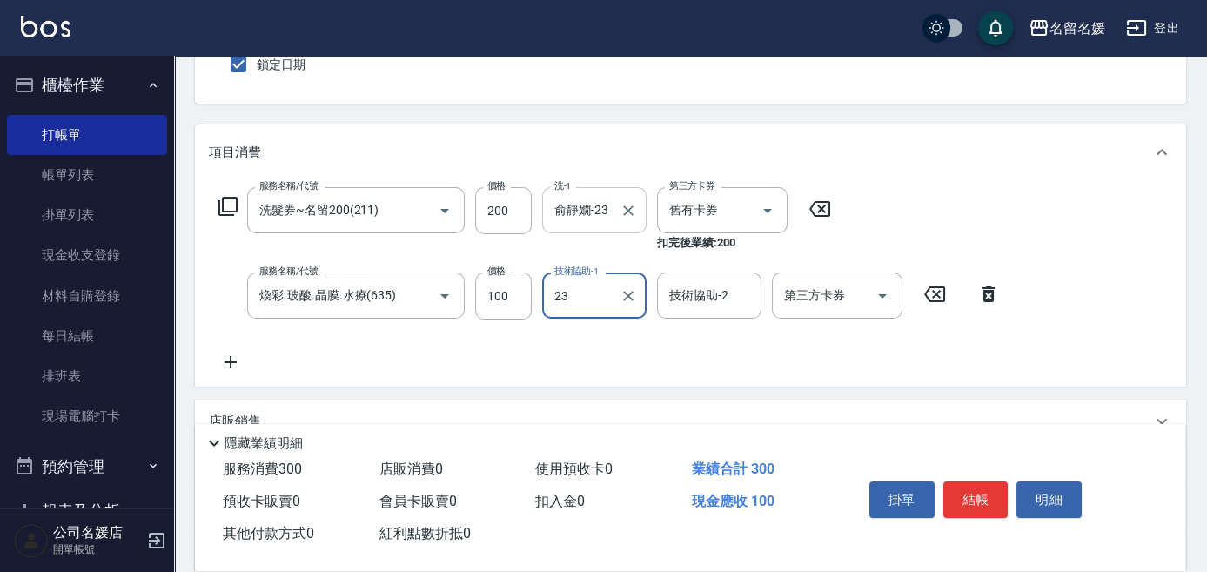
type input "俞靜嫺-23"
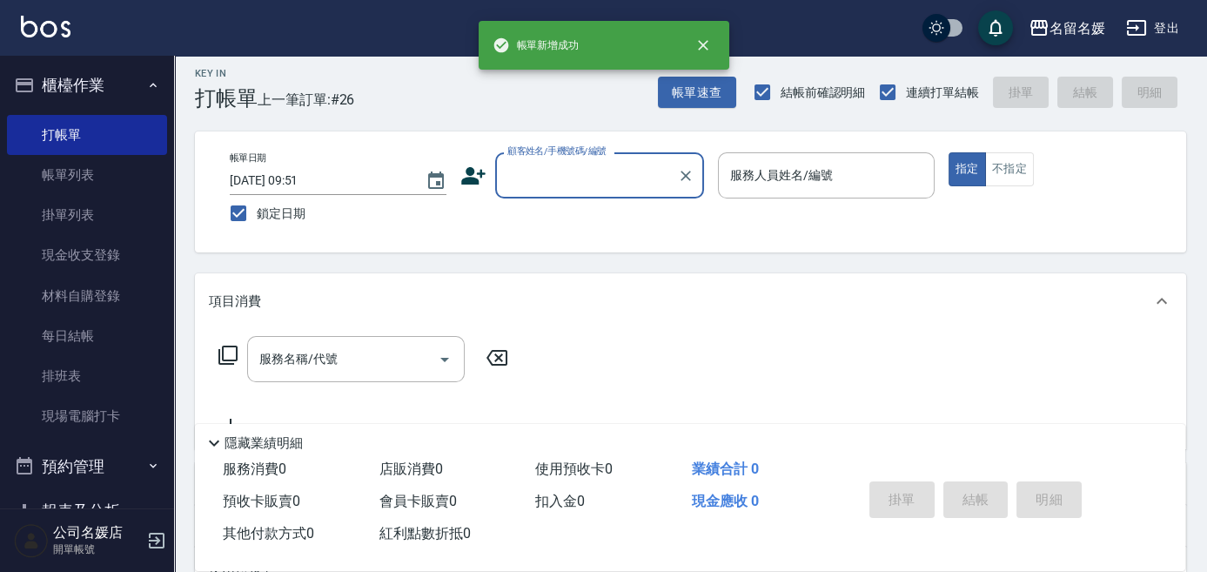
scroll to position [0, 0]
